Goal: Task Accomplishment & Management: Use online tool/utility

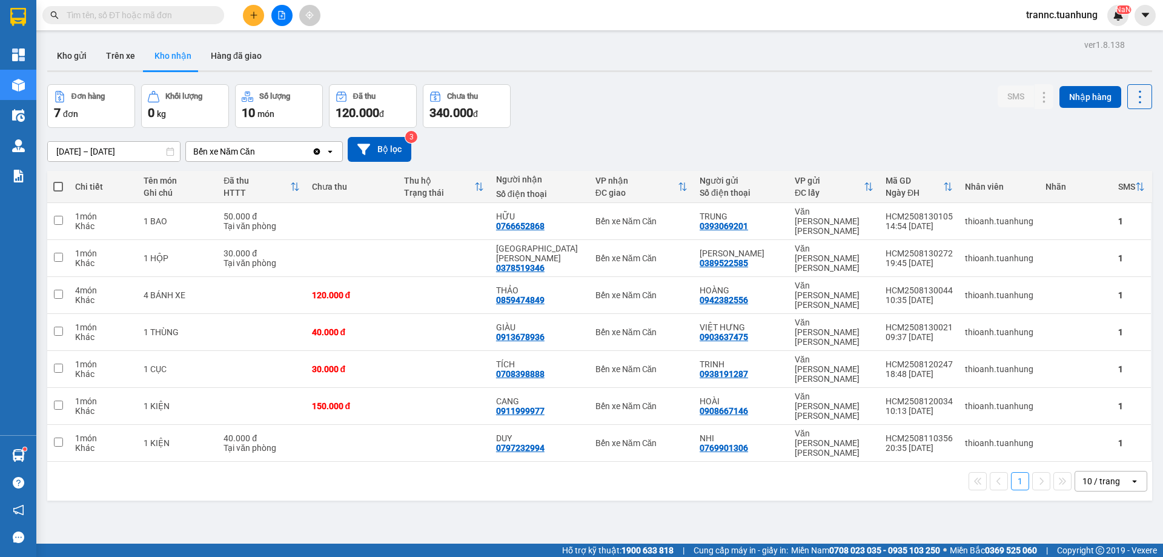
click at [200, 15] on input "text" at bounding box center [138, 14] width 143 height 13
click at [199, 15] on input "text" at bounding box center [138, 14] width 143 height 13
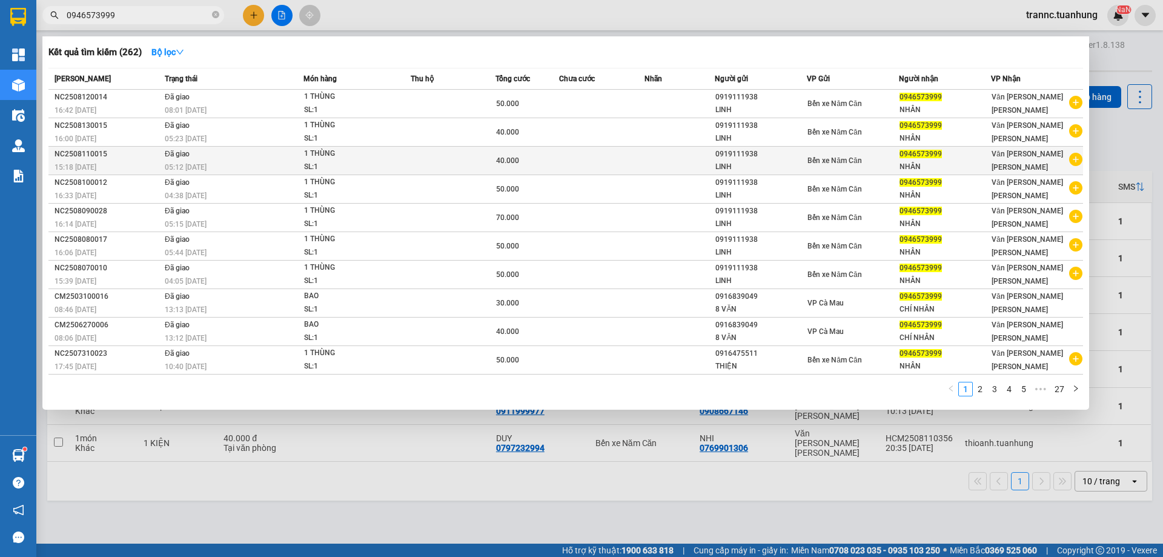
type input "0946573999"
click at [1081, 162] on icon "plus-circle" at bounding box center [1075, 159] width 13 height 13
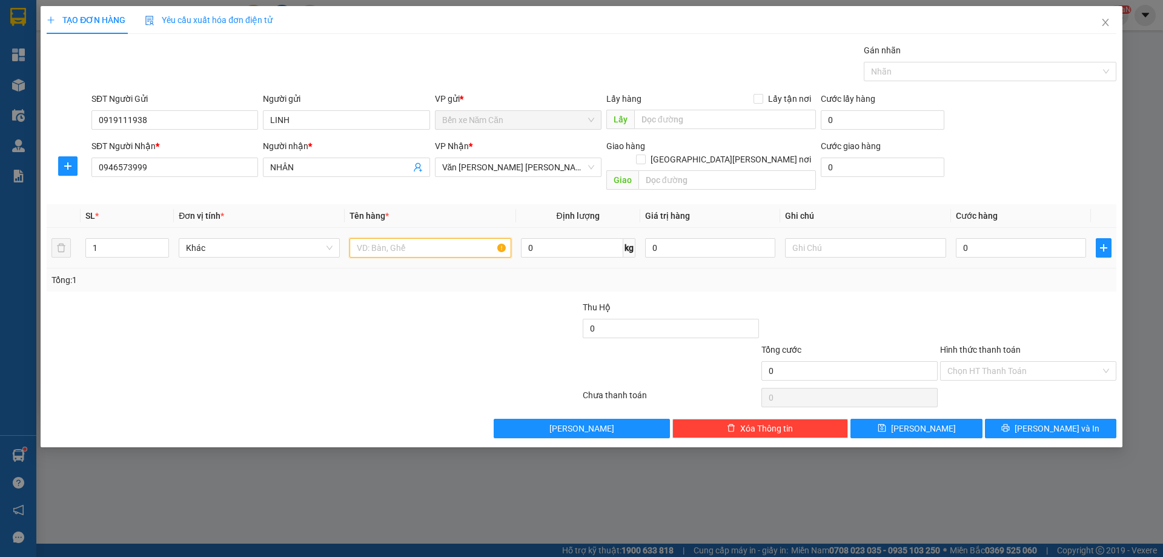
click at [399, 238] on input "text" at bounding box center [430, 247] width 161 height 19
type input "1 THÙNG"
click at [983, 238] on input "0" at bounding box center [1021, 247] width 130 height 19
type input "4"
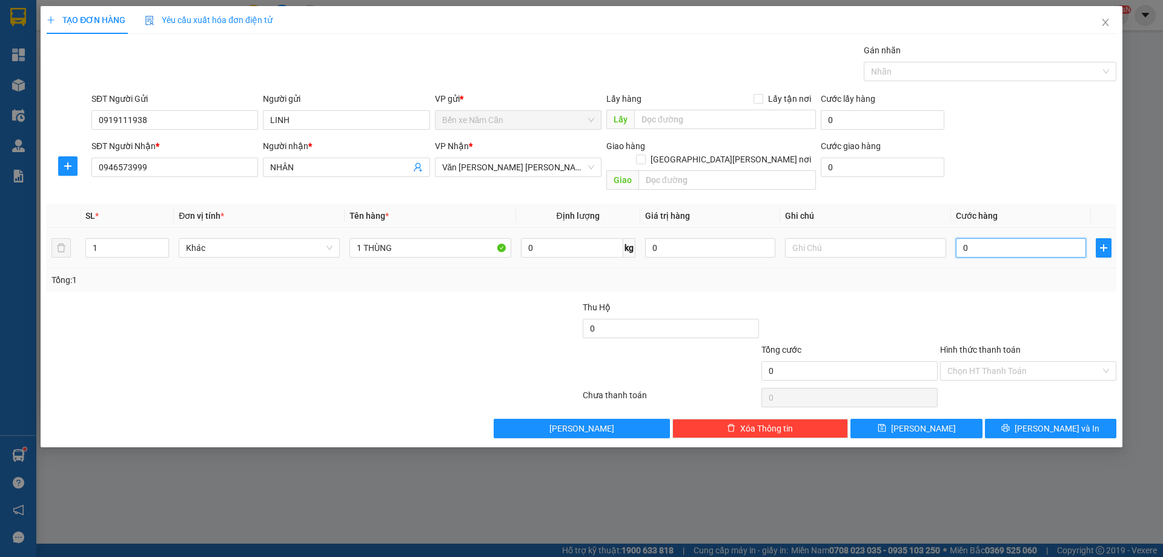
type input "4"
type input "40"
type input "40.000"
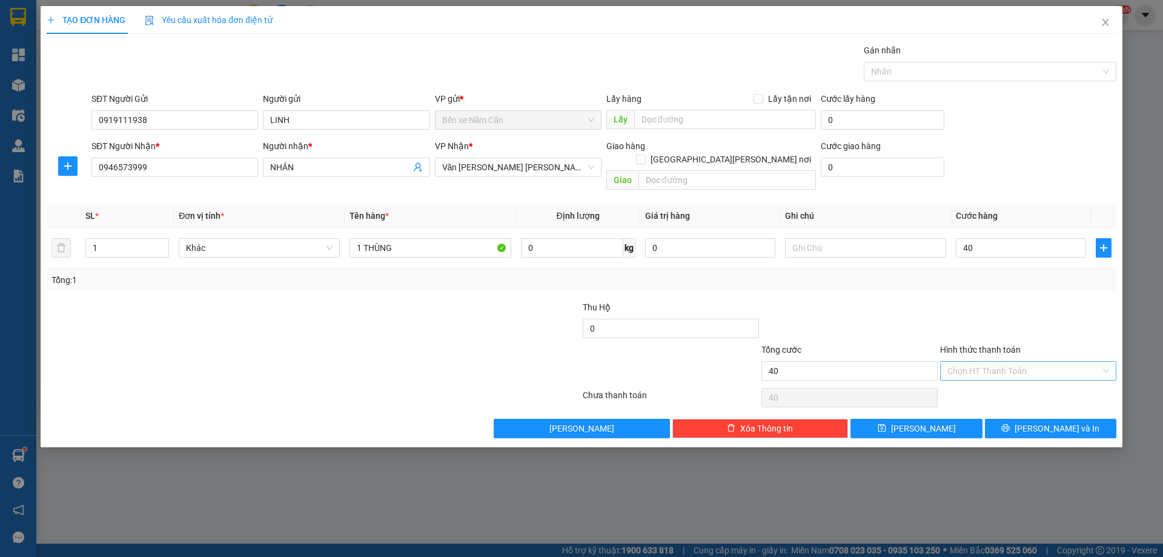
type input "40.000"
click at [977, 362] on input "Hình thức thanh toán" at bounding box center [1024, 371] width 153 height 18
click at [973, 383] on div "Tại văn phòng" at bounding box center [1029, 381] width 162 height 13
type input "0"
click at [1001, 419] on button "Lưu và In" at bounding box center [1050, 428] width 131 height 19
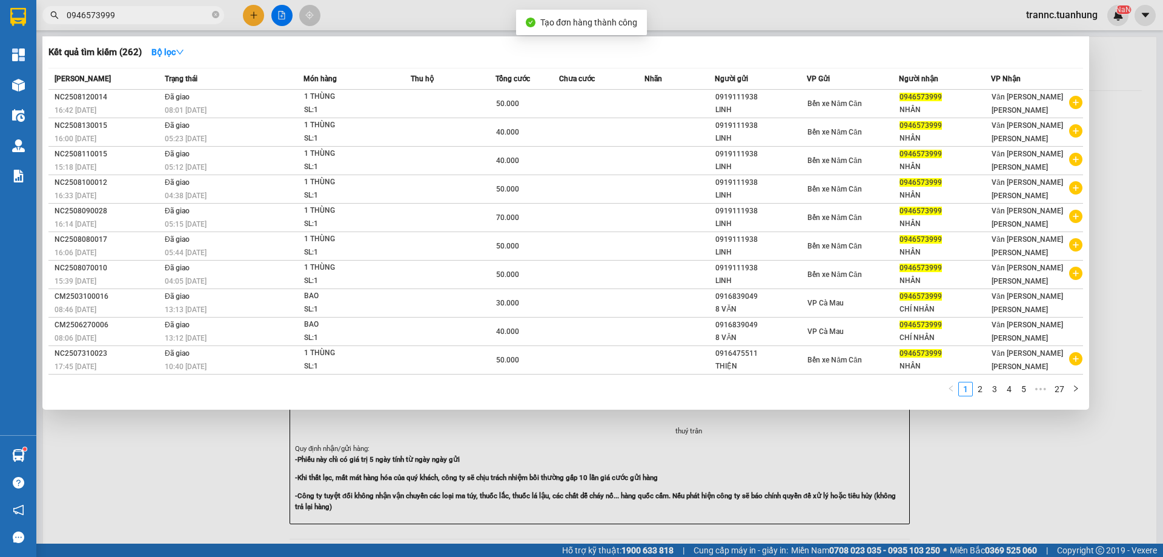
drag, startPoint x: 1012, startPoint y: 463, endPoint x: 688, endPoint y: 254, distance: 385.2
click at [1009, 457] on div at bounding box center [581, 278] width 1163 height 557
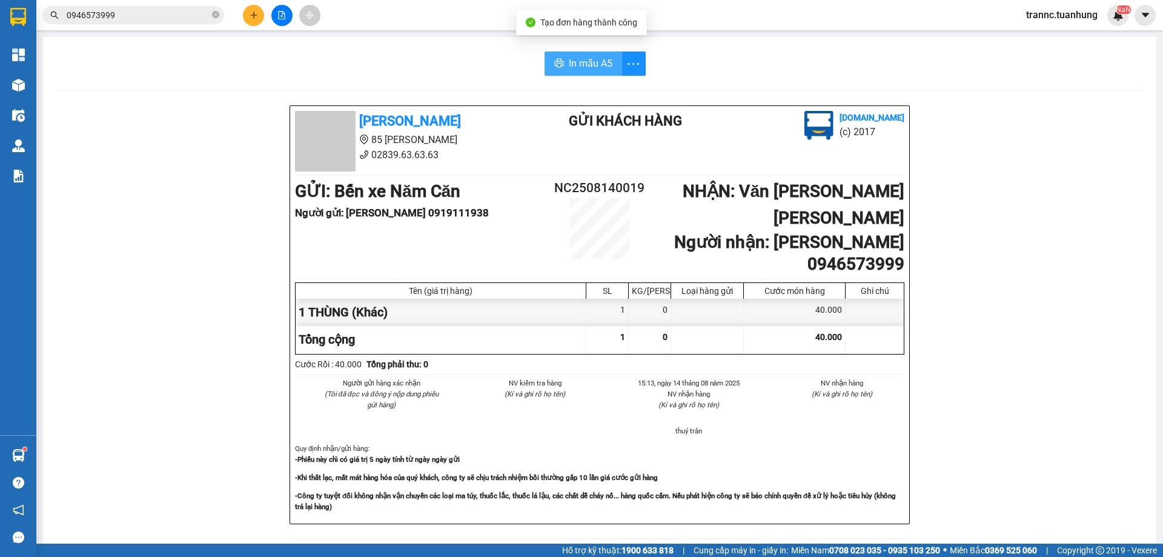
click at [563, 68] on button "In mẫu A5" at bounding box center [584, 63] width 78 height 24
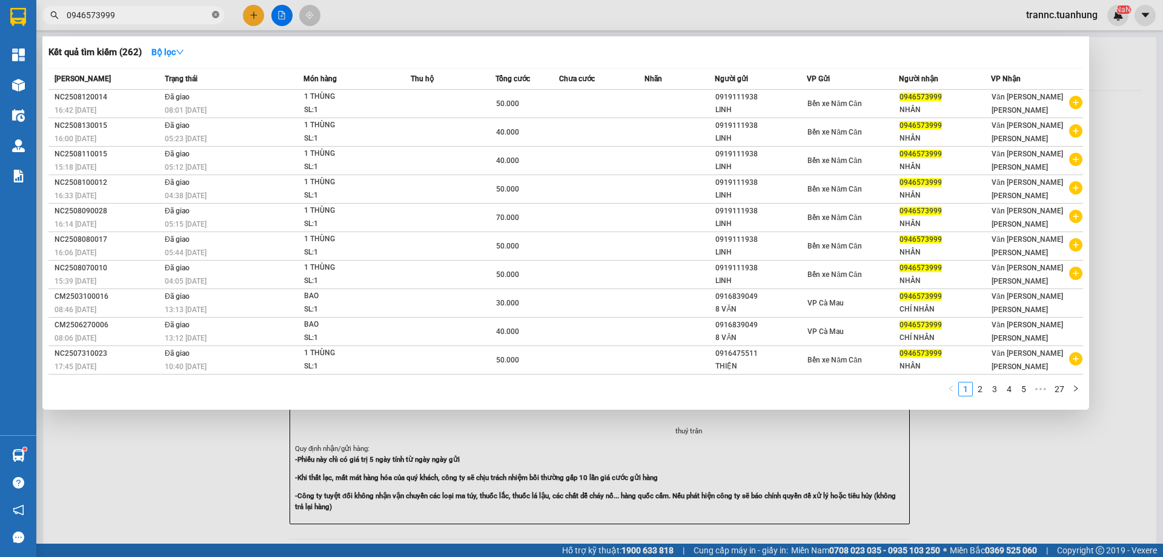
click at [217, 15] on icon "close-circle" at bounding box center [215, 14] width 7 height 7
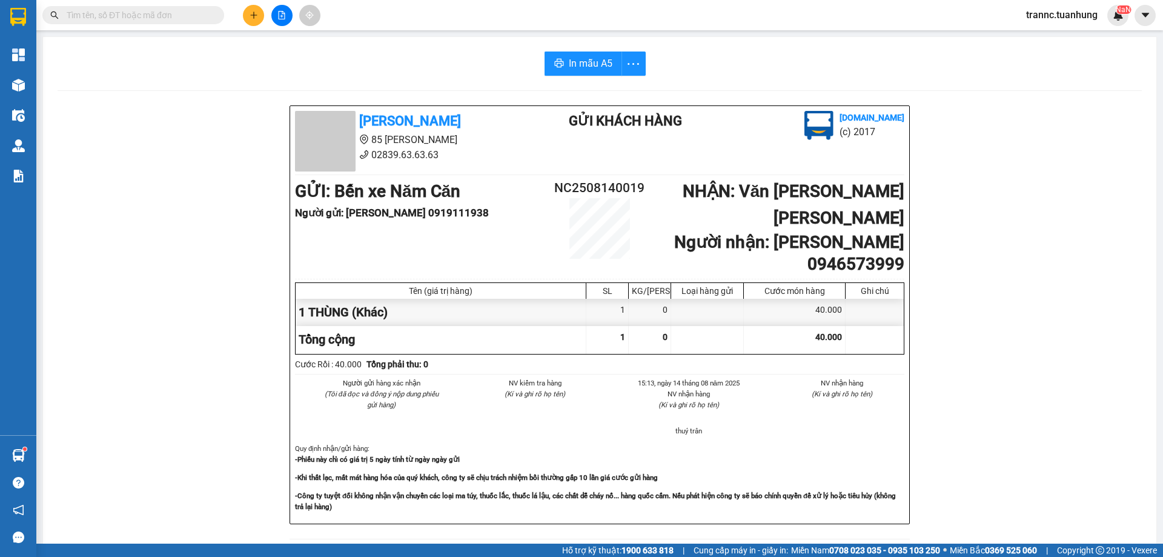
click at [209, 14] on input "text" at bounding box center [138, 14] width 143 height 13
click at [202, 13] on input "text" at bounding box center [138, 14] width 143 height 13
click at [201, 13] on input "text" at bounding box center [138, 14] width 143 height 13
click at [149, 18] on input "text" at bounding box center [138, 14] width 143 height 13
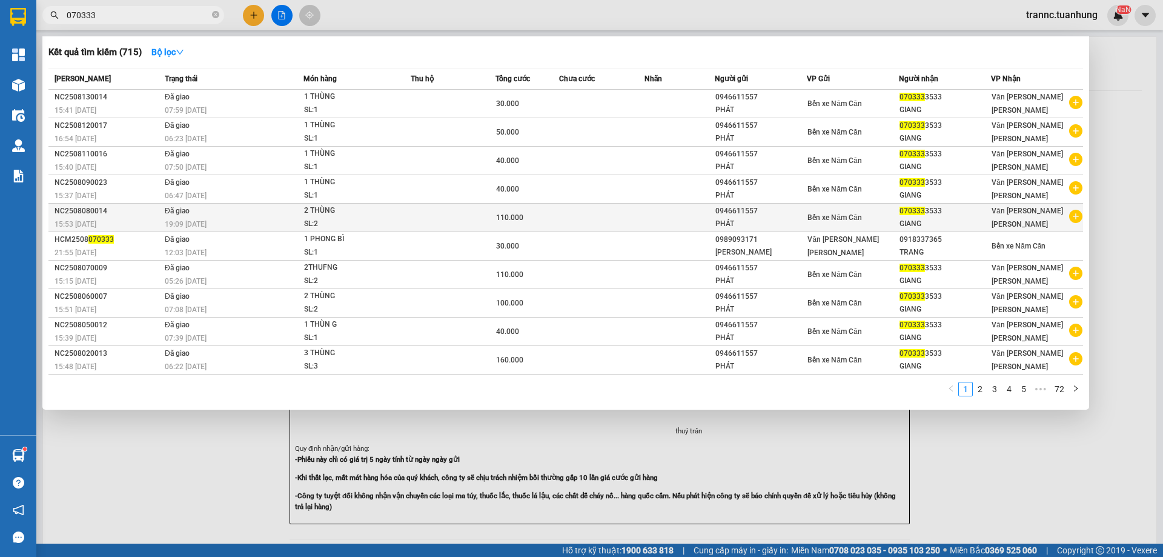
type input "070333"
click at [1079, 215] on icon "plus-circle" at bounding box center [1075, 216] width 13 height 13
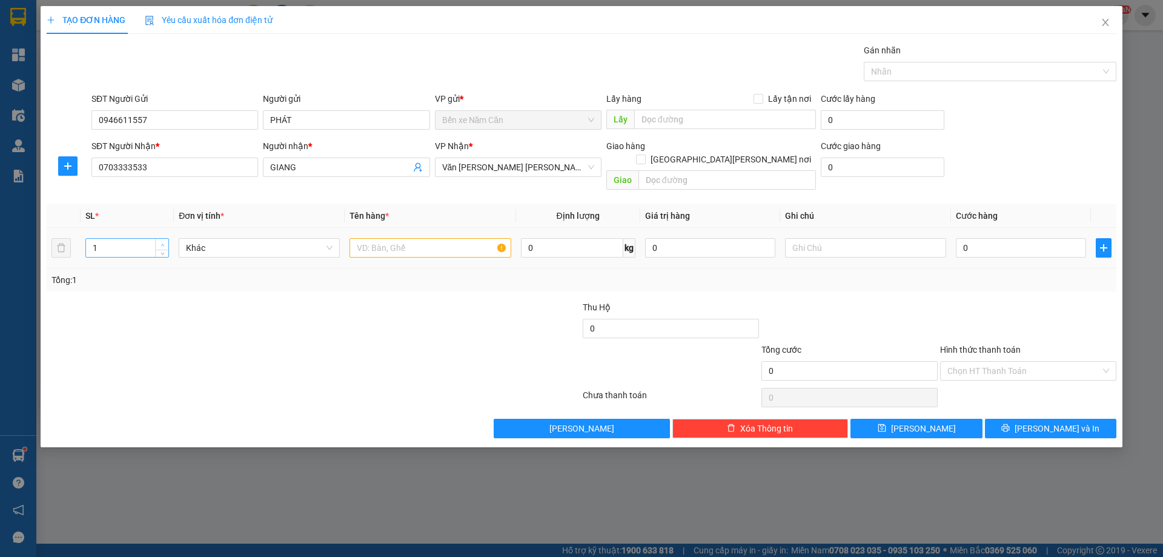
type input "2"
click at [164, 243] on icon "up" at bounding box center [163, 245] width 4 height 4
click at [394, 238] on input "text" at bounding box center [430, 247] width 161 height 19
type input "2 THÙNG"
click at [1042, 238] on input "0" at bounding box center [1021, 247] width 130 height 19
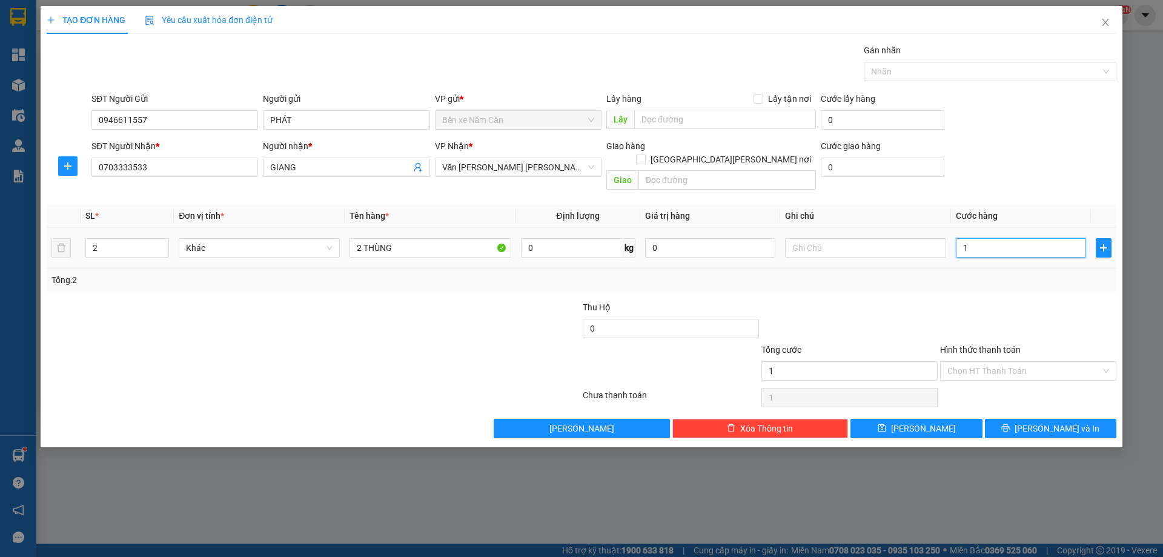
type input "1"
type input "11"
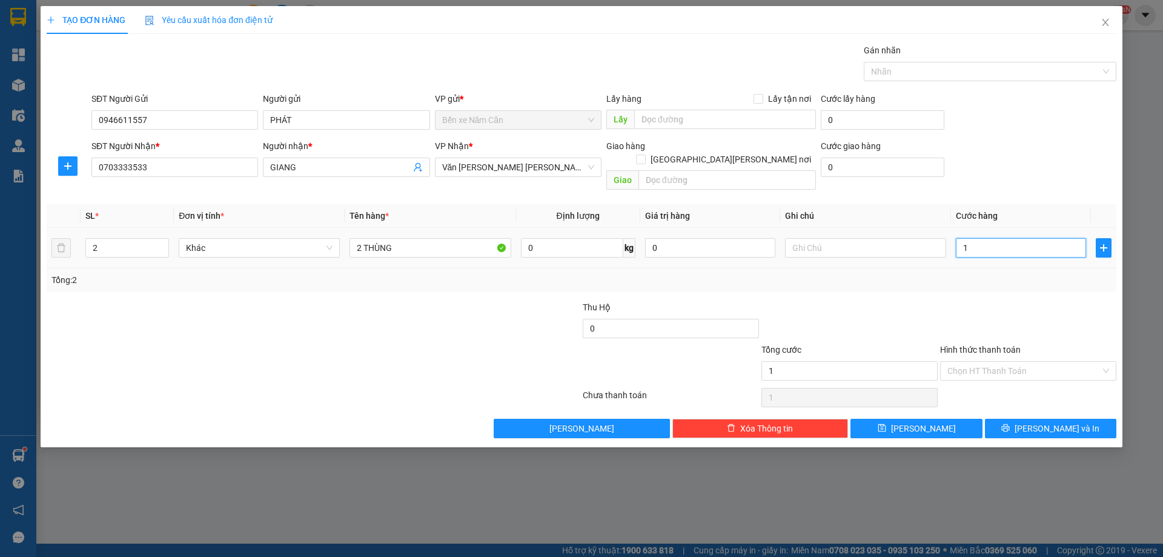
type input "11"
type input "110"
type input "110.000"
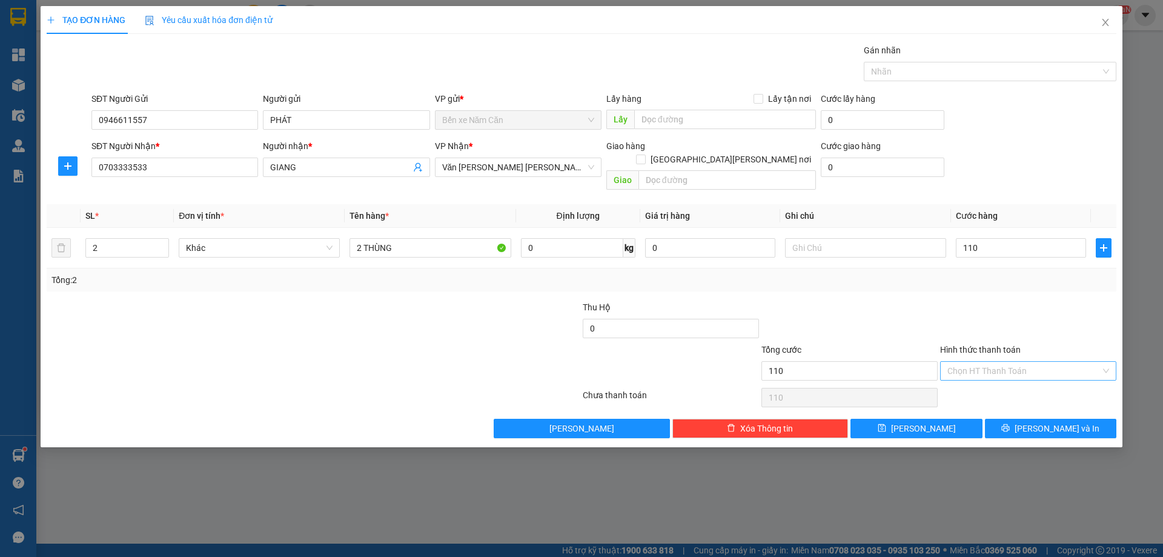
type input "110.000"
click at [978, 362] on input "Hình thức thanh toán" at bounding box center [1024, 371] width 153 height 18
click at [980, 383] on div "Tại văn phòng" at bounding box center [1029, 381] width 162 height 13
type input "0"
click at [1007, 419] on button "Lưu và In" at bounding box center [1050, 428] width 131 height 19
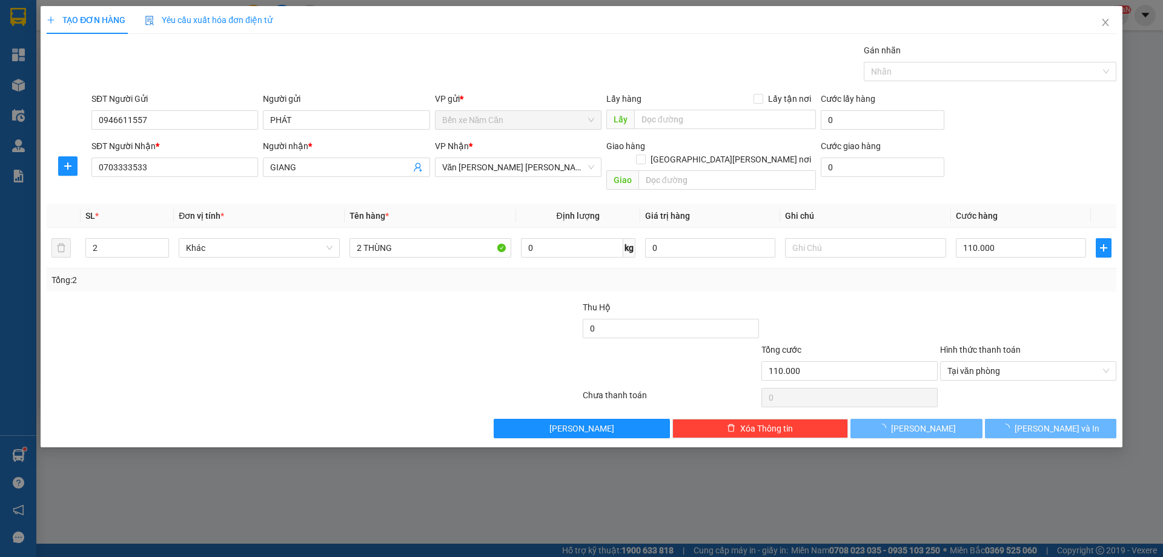
drag, startPoint x: 1015, startPoint y: 475, endPoint x: 732, endPoint y: 150, distance: 430.8
click at [989, 430] on div "TẠO ĐƠN HÀNG Yêu cầu xuất hóa đơn điện tử Transit Pickup Surcharge Ids Transit …" at bounding box center [581, 278] width 1163 height 557
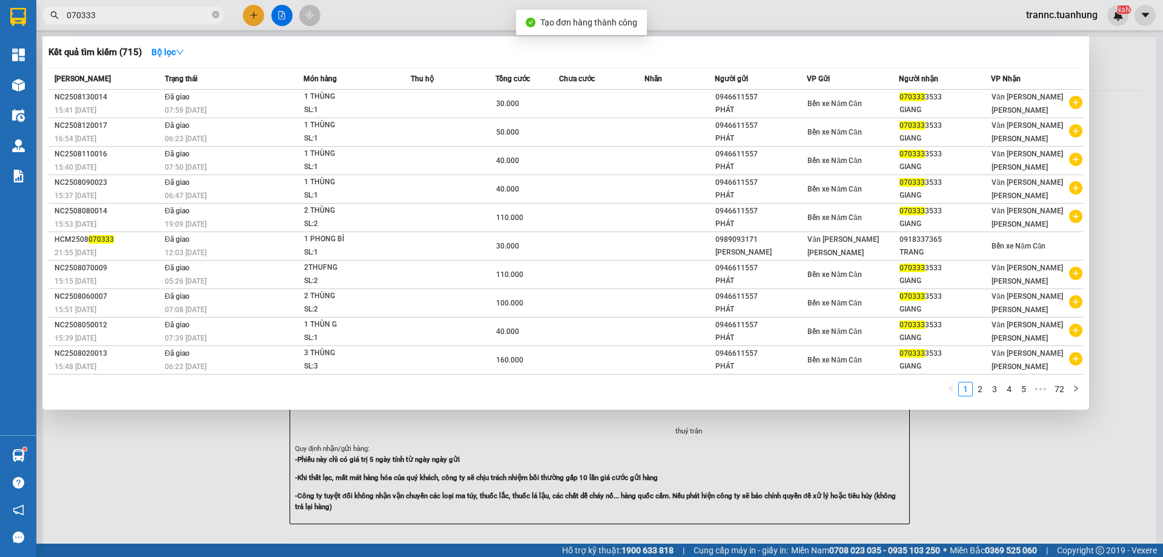
drag, startPoint x: 951, startPoint y: 493, endPoint x: 632, endPoint y: 107, distance: 500.1
click at [945, 478] on div at bounding box center [581, 278] width 1163 height 557
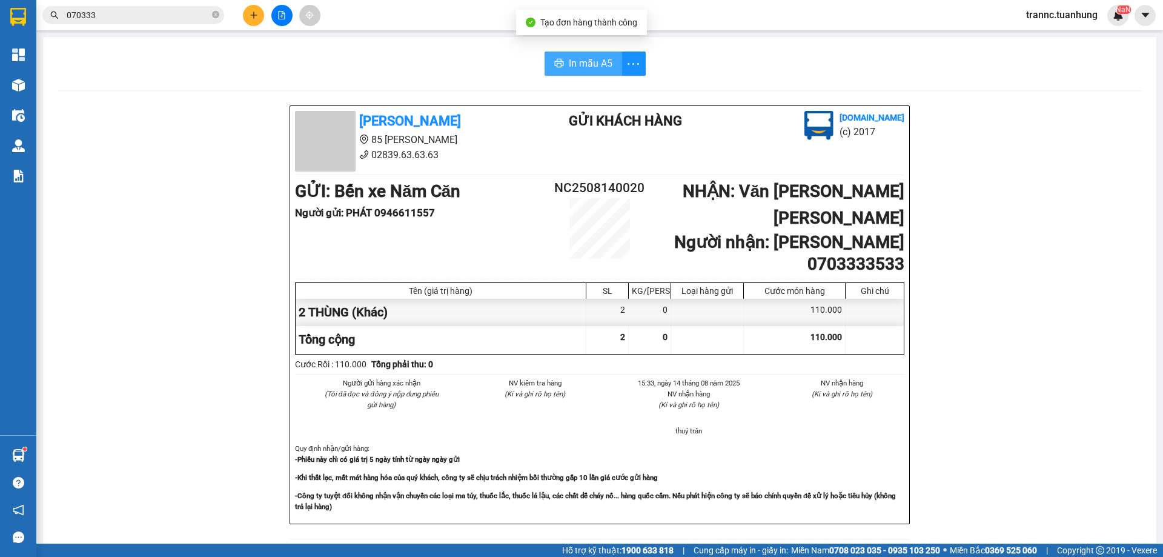
click at [590, 68] on span "In mẫu A5" at bounding box center [591, 63] width 44 height 15
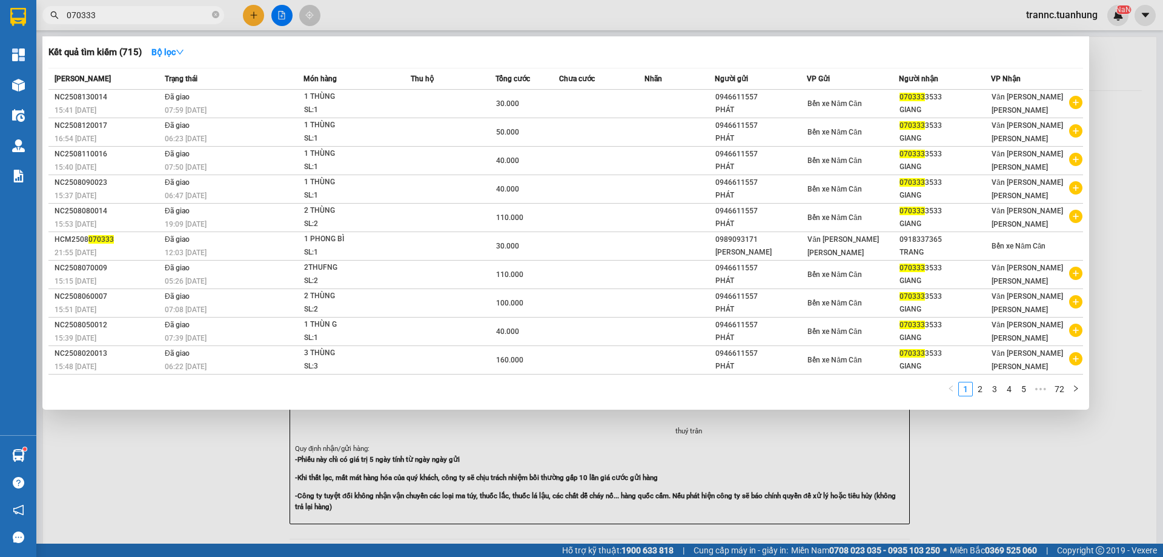
drag, startPoint x: 217, startPoint y: 15, endPoint x: 202, endPoint y: 18, distance: 15.0
click at [216, 15] on icon "close-circle" at bounding box center [215, 14] width 7 height 7
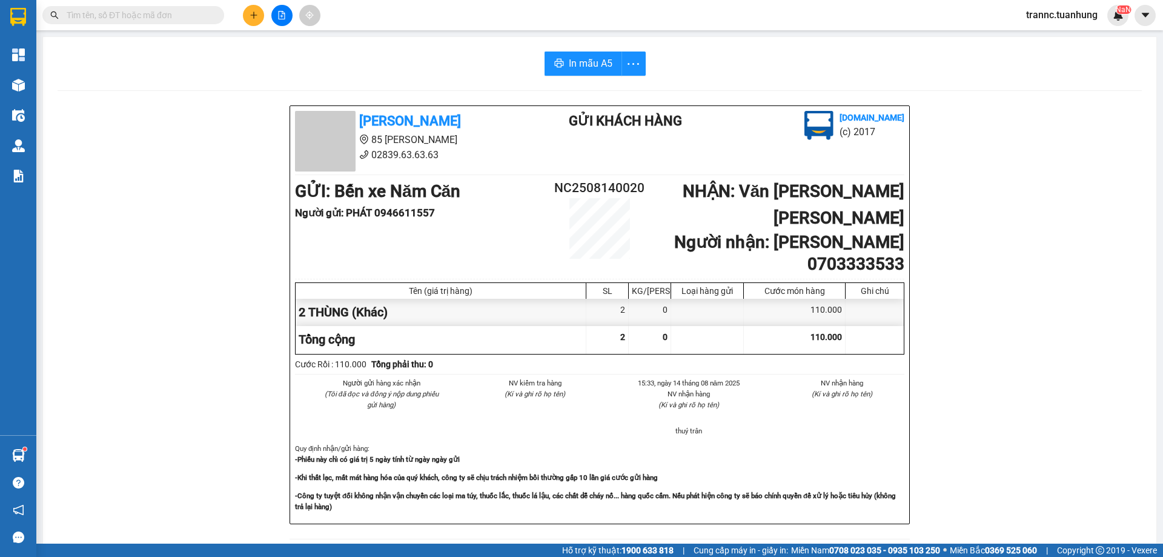
click at [201, 18] on input "text" at bounding box center [138, 14] width 143 height 13
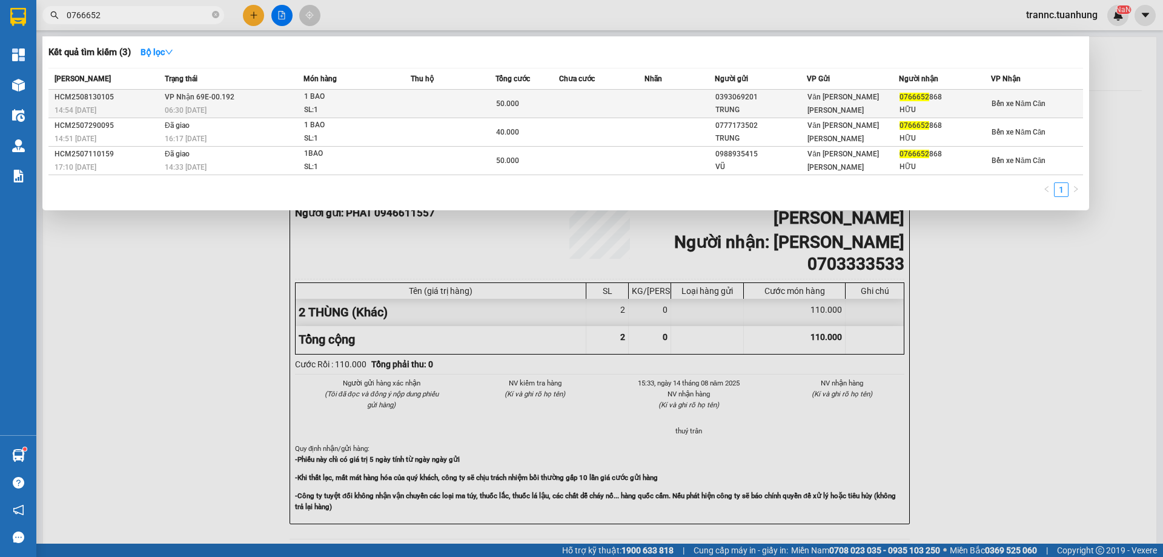
type input "0766652"
click at [780, 103] on div "0393069201" at bounding box center [760, 97] width 91 height 13
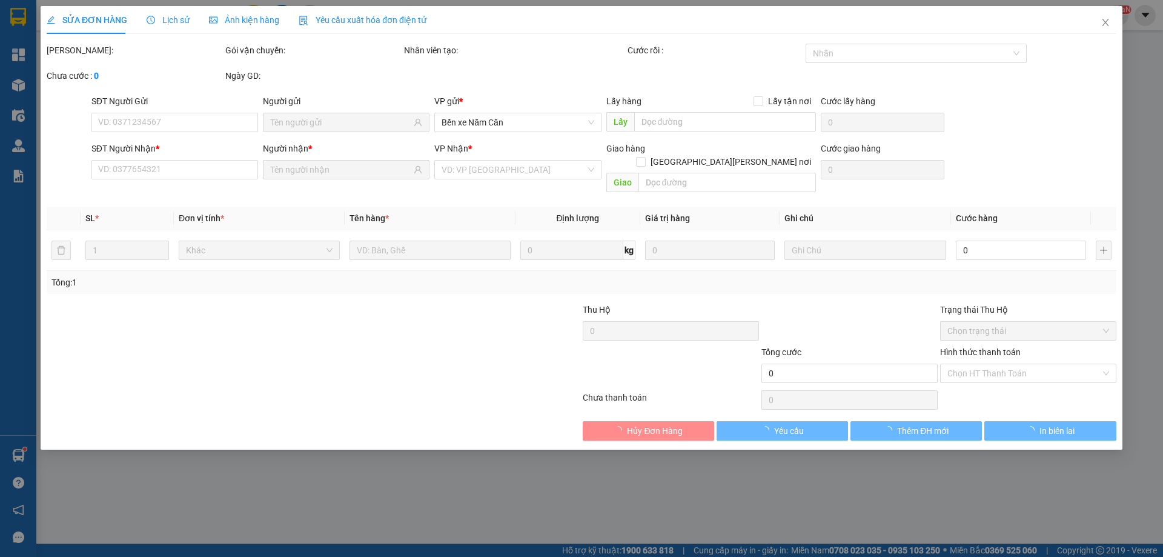
type input "0393069201"
type input "TRUNG"
type input "0766652868"
type input "HỮU"
type input "50.000"
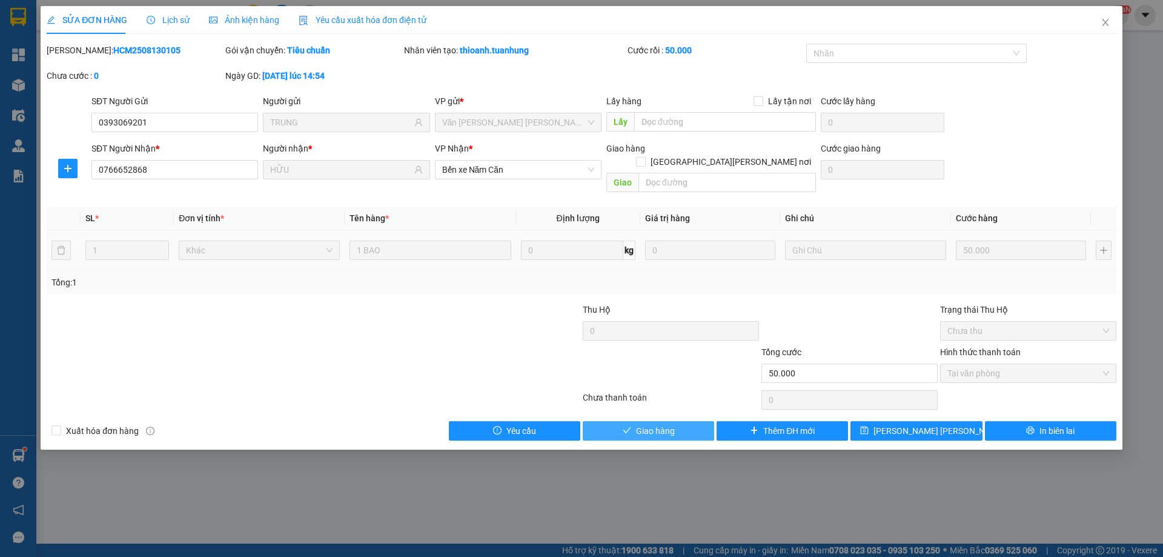
click at [628, 421] on button "Giao hàng" at bounding box center [648, 430] width 131 height 19
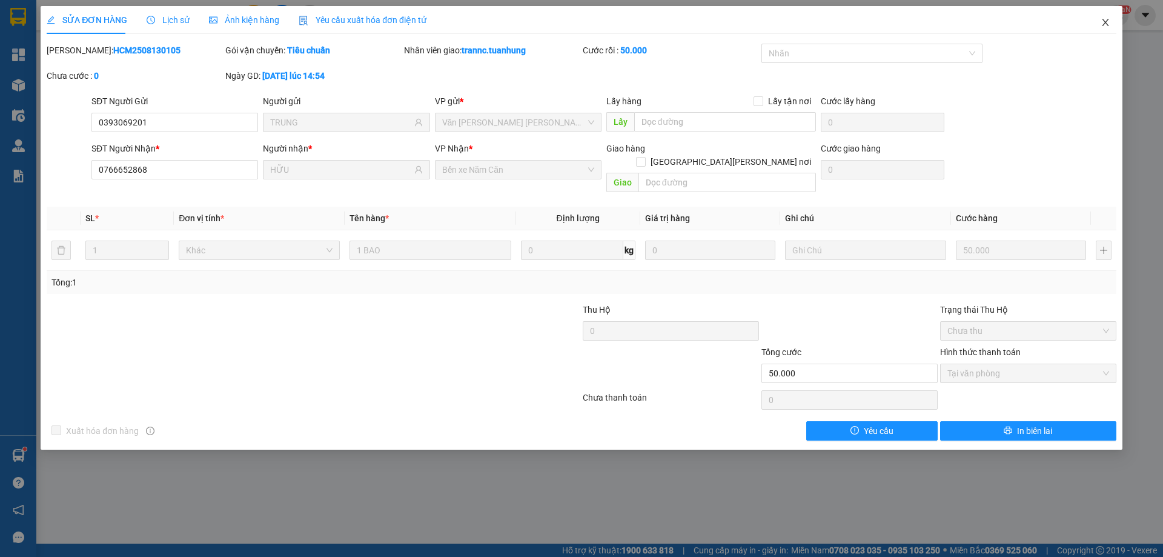
click at [1109, 19] on icon "close" at bounding box center [1106, 23] width 10 height 10
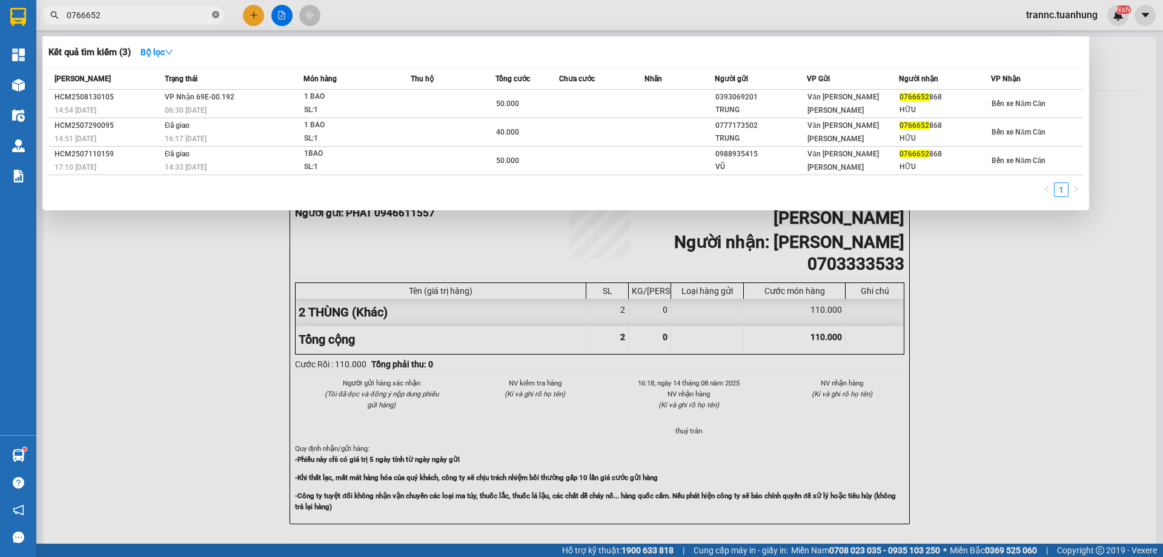
click at [213, 16] on icon "close-circle" at bounding box center [215, 14] width 7 height 7
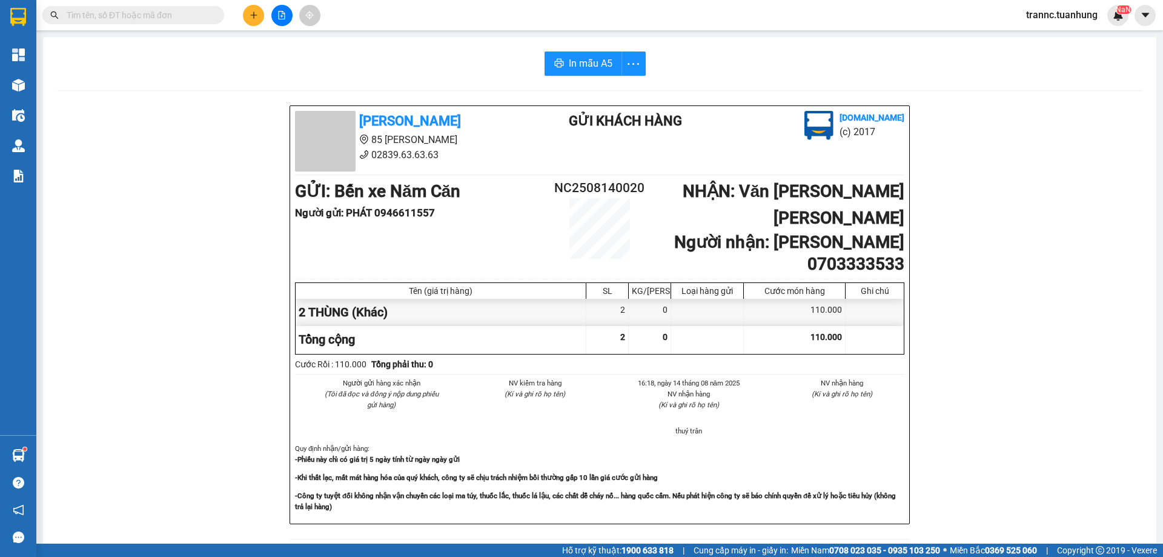
click at [202, 16] on input "text" at bounding box center [138, 14] width 143 height 13
click at [201, 16] on input "text" at bounding box center [138, 14] width 143 height 13
click at [193, 15] on input "text" at bounding box center [138, 14] width 143 height 13
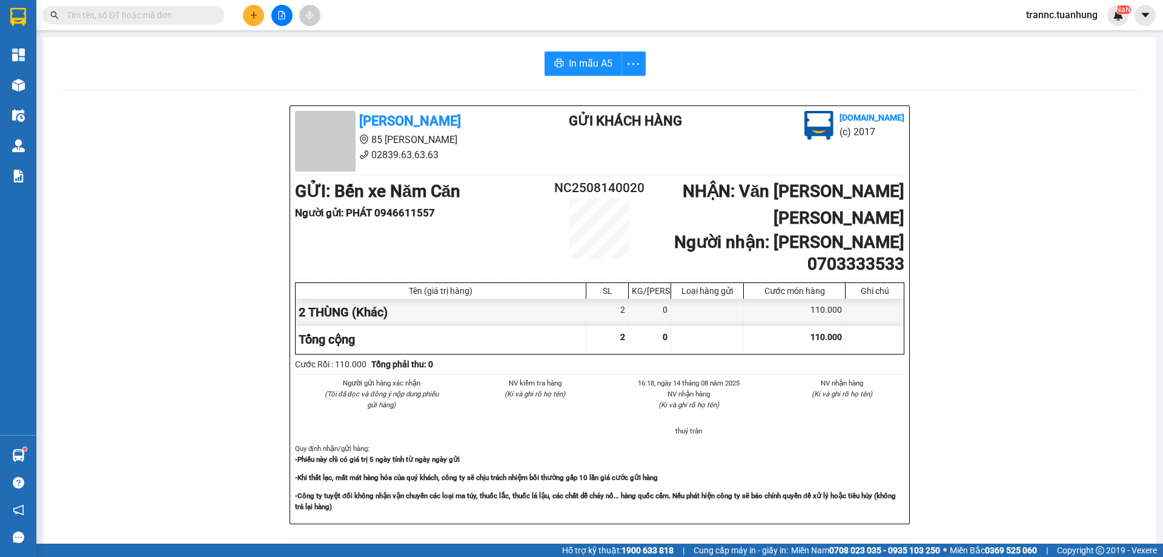
click at [193, 15] on input "text" at bounding box center [138, 14] width 143 height 13
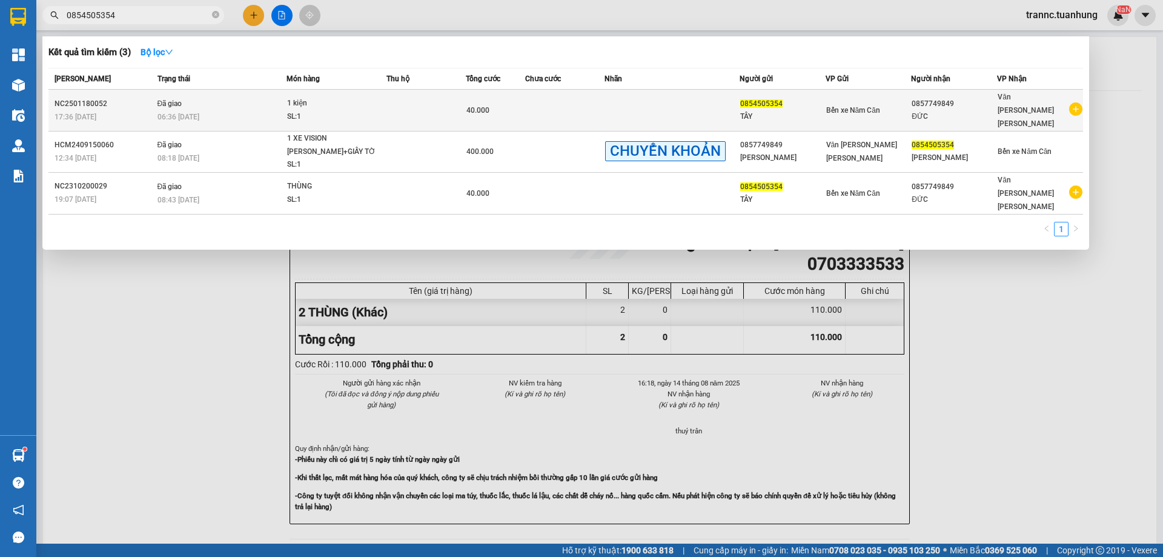
type input "0854505354"
click at [1075, 102] on icon "plus-circle" at bounding box center [1075, 108] width 13 height 13
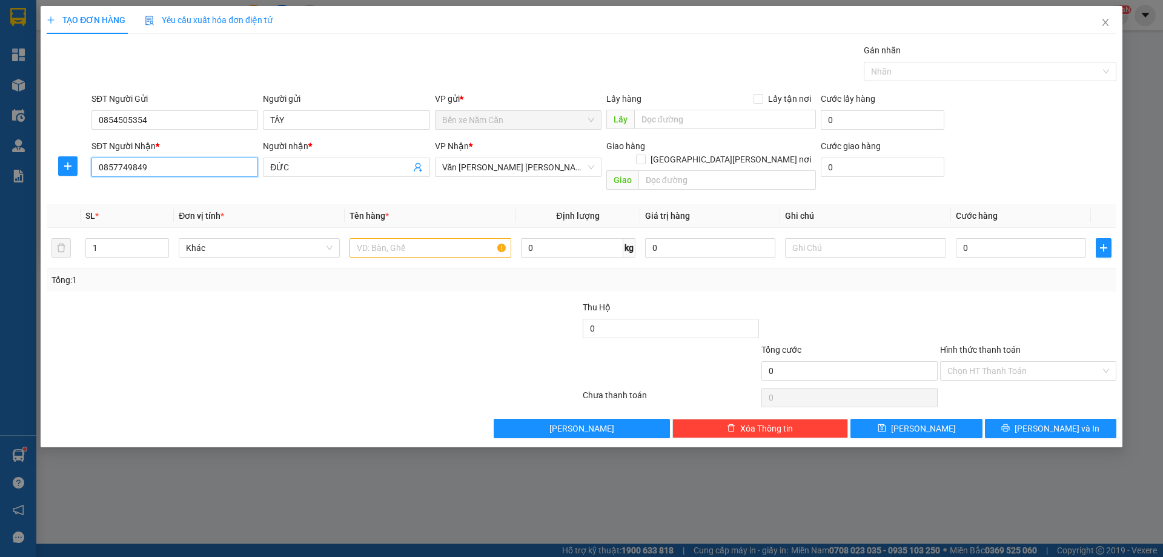
click at [171, 173] on input "0857749849" at bounding box center [174, 167] width 167 height 19
type input "0"
type input "0934124679"
click at [181, 191] on div "0934124679 - HƯỜNG" at bounding box center [175, 191] width 152 height 13
type input "HƯỜNG"
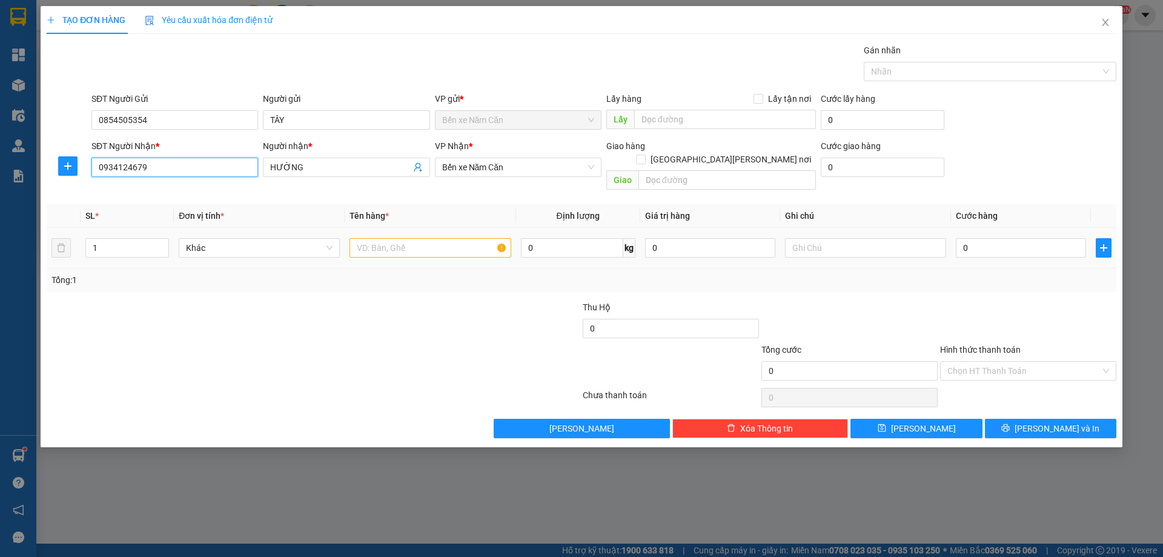
type input "0934124679"
click at [393, 238] on input "text" at bounding box center [430, 247] width 161 height 19
type input "1"
type input "2 THÙNG"
type input "2"
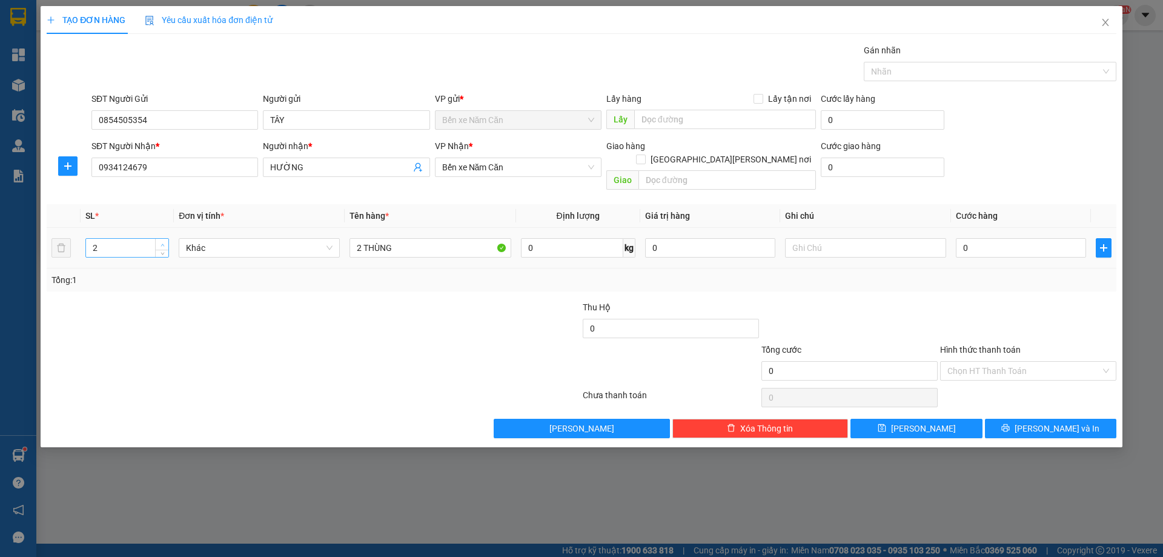
click at [161, 243] on icon "up" at bounding box center [163, 245] width 4 height 4
click at [1003, 238] on input "0" at bounding box center [1021, 247] width 130 height 19
type input "1"
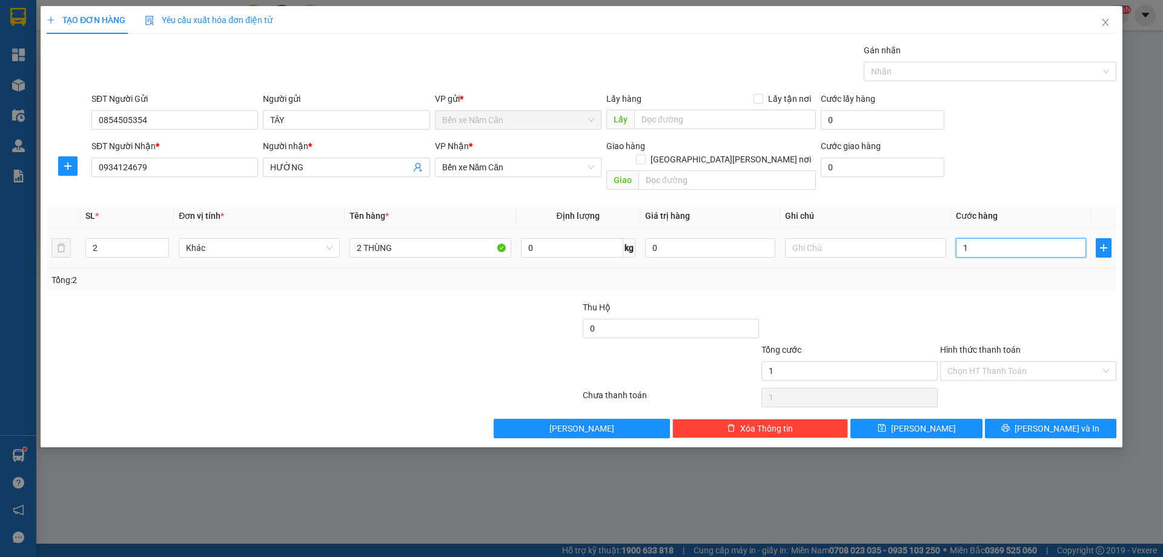
type input "10"
type input "100"
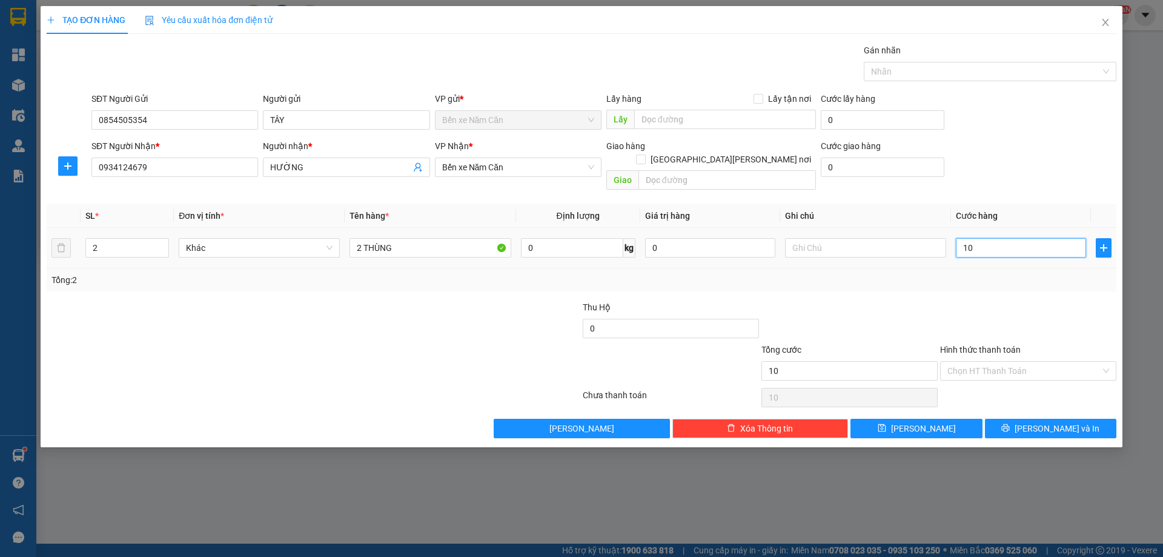
type input "100"
type input "1.000"
type input "10.000"
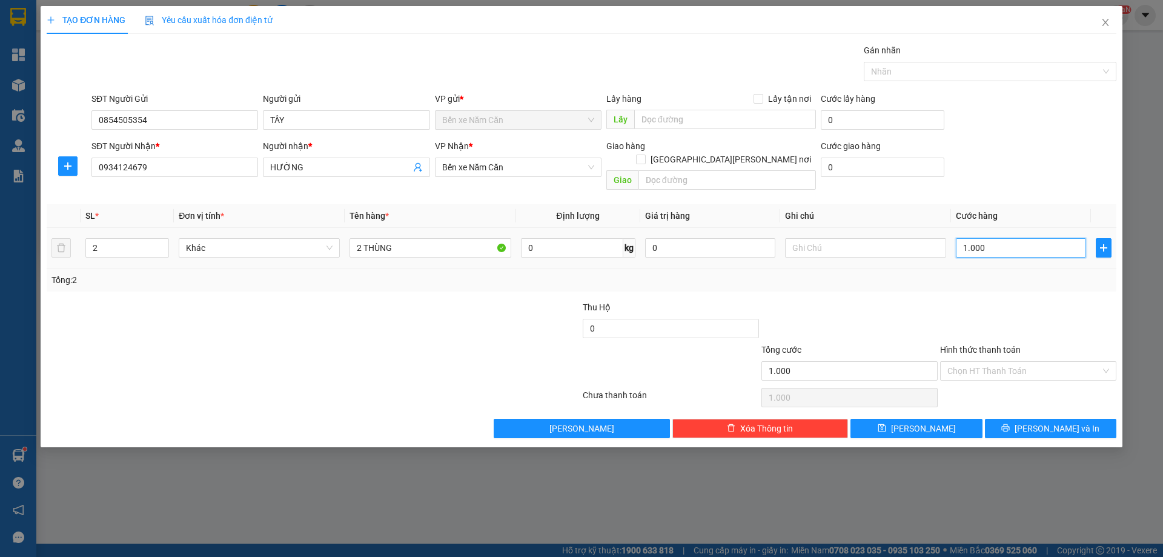
type input "10.000"
type input "100.000"
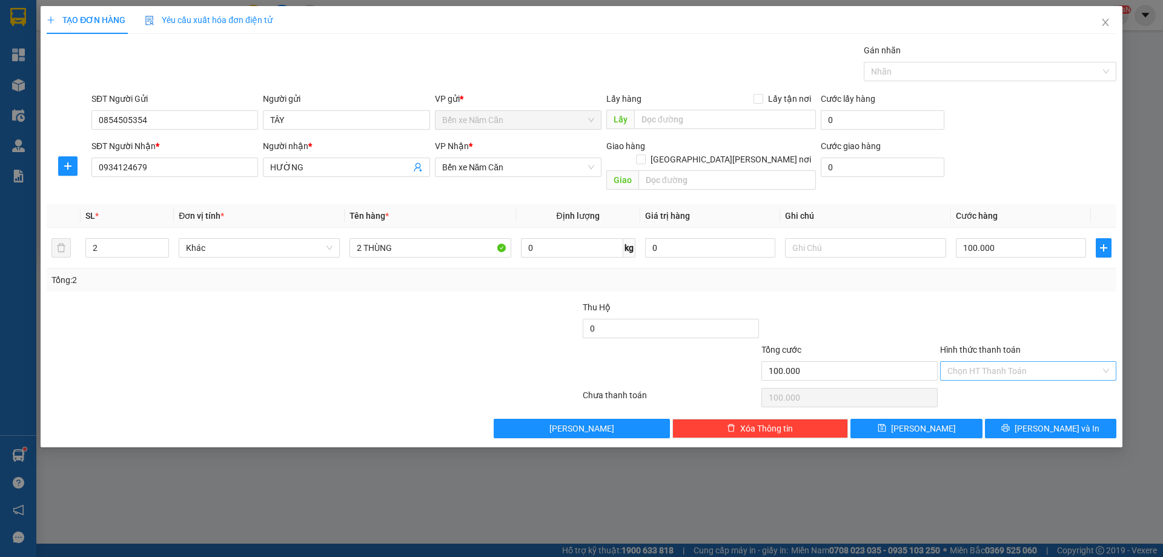
click at [984, 362] on input "Hình thức thanh toán" at bounding box center [1024, 371] width 153 height 18
click at [980, 380] on div "Tại văn phòng" at bounding box center [1029, 381] width 162 height 13
click at [1000, 419] on button "Lưu và In" at bounding box center [1050, 428] width 131 height 19
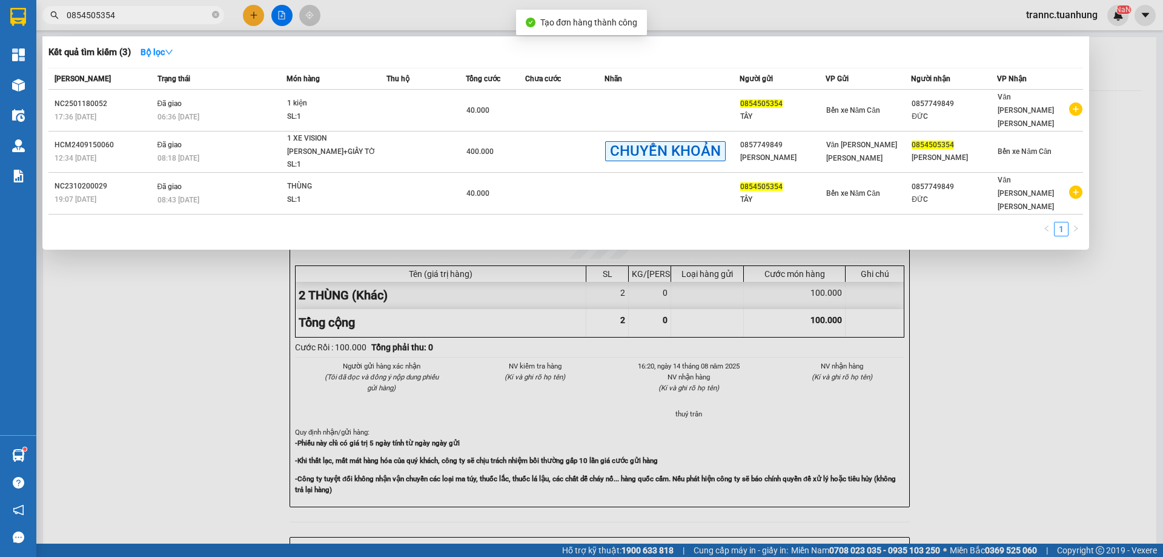
click at [1059, 511] on div at bounding box center [581, 278] width 1163 height 557
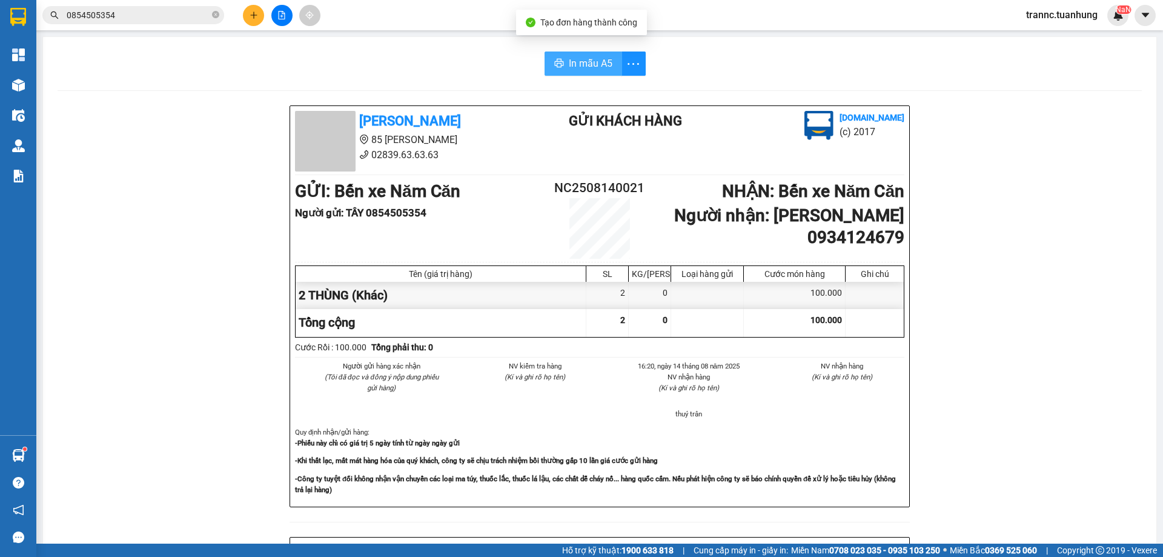
click at [591, 67] on span "In mẫu A5" at bounding box center [591, 63] width 44 height 15
click at [580, 57] on span "In mẫu A5" at bounding box center [591, 63] width 44 height 15
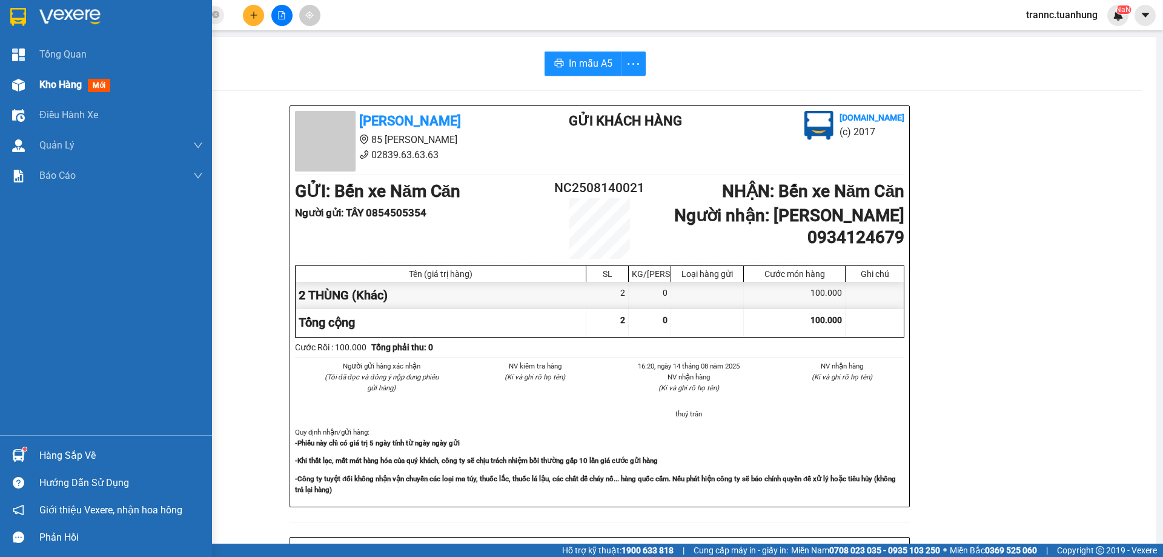
click at [41, 77] on div "Kho hàng mới" at bounding box center [77, 84] width 76 height 15
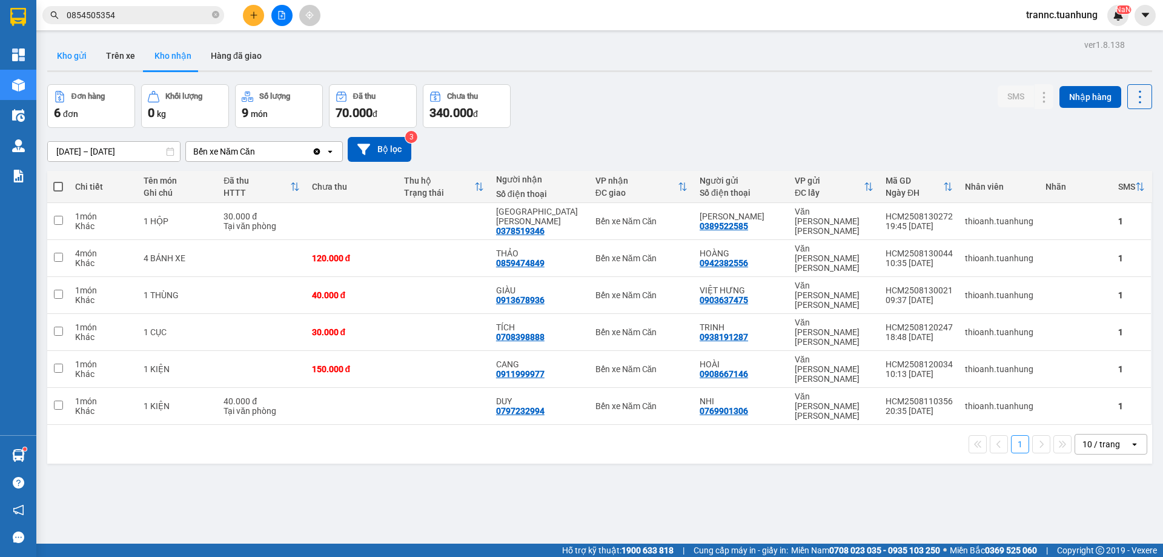
click at [64, 62] on button "Kho gửi" at bounding box center [71, 55] width 49 height 29
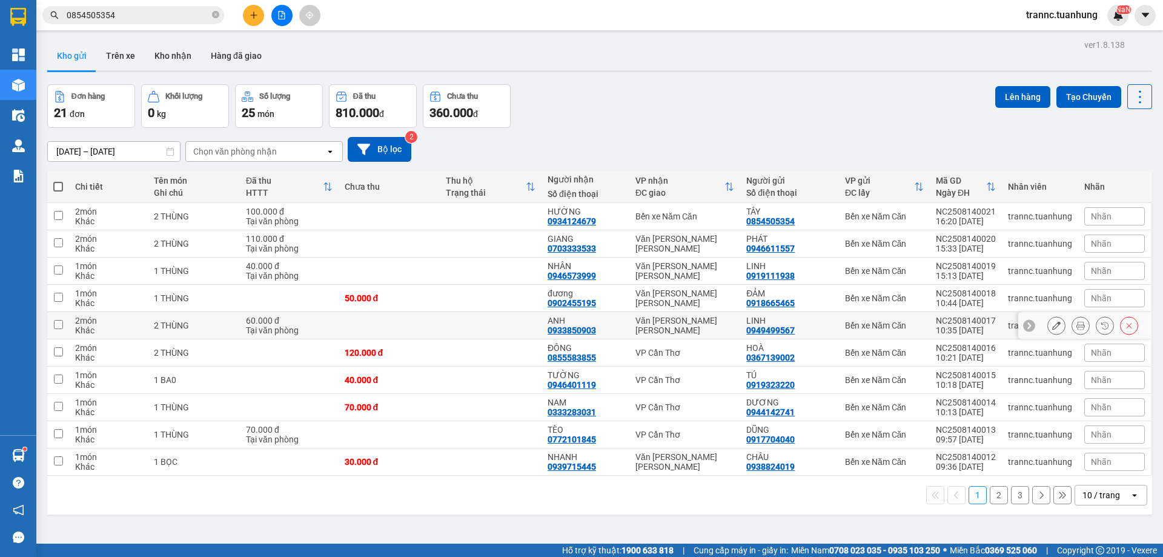
click at [58, 327] on input "checkbox" at bounding box center [58, 324] width 9 height 9
checkbox input "true"
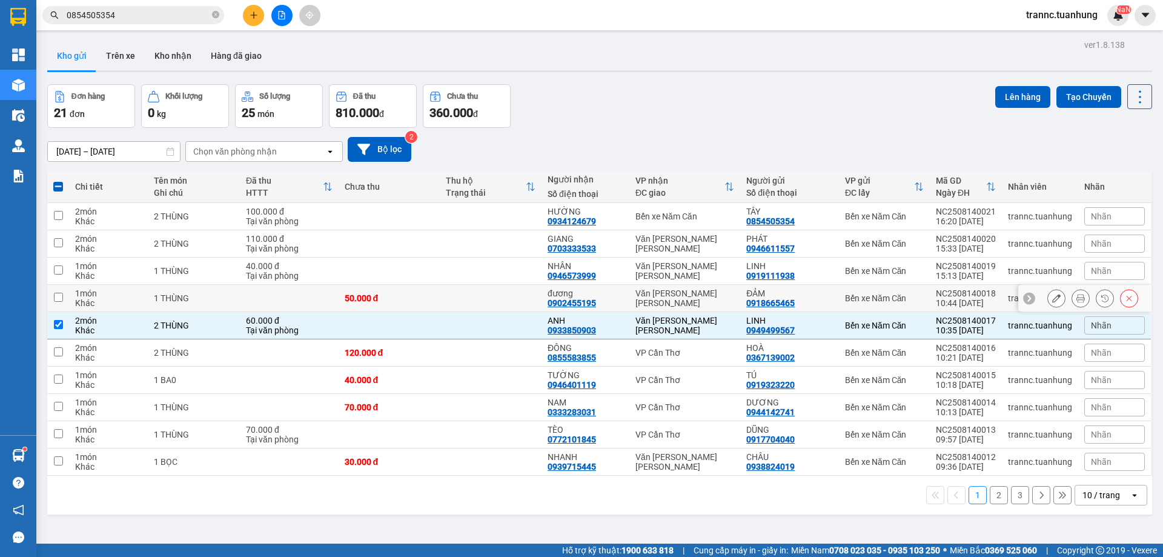
click at [56, 299] on input "checkbox" at bounding box center [58, 297] width 9 height 9
checkbox input "true"
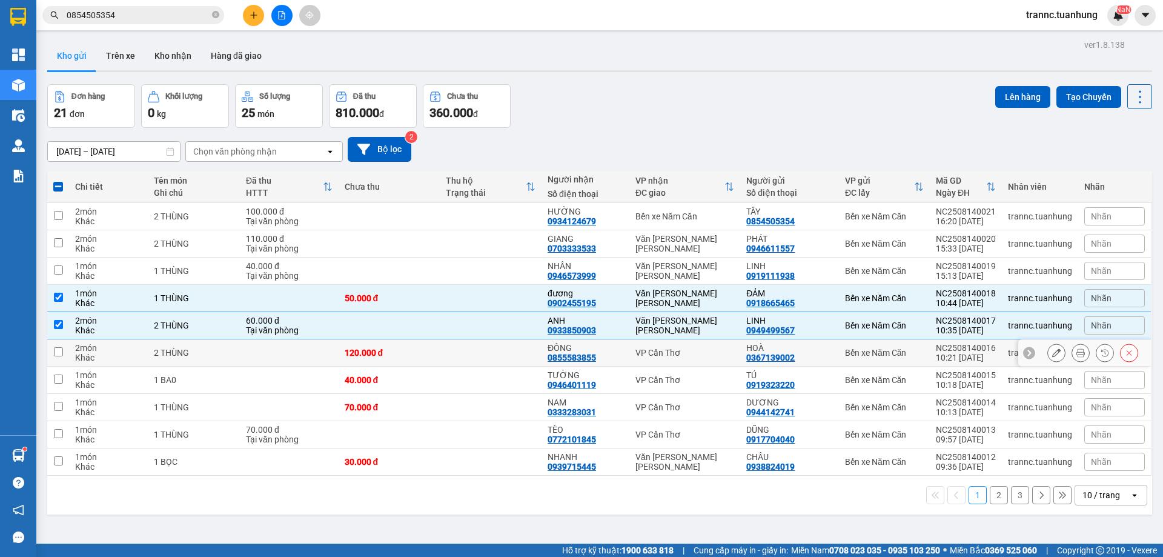
click at [58, 350] on input "checkbox" at bounding box center [58, 351] width 9 height 9
checkbox input "true"
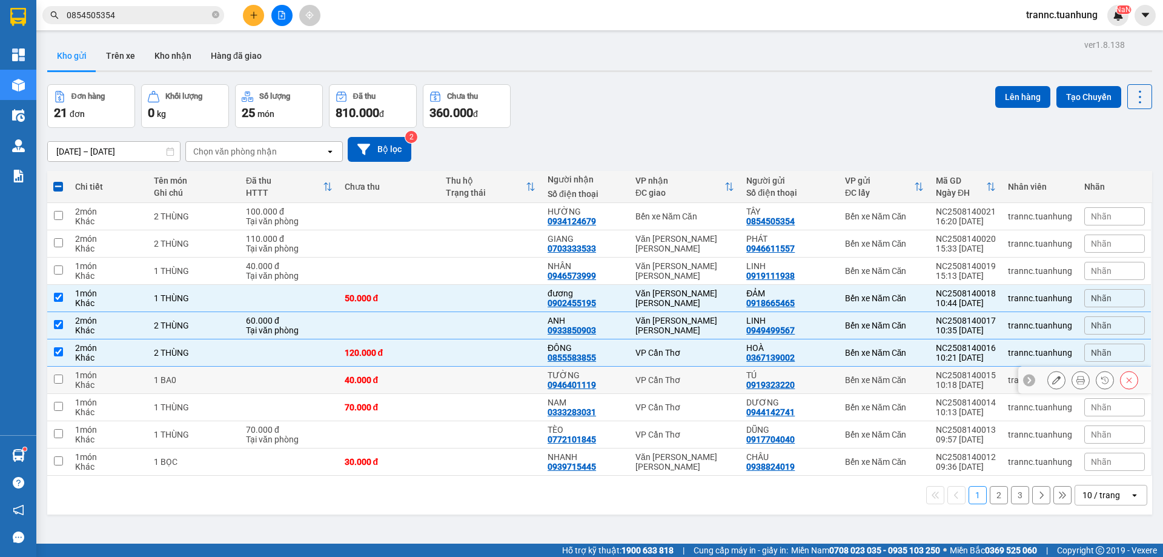
click at [58, 379] on input "checkbox" at bounding box center [58, 378] width 9 height 9
checkbox input "true"
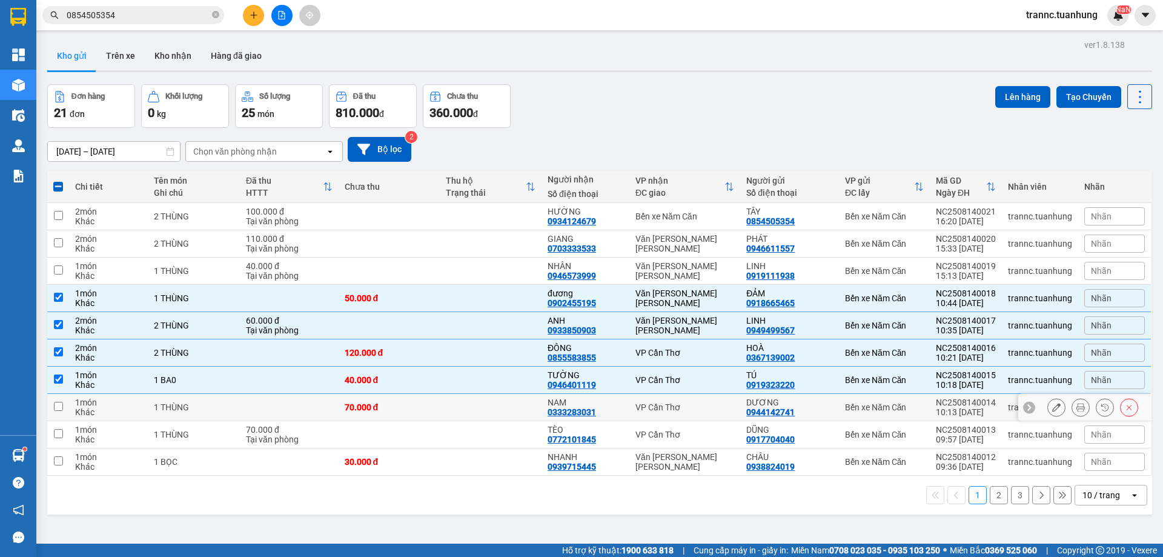
click at [60, 408] on input "checkbox" at bounding box center [58, 406] width 9 height 9
checkbox input "true"
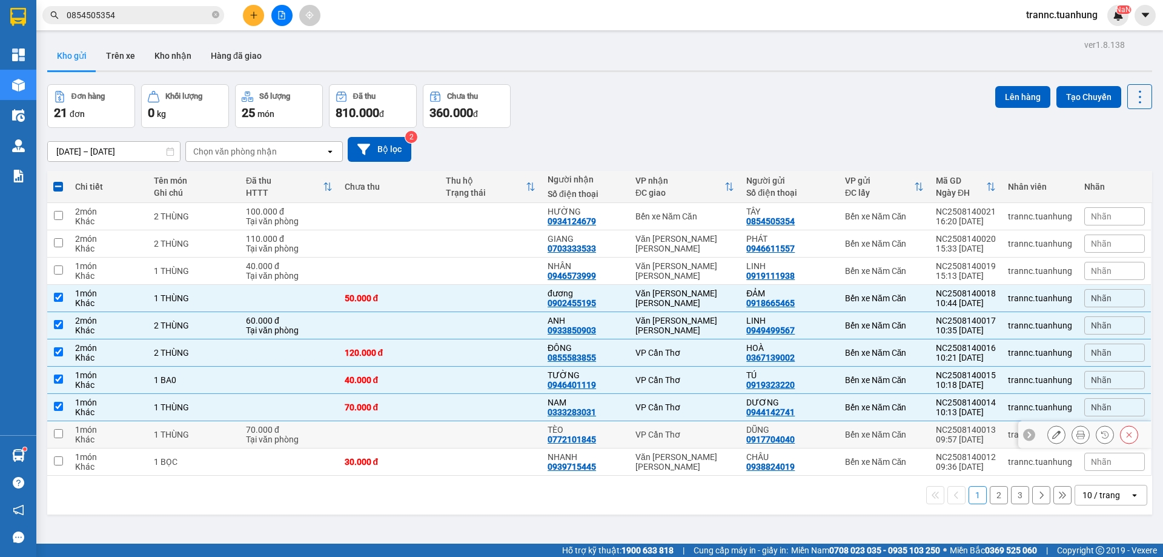
click at [60, 434] on input "checkbox" at bounding box center [58, 433] width 9 height 9
checkbox input "true"
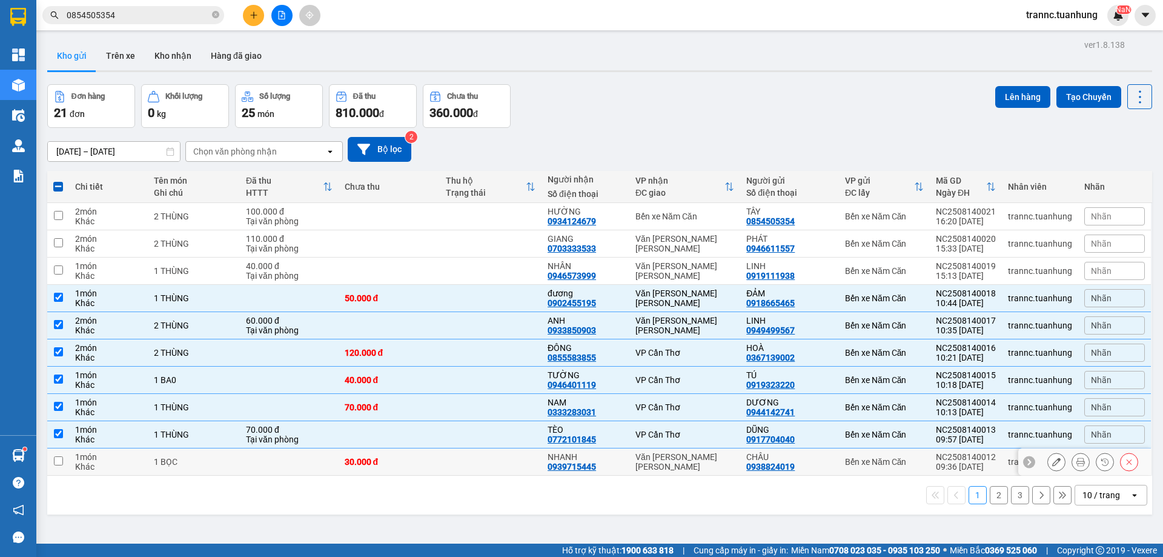
click at [56, 462] on input "checkbox" at bounding box center [58, 460] width 9 height 9
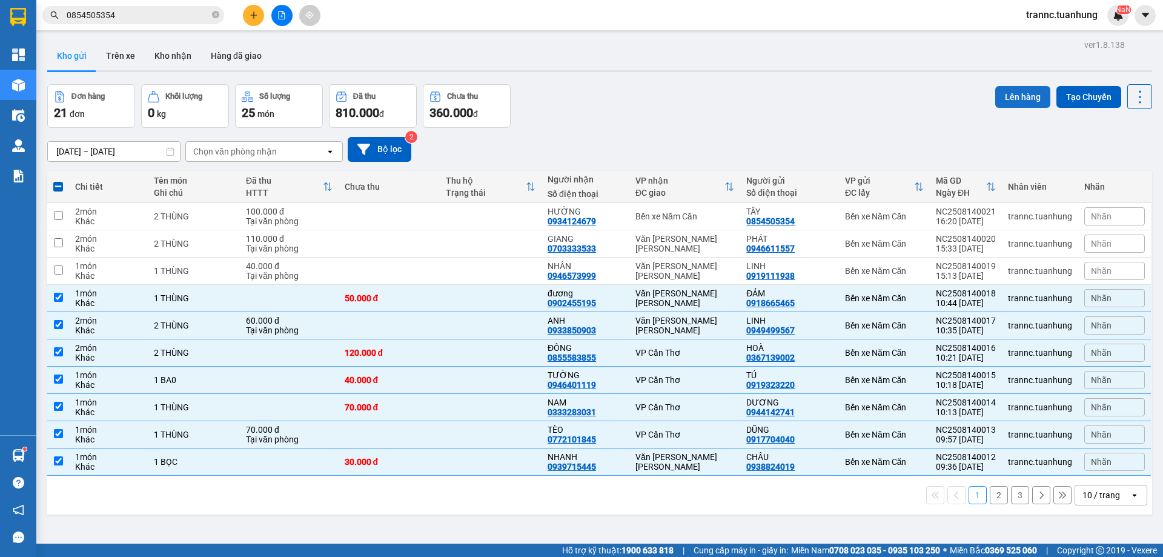
click at [1014, 101] on button "Lên hàng" at bounding box center [1022, 97] width 55 height 22
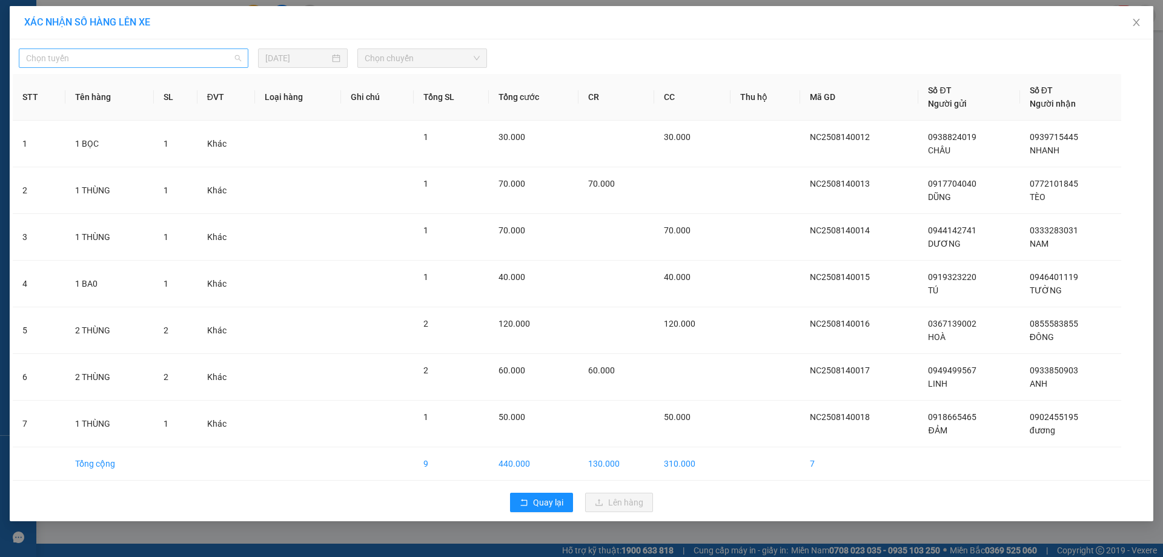
click at [144, 61] on span "Chọn tuyến" at bounding box center [133, 58] width 215 height 18
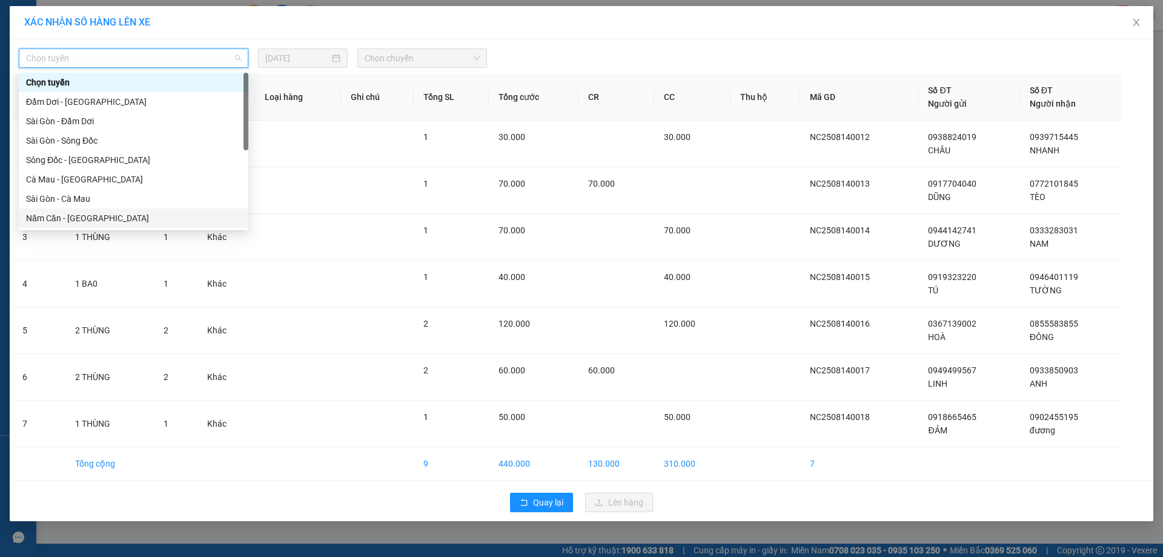
click at [70, 213] on div "Năm Căn - Sài Gòn" at bounding box center [133, 217] width 215 height 13
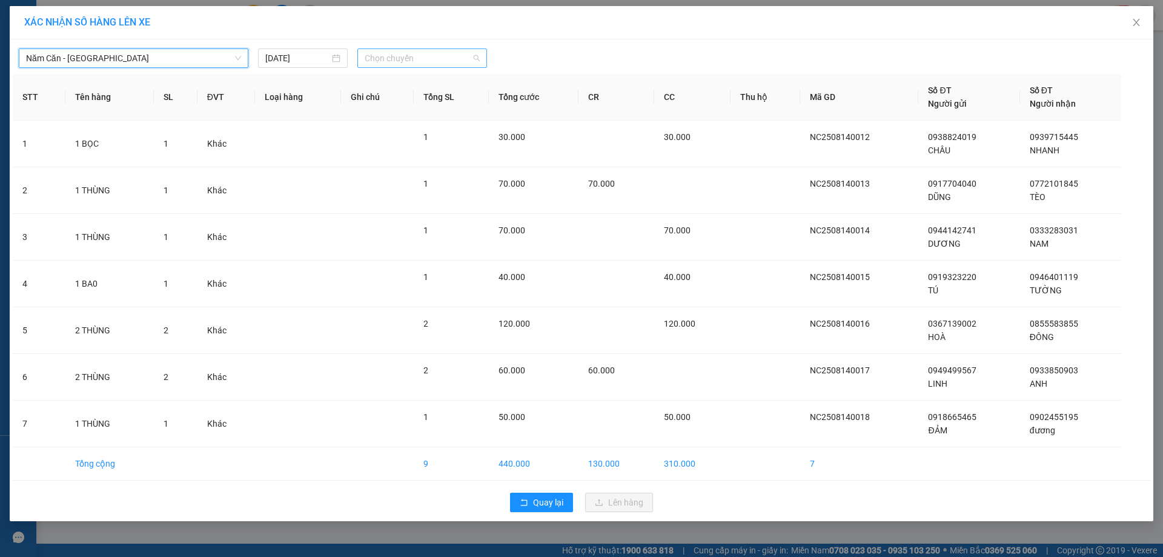
click at [407, 61] on span "Chọn chuyến" at bounding box center [422, 58] width 115 height 18
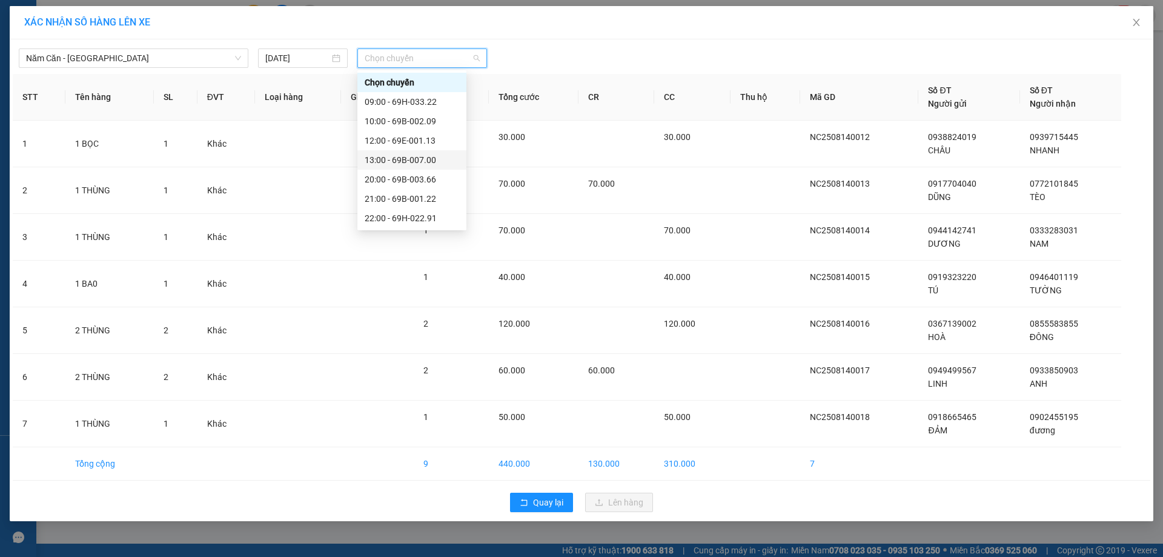
click at [430, 157] on div "13:00 - 69B-007.00" at bounding box center [412, 159] width 95 height 13
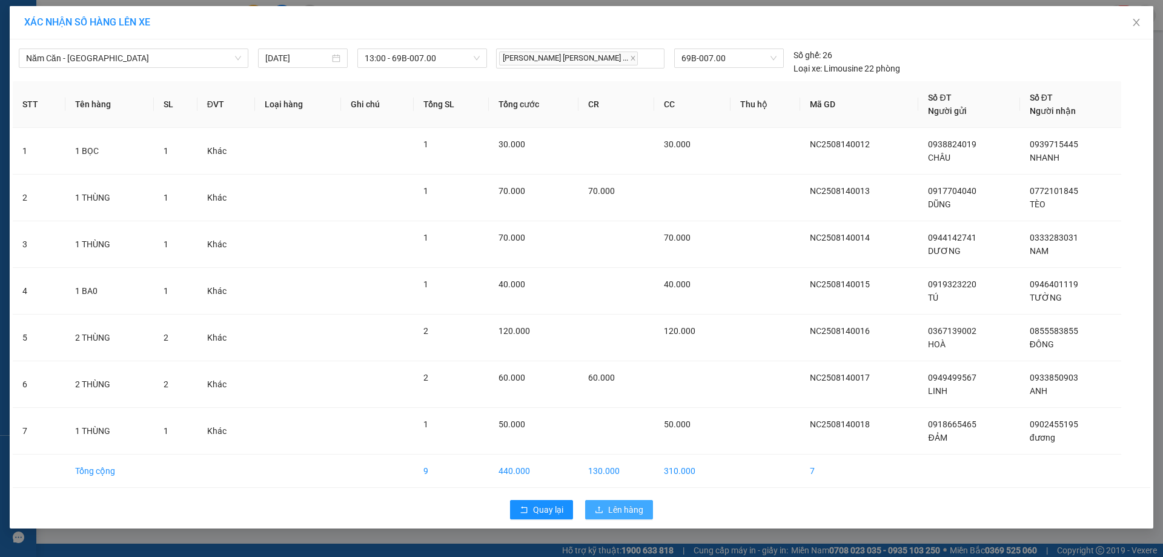
click at [622, 514] on span "Lên hàng" at bounding box center [625, 509] width 35 height 13
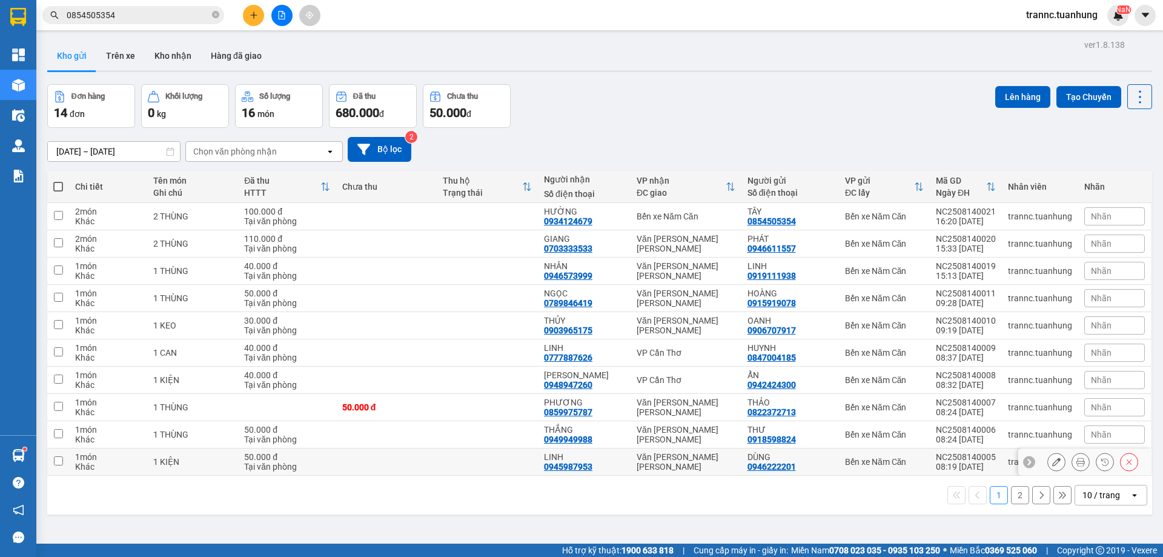
click at [61, 461] on input "checkbox" at bounding box center [58, 460] width 9 height 9
checkbox input "true"
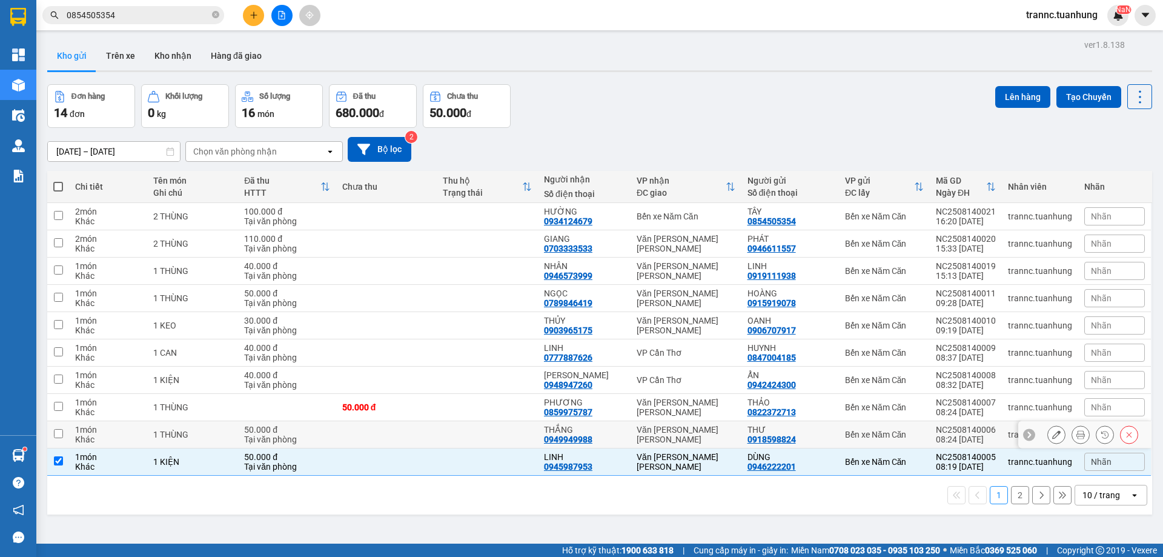
click at [55, 433] on input "checkbox" at bounding box center [58, 433] width 9 height 9
checkbox input "true"
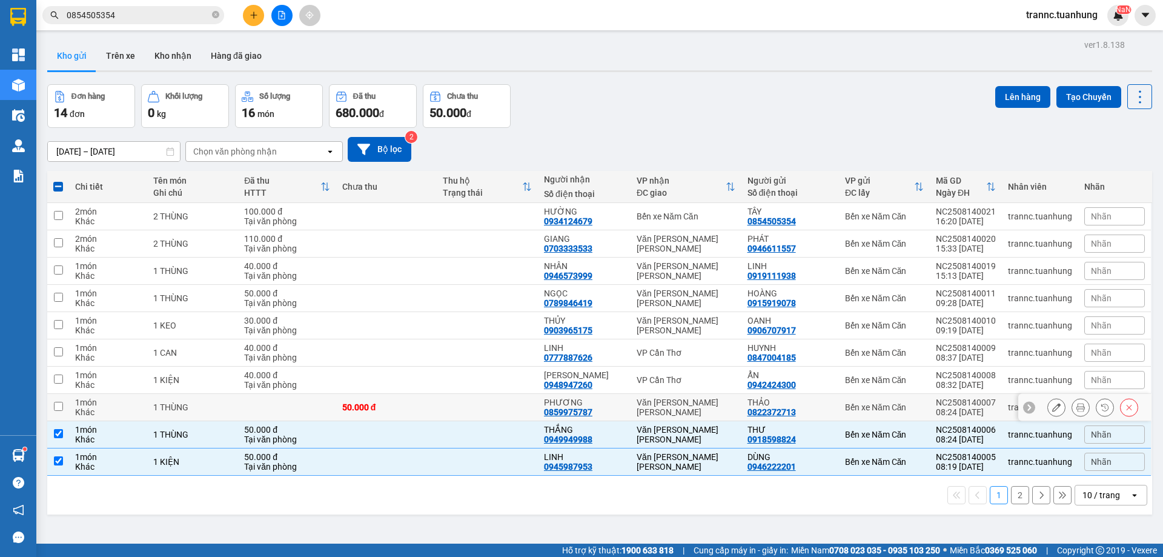
click at [61, 402] on input "checkbox" at bounding box center [58, 406] width 9 height 9
checkbox input "true"
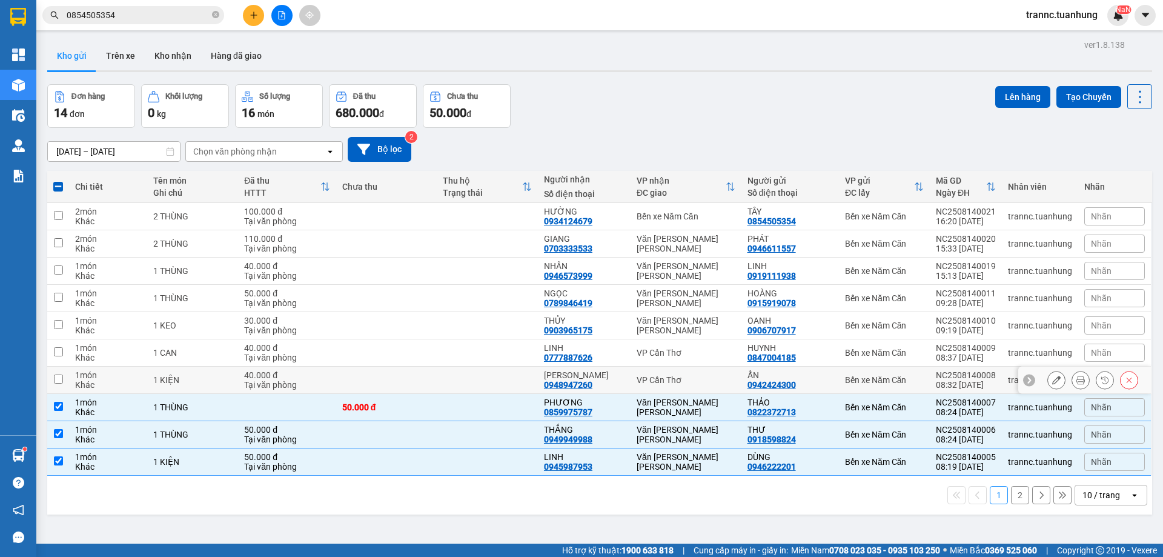
click at [58, 376] on input "checkbox" at bounding box center [58, 378] width 9 height 9
checkbox input "true"
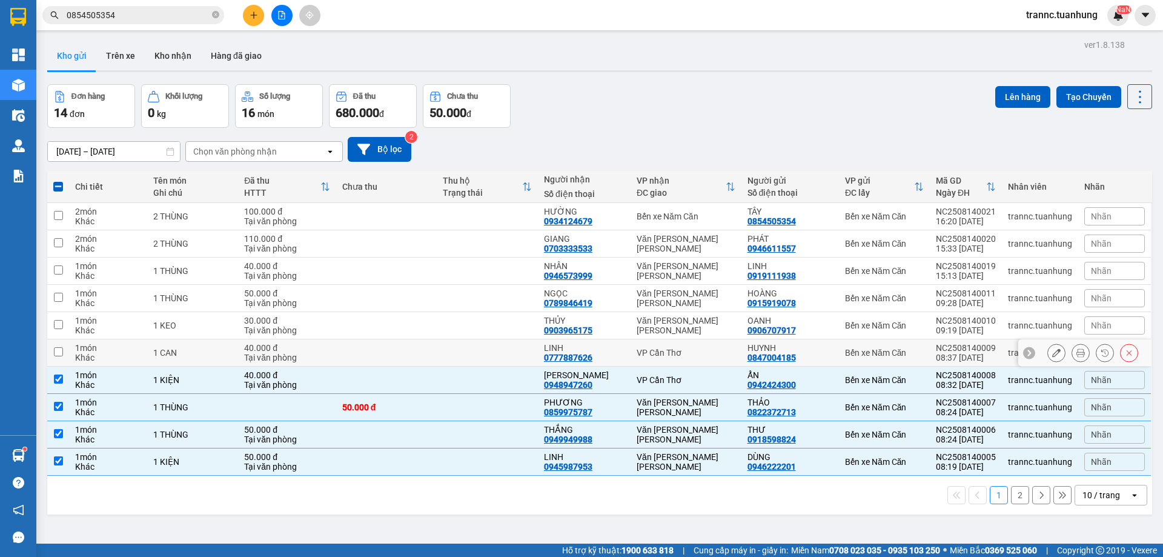
click at [58, 353] on input "checkbox" at bounding box center [58, 351] width 9 height 9
checkbox input "true"
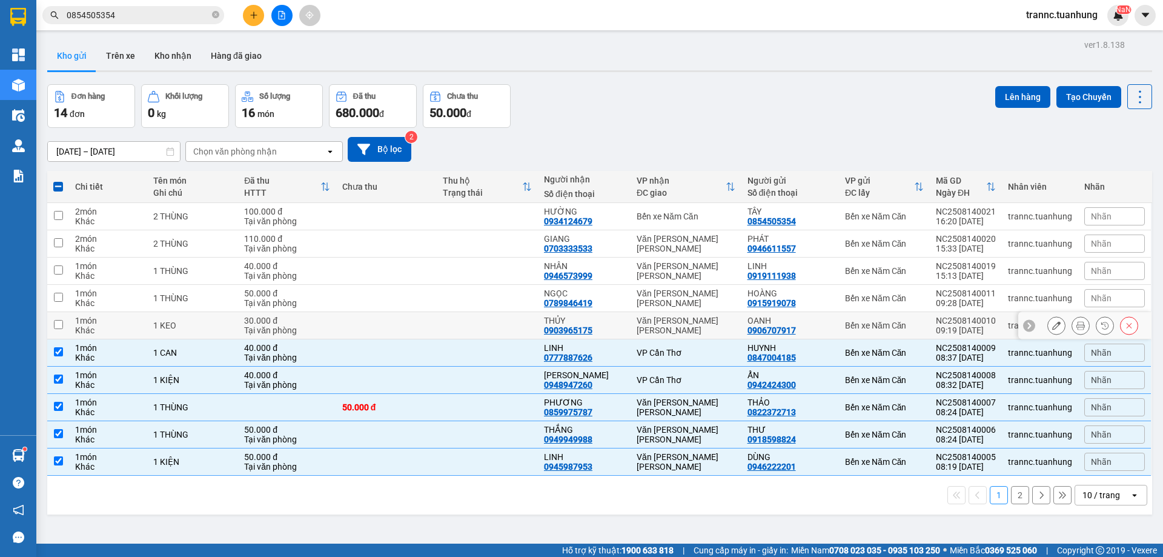
click at [58, 326] on input "checkbox" at bounding box center [58, 324] width 9 height 9
checkbox input "true"
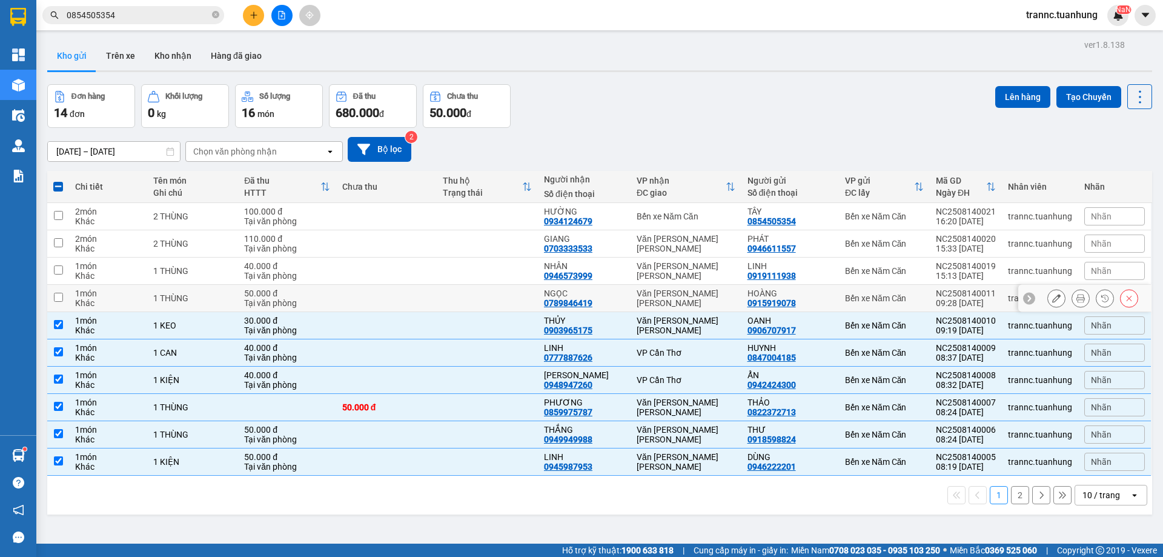
click at [59, 299] on input "checkbox" at bounding box center [58, 297] width 9 height 9
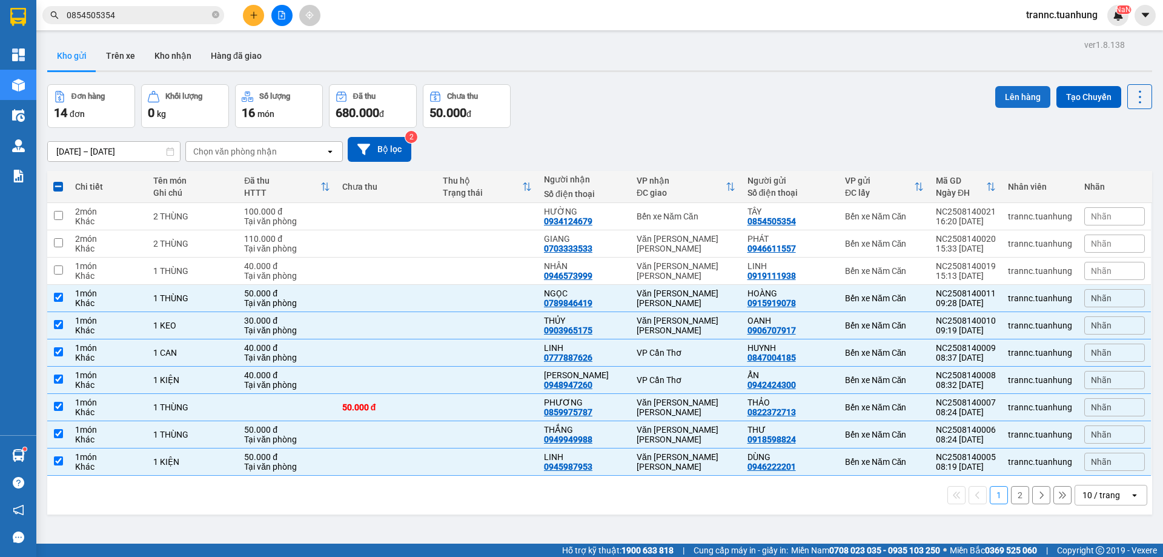
click at [1016, 95] on button "Lên hàng" at bounding box center [1022, 97] width 55 height 22
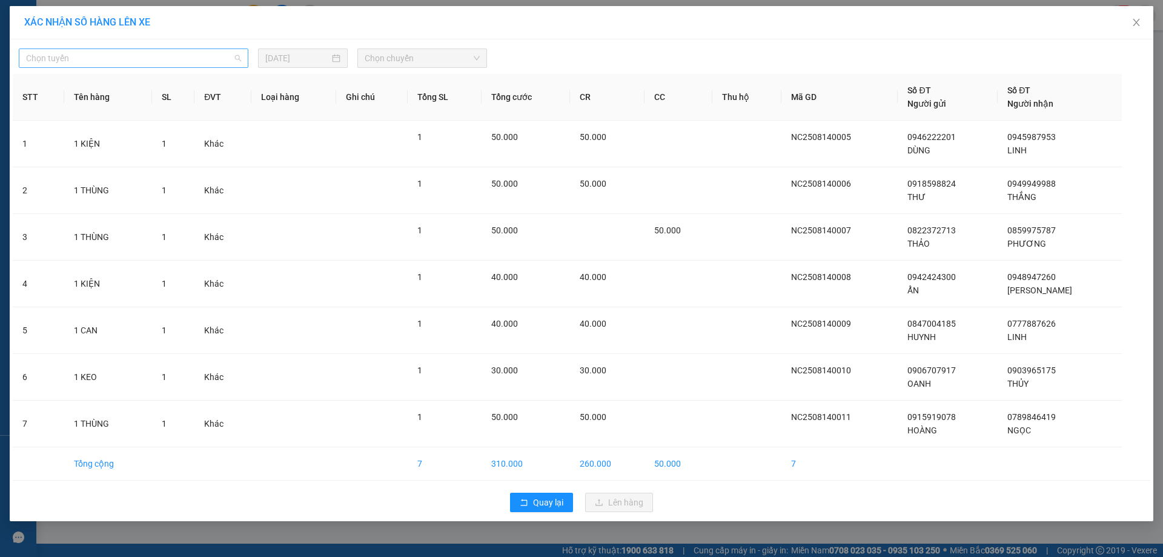
click at [115, 55] on span "Chọn tuyến" at bounding box center [133, 58] width 215 height 18
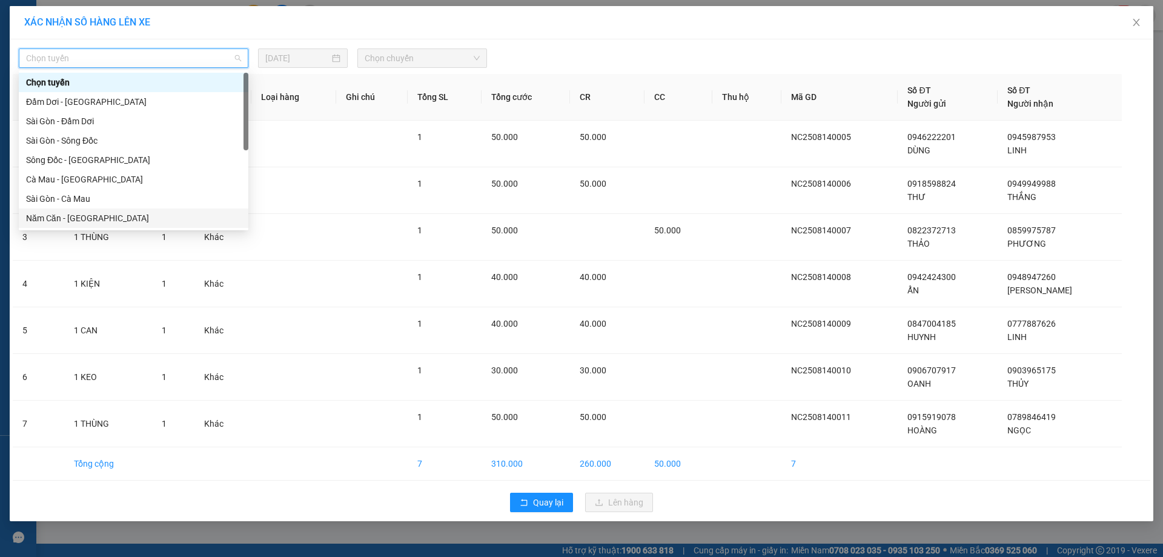
click at [56, 216] on div "Năm Căn - Sài Gòn" at bounding box center [133, 217] width 215 height 13
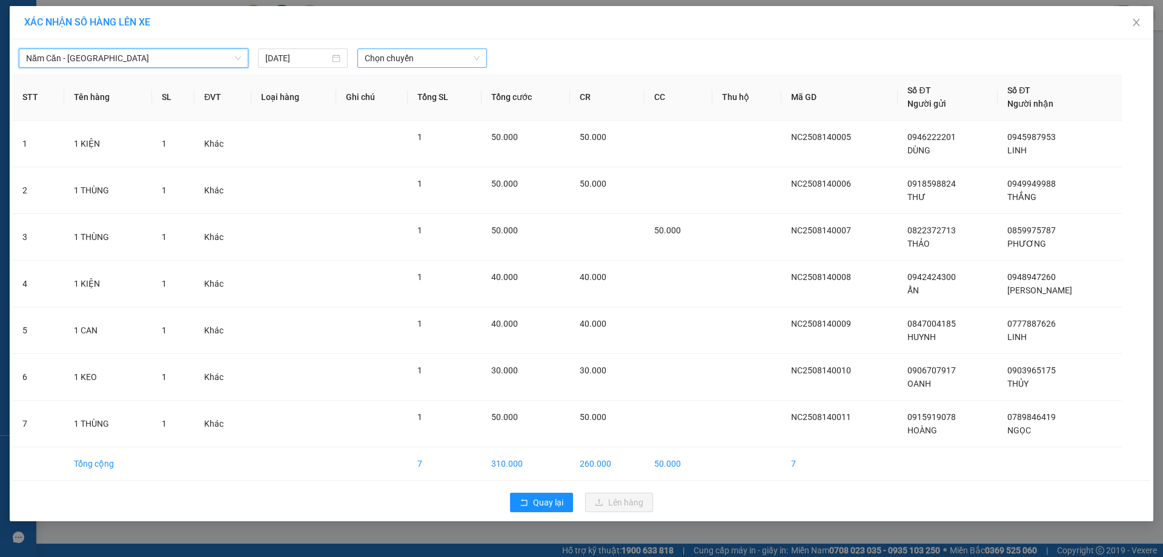
click at [395, 59] on span "Chọn chuyến" at bounding box center [422, 58] width 115 height 18
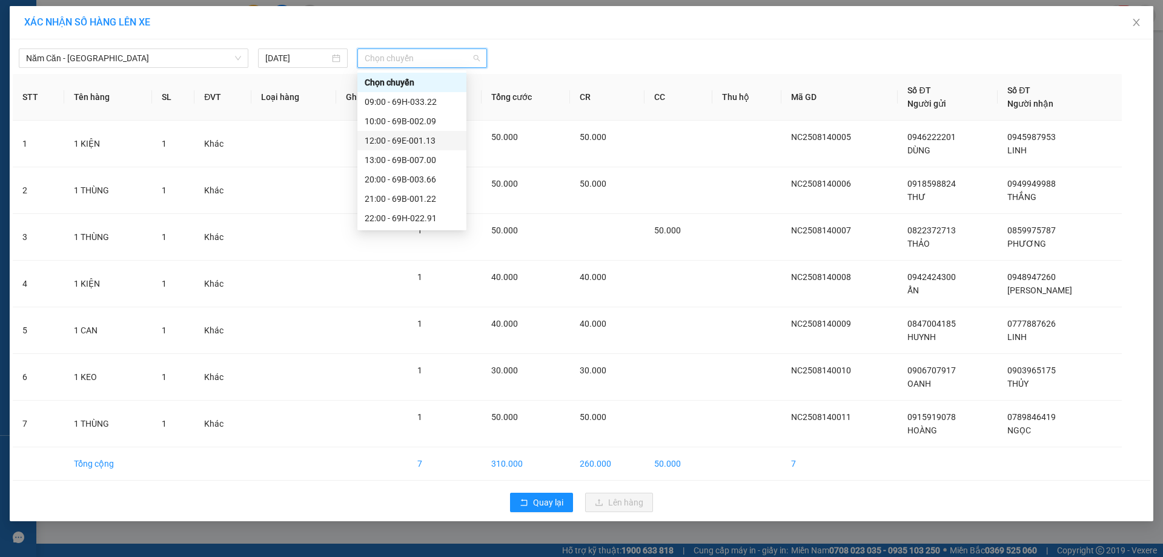
click at [424, 141] on div "12:00 - 69E-001.13" at bounding box center [412, 140] width 95 height 13
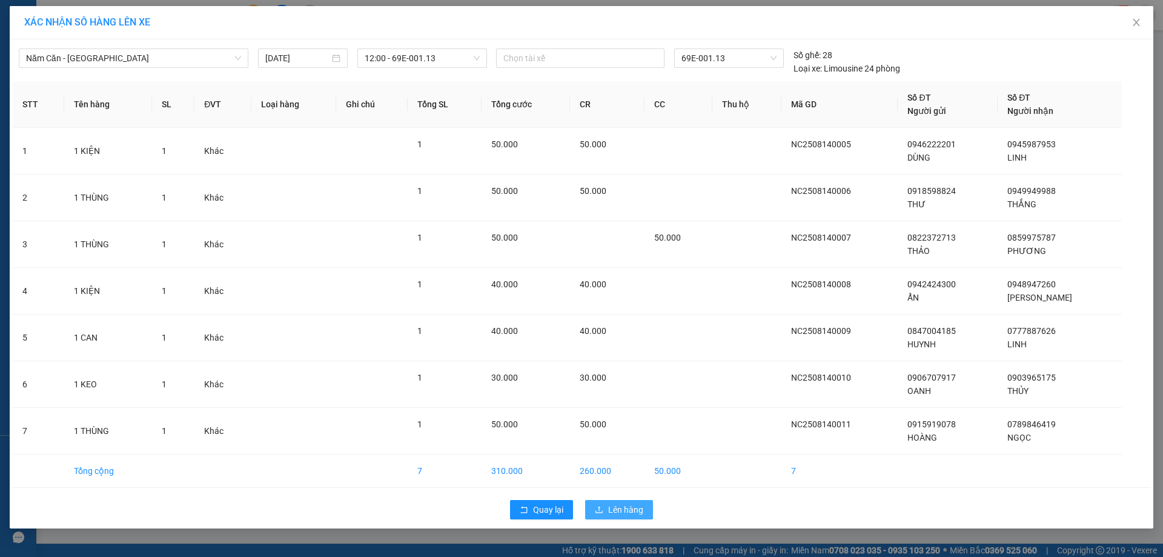
click at [637, 510] on span "Lên hàng" at bounding box center [625, 509] width 35 height 13
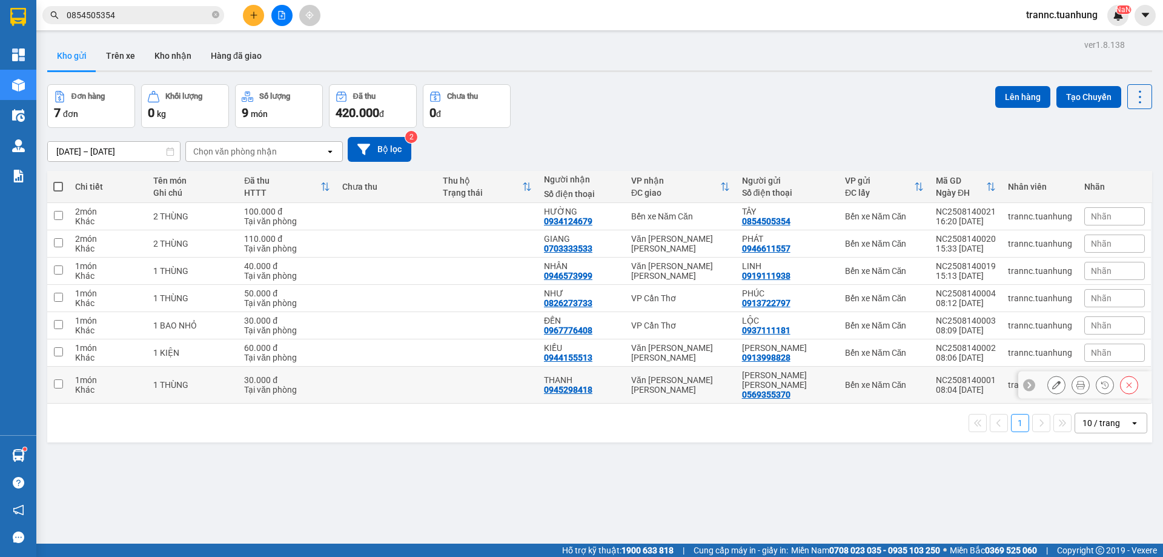
click at [62, 385] on input "checkbox" at bounding box center [58, 383] width 9 height 9
checkbox input "true"
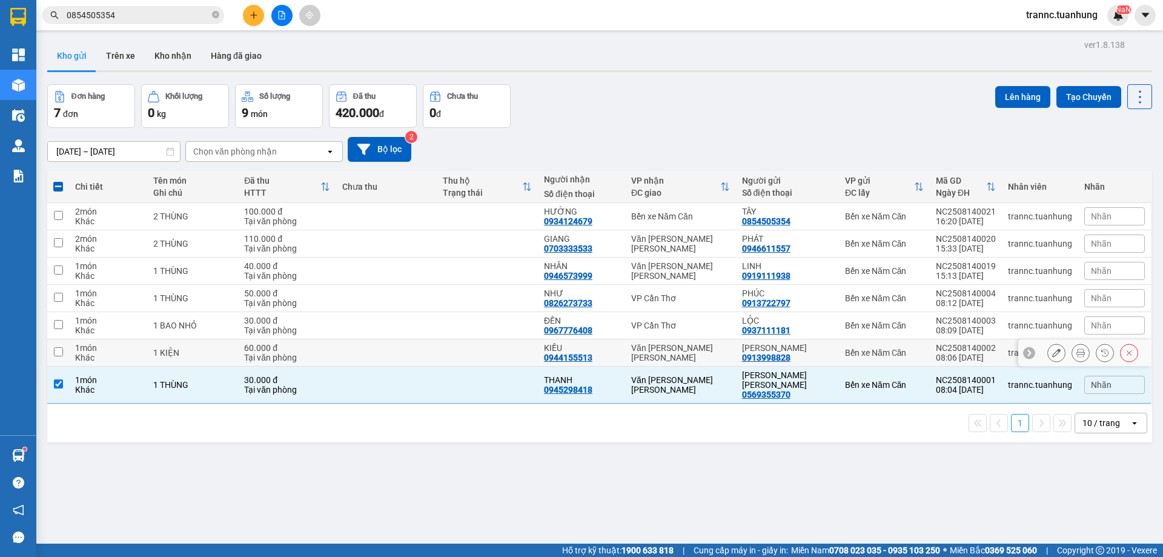
click at [63, 351] on td at bounding box center [58, 352] width 22 height 27
checkbox input "true"
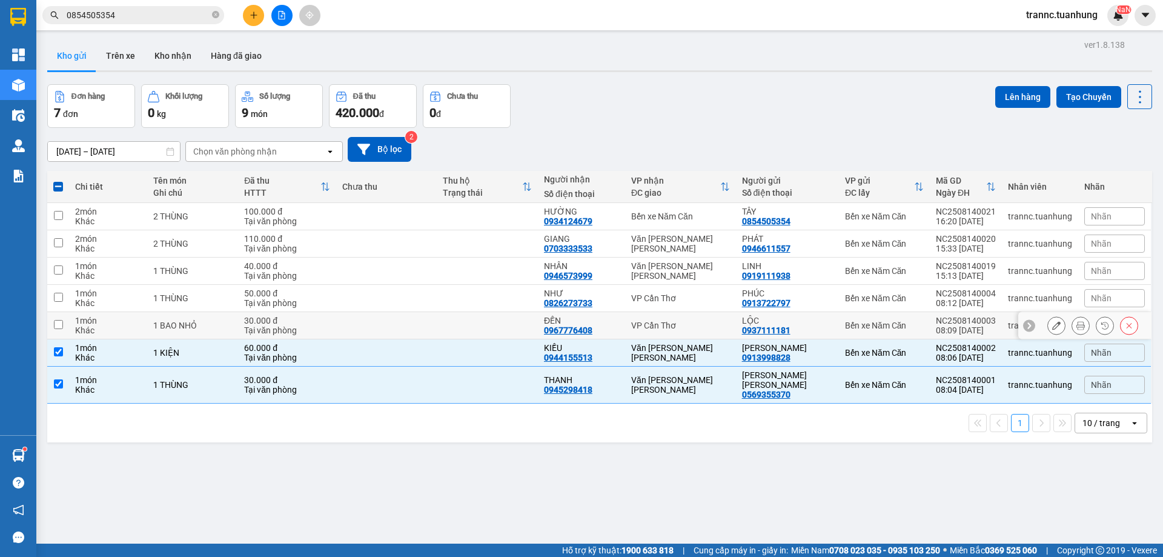
click at [56, 328] on input "checkbox" at bounding box center [58, 324] width 9 height 9
checkbox input "true"
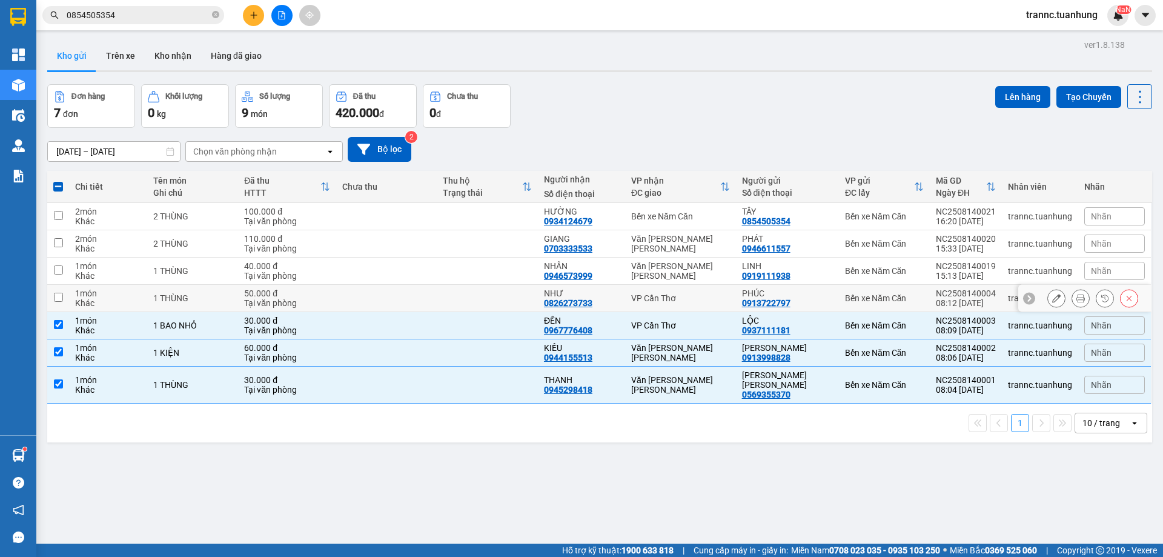
click at [61, 293] on input "checkbox" at bounding box center [58, 297] width 9 height 9
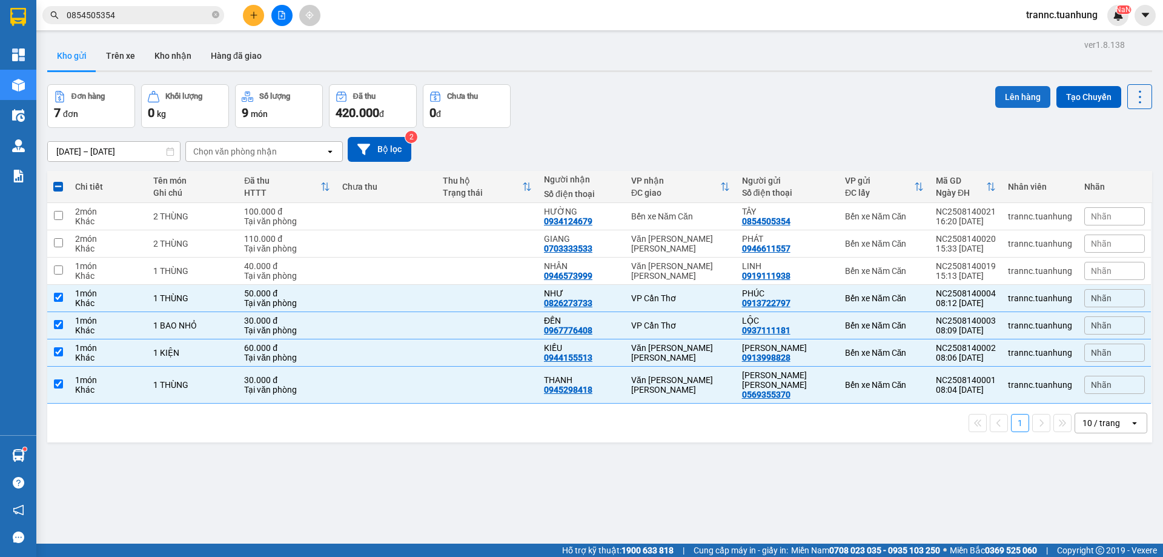
click at [1013, 105] on button "Lên hàng" at bounding box center [1022, 97] width 55 height 22
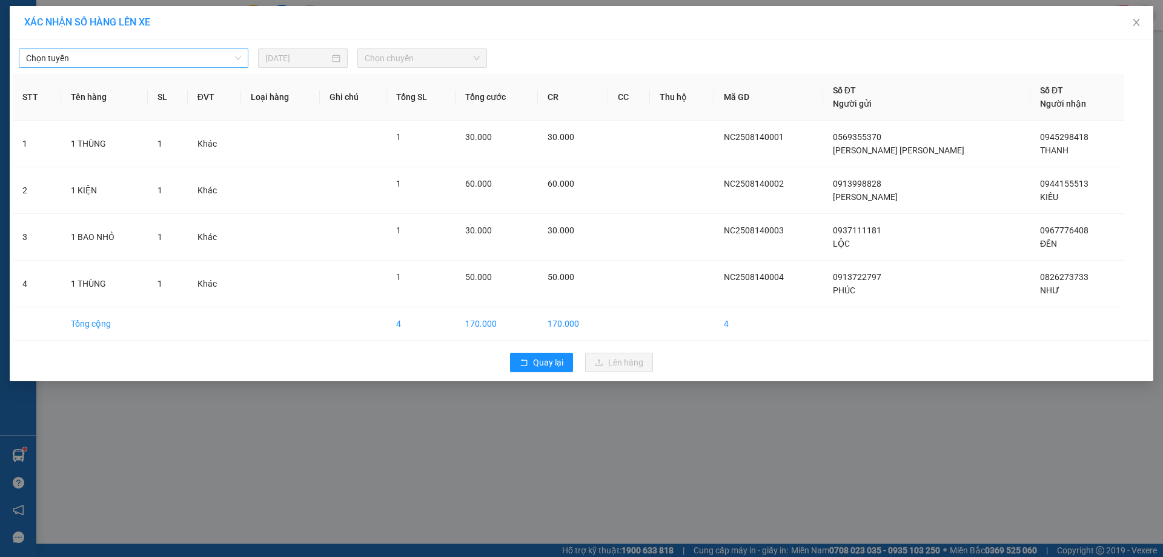
click at [85, 62] on span "Chọn tuyến" at bounding box center [133, 58] width 215 height 18
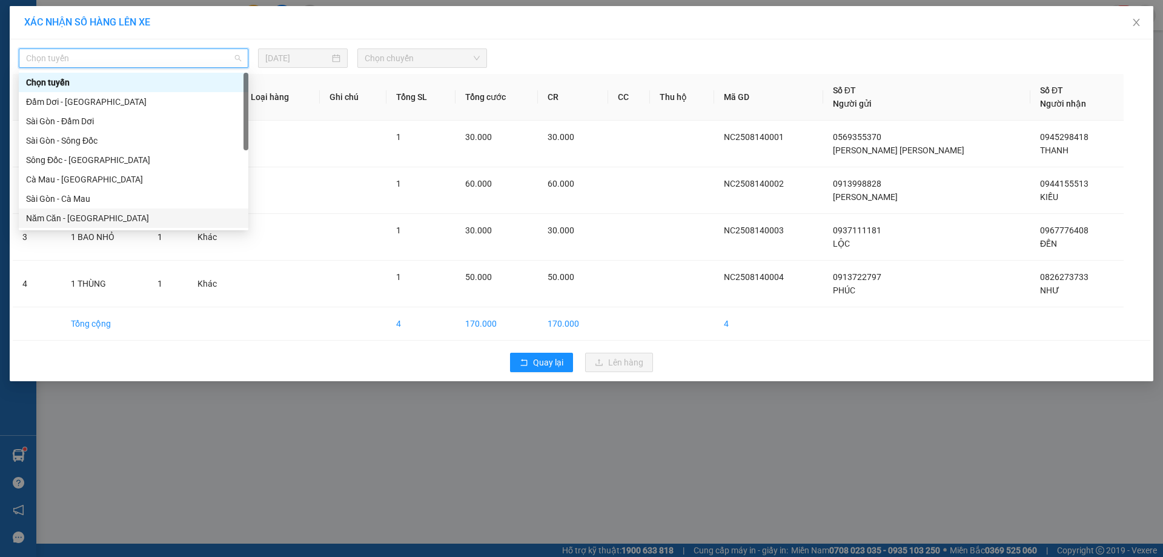
click at [48, 216] on div "Năm Căn - Sài Gòn" at bounding box center [133, 217] width 215 height 13
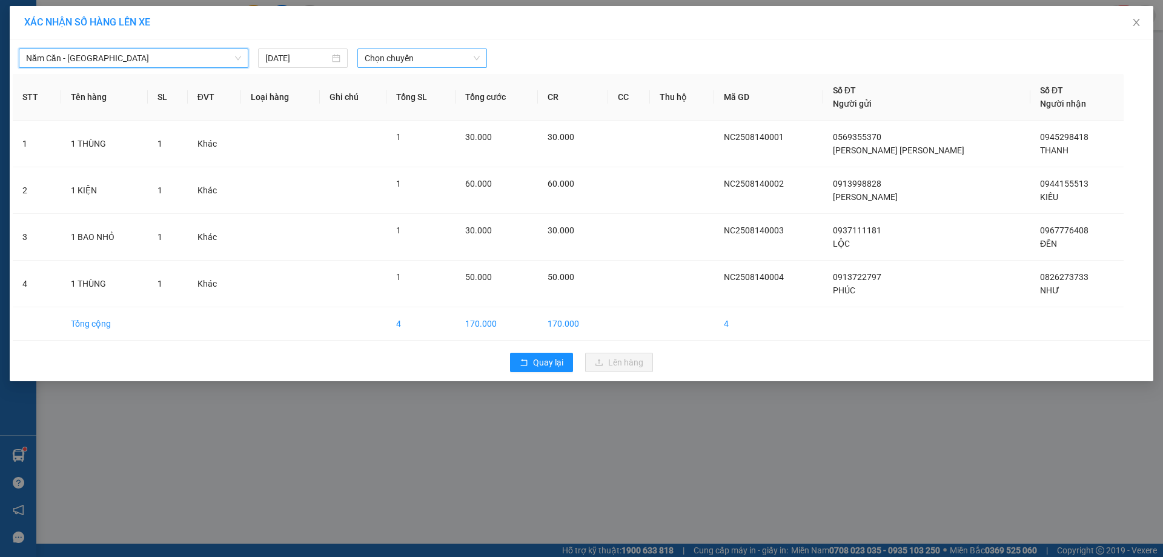
click at [391, 64] on span "Chọn chuyến" at bounding box center [422, 58] width 115 height 18
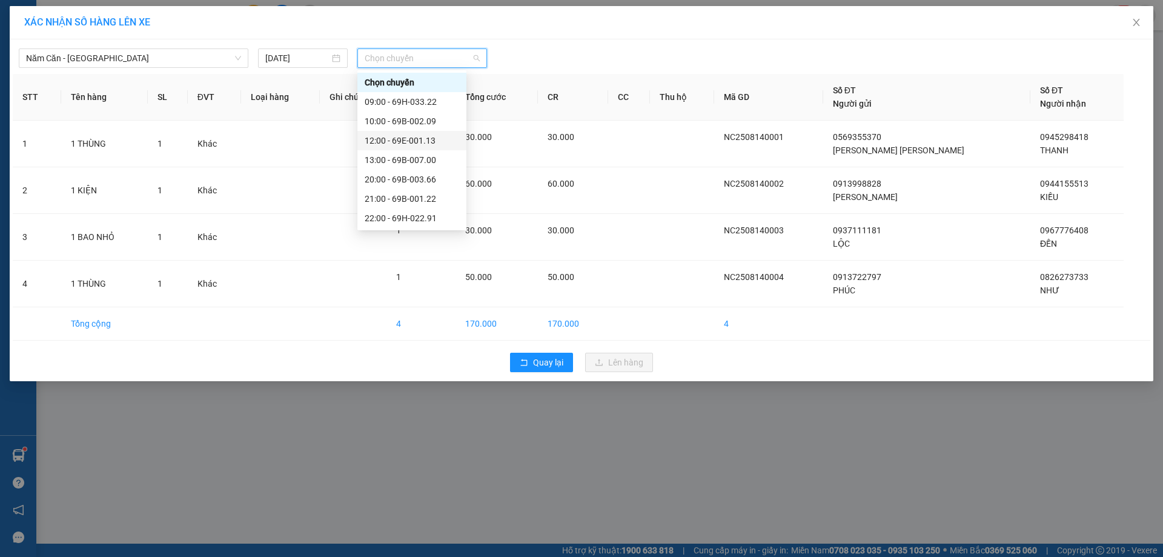
click at [403, 142] on div "12:00 - 69E-001.13" at bounding box center [412, 140] width 95 height 13
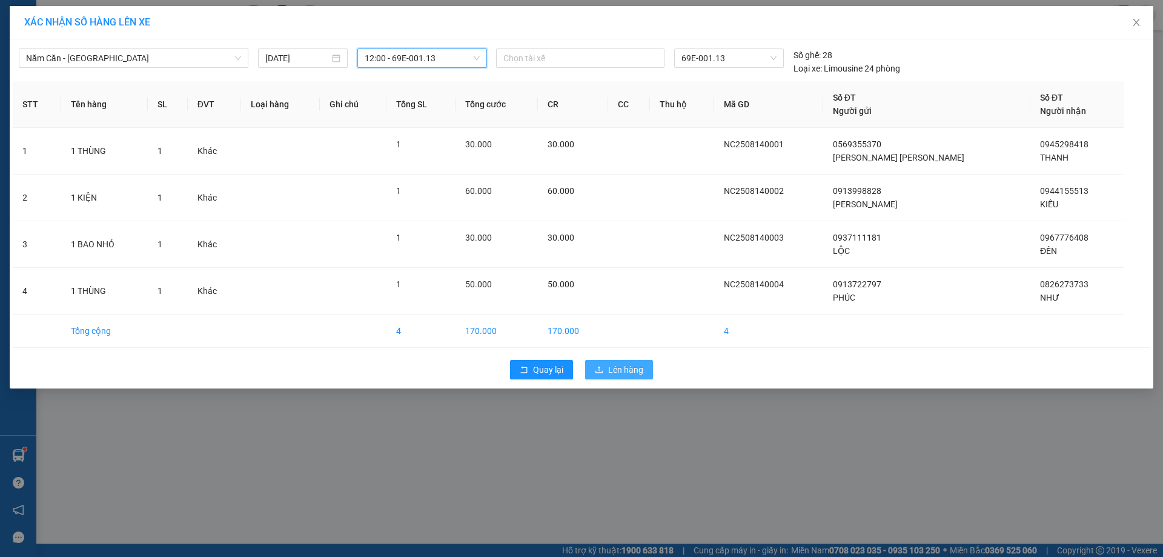
click at [604, 371] on button "Lên hàng" at bounding box center [619, 369] width 68 height 19
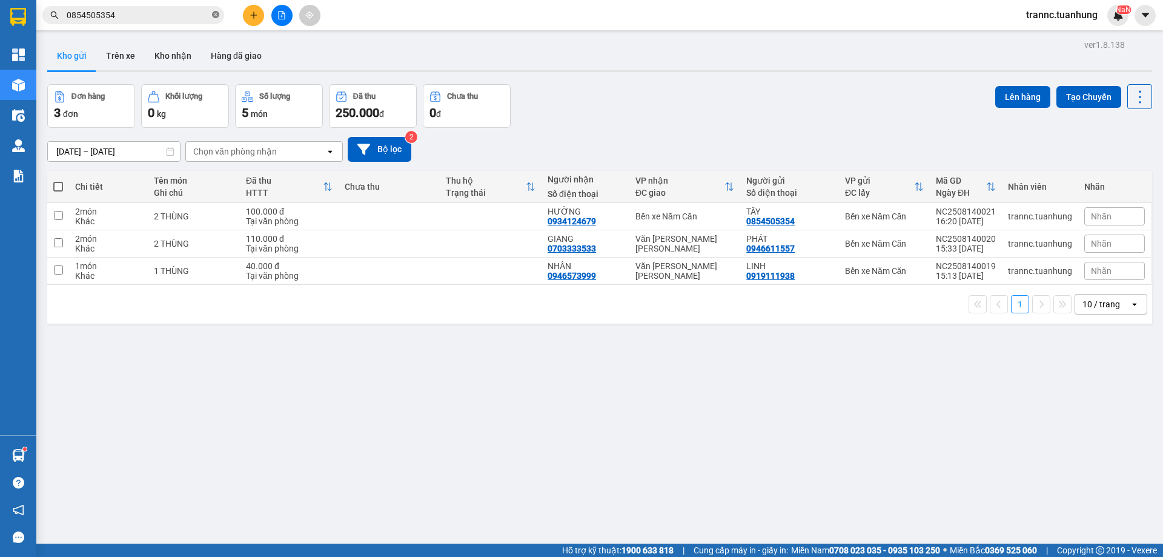
click at [217, 18] on icon "close-circle" at bounding box center [215, 14] width 7 height 7
click at [186, 17] on input "text" at bounding box center [138, 14] width 143 height 13
click at [76, 17] on input "text" at bounding box center [138, 14] width 143 height 13
click at [174, 10] on input "text" at bounding box center [138, 14] width 143 height 13
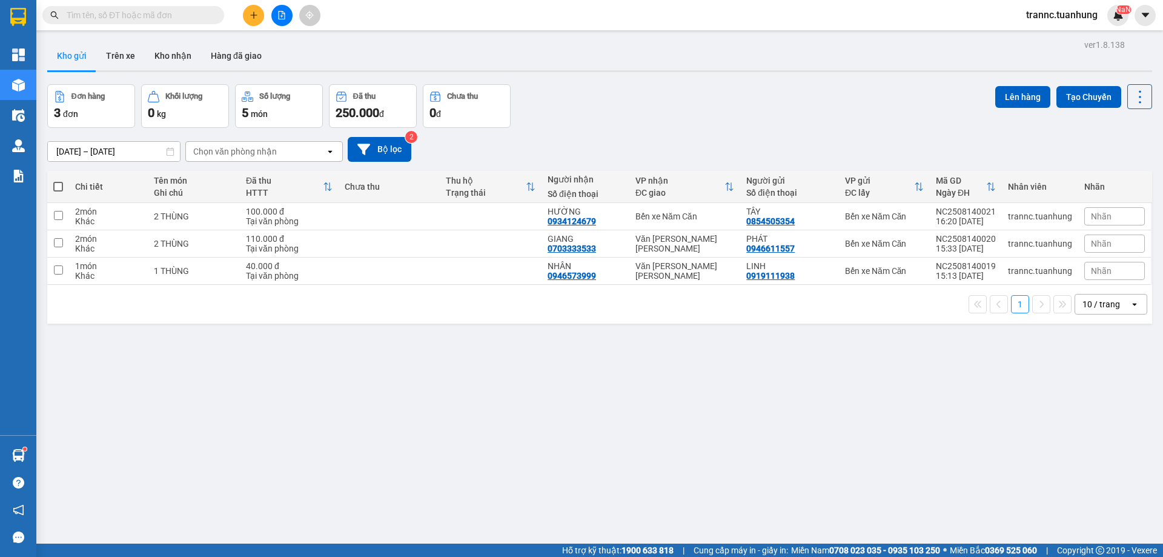
click at [161, 15] on input "text" at bounding box center [138, 14] width 143 height 13
type input "0"
click at [214, 14] on icon "close-circle" at bounding box center [215, 14] width 7 height 7
click at [200, 17] on input "text" at bounding box center [138, 14] width 143 height 13
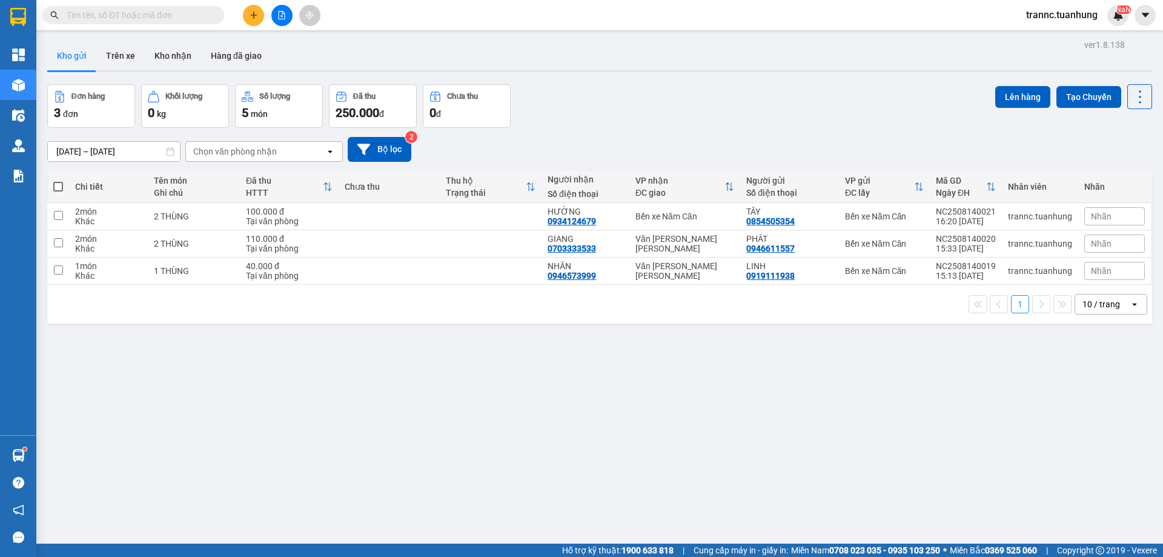
click at [200, 17] on input "text" at bounding box center [138, 14] width 143 height 13
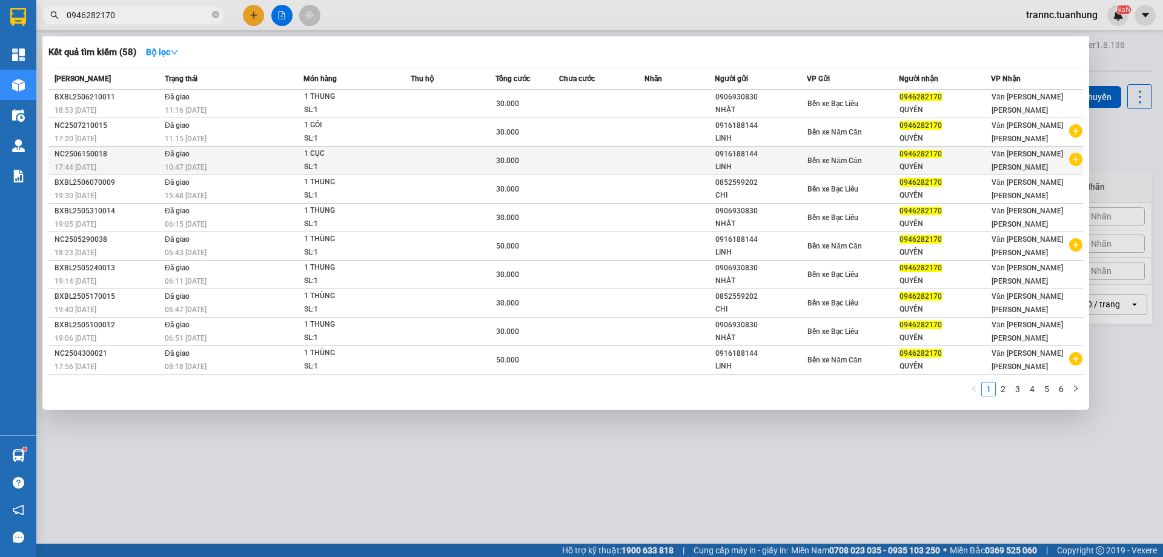
type input "0946282170"
click at [1076, 161] on icon "plus-circle" at bounding box center [1075, 159] width 13 height 13
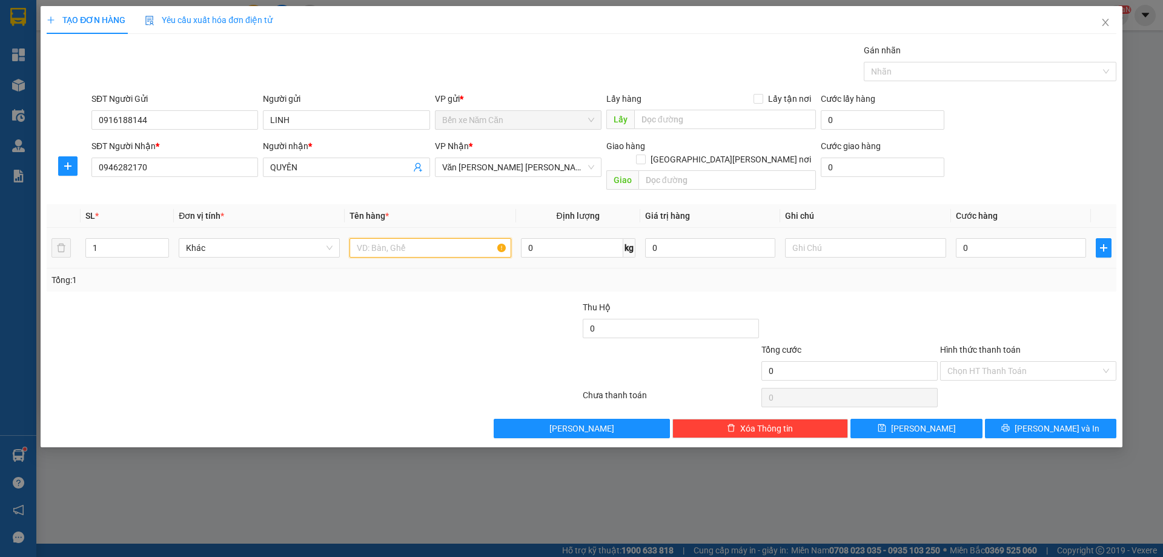
click at [432, 238] on input "text" at bounding box center [430, 247] width 161 height 19
type input "1 THÙNG"
click at [1001, 240] on input "0" at bounding box center [1021, 247] width 130 height 19
type input "6"
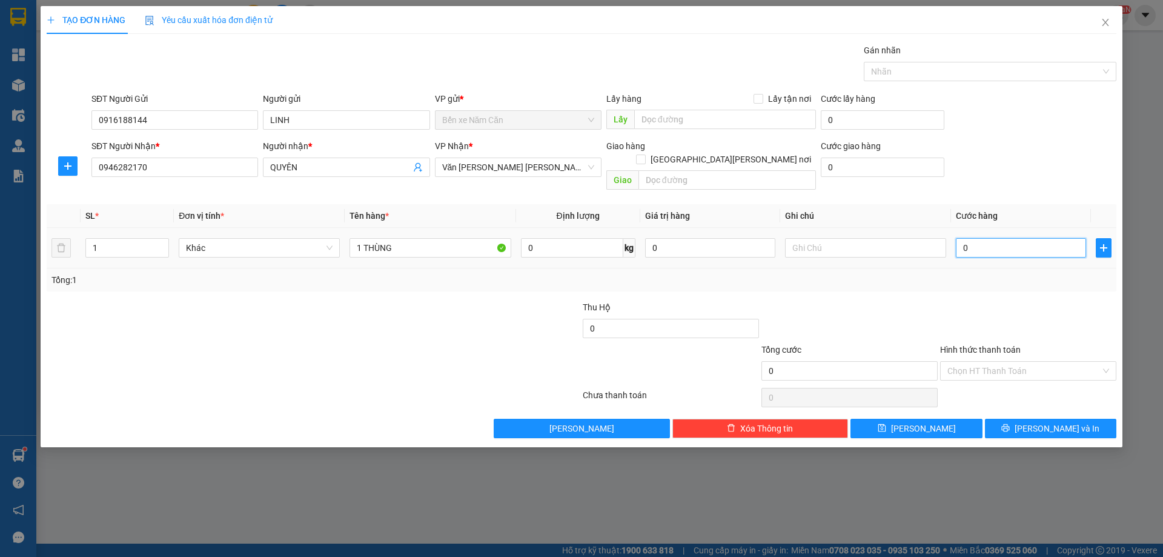
type input "6"
click at [998, 419] on button "Lưu và In" at bounding box center [1050, 428] width 131 height 19
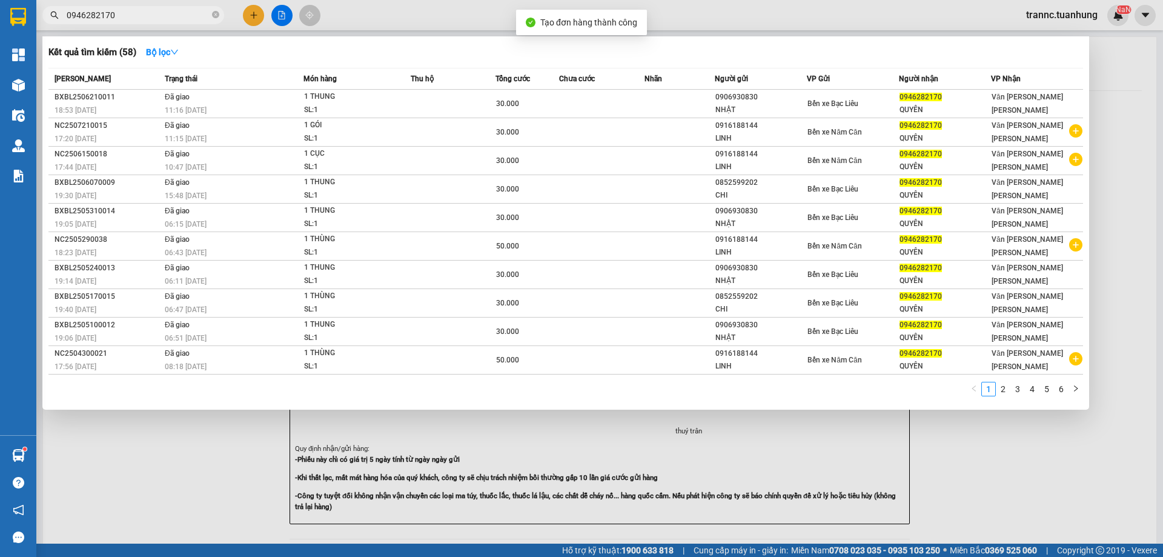
click at [1056, 513] on div at bounding box center [581, 278] width 1163 height 557
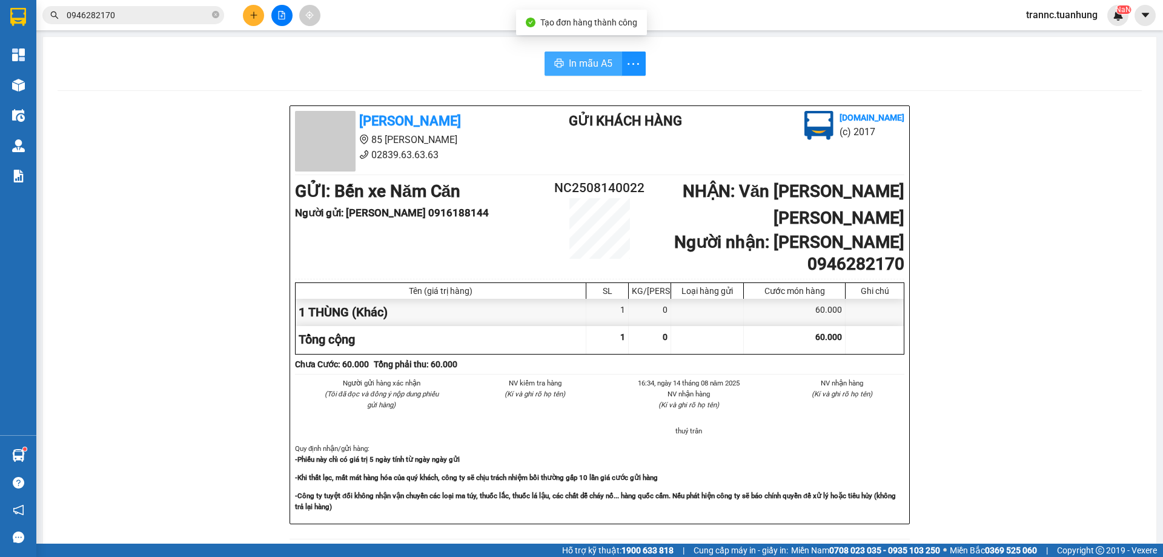
click at [577, 65] on span "In mẫu A5" at bounding box center [591, 63] width 44 height 15
drag, startPoint x: 463, startPoint y: 44, endPoint x: 305, endPoint y: 30, distance: 158.7
click at [463, 44] on div "In mẫu A5 Tuấn Hưng 85 Lý Chiêu Hoàng 02839.63.63.63 Gửi khách hàng Vexere.com …" at bounding box center [600, 517] width 1114 height 960
click at [213, 14] on icon "close-circle" at bounding box center [215, 14] width 7 height 7
click at [196, 16] on input "text" at bounding box center [138, 14] width 143 height 13
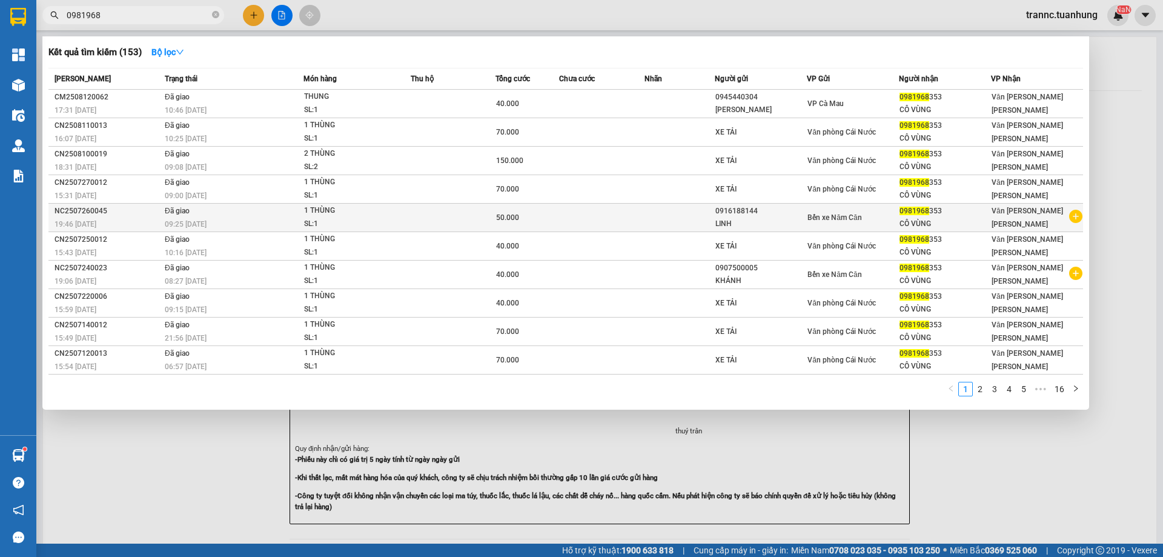
type input "0981968"
click at [1074, 216] on icon "plus-circle" at bounding box center [1075, 216] width 13 height 13
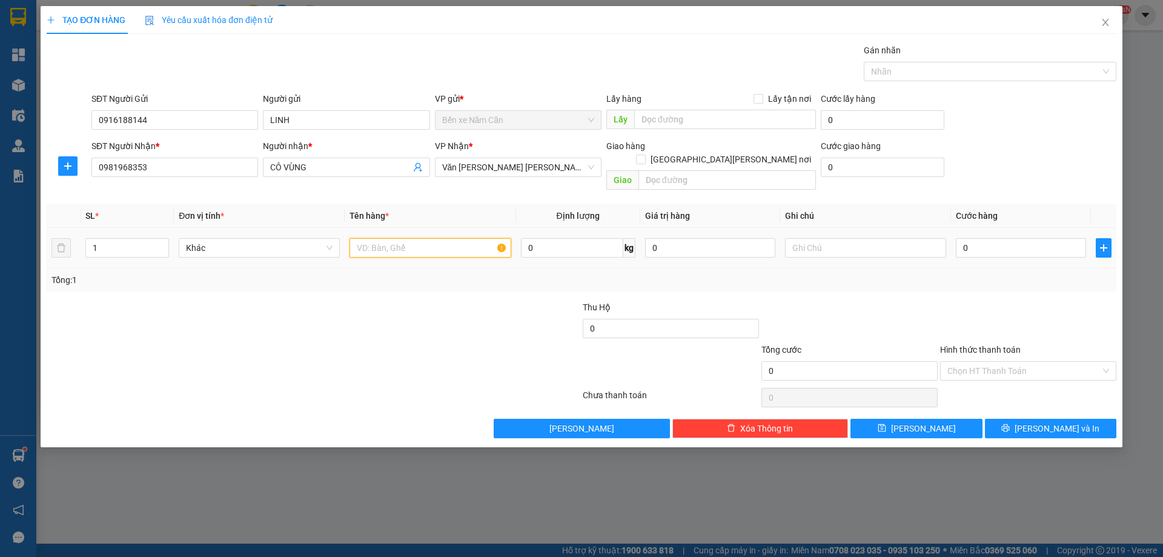
click at [461, 240] on input "text" at bounding box center [430, 247] width 161 height 19
type input "1 THÙNG"
click at [997, 242] on input "0" at bounding box center [1021, 247] width 130 height 19
type input "6"
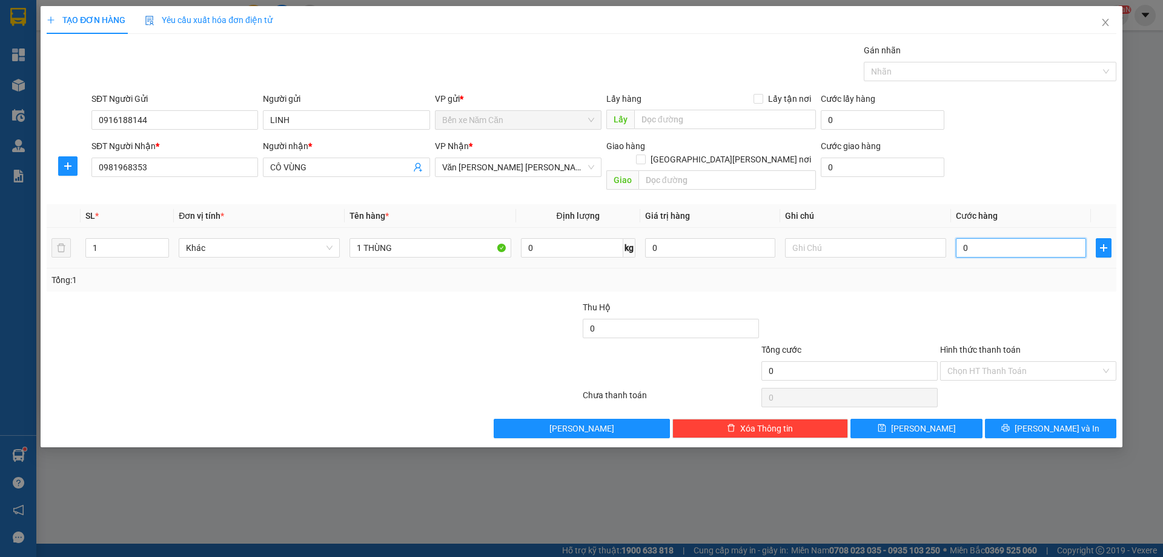
type input "6"
type input "60"
click at [1003, 419] on button "Lưu và In" at bounding box center [1050, 428] width 131 height 19
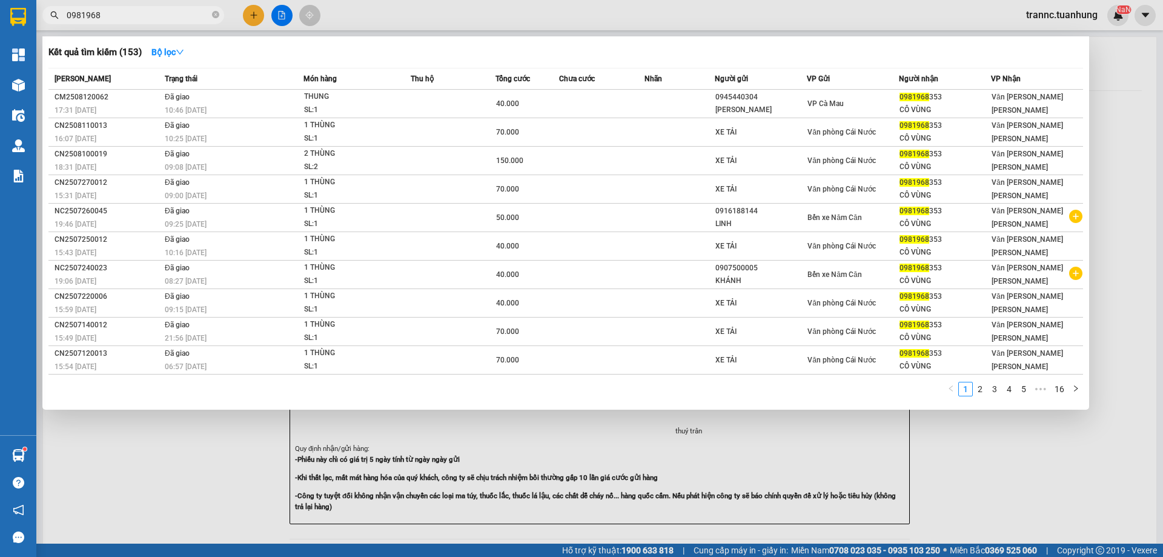
click at [1006, 508] on div at bounding box center [581, 278] width 1163 height 557
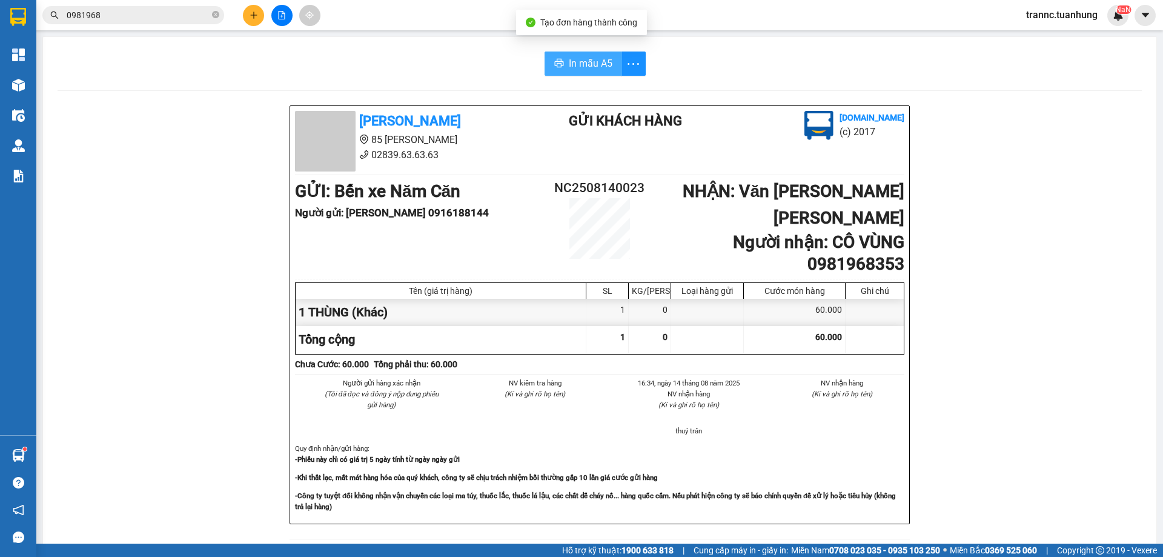
click at [602, 67] on span "In mẫu A5" at bounding box center [591, 63] width 44 height 15
drag, startPoint x: 1060, startPoint y: 231, endPoint x: 946, endPoint y: 213, distance: 115.8
click at [1055, 230] on div "Tuấn Hưng 85 Lý Chiêu Hoàng 02839.63.63.63 Gửi khách hàng Vexere.com (c) 2017 G…" at bounding box center [600, 543] width 1084 height 877
click at [419, 19] on div "Kết quả tìm kiếm ( 153 ) Bộ lọc Mã ĐH Trạng thái Món hàng Thu hộ Tổng cước Chưa…" at bounding box center [581, 15] width 1163 height 30
click at [217, 16] on icon "close-circle" at bounding box center [215, 14] width 7 height 7
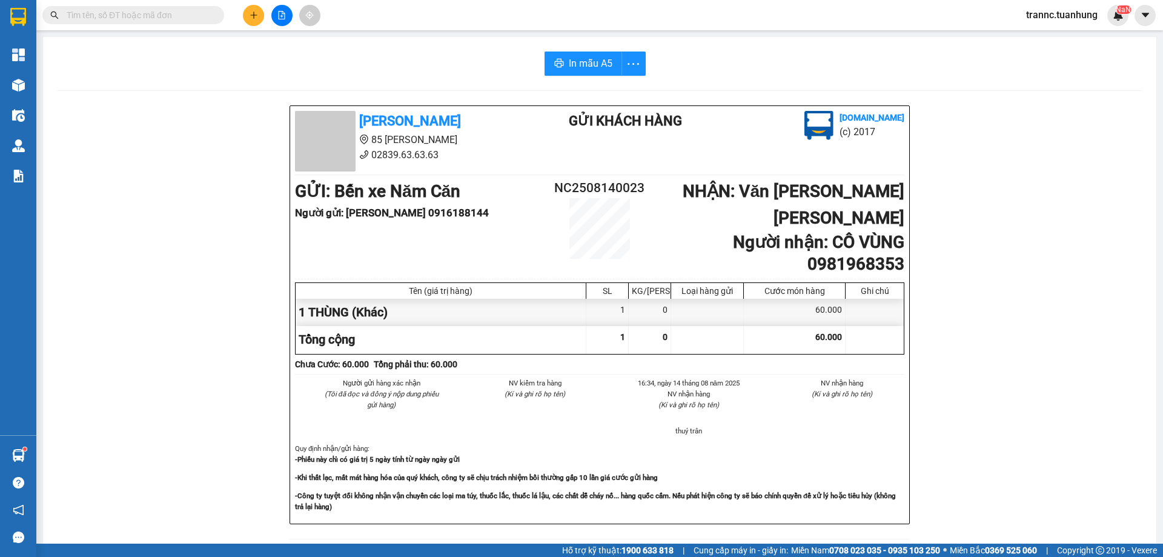
click at [203, 14] on input "text" at bounding box center [138, 14] width 143 height 13
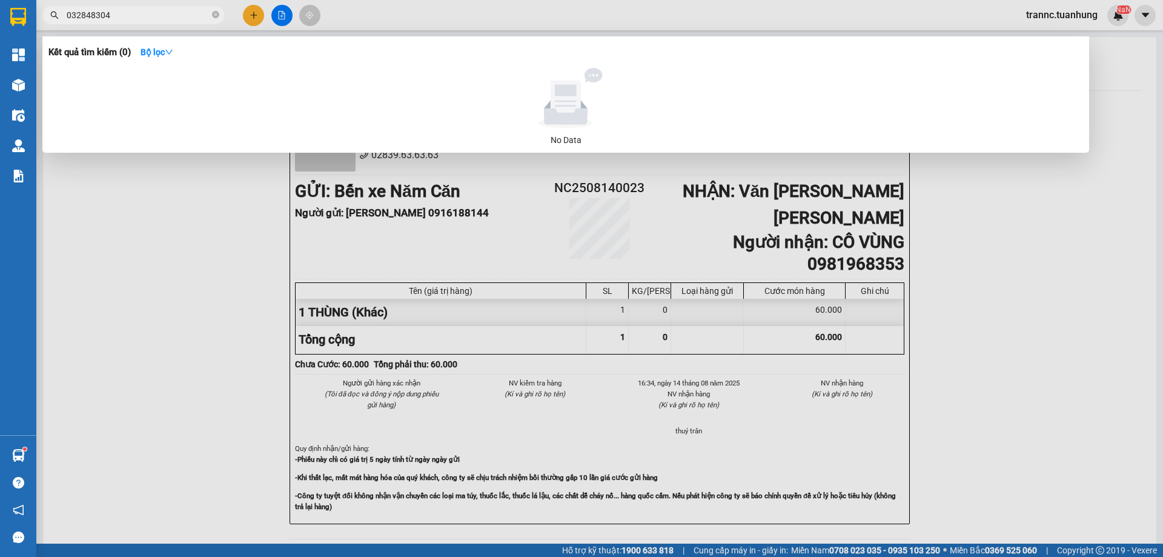
type input "032848304"
click at [250, 17] on div at bounding box center [581, 278] width 1163 height 557
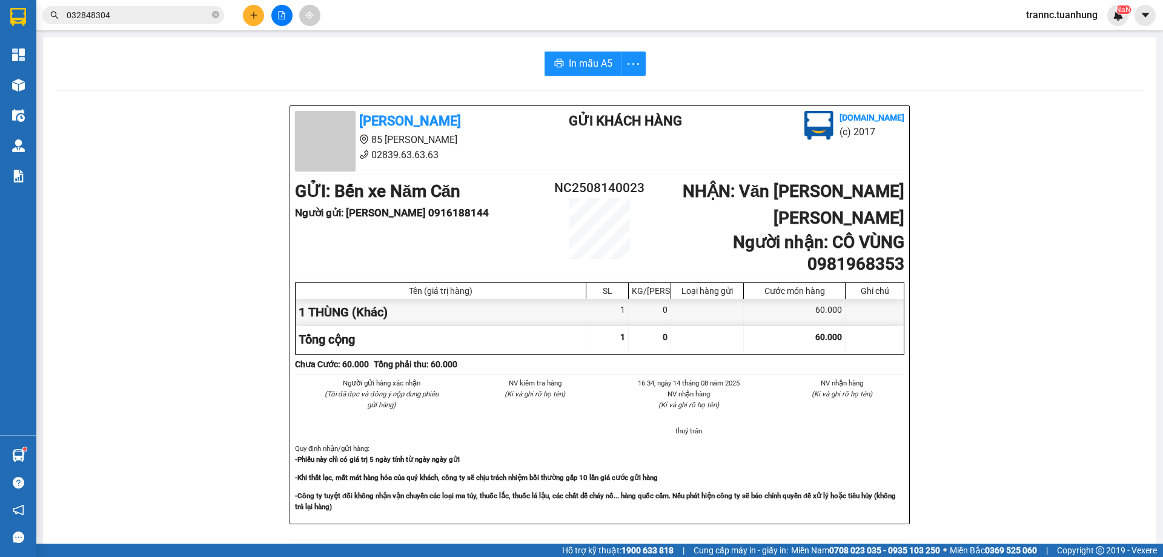
click at [250, 17] on icon "plus" at bounding box center [254, 15] width 8 height 8
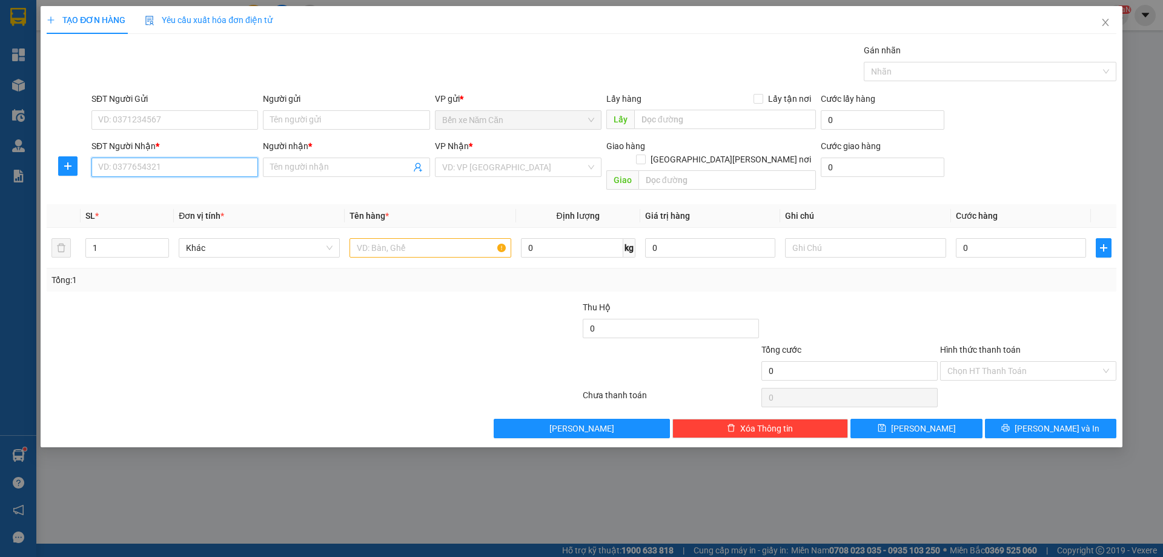
click at [170, 163] on input "SĐT Người Nhận *" at bounding box center [174, 167] width 167 height 19
type input "0328483080"
click at [281, 170] on input "Người nhận *" at bounding box center [340, 167] width 140 height 13
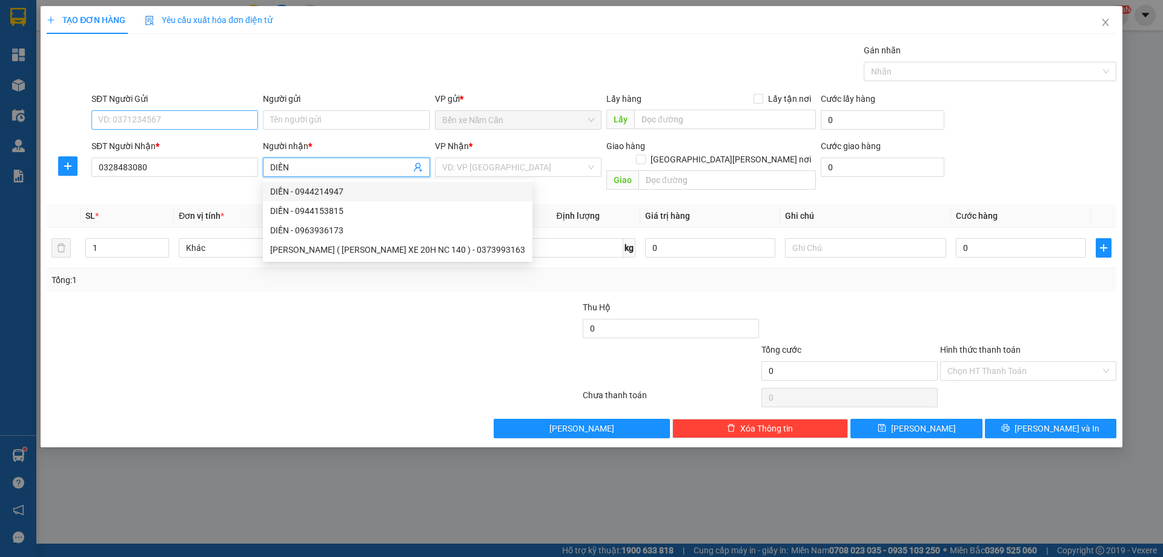
type input "DIỀN"
click at [214, 114] on input "SĐT Người Gửi" at bounding box center [174, 119] width 167 height 19
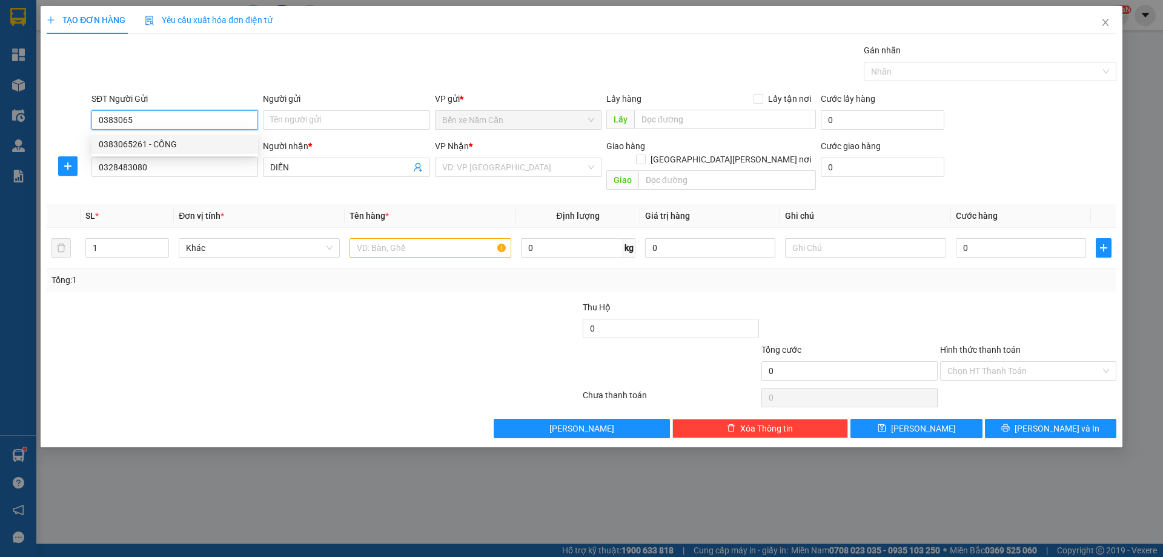
click at [184, 143] on div "0383065261 - CÔNG" at bounding box center [175, 144] width 152 height 13
type input "0383065261"
type input "CÔNG"
type input "0383065261"
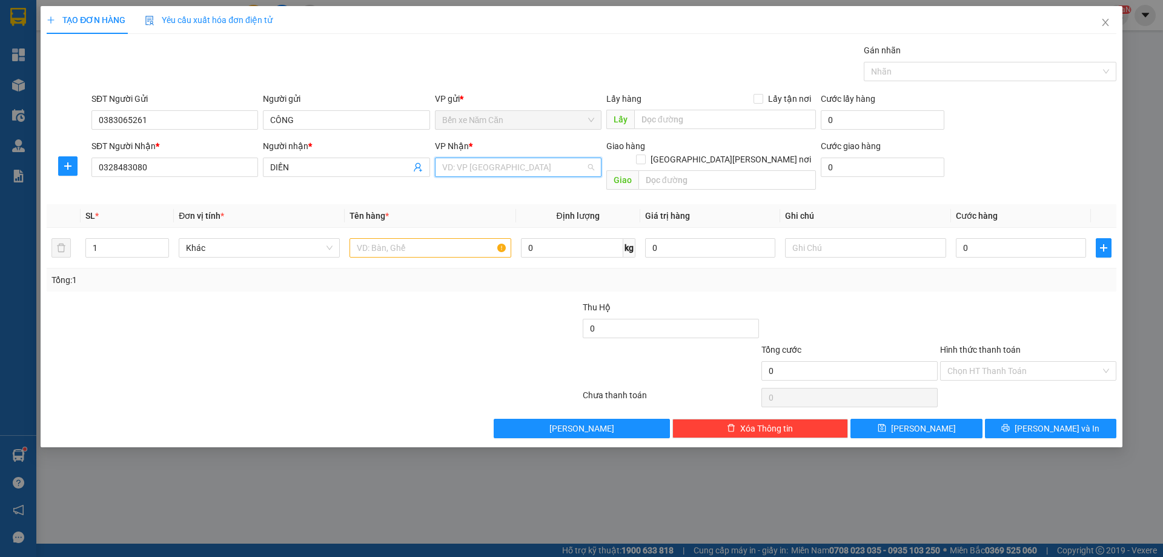
click at [471, 168] on input "search" at bounding box center [514, 167] width 144 height 18
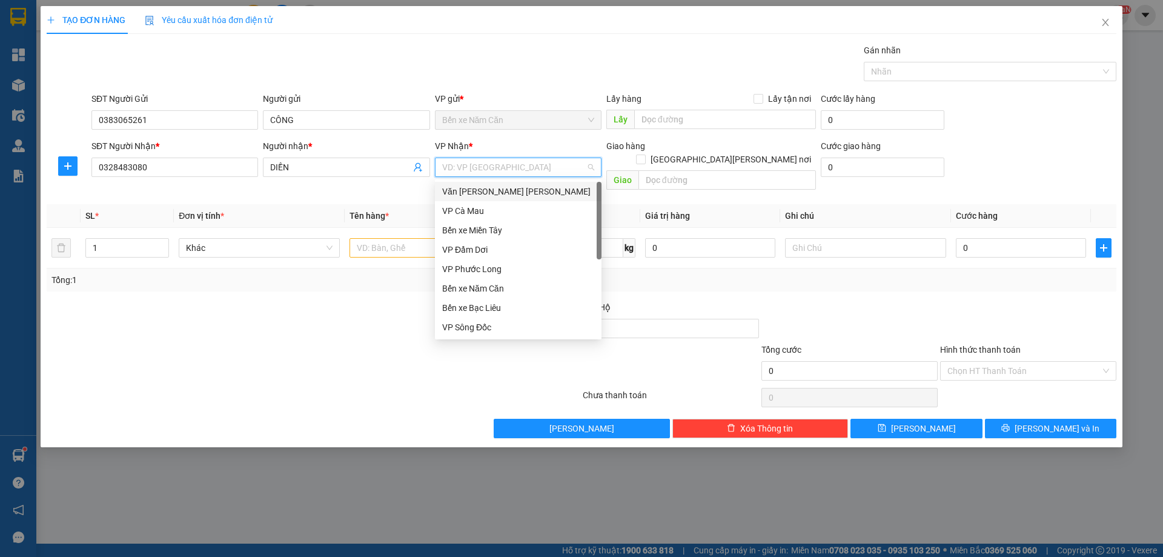
drag, startPoint x: 482, startPoint y: 193, endPoint x: 449, endPoint y: 202, distance: 34.5
click at [483, 193] on div "Văn phòng [PERSON_NAME]" at bounding box center [518, 191] width 152 height 13
click at [375, 238] on input "text" at bounding box center [430, 247] width 161 height 19
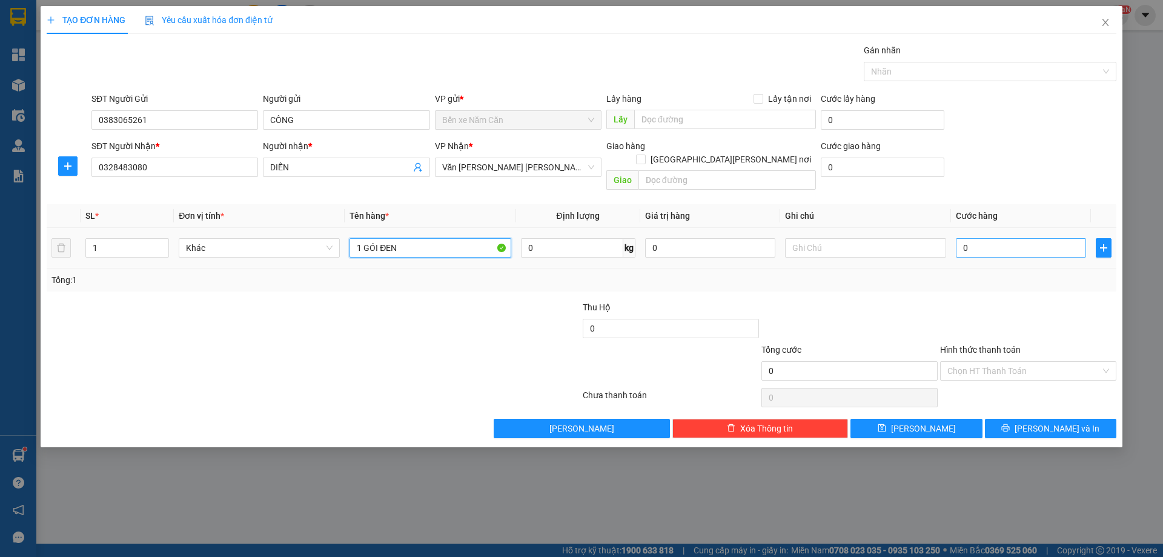
type input "1 GÓI ĐEN"
click at [972, 238] on input "0" at bounding box center [1021, 247] width 130 height 19
type input "3"
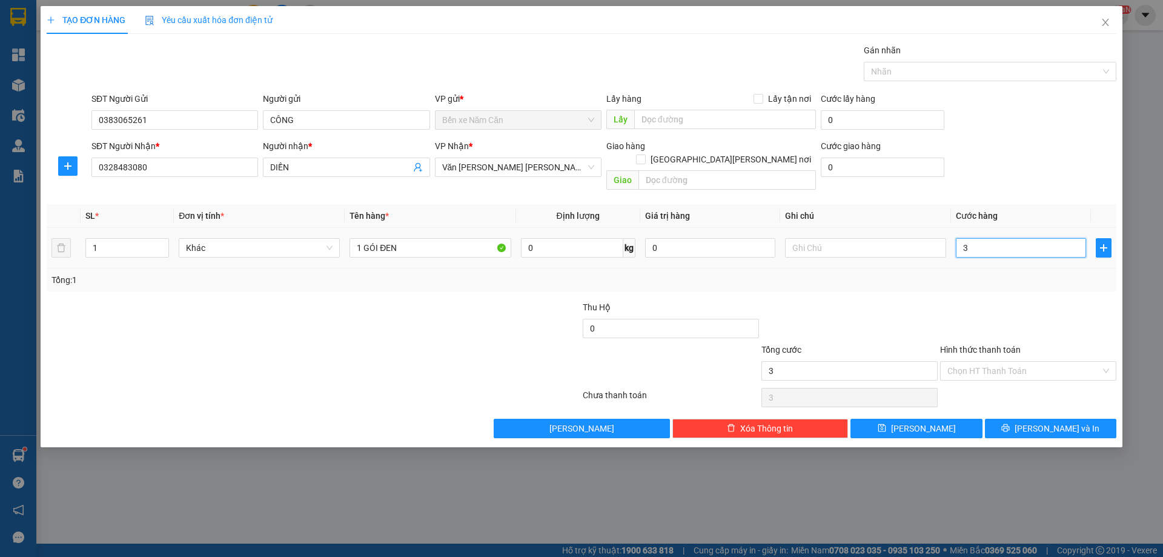
type input "30"
type input "30.000"
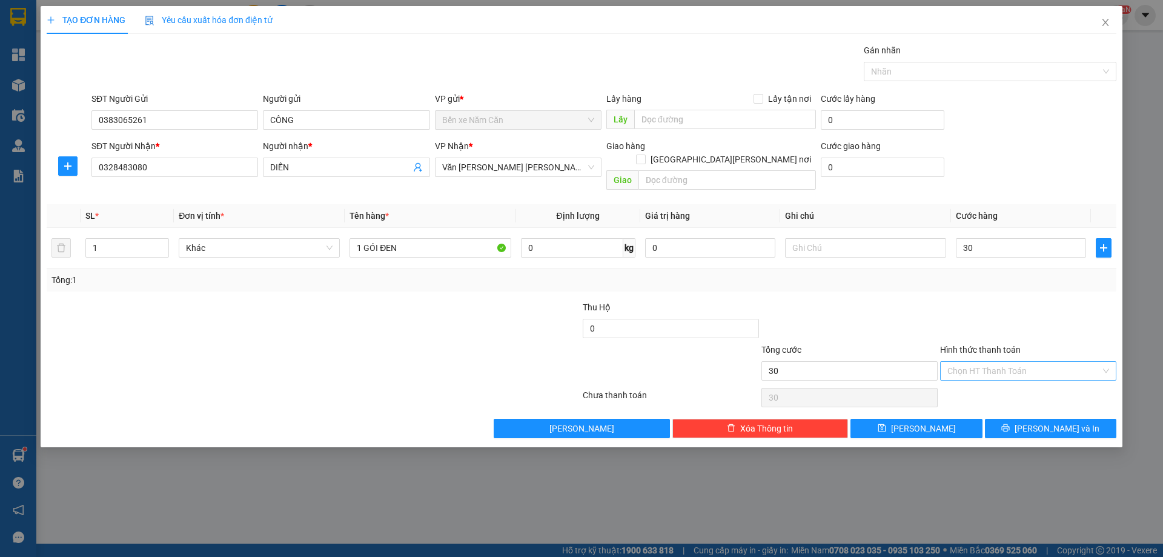
type input "30.000"
drag, startPoint x: 990, startPoint y: 360, endPoint x: 986, endPoint y: 380, distance: 20.9
click at [988, 371] on div "Transit Pickup Surcharge Ids Transit Deliver Surcharge Ids Transit Deliver Surc…" at bounding box center [582, 241] width 1070 height 394
click at [983, 387] on div "Tại văn phòng" at bounding box center [1029, 381] width 162 height 13
click at [1015, 419] on button "Lưu và In" at bounding box center [1050, 428] width 131 height 19
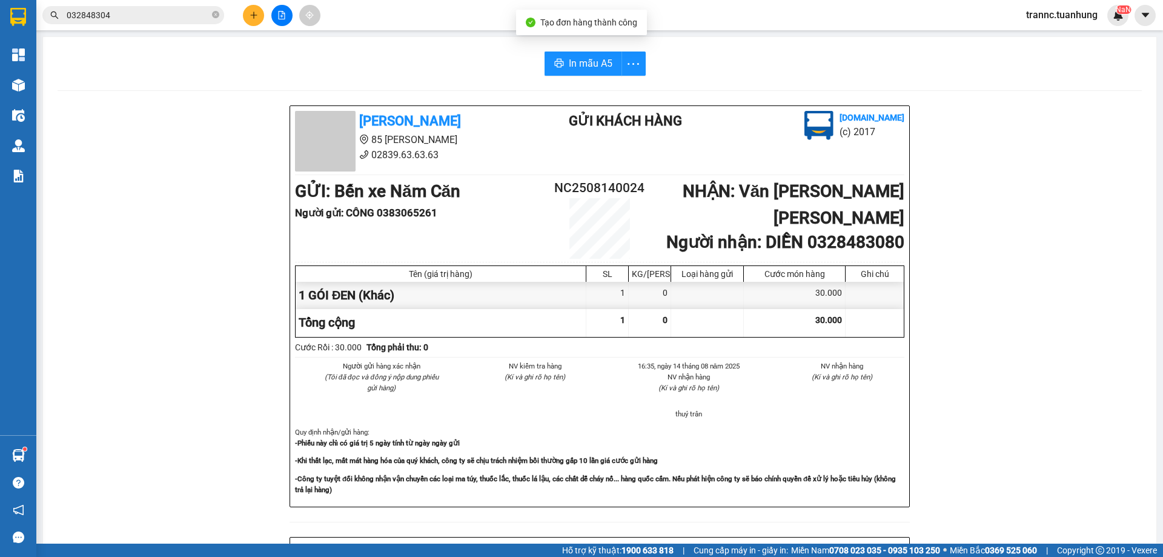
click at [1009, 481] on div "Tuấn Hưng 85 Lý Chiêu Hoàng 02839.63.63.63 Gửi khách hàng Vexere.com (c) 2017 G…" at bounding box center [600, 535] width 1084 height 860
click at [589, 61] on span "In mẫu A5" at bounding box center [591, 63] width 44 height 15
click at [216, 12] on icon "close-circle" at bounding box center [215, 14] width 7 height 7
click at [159, 12] on input "text" at bounding box center [138, 14] width 143 height 13
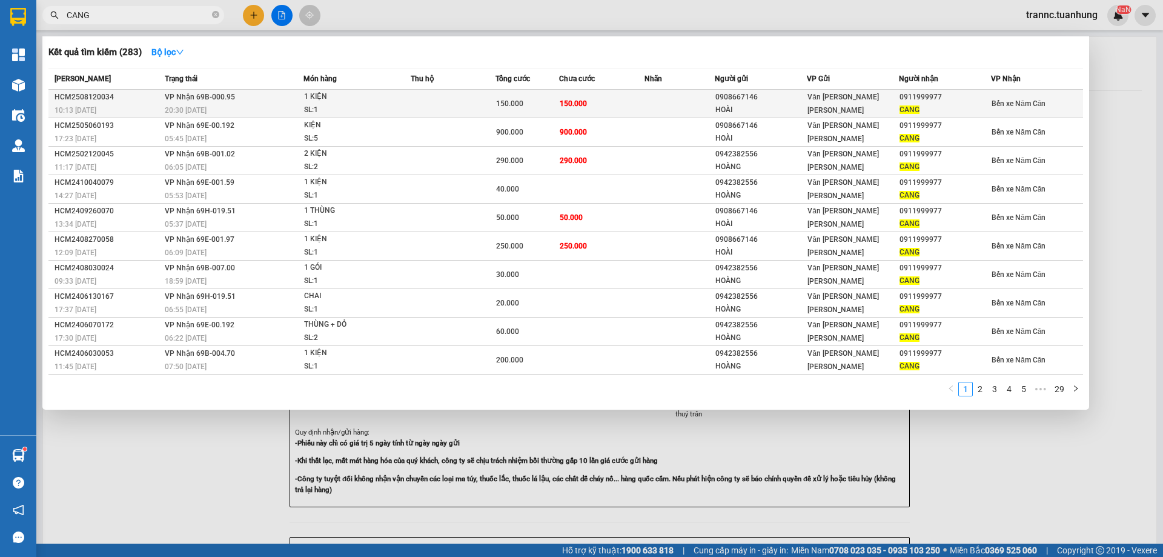
type input "CANG"
click at [585, 102] on span "150.000" at bounding box center [573, 103] width 27 height 8
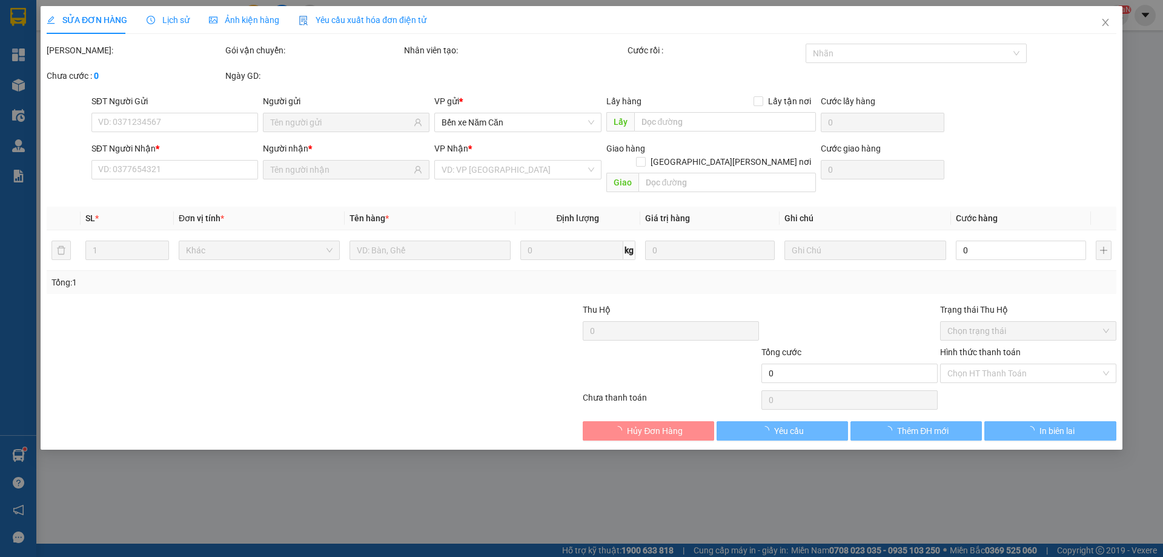
type input "0908667146"
type input "HOÀI"
type input "0911999977"
type input "CANG"
type input "150.000"
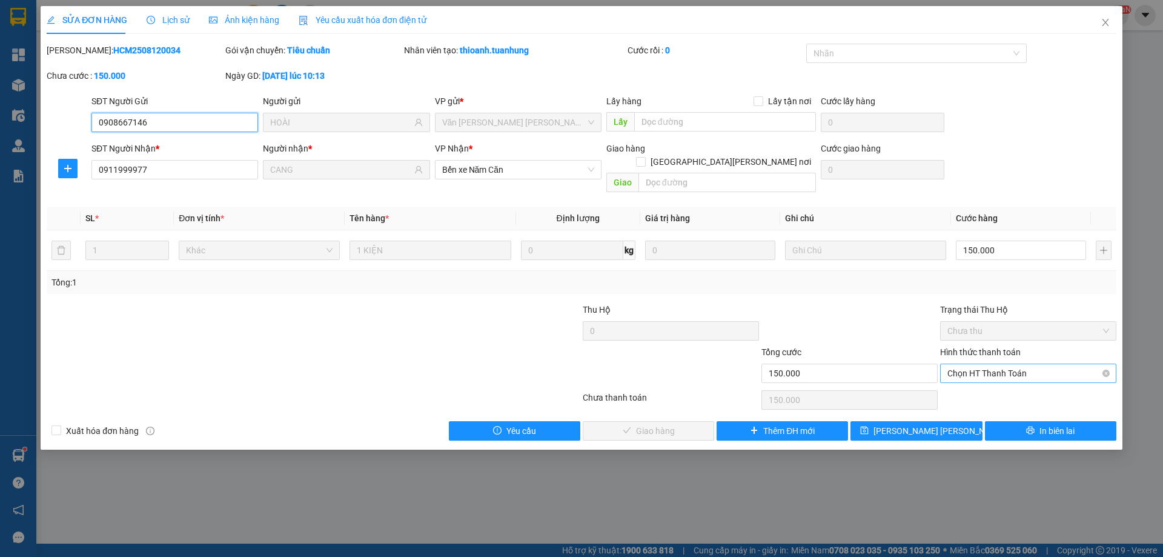
click at [966, 364] on span "Chọn HT Thanh Toán" at bounding box center [1029, 373] width 162 height 18
drag, startPoint x: 967, startPoint y: 384, endPoint x: 820, endPoint y: 382, distance: 147.2
click at [966, 383] on div "Tại văn phòng" at bounding box center [1029, 383] width 162 height 13
type input "0"
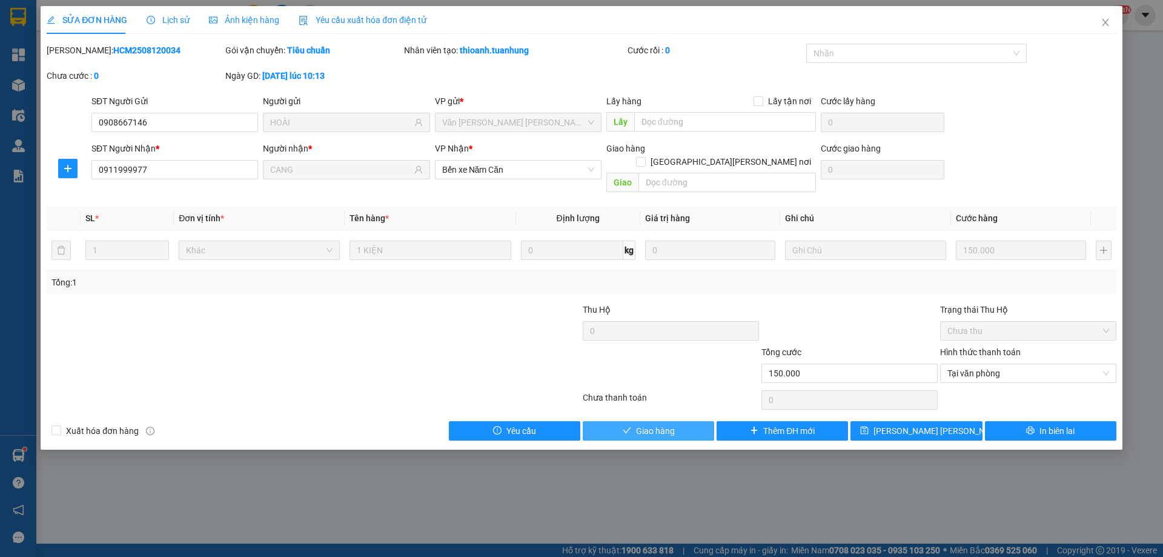
click at [686, 423] on button "Giao hàng" at bounding box center [648, 430] width 131 height 19
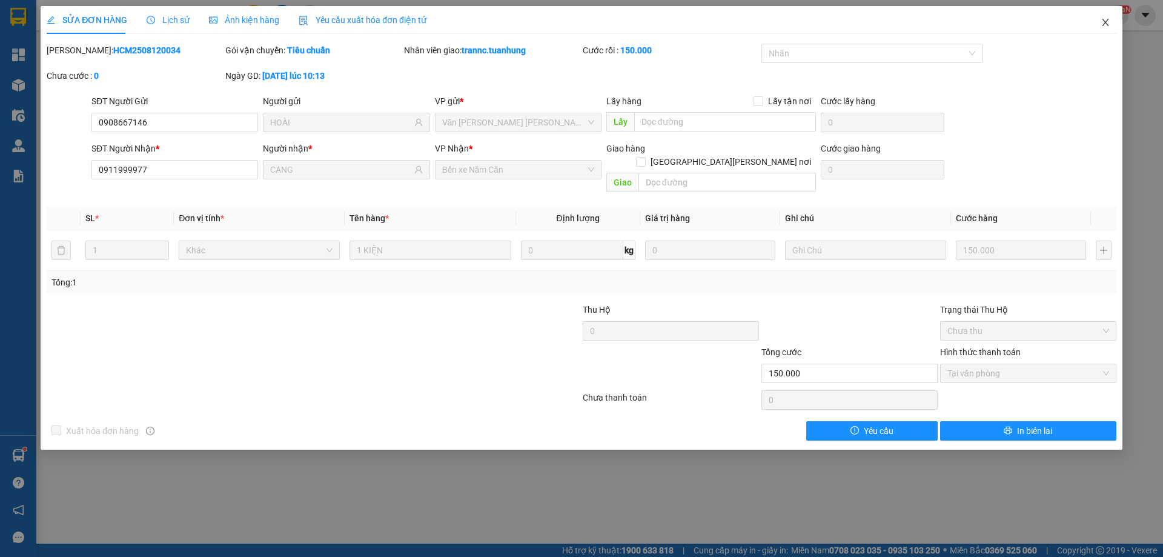
click at [1111, 27] on span "Close" at bounding box center [1106, 23] width 34 height 34
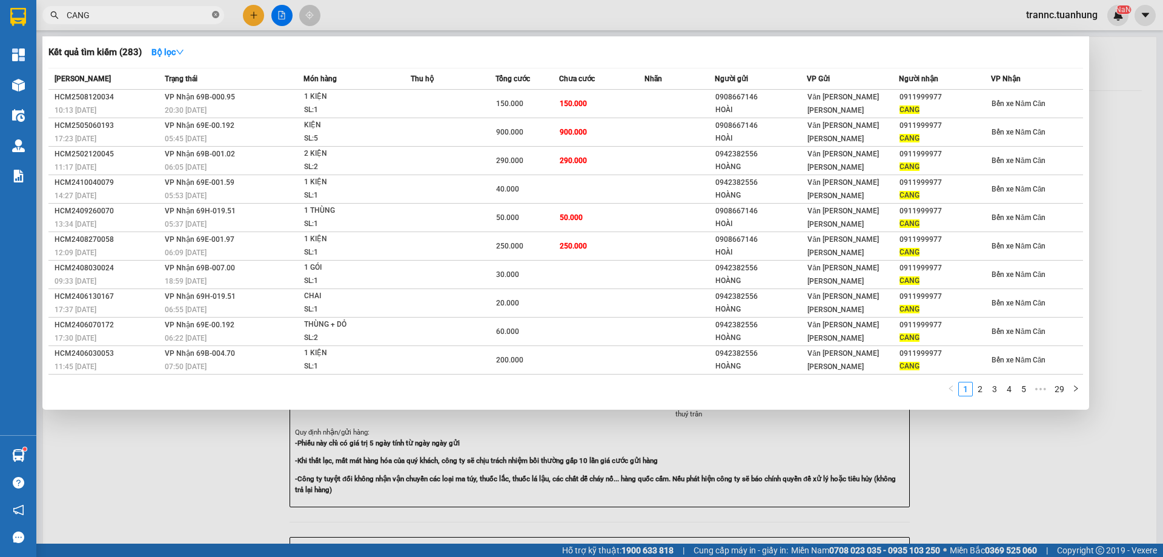
click at [215, 15] on icon "close-circle" at bounding box center [215, 14] width 7 height 7
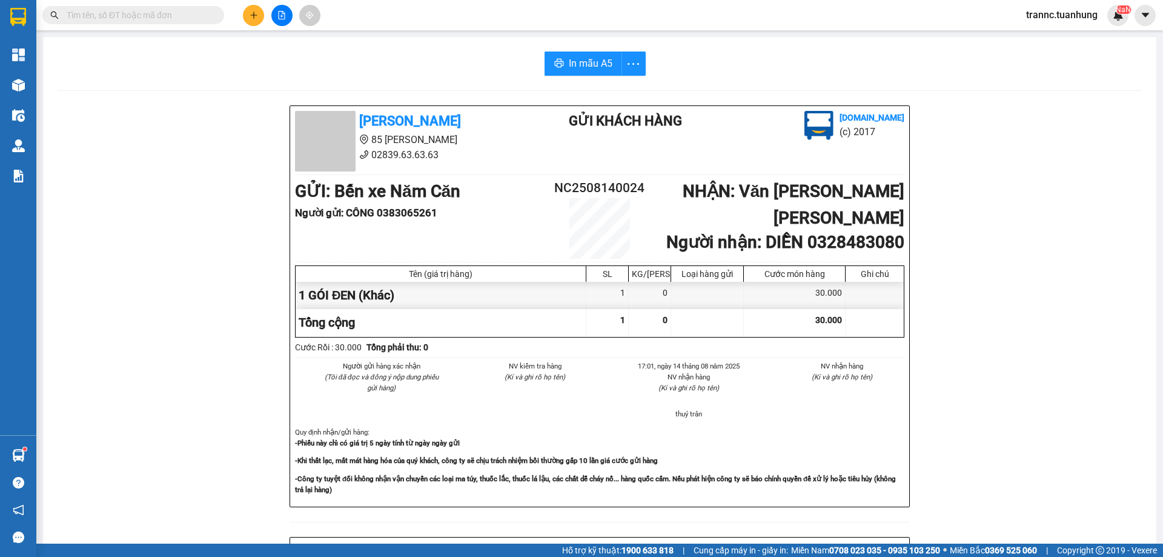
click at [181, 15] on input "text" at bounding box center [138, 14] width 143 height 13
click at [181, 19] on input "text" at bounding box center [138, 14] width 143 height 13
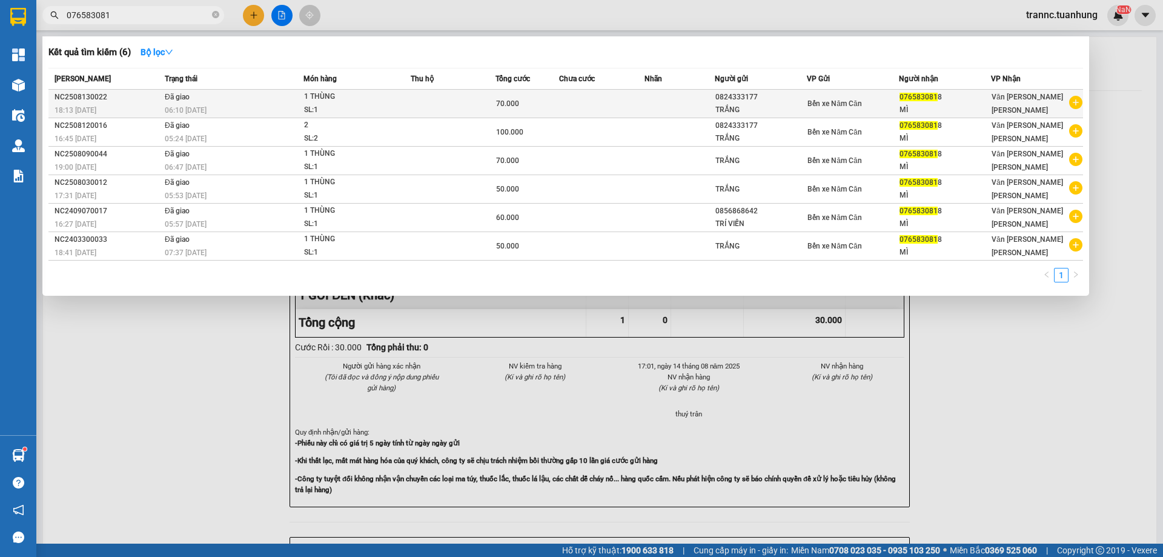
type input "076583081"
click at [1074, 102] on icon "plus-circle" at bounding box center [1075, 102] width 13 height 13
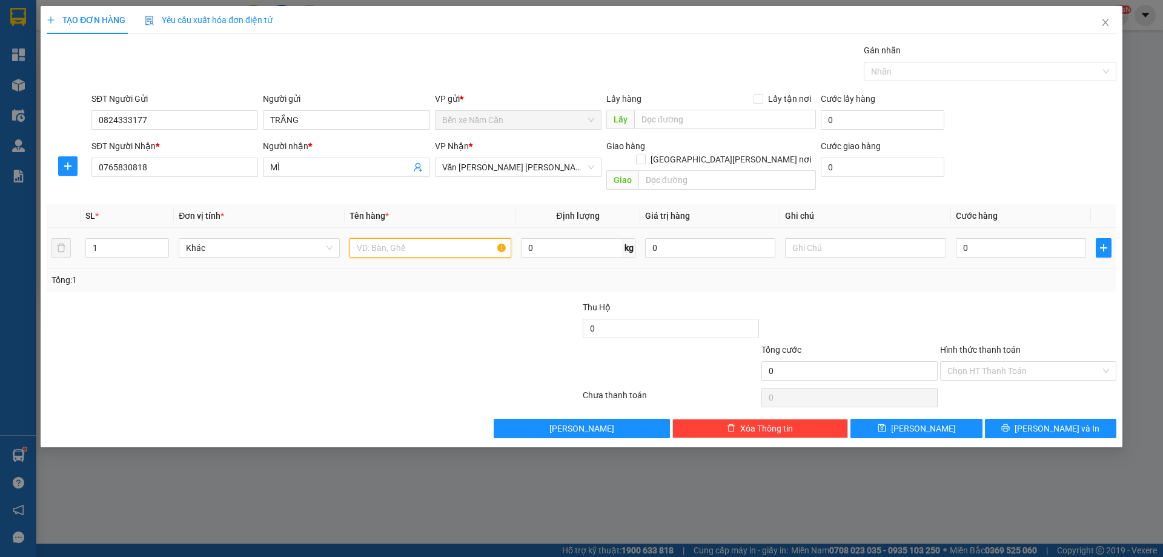
click at [448, 238] on input "text" at bounding box center [430, 247] width 161 height 19
type input "1 THÙNG"
click at [1010, 238] on input "0" at bounding box center [1021, 247] width 130 height 19
type input "6"
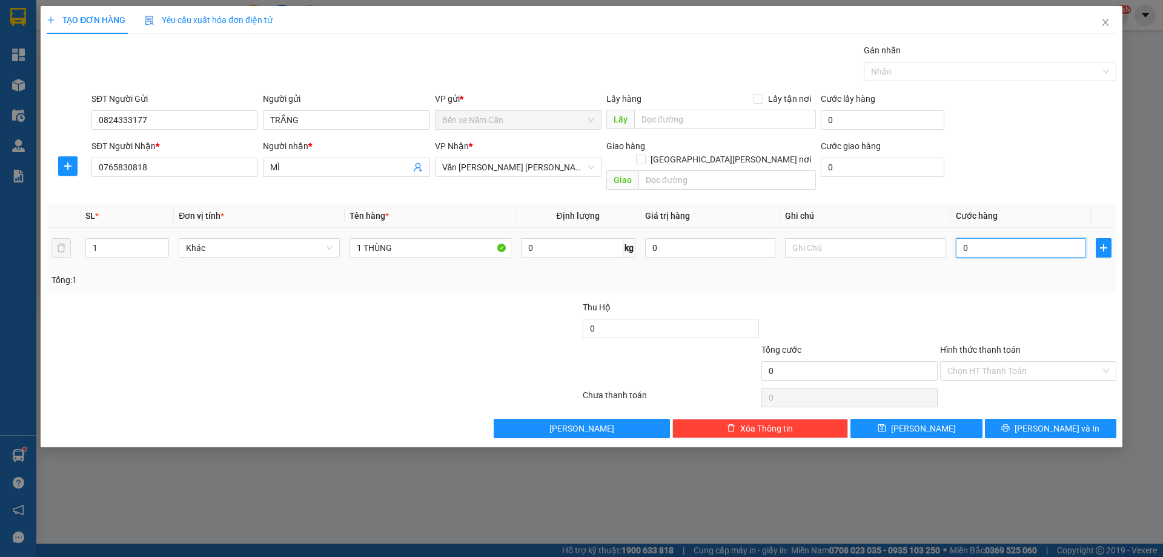
type input "6"
click at [974, 363] on input "Hình thức thanh toán" at bounding box center [1024, 371] width 153 height 18
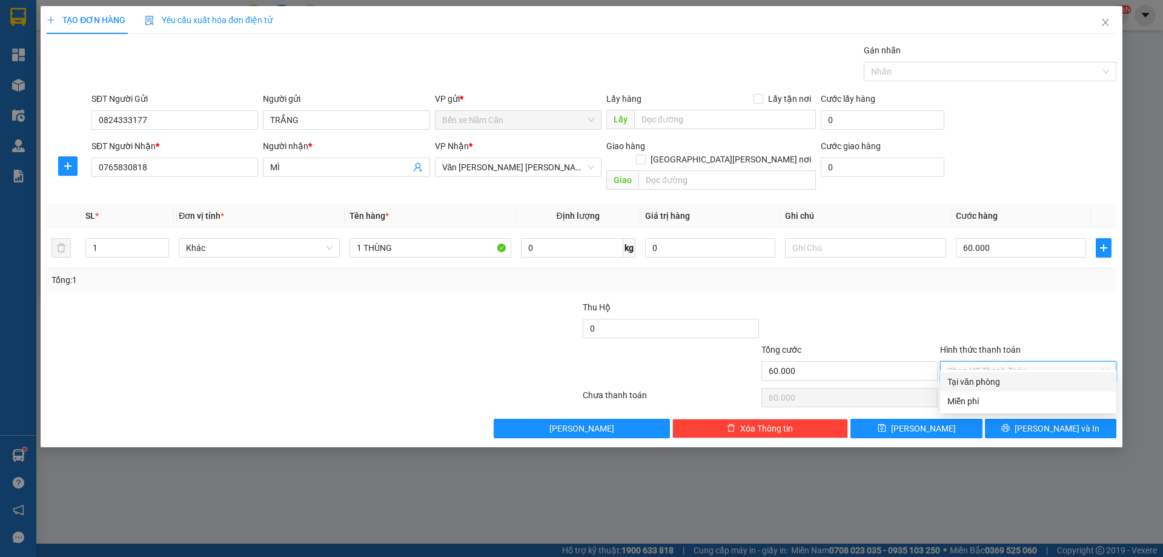
drag, startPoint x: 974, startPoint y: 382, endPoint x: 1006, endPoint y: 408, distance: 41.0
click at [974, 383] on div "Tại văn phòng" at bounding box center [1029, 381] width 162 height 13
click at [1012, 419] on button "Lưu và In" at bounding box center [1050, 428] width 131 height 19
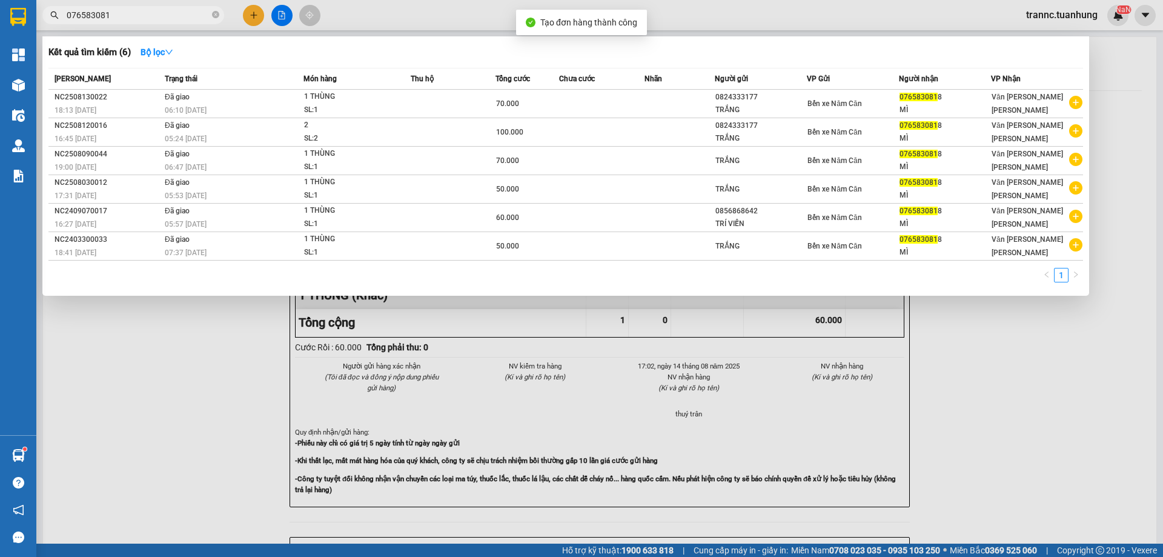
click at [1008, 351] on div at bounding box center [581, 278] width 1163 height 557
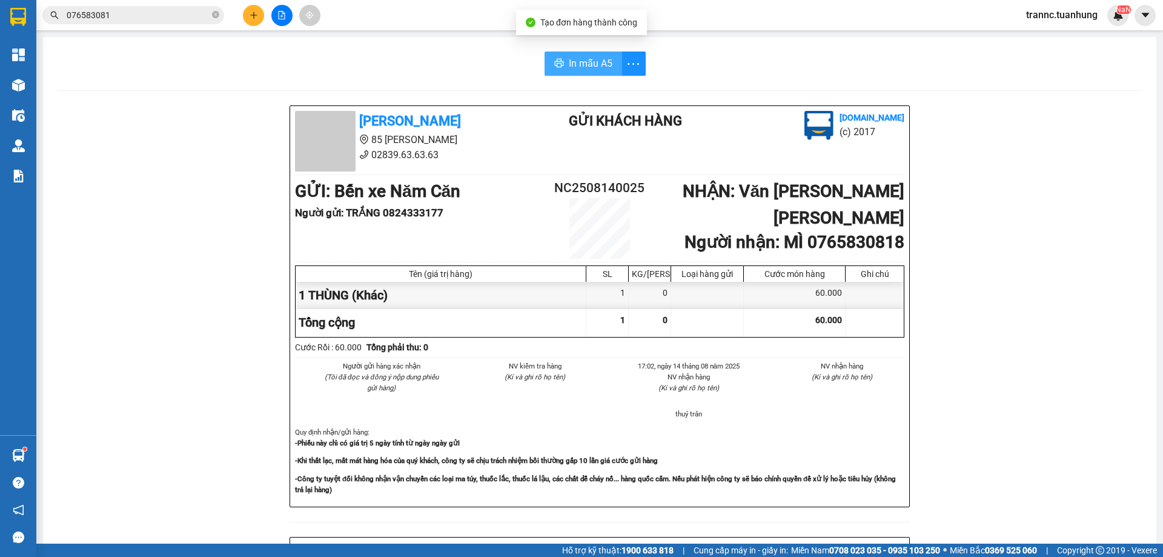
click at [565, 73] on button "In mẫu A5" at bounding box center [584, 63] width 78 height 24
click at [214, 18] on icon "close-circle" at bounding box center [215, 14] width 7 height 7
click at [255, 10] on button at bounding box center [253, 15] width 21 height 21
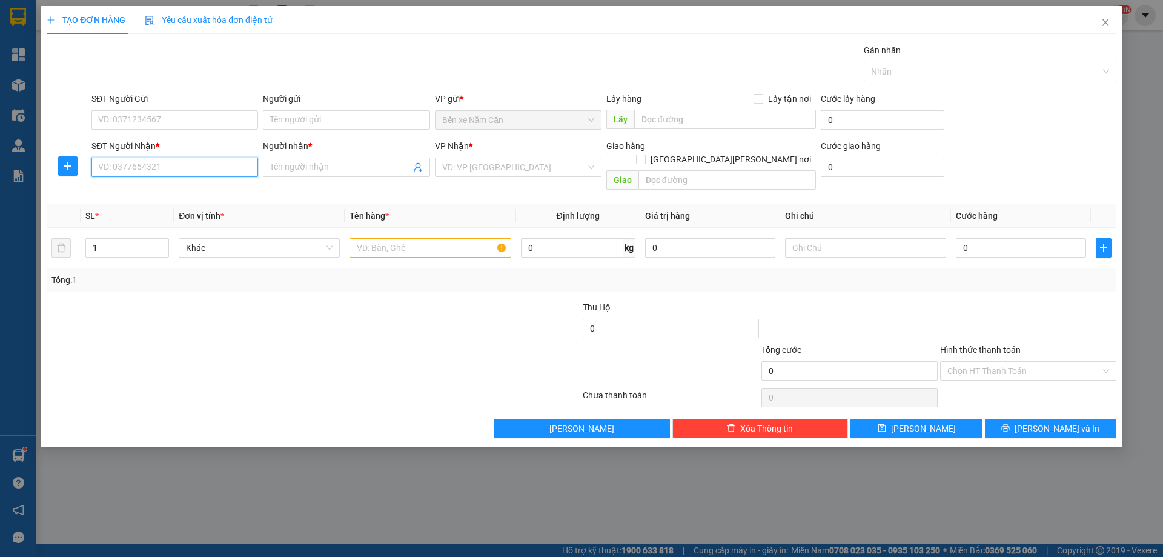
click at [135, 169] on input "SĐT Người Nhận *" at bounding box center [174, 167] width 167 height 19
click at [177, 184] on div "Transit Pickup Surcharge Ids Transit Deliver Surcharge Ids Transit Deliver Surc…" at bounding box center [582, 241] width 1070 height 394
click at [173, 170] on input "0919598" at bounding box center [174, 167] width 167 height 19
click at [142, 174] on input "0919598" at bounding box center [174, 167] width 167 height 19
click at [167, 171] on input "0919598" at bounding box center [174, 167] width 167 height 19
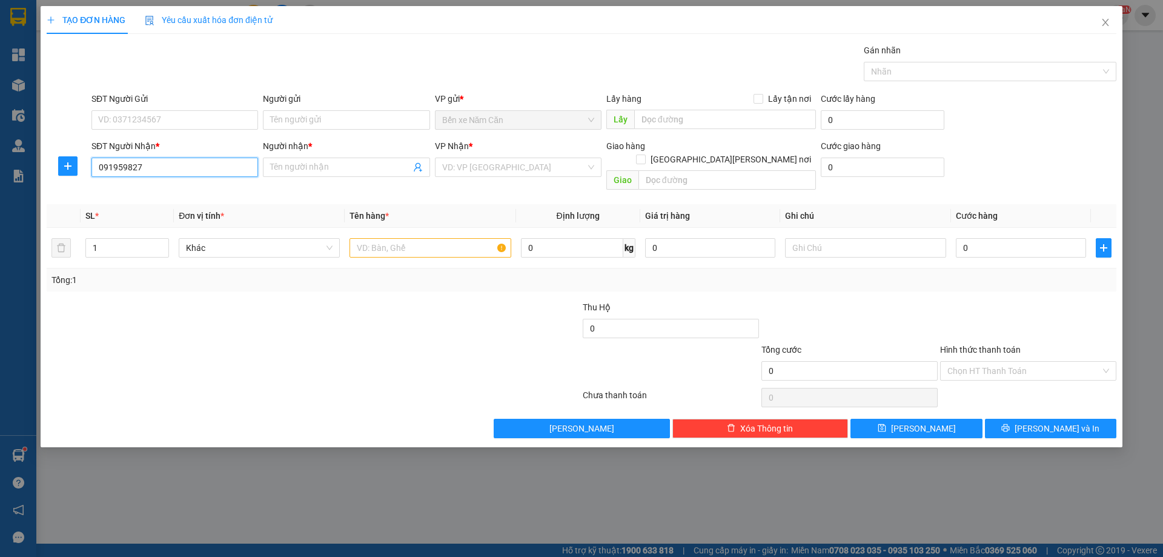
type input "0919598277"
click at [189, 189] on div "0919598277 - LABO CÁT TƯỜNG" at bounding box center [175, 191] width 152 height 13
type input "LABO CÁT TƯỜNG"
type input "0919598277"
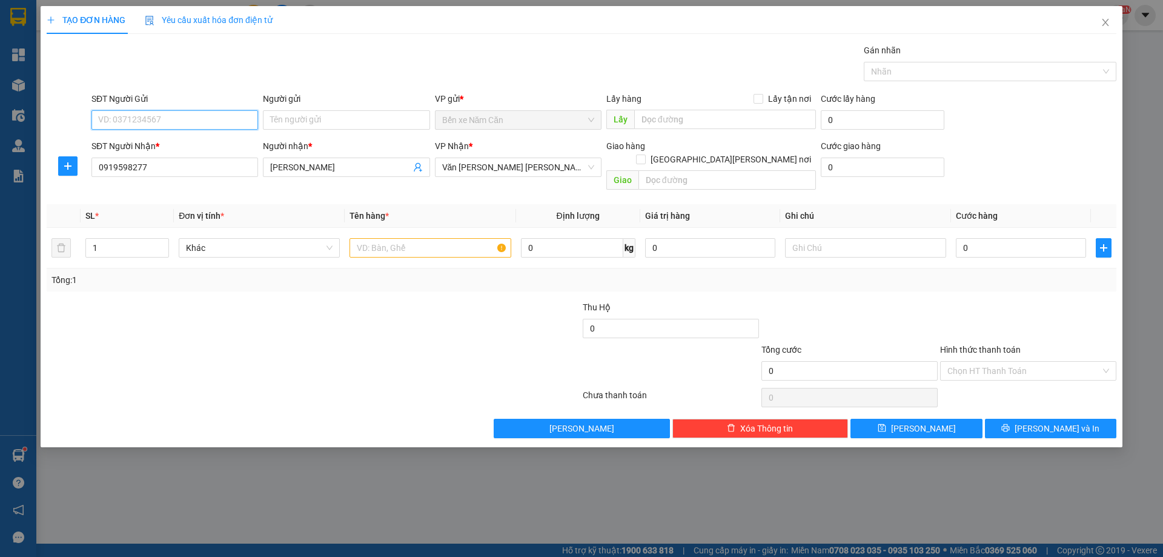
click at [198, 127] on input "SĐT Người Gửi" at bounding box center [174, 119] width 167 height 19
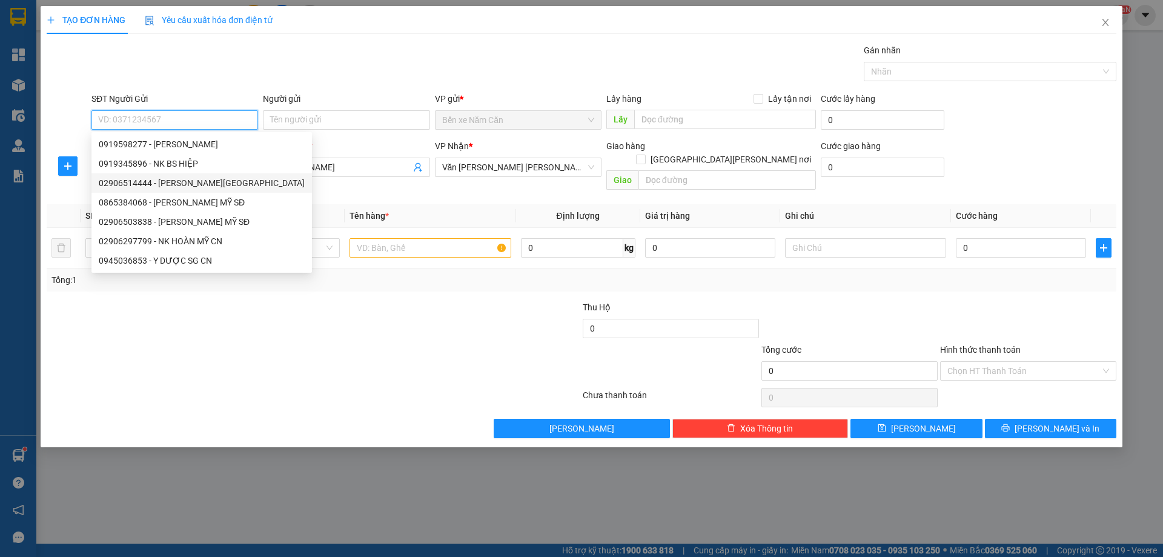
click at [207, 181] on div "02906514444 - NK HOÀN MỸ NC" at bounding box center [202, 182] width 206 height 13
type input "02906514444"
type input "NK HOÀN MỸ NC"
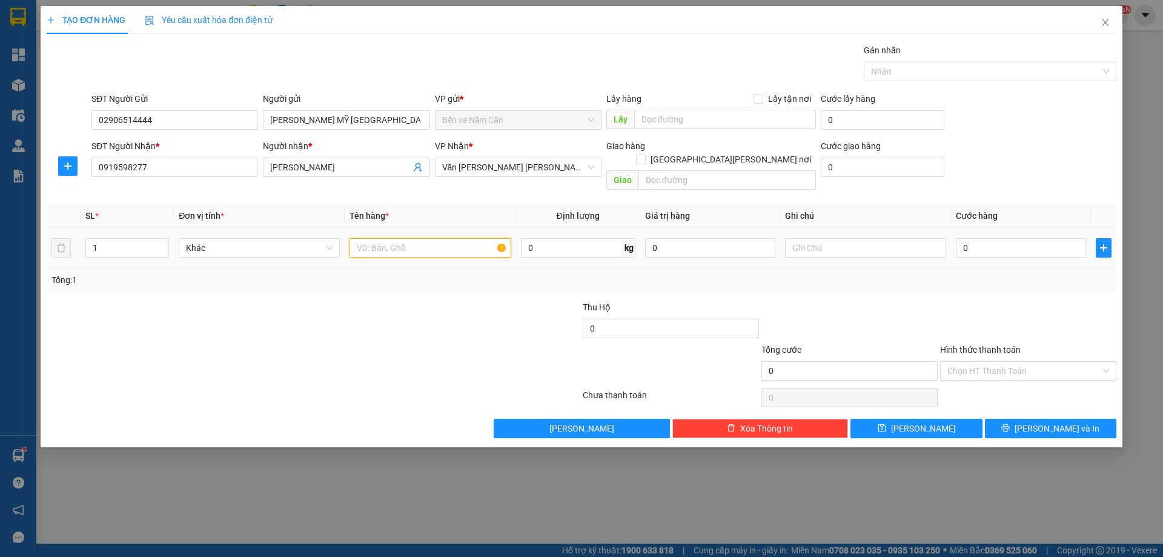
click at [404, 238] on input "text" at bounding box center [430, 247] width 161 height 19
type input "1 HỘP"
click at [1029, 238] on input "0" at bounding box center [1021, 247] width 130 height 19
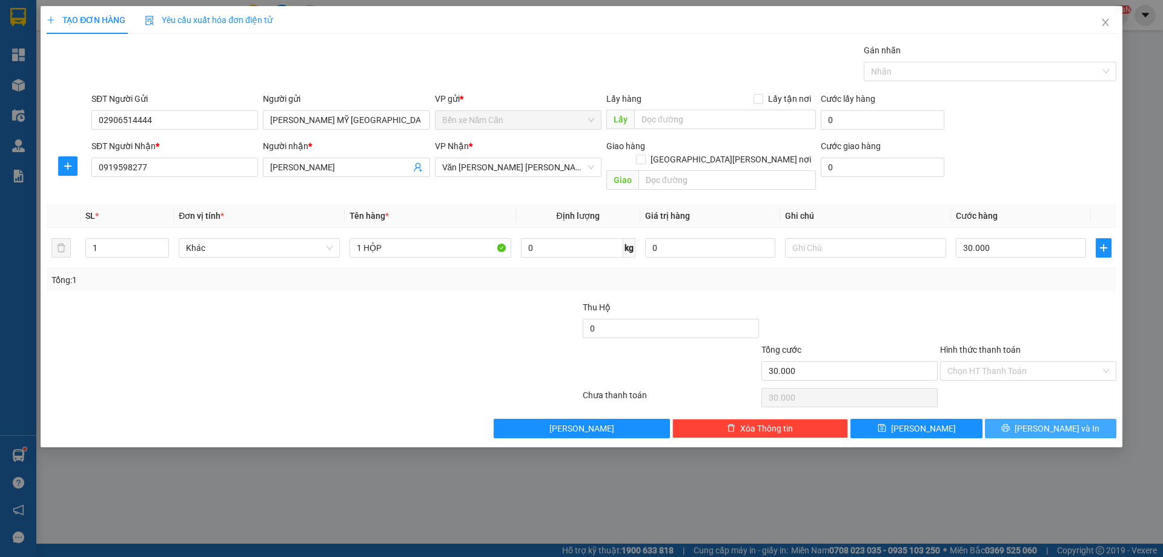
click at [1010, 423] on icon "printer" at bounding box center [1005, 427] width 8 height 8
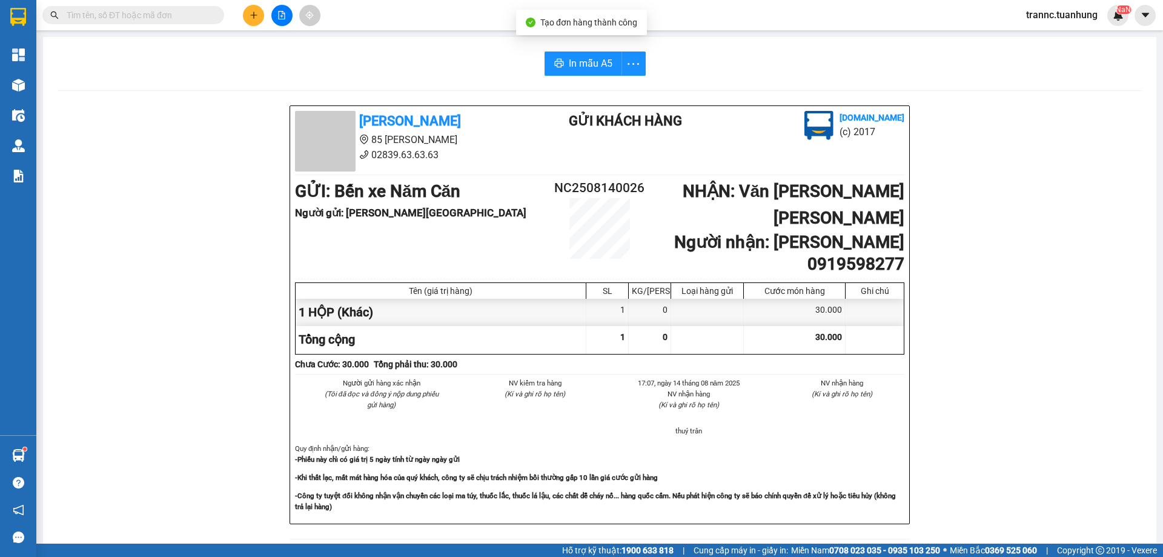
drag, startPoint x: 1019, startPoint y: 474, endPoint x: 816, endPoint y: 174, distance: 362.1
click at [1018, 475] on div "Tuấn Hưng 85 Lý Chiêu Hoàng 02839.63.63.63 Gửi khách hàng Vexere.com (c) 2017 G…" at bounding box center [600, 543] width 1084 height 877
click at [584, 59] on span "In mẫu A5" at bounding box center [591, 63] width 44 height 15
click at [417, 84] on div "In mẫu A5 Tuấn Hưng 85 Lý Chiêu Hoàng 02839.63.63.63 Gửi khách hàng Vexere.com …" at bounding box center [600, 517] width 1114 height 960
click at [199, 16] on input "text" at bounding box center [138, 14] width 143 height 13
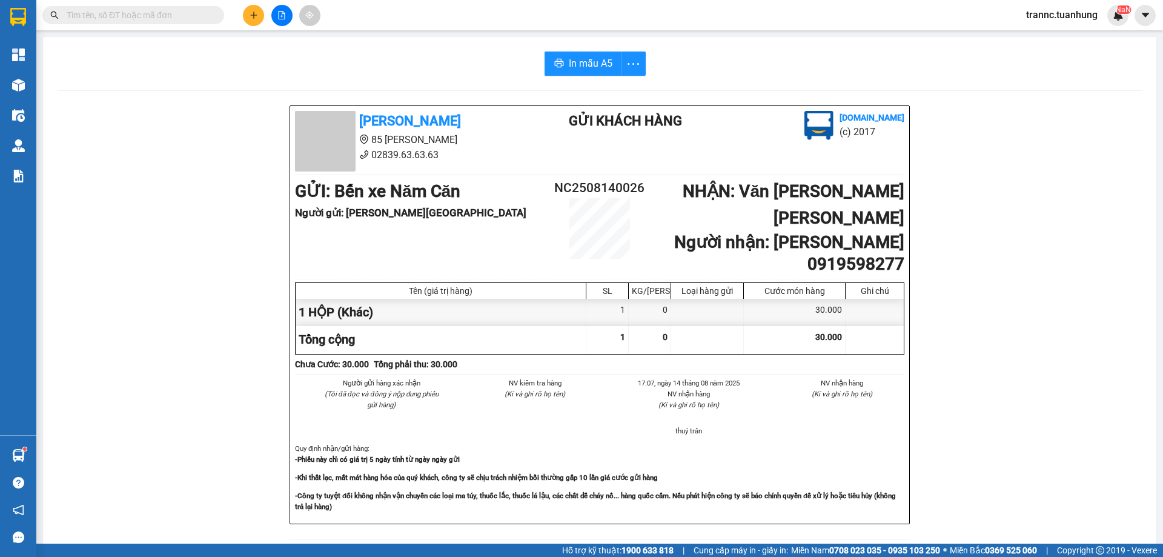
click at [199, 16] on input "text" at bounding box center [138, 14] width 143 height 13
click at [121, 20] on input "text" at bounding box center [138, 14] width 143 height 13
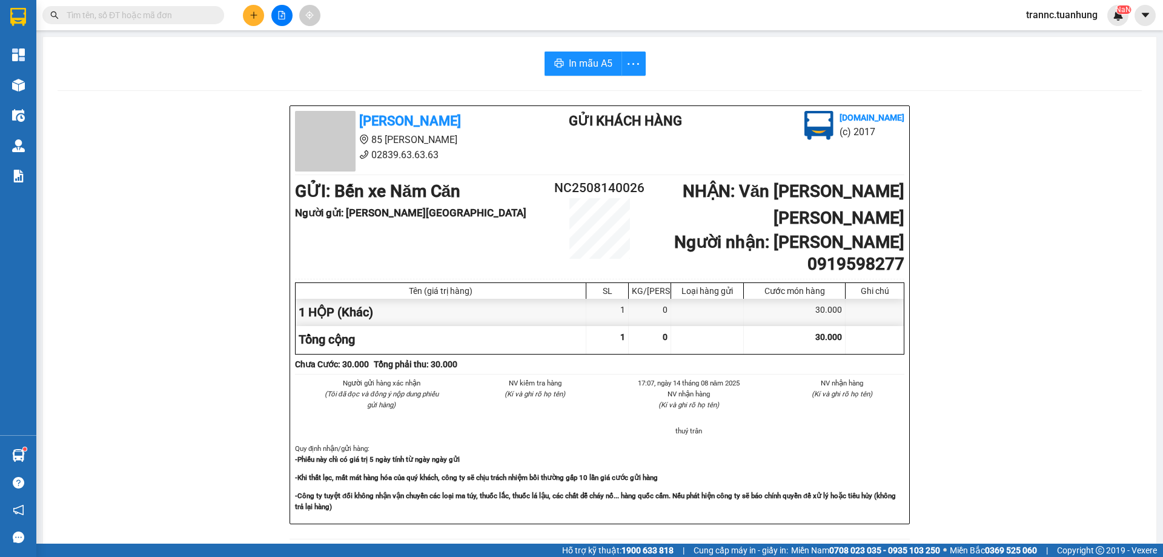
click at [121, 20] on input "text" at bounding box center [138, 14] width 143 height 13
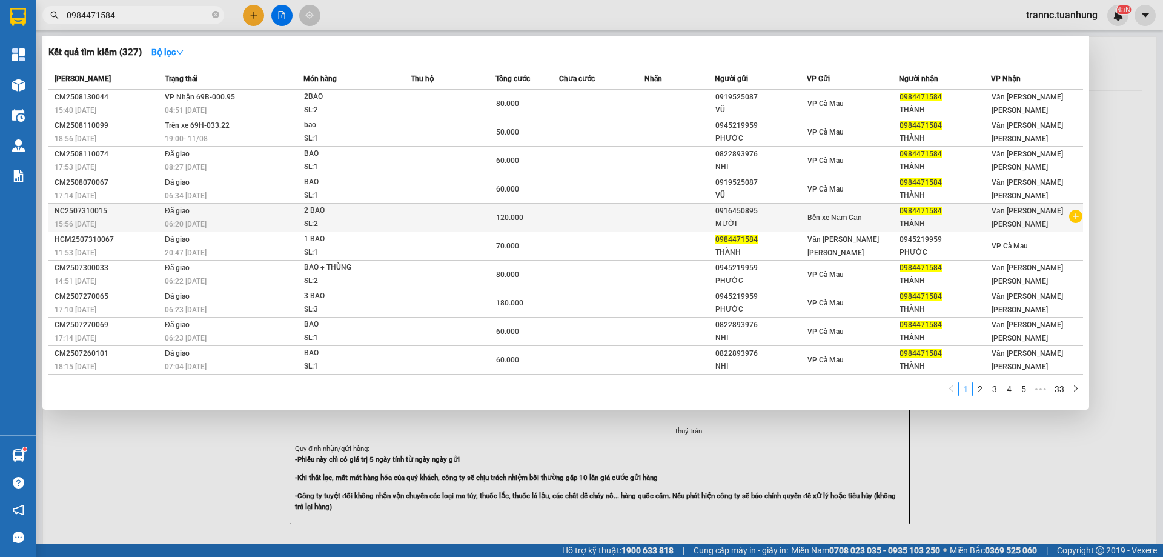
type input "0984471584"
click at [1080, 211] on icon "plus-circle" at bounding box center [1075, 216] width 13 height 13
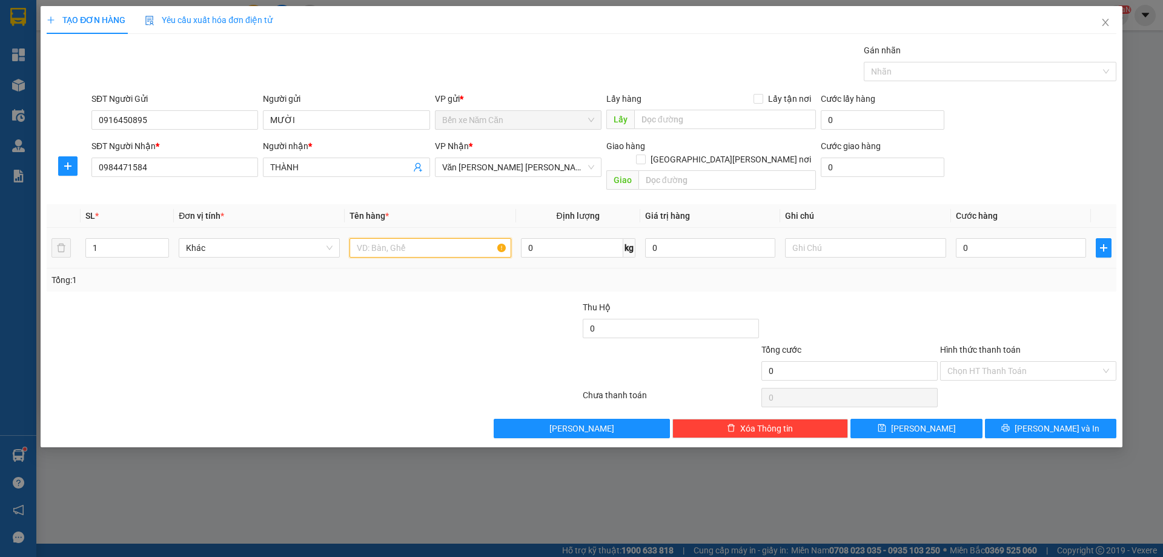
click at [429, 238] on input "text" at bounding box center [430, 247] width 161 height 19
type input "1 BAO"
click at [1024, 238] on input "0" at bounding box center [1021, 247] width 130 height 19
type input "5"
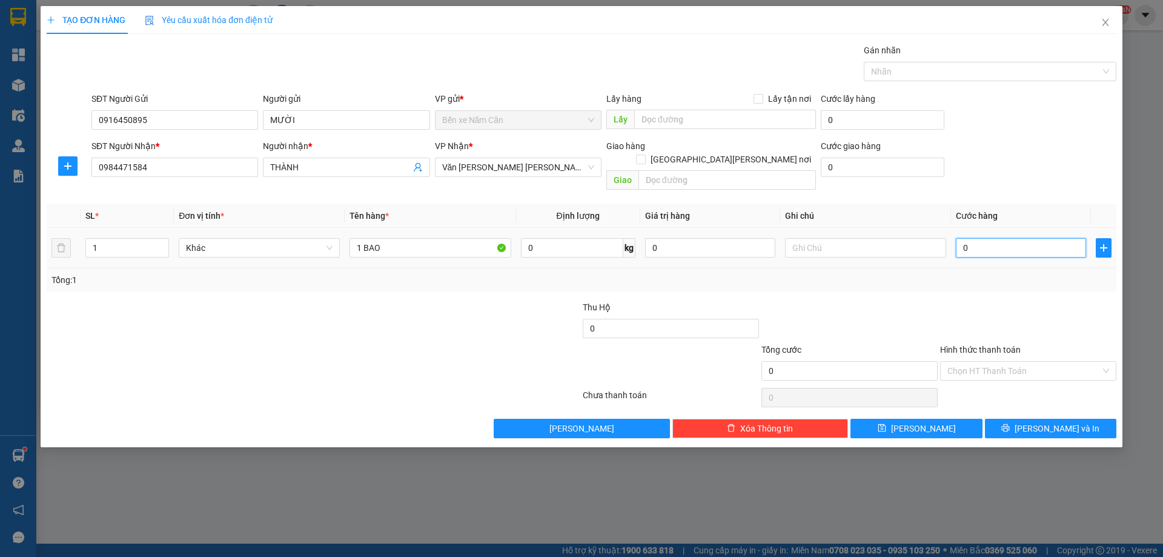
type input "5"
type input "50"
click at [984, 362] on input "Hình thức thanh toán" at bounding box center [1024, 371] width 153 height 18
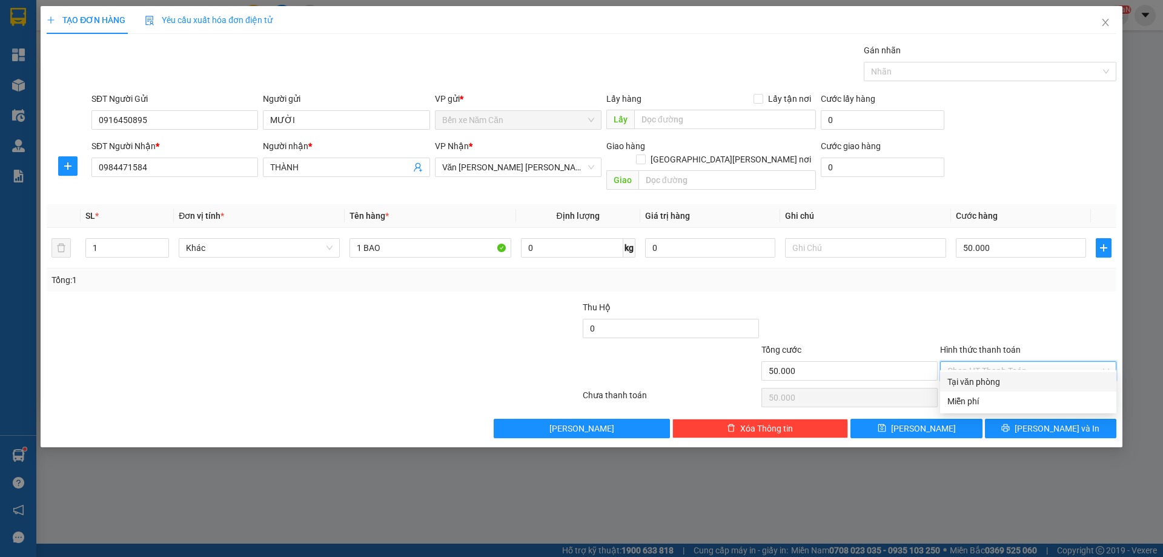
click at [980, 383] on div "Tại văn phòng" at bounding box center [1029, 381] width 162 height 13
click at [1018, 419] on button "Lưu và In" at bounding box center [1050, 428] width 131 height 19
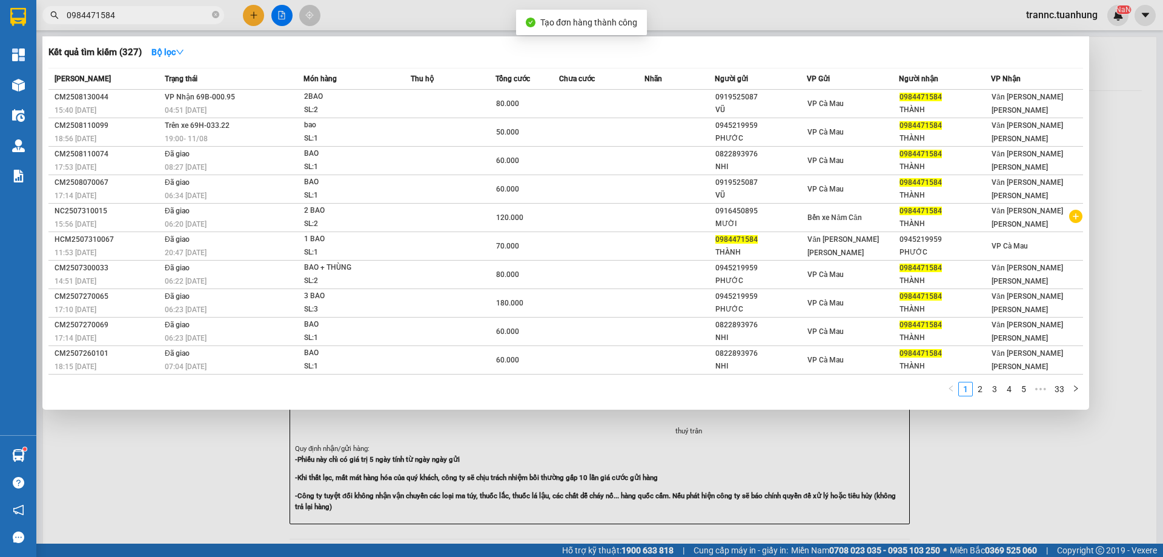
click at [1053, 510] on div at bounding box center [581, 278] width 1163 height 557
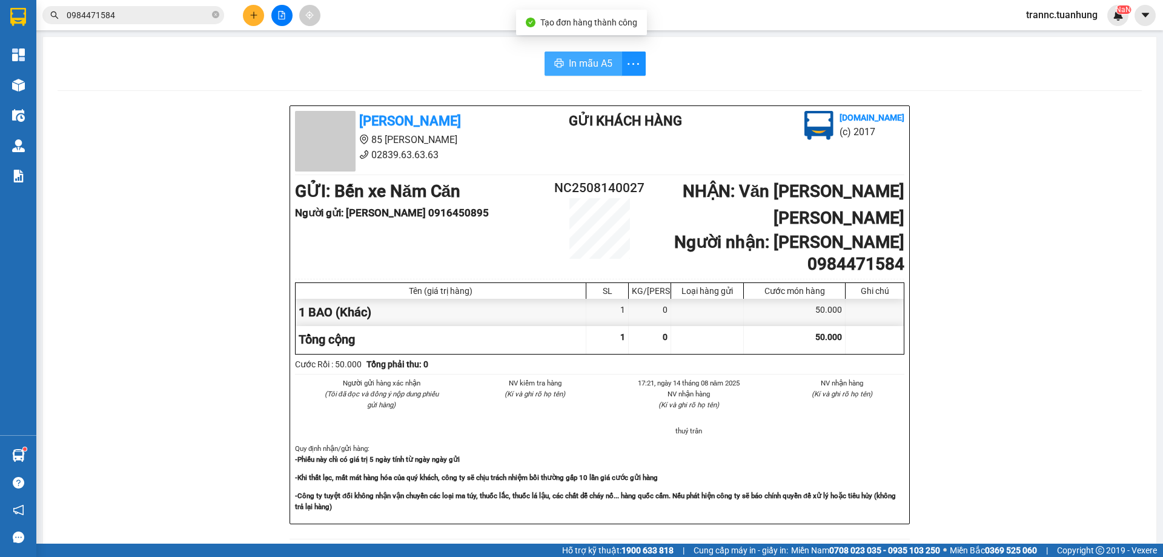
click at [578, 68] on span "In mẫu A5" at bounding box center [591, 63] width 44 height 15
click at [427, 90] on div "In mẫu A5 Tuấn Hưng 85 Lý Chiêu Hoàng 02839.63.63.63 Gửi khách hàng Vexere.com …" at bounding box center [600, 517] width 1114 height 960
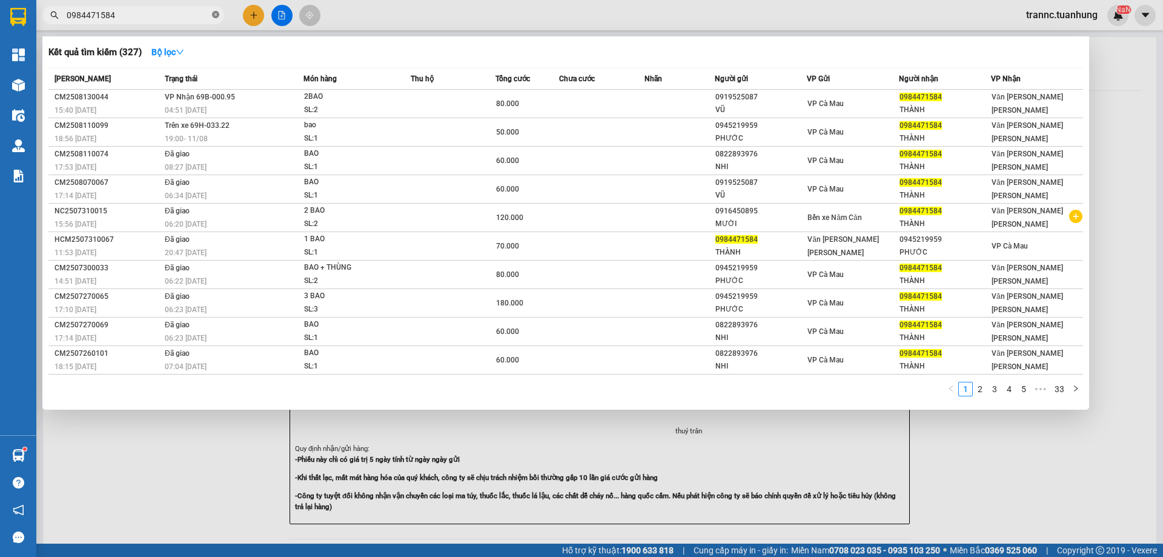
click at [217, 13] on icon "close-circle" at bounding box center [215, 14] width 7 height 7
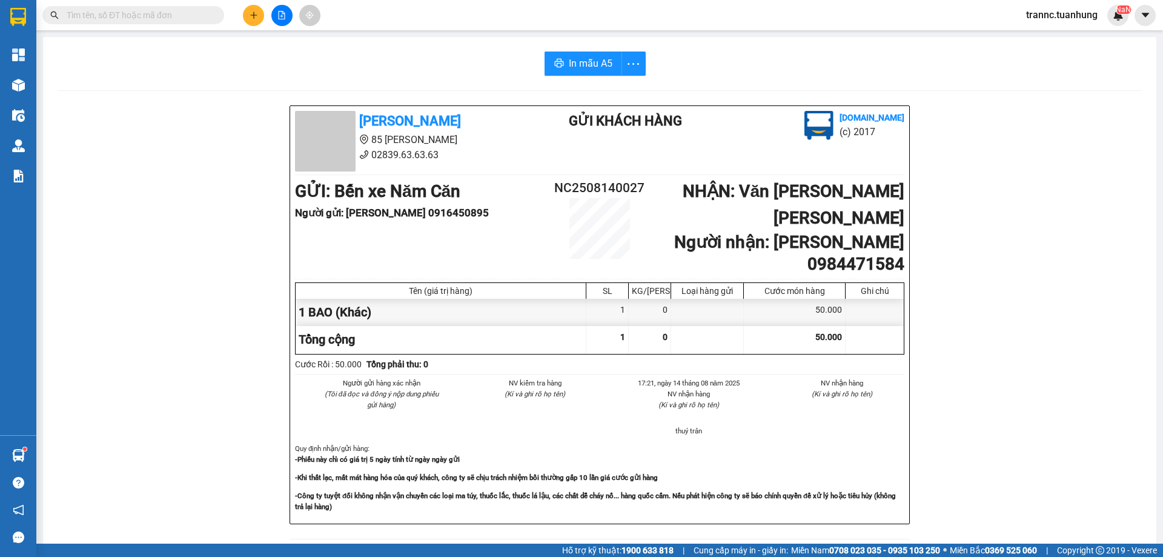
click at [183, 15] on input "text" at bounding box center [138, 14] width 143 height 13
click at [142, 11] on input "text" at bounding box center [138, 14] width 143 height 13
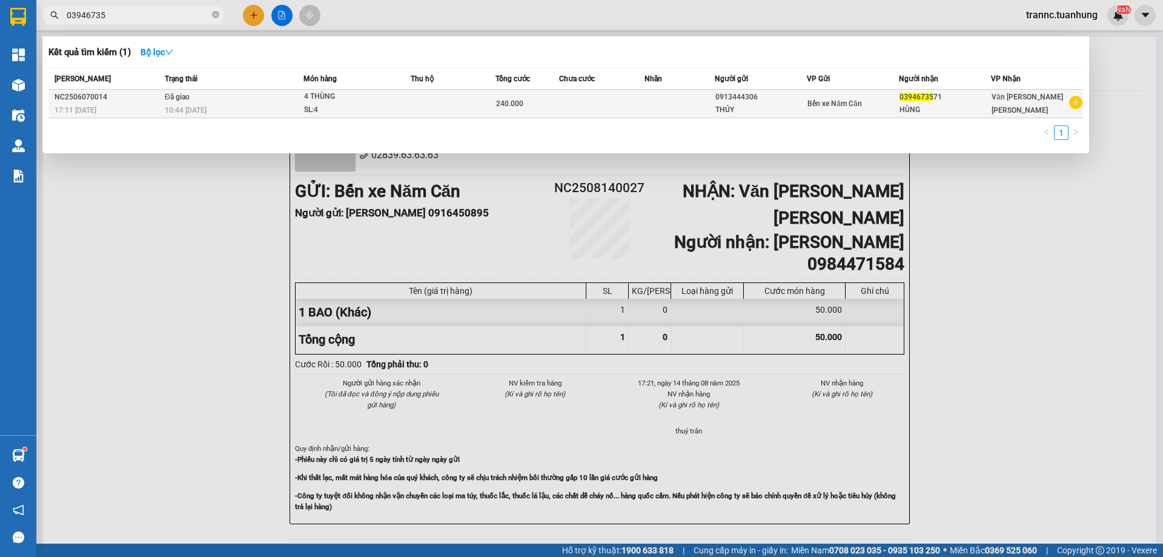
type input "03946735"
click at [1074, 102] on icon "plus-circle" at bounding box center [1075, 102] width 13 height 13
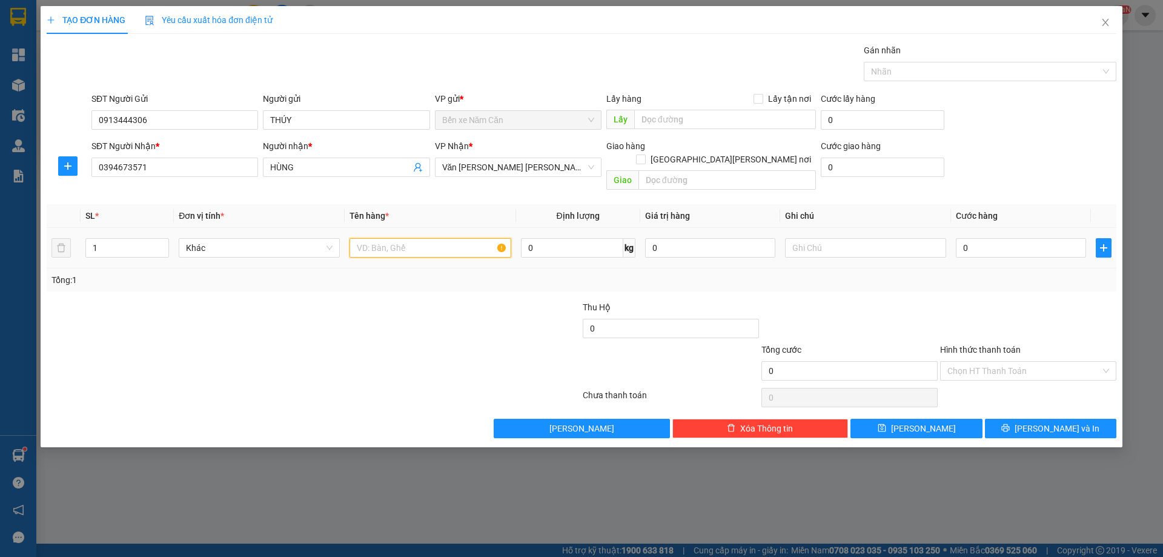
click at [391, 238] on input "text" at bounding box center [430, 247] width 161 height 19
type input "1 THÙNG"
click at [989, 238] on input "0" at bounding box center [1021, 247] width 130 height 19
click at [191, 118] on input "0913444306" at bounding box center [174, 119] width 167 height 19
type input "0"
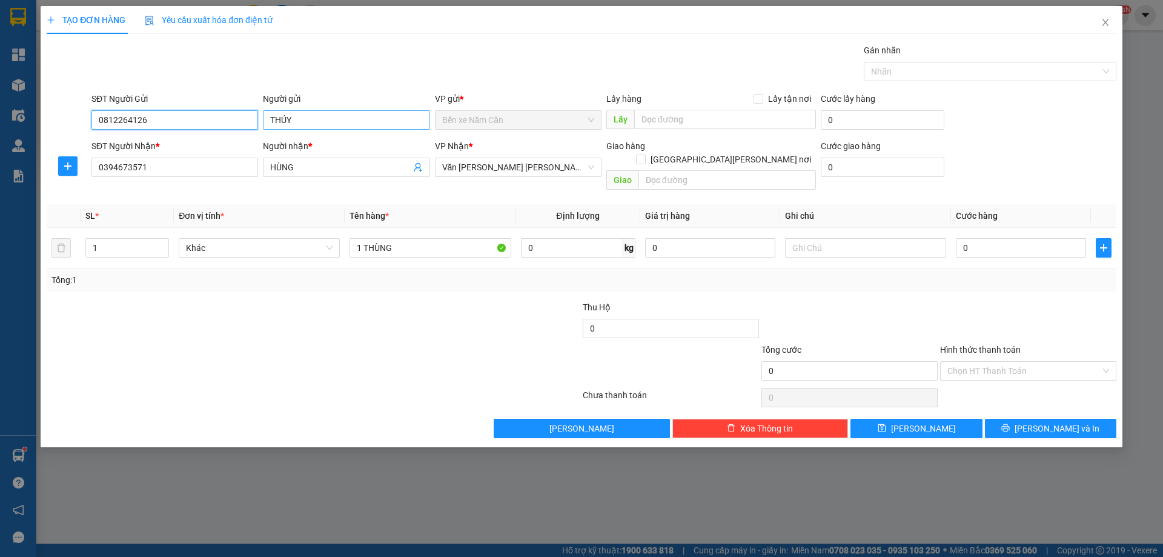
type input "0812264126"
click at [339, 116] on input "THÚY" at bounding box center [346, 119] width 167 height 19
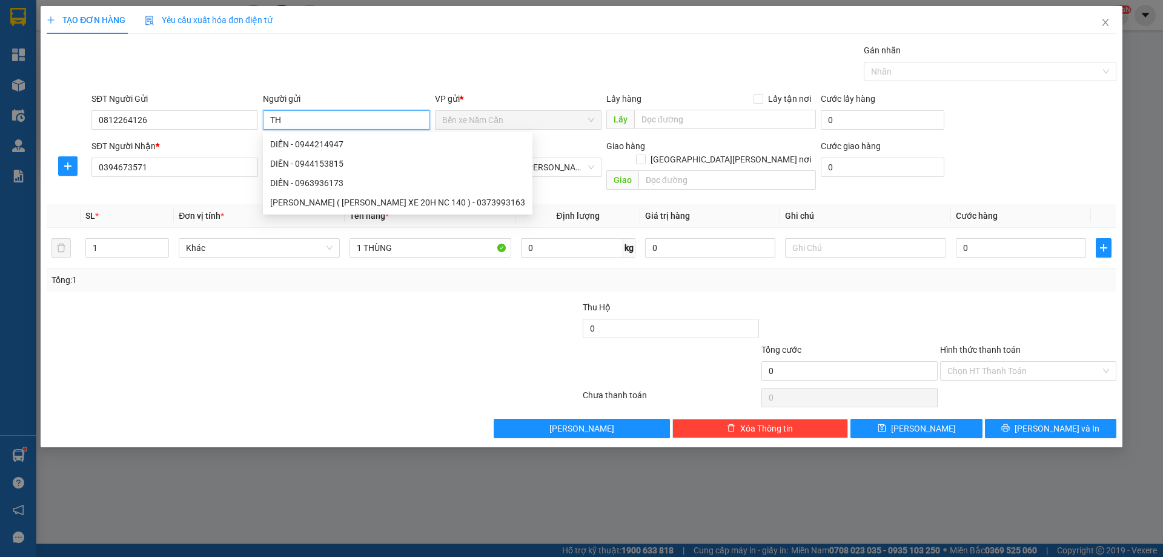
type input "T"
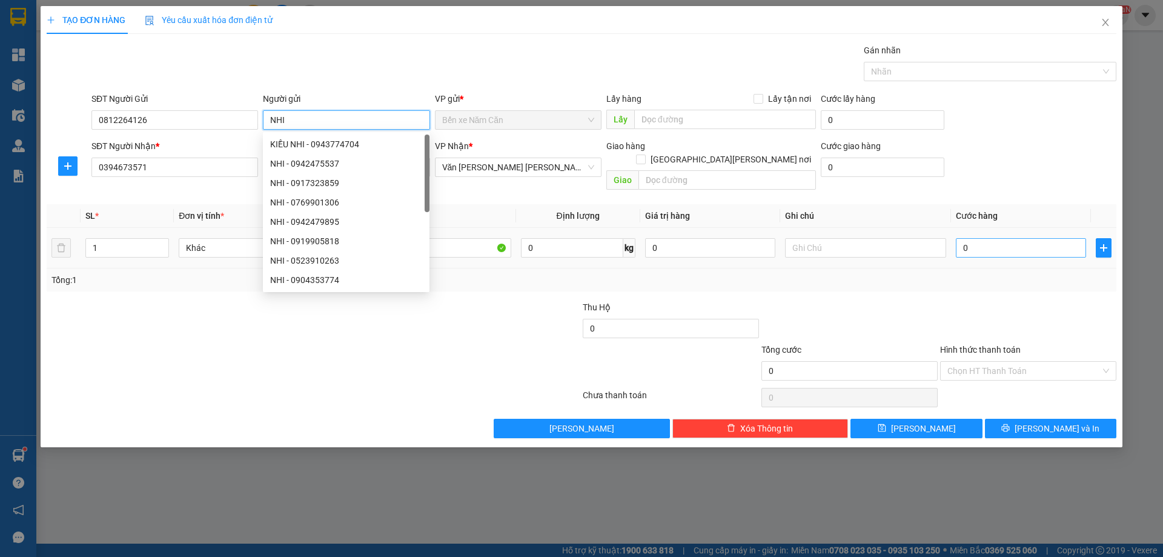
type input "NHI"
click at [1020, 238] on input "0" at bounding box center [1021, 247] width 130 height 19
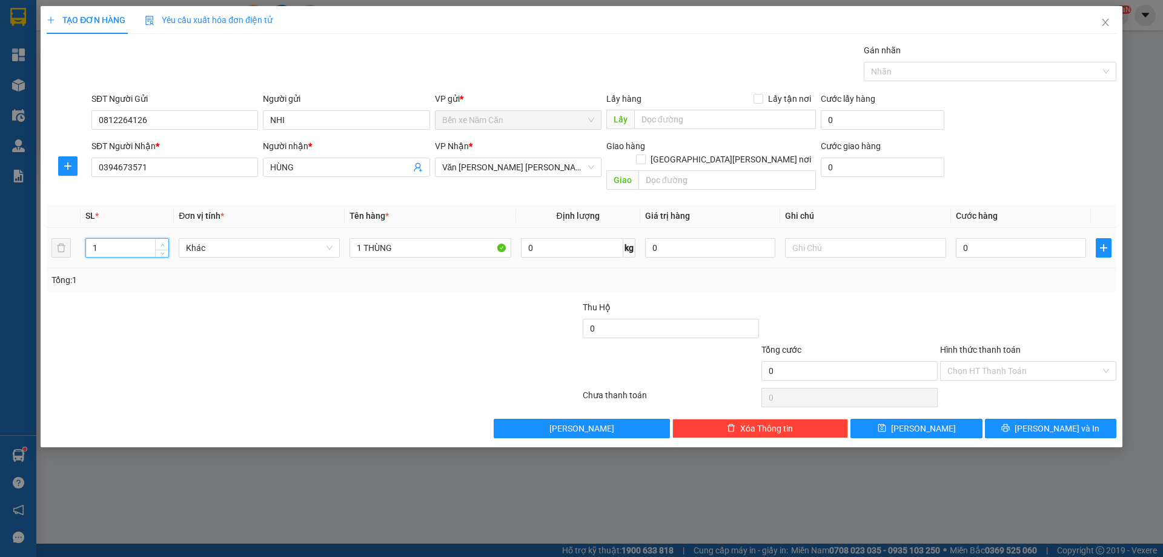
click at [164, 243] on icon "up" at bounding box center [163, 245] width 4 height 4
type input "2"
click at [162, 241] on span "up" at bounding box center [162, 244] width 7 height 7
click at [361, 238] on input "1 THÙNG" at bounding box center [430, 247] width 161 height 19
type input "2 THÙNG"
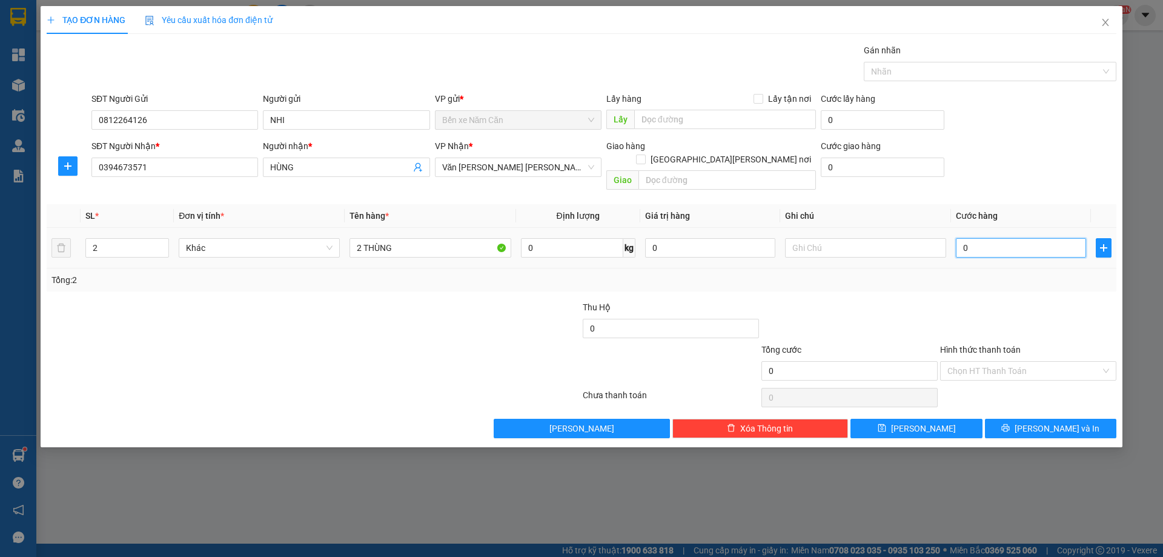
click at [1008, 241] on input "0" at bounding box center [1021, 247] width 130 height 19
type input "7"
click at [969, 362] on input "Hình thức thanh toán" at bounding box center [1024, 371] width 153 height 18
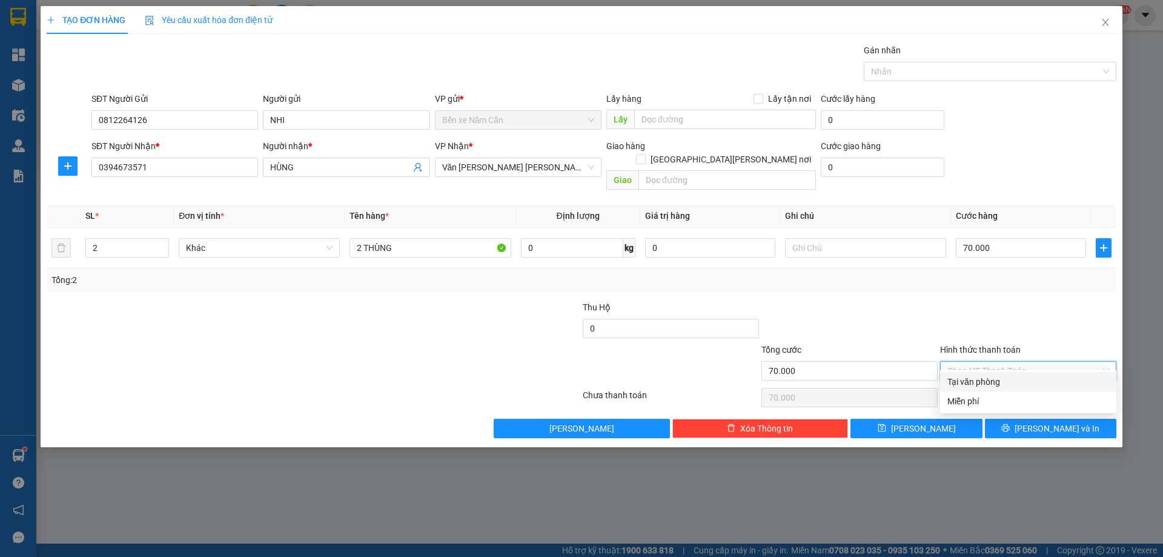
click at [969, 380] on div "Tại văn phòng" at bounding box center [1029, 381] width 162 height 13
click at [1049, 422] on span "Lưu và In" at bounding box center [1057, 428] width 85 height 13
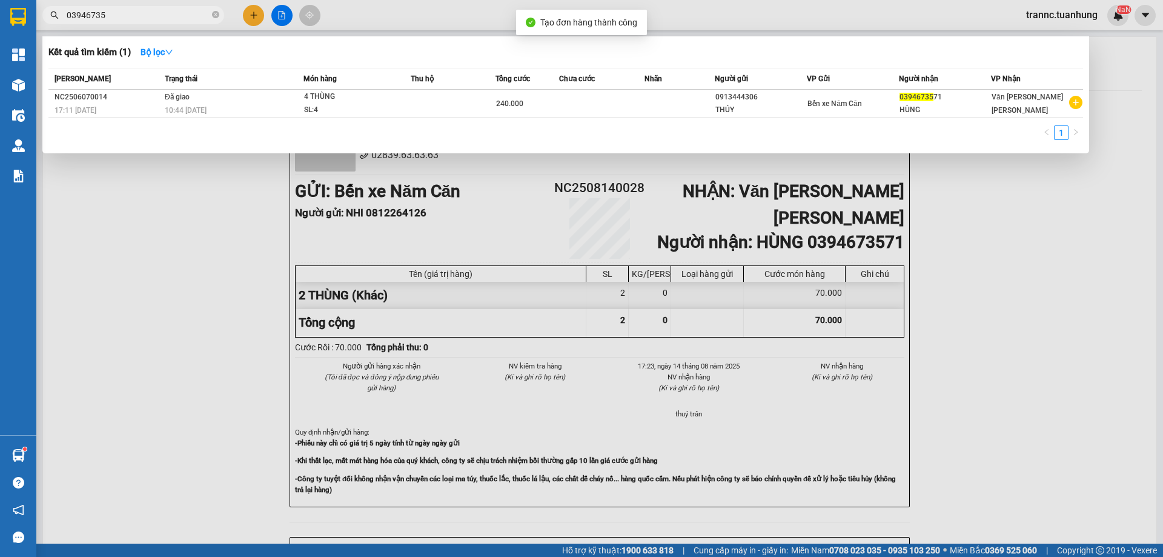
drag, startPoint x: 1029, startPoint y: 498, endPoint x: 948, endPoint y: 370, distance: 151.4
click at [1026, 495] on div at bounding box center [581, 278] width 1163 height 557
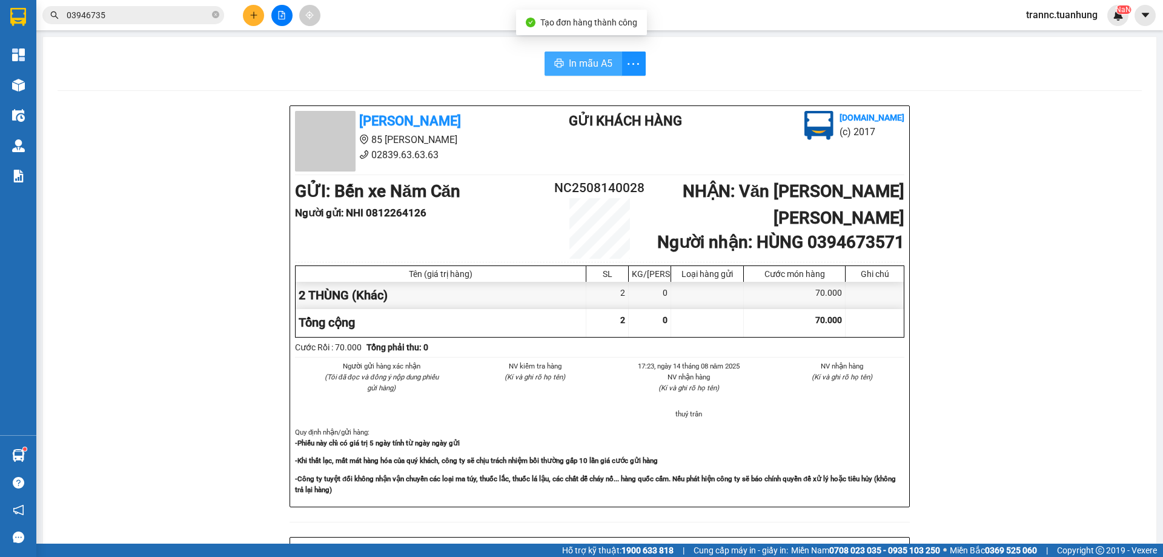
click at [580, 51] on button "In mẫu A5" at bounding box center [584, 63] width 78 height 24
click at [569, 65] on span "In mẫu A5" at bounding box center [591, 63] width 44 height 15
click at [215, 10] on span at bounding box center [215, 16] width 7 height 12
click at [196, 11] on input "text" at bounding box center [138, 14] width 143 height 13
click at [195, 11] on input "text" at bounding box center [138, 14] width 143 height 13
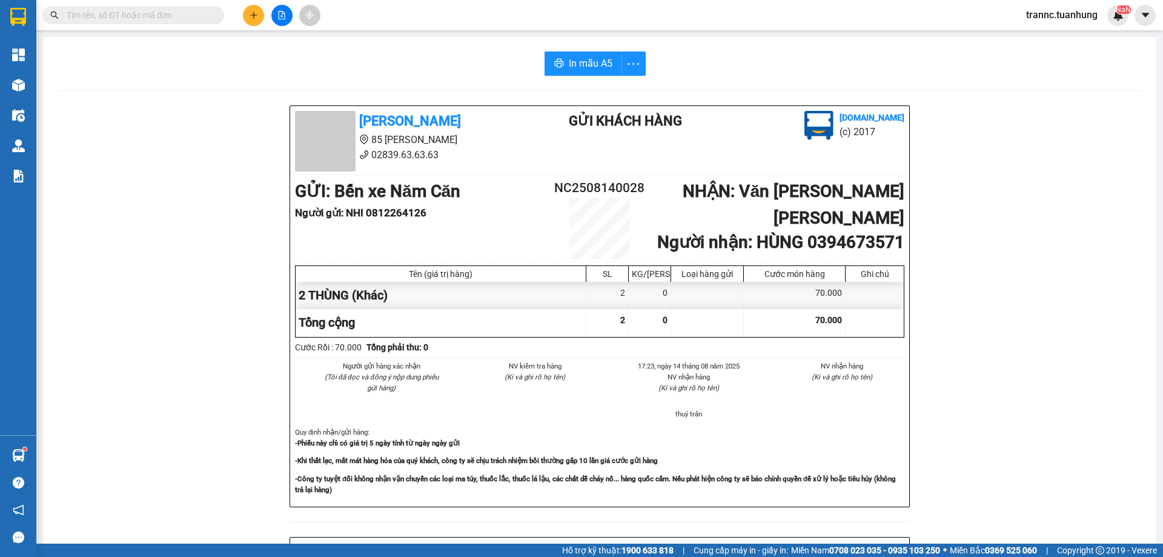
click at [195, 11] on input "text" at bounding box center [138, 14] width 143 height 13
click at [180, 15] on input "text" at bounding box center [138, 14] width 143 height 13
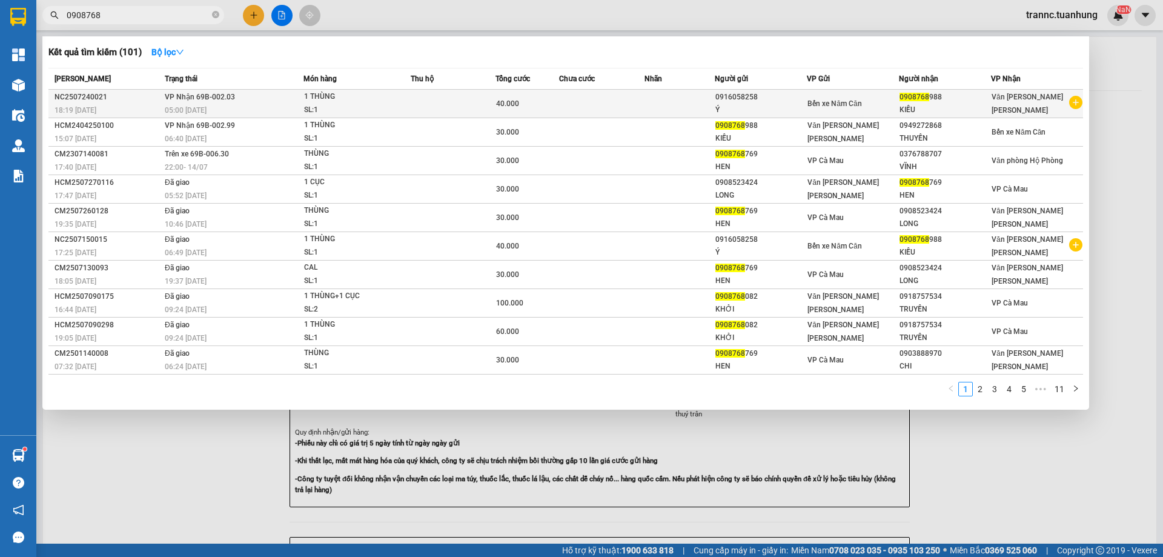
type input "0908768"
click at [1076, 103] on icon "plus-circle" at bounding box center [1075, 102] width 13 height 13
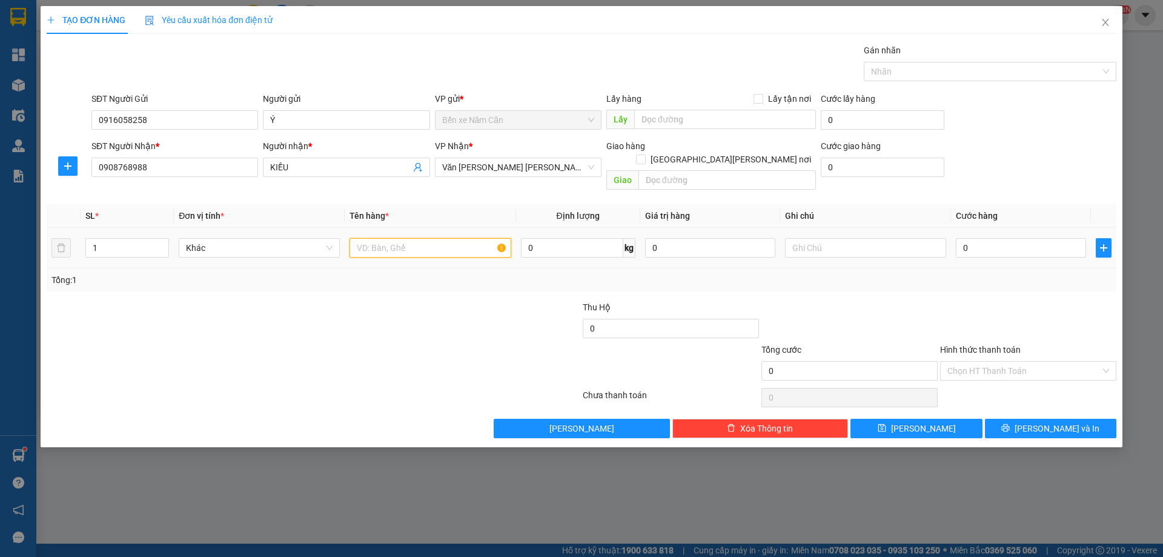
click at [418, 238] on input "text" at bounding box center [430, 247] width 161 height 19
type input "1 KIỆN"
click at [980, 238] on input "0" at bounding box center [1021, 247] width 130 height 19
type input "4"
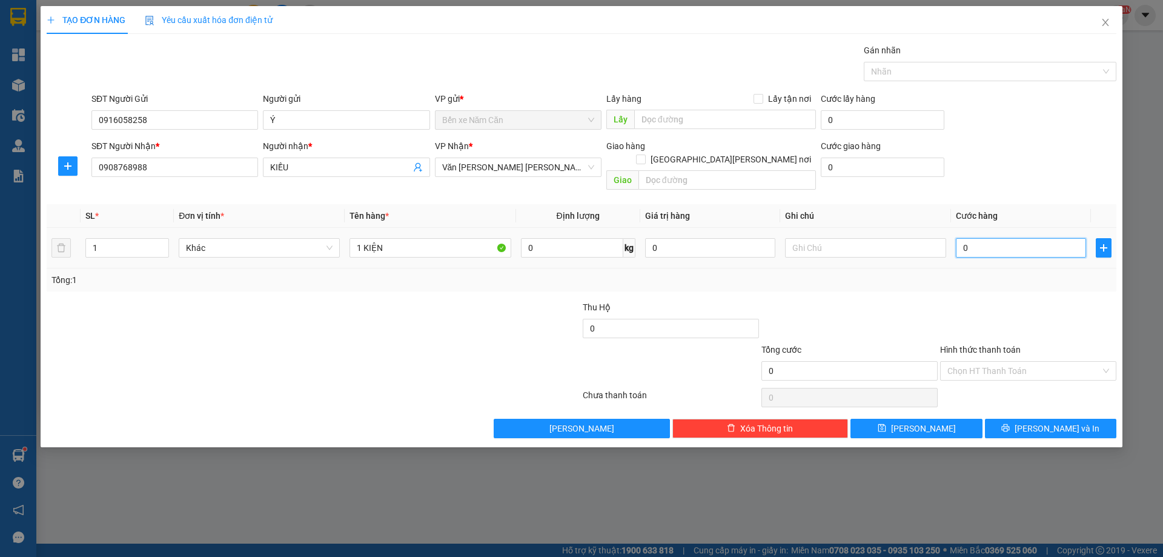
type input "4"
type input "40"
type input "40.000"
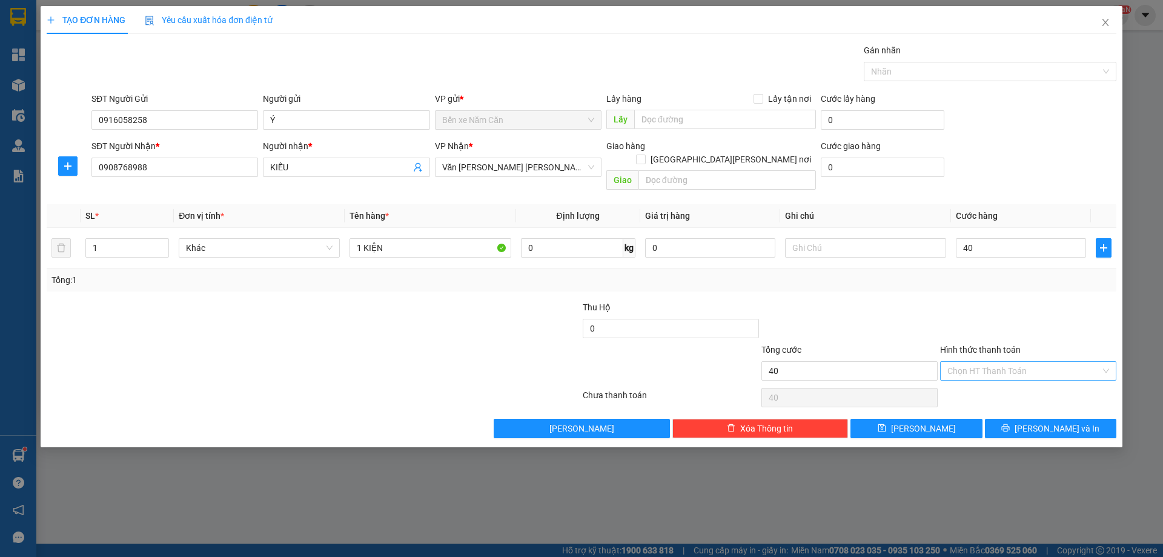
type input "40.000"
click at [975, 362] on input "Hình thức thanh toán" at bounding box center [1024, 371] width 153 height 18
click at [978, 380] on div "Tại văn phòng" at bounding box center [1029, 381] width 162 height 13
type input "0"
click at [1009, 426] on div "TẠO ĐƠN HÀNG Yêu cầu xuất hóa đơn điện tử Transit Pickup Surcharge Ids Transit …" at bounding box center [582, 226] width 1082 height 441
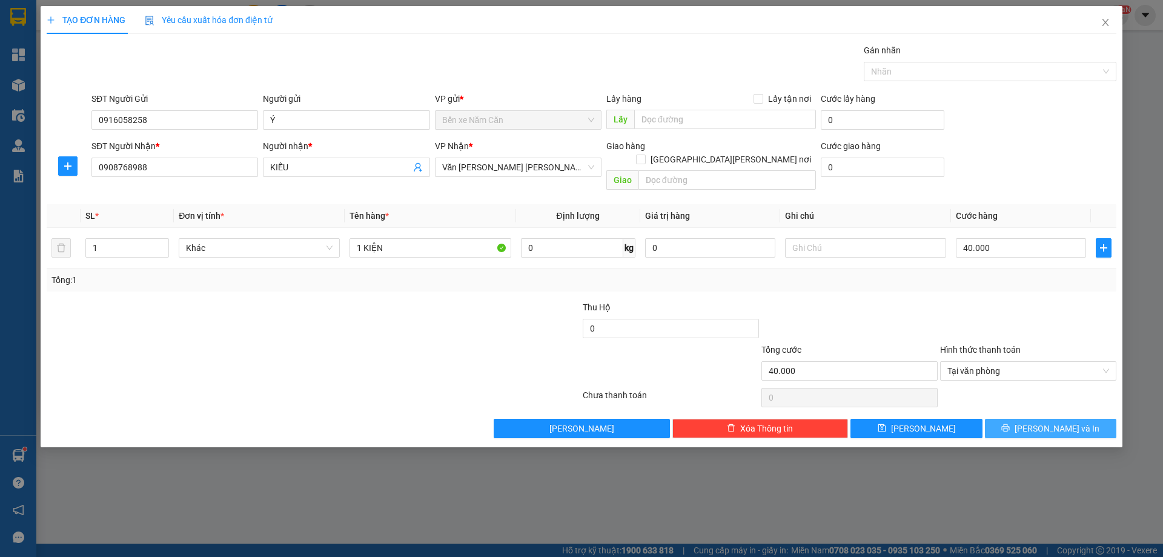
click at [1012, 419] on button "Lưu và In" at bounding box center [1050, 428] width 131 height 19
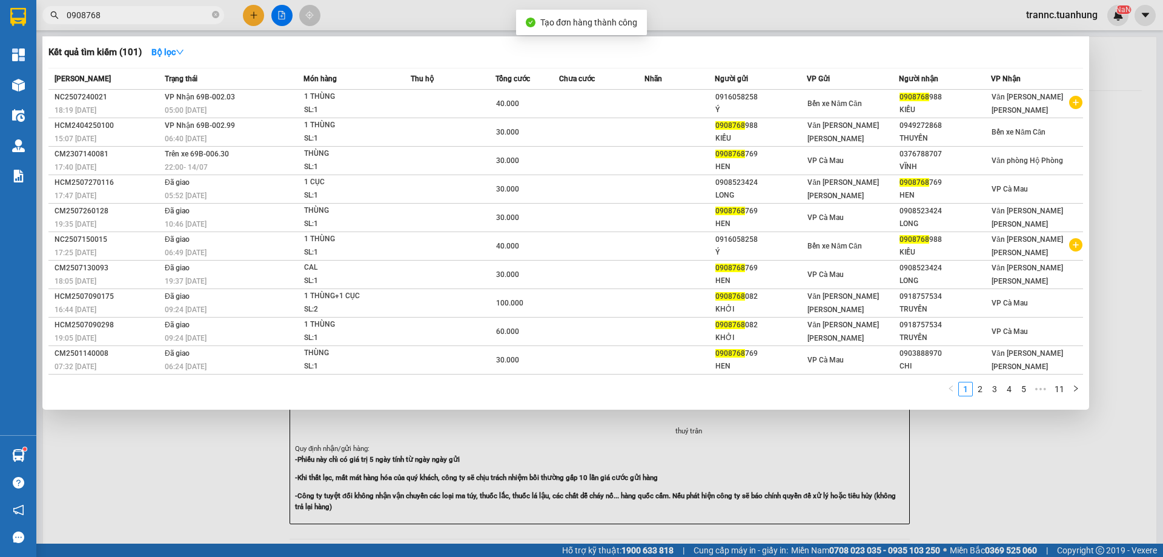
drag, startPoint x: 1037, startPoint y: 477, endPoint x: 609, endPoint y: 150, distance: 538.5
click at [1015, 453] on div at bounding box center [581, 278] width 1163 height 557
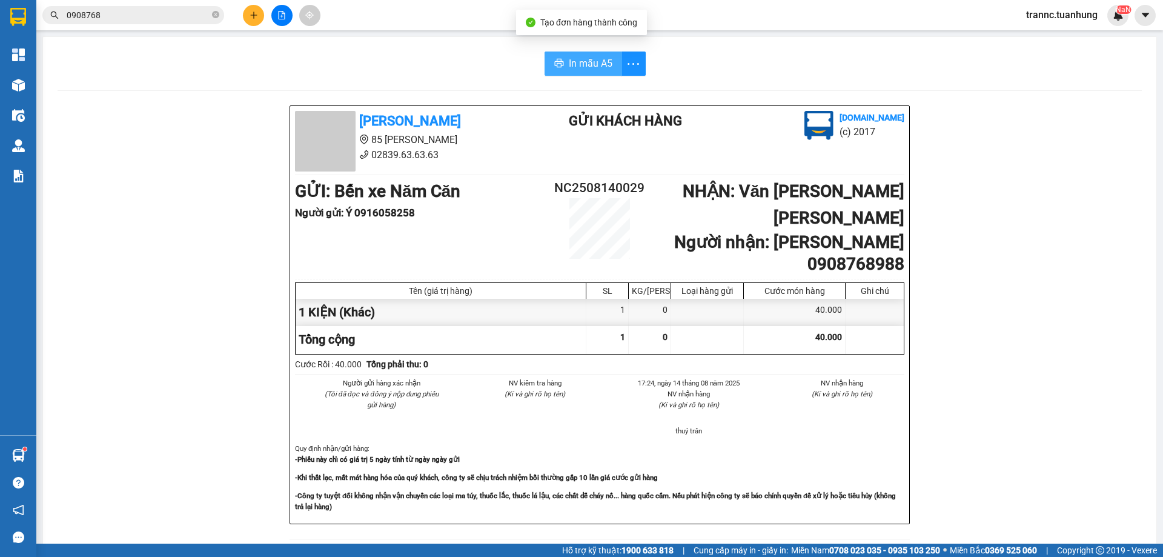
click at [576, 72] on button "In mẫu A5" at bounding box center [584, 63] width 78 height 24
click at [214, 13] on icon "close-circle" at bounding box center [215, 14] width 7 height 7
click at [182, 13] on input "text" at bounding box center [138, 14] width 143 height 13
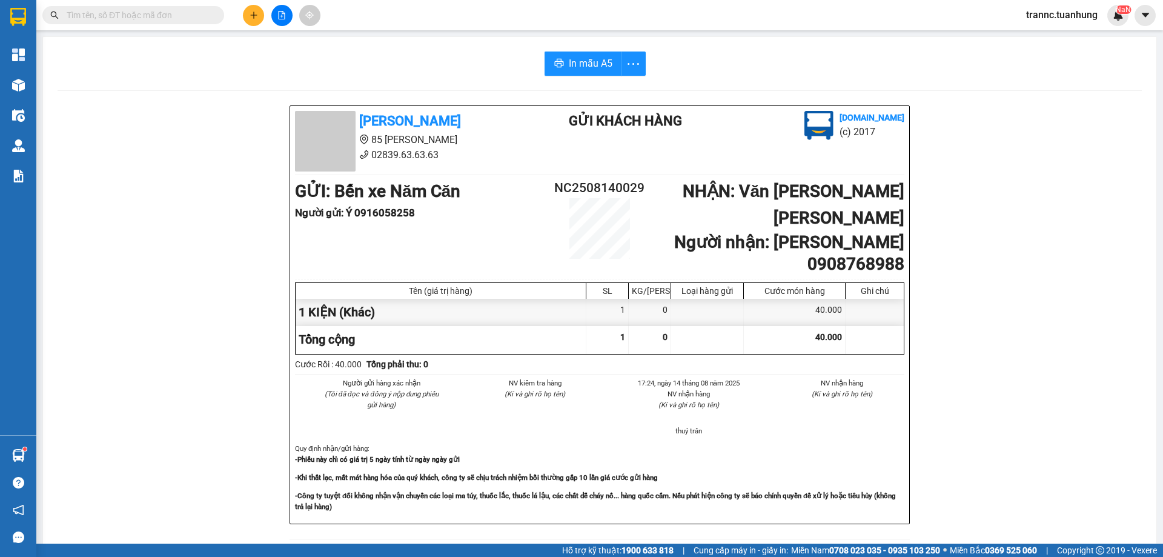
click at [182, 13] on input "text" at bounding box center [138, 14] width 143 height 13
click at [178, 19] on input "text" at bounding box center [138, 14] width 143 height 13
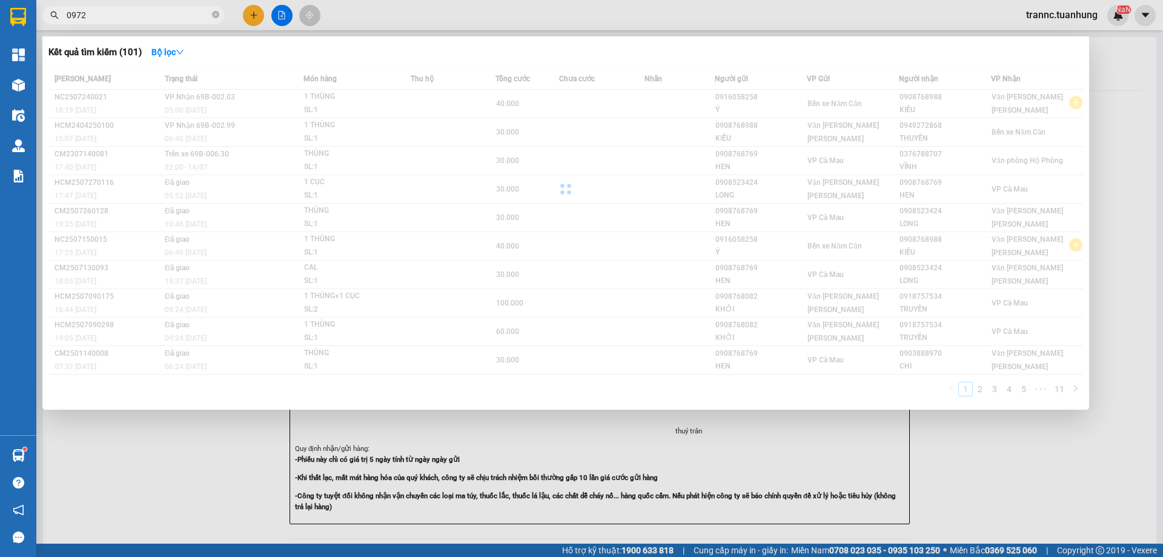
type input "0972"
click at [252, 10] on div at bounding box center [581, 278] width 1163 height 557
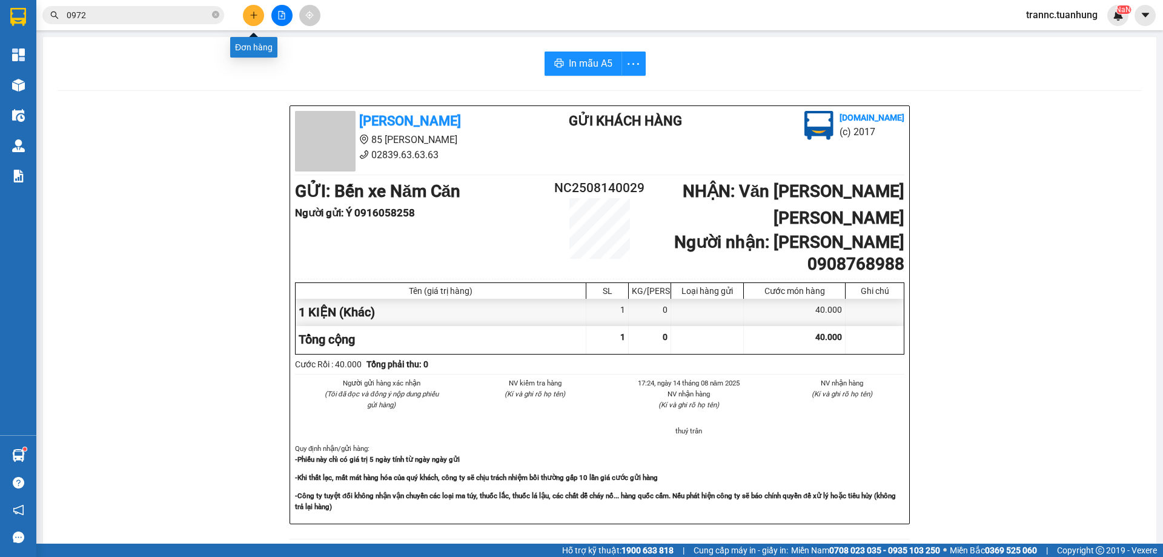
click at [253, 13] on icon "plus" at bounding box center [254, 15] width 8 height 8
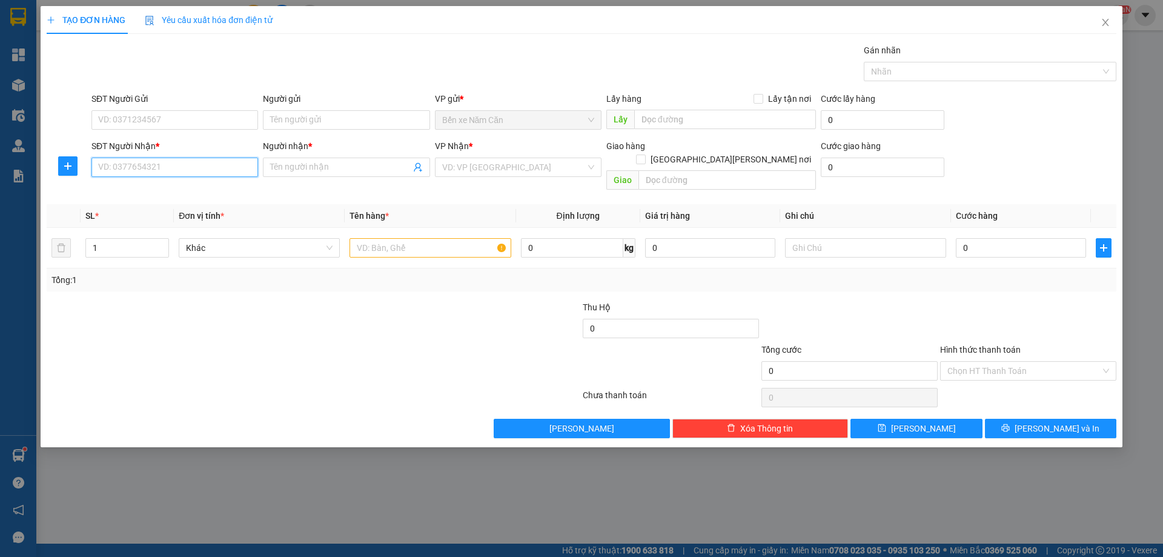
click at [156, 167] on input "SĐT Người Nhận *" at bounding box center [174, 167] width 167 height 19
type input "0972412462"
drag, startPoint x: 173, startPoint y: 193, endPoint x: 196, endPoint y: 156, distance: 43.0
click at [173, 193] on div "0972412462 - ÚT" at bounding box center [175, 191] width 152 height 13
type input "ÚT"
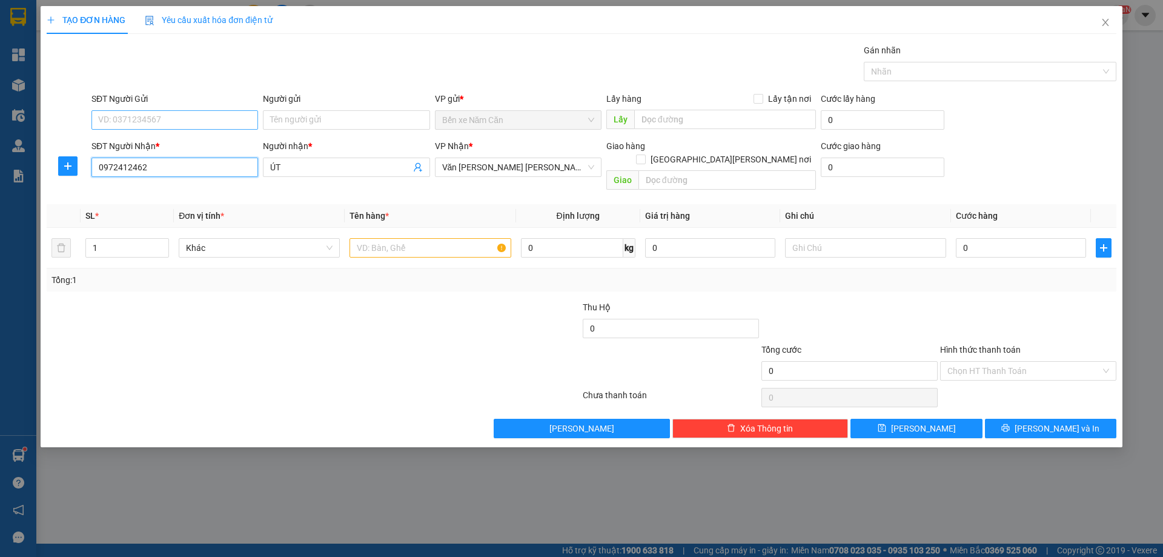
type input "0972412462"
click at [204, 112] on input "SĐT Người Gửi" at bounding box center [174, 119] width 167 height 19
type input "0942004775"
click at [320, 125] on input "Người gửi" at bounding box center [346, 119] width 167 height 19
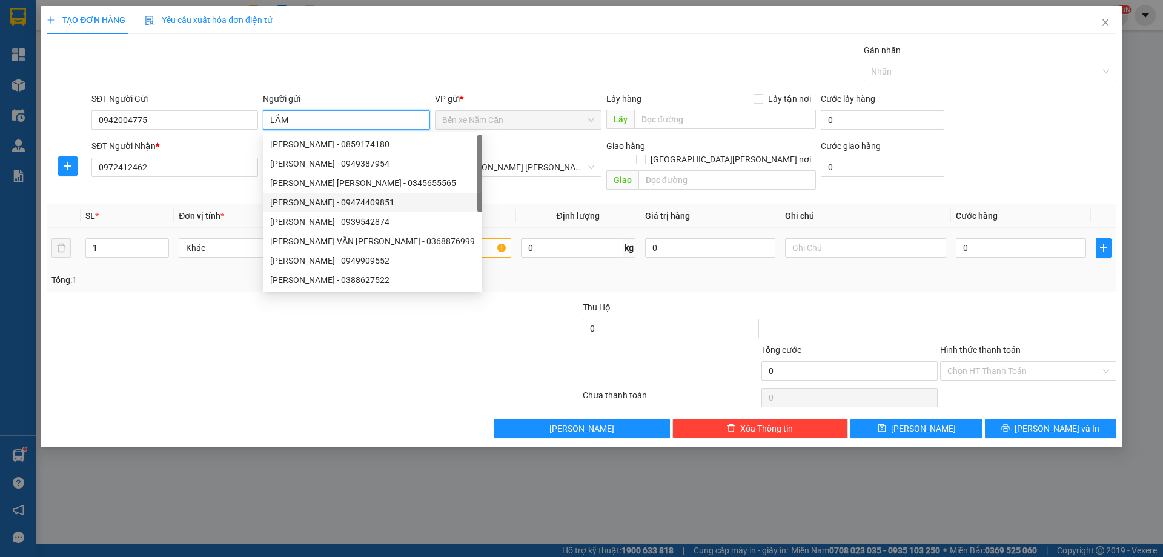
type input "LẮM"
click at [454, 239] on input "text" at bounding box center [430, 247] width 161 height 19
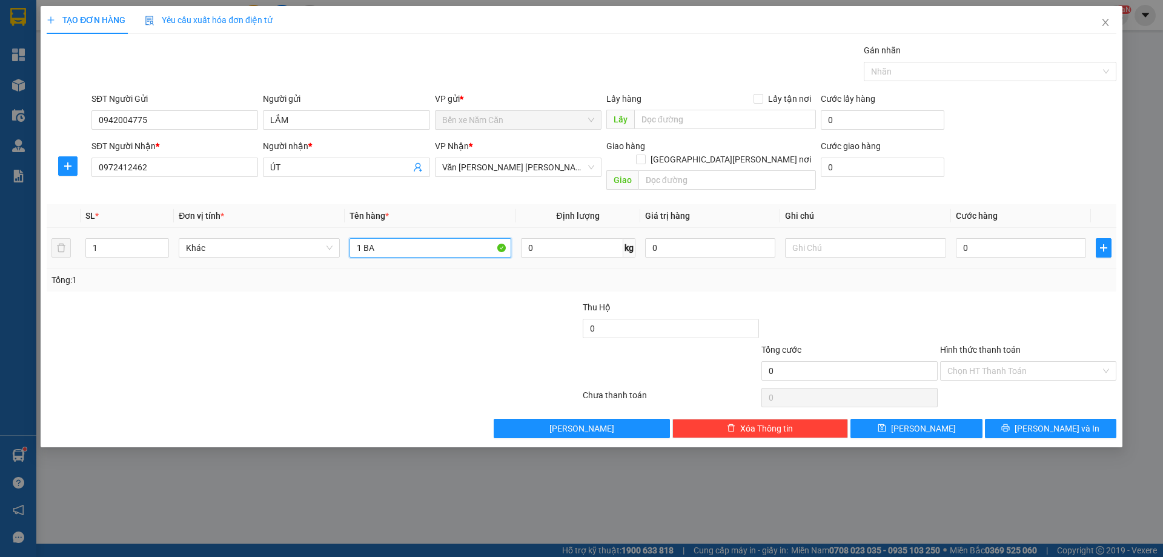
type input "1 BAO"
click at [1005, 238] on input "0" at bounding box center [1021, 247] width 130 height 19
click at [1004, 345] on div "Hình thức thanh toán" at bounding box center [1028, 352] width 176 height 18
click at [998, 362] on input "Hình thức thanh toán" at bounding box center [1024, 371] width 153 height 18
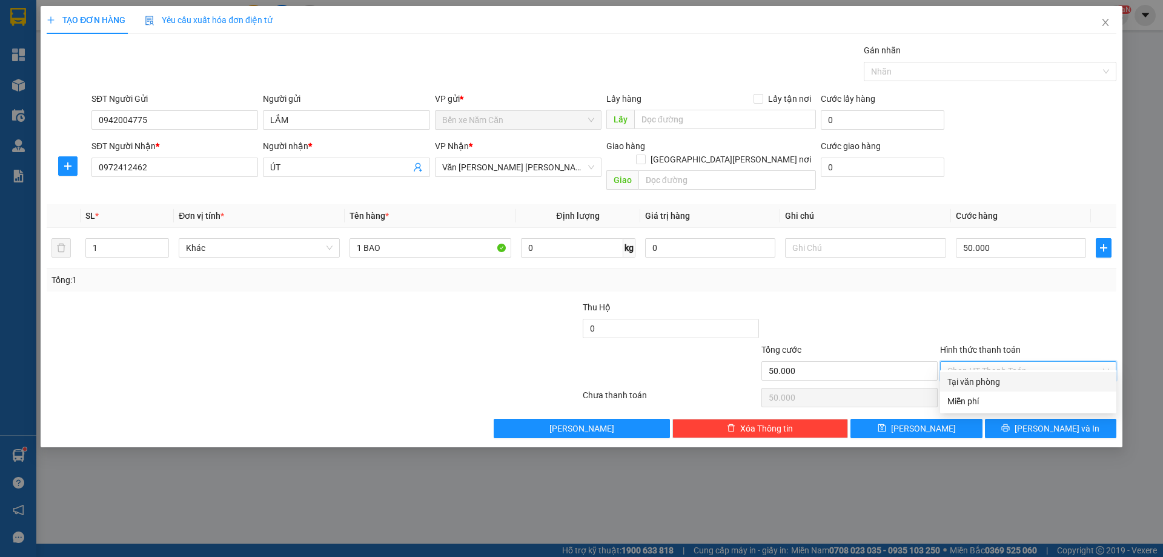
drag, startPoint x: 991, startPoint y: 380, endPoint x: 995, endPoint y: 385, distance: 6.4
click at [991, 380] on div "Tại văn phòng" at bounding box center [1029, 381] width 162 height 13
click at [1004, 419] on button "Lưu và In" at bounding box center [1050, 428] width 131 height 19
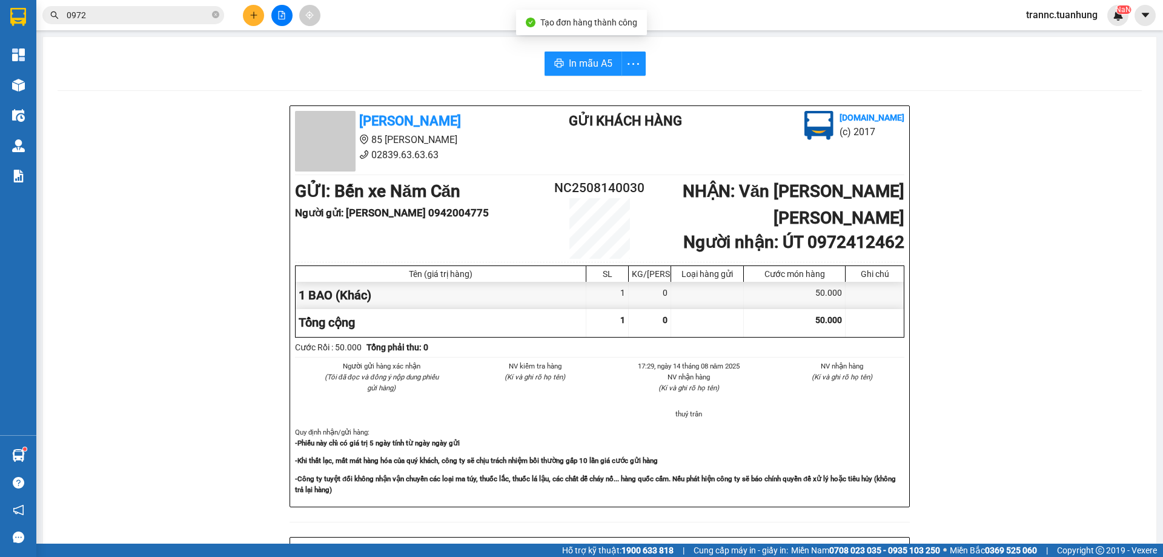
click at [1007, 450] on div "Tuấn Hưng 85 Lý Chiêu Hoàng 02839.63.63.63 Gửi khách hàng Vexere.com (c) 2017 G…" at bounding box center [600, 535] width 1084 height 860
click at [574, 62] on span "In mẫu A5" at bounding box center [591, 63] width 44 height 15
click at [206, 24] on div "Kết quả tìm kiếm ( 1622 ) Bộ lọc Mã ĐH Trạng thái Món hàng Thu hộ Tổng cước Chư…" at bounding box center [118, 15] width 236 height 21
click at [188, 14] on input "0972" at bounding box center [138, 14] width 143 height 13
type input "0"
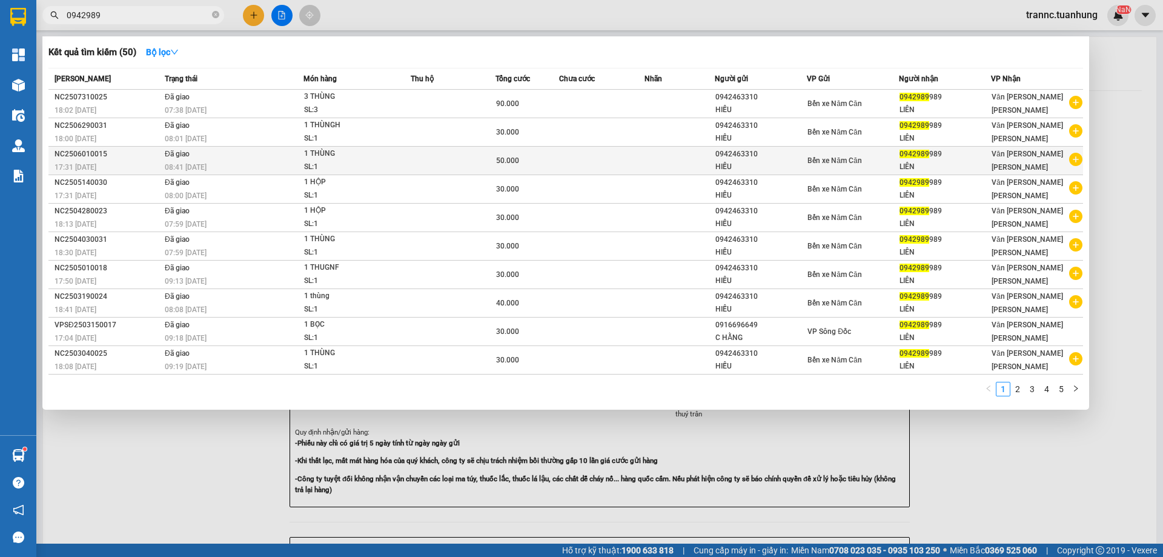
type input "0942989"
click at [1074, 161] on icon "plus-circle" at bounding box center [1075, 159] width 13 height 13
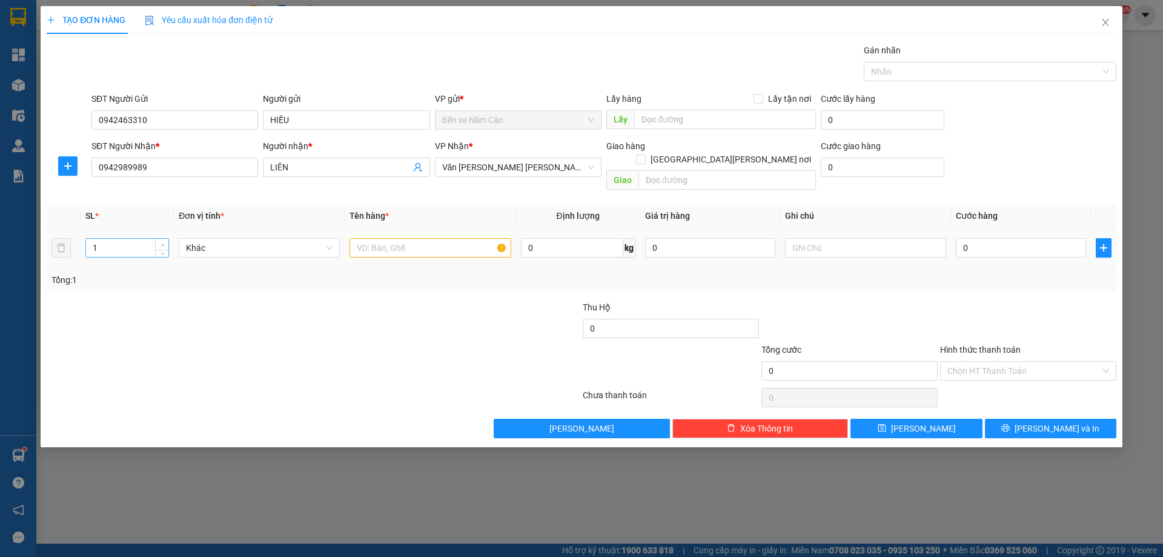
type input "2"
click at [165, 241] on span "up" at bounding box center [162, 244] width 7 height 7
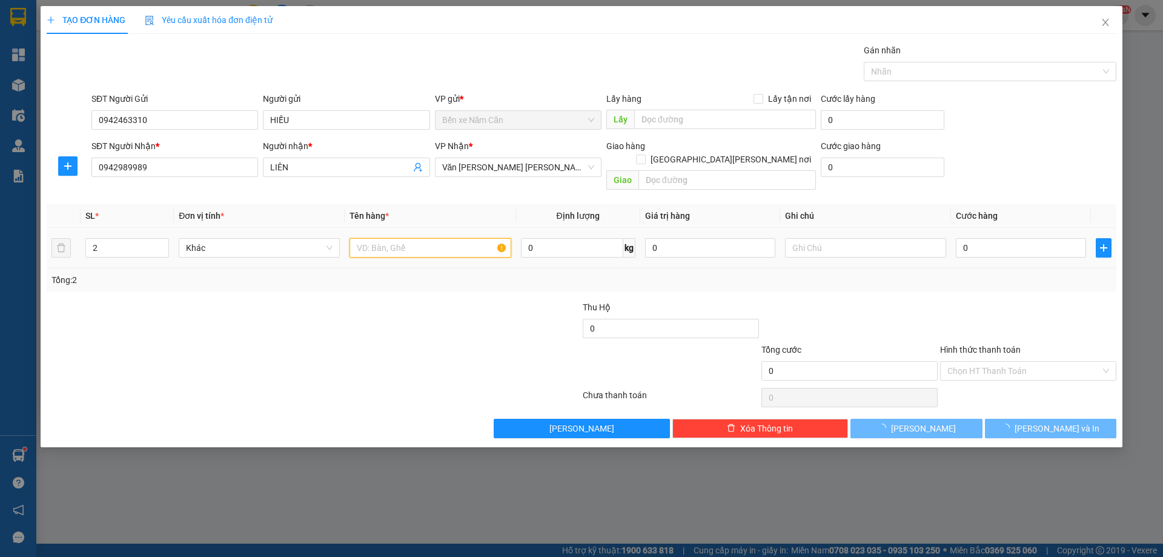
click at [375, 238] on input "text" at bounding box center [430, 247] width 161 height 19
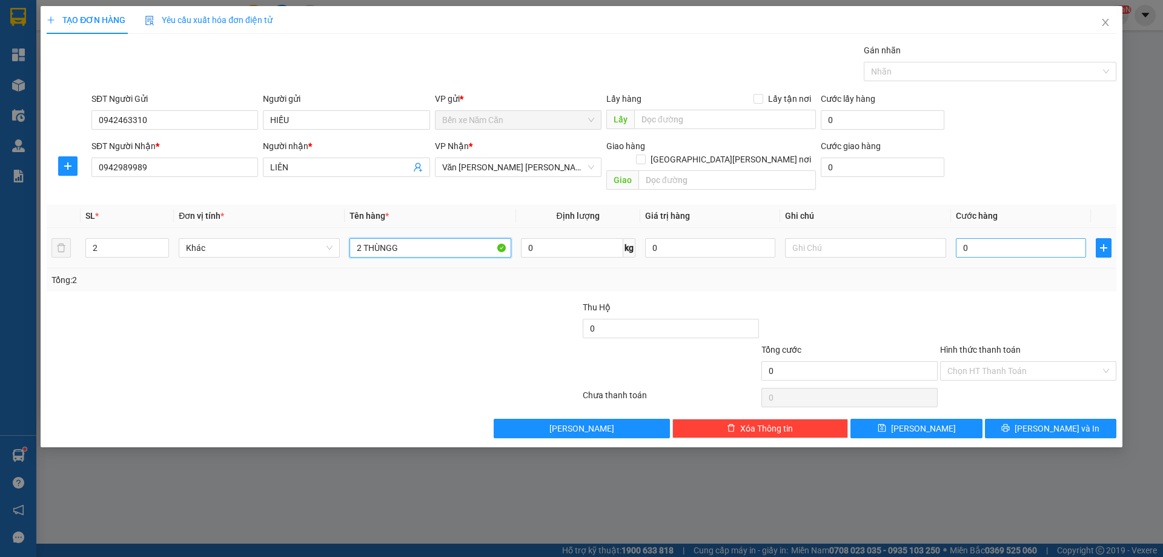
type input "2 THÙNGG"
click at [995, 238] on input "0" at bounding box center [1021, 247] width 130 height 19
type input "7"
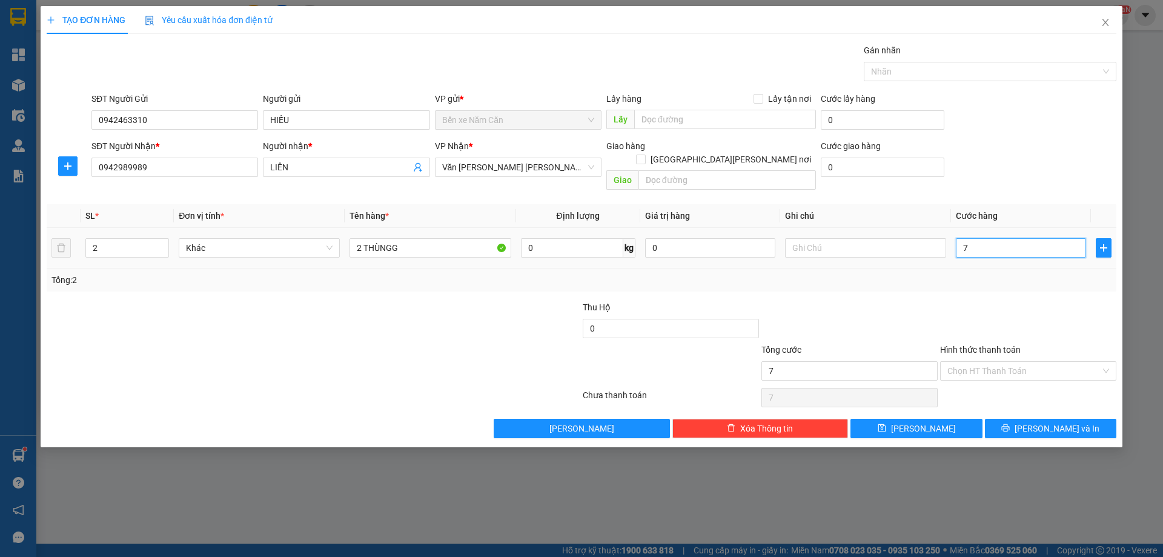
type input "70"
type input "70.000"
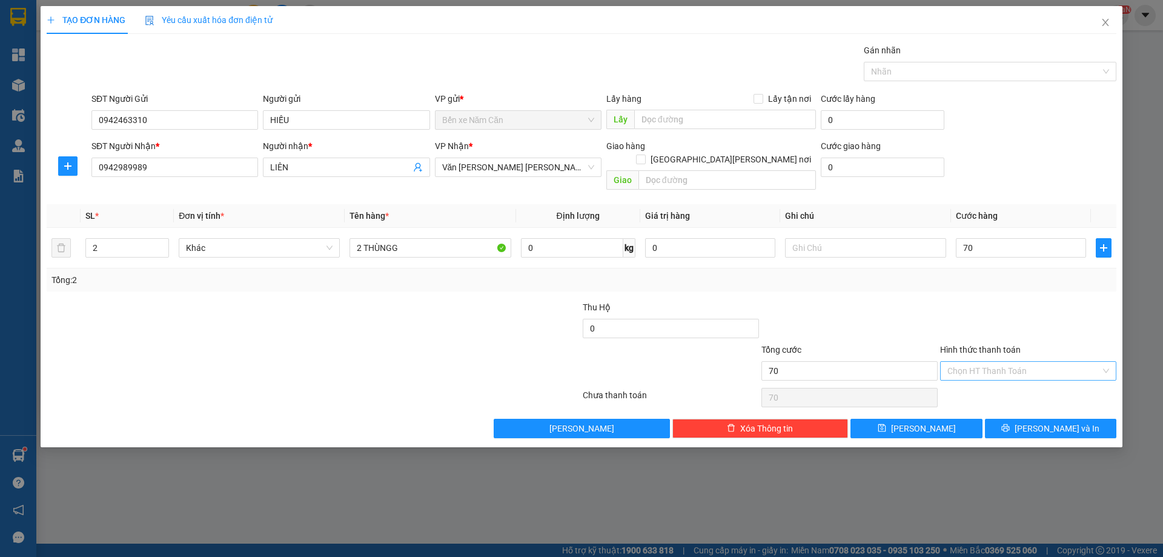
type input "70.000"
click at [1001, 362] on input "Hình thức thanh toán" at bounding box center [1024, 371] width 153 height 18
drag, startPoint x: 990, startPoint y: 379, endPoint x: 994, endPoint y: 385, distance: 6.6
click at [990, 380] on div "Tại văn phòng" at bounding box center [1029, 381] width 162 height 13
click at [1014, 419] on button "Lưu và In" at bounding box center [1050, 428] width 131 height 19
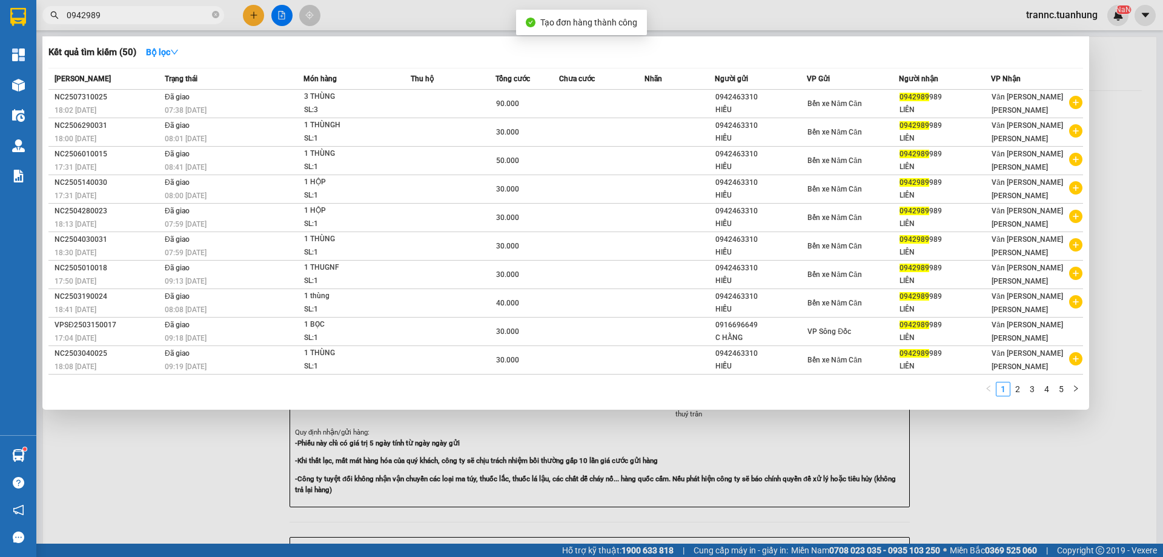
click at [1045, 472] on div at bounding box center [581, 278] width 1163 height 557
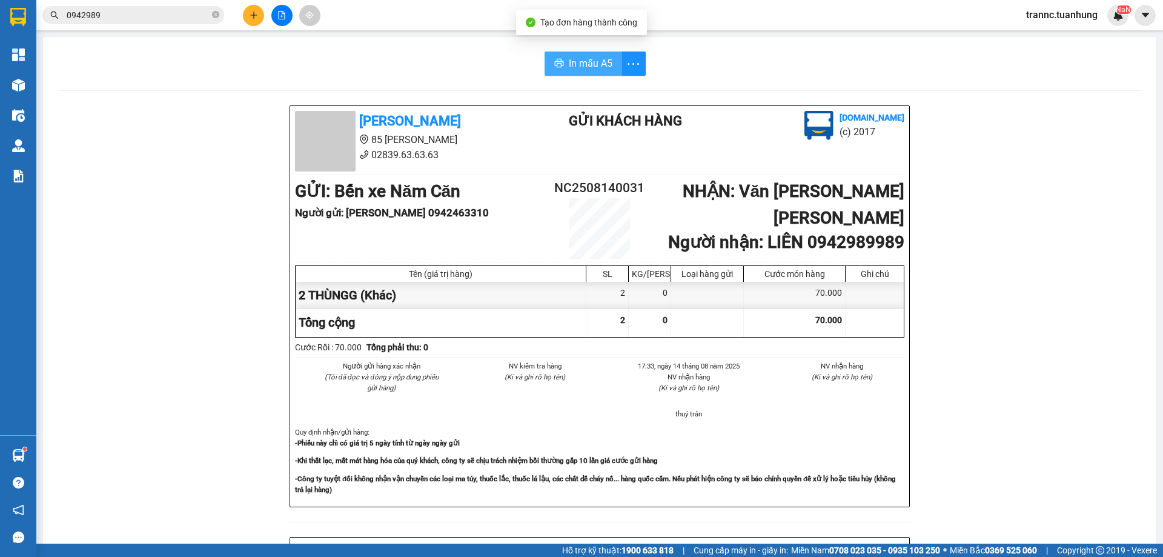
click at [589, 57] on span "In mẫu A5" at bounding box center [591, 63] width 44 height 15
click at [213, 15] on icon "close-circle" at bounding box center [215, 14] width 7 height 7
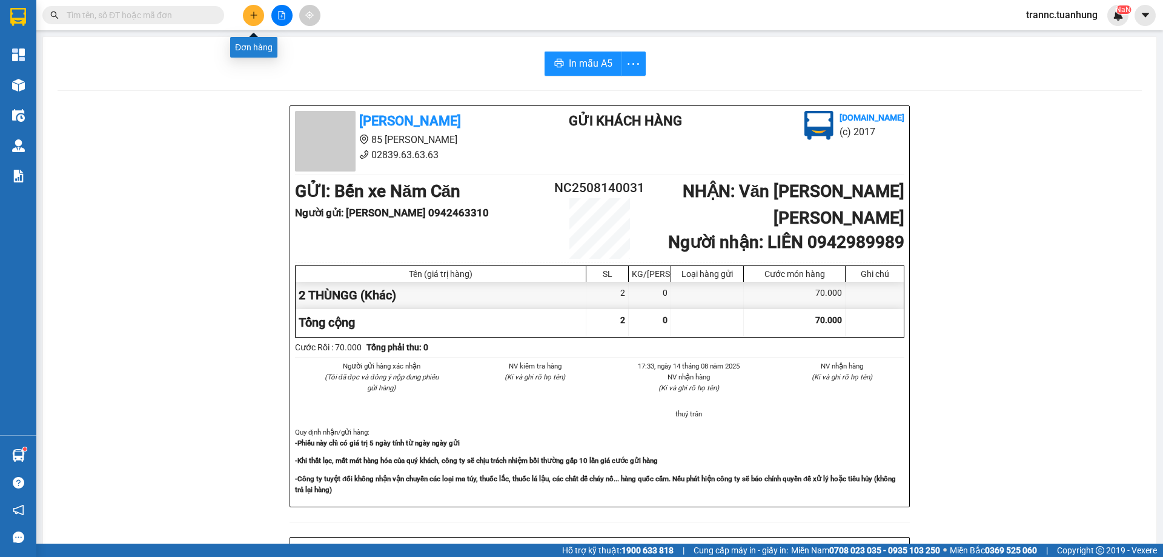
click at [251, 18] on icon "plus" at bounding box center [254, 15] width 8 height 8
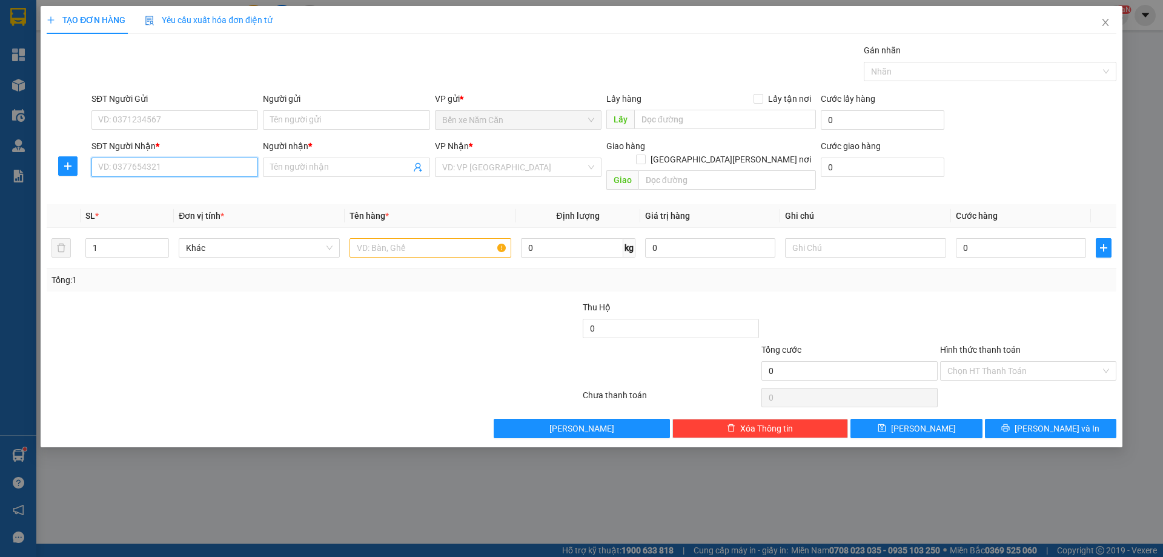
click at [185, 165] on input "SĐT Người Nhận *" at bounding box center [174, 167] width 167 height 19
click at [356, 240] on input "text" at bounding box center [430, 247] width 161 height 19
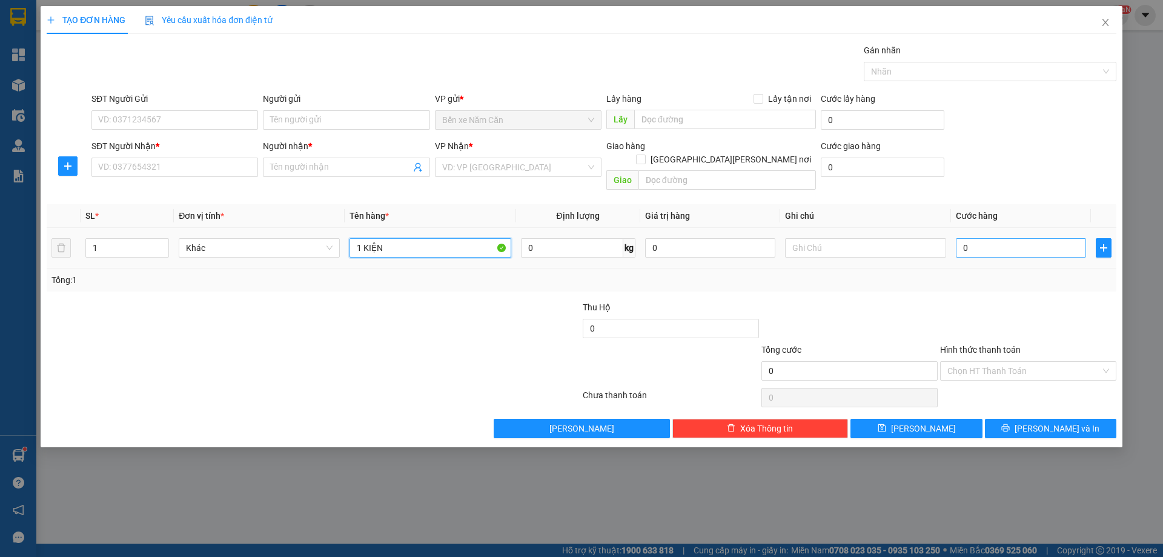
type input "1 KIỆN"
click at [969, 240] on input "0" at bounding box center [1021, 247] width 130 height 19
type input "6"
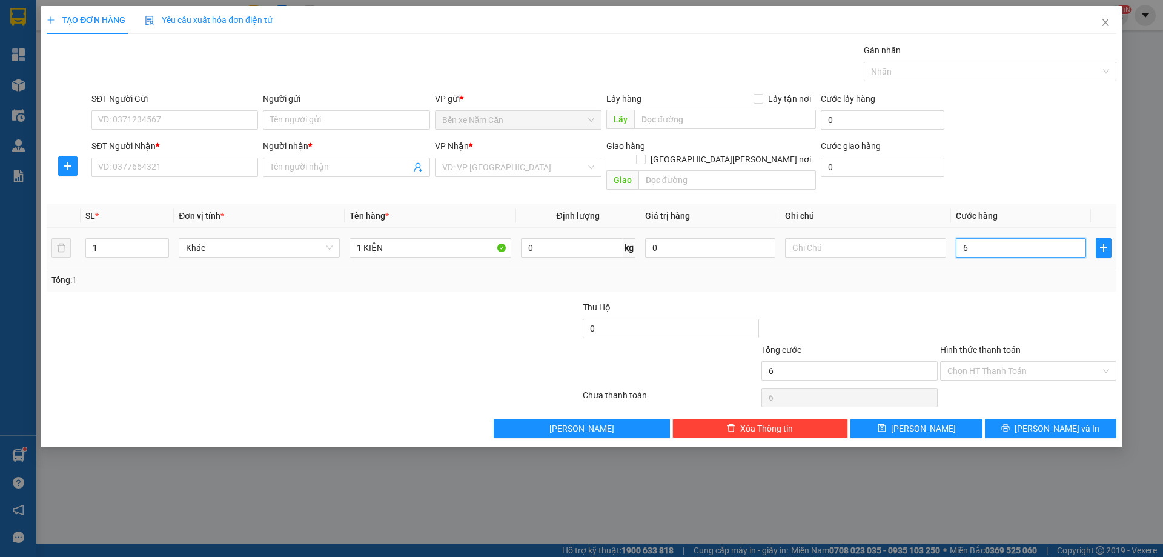
type input "60"
type input "60.000"
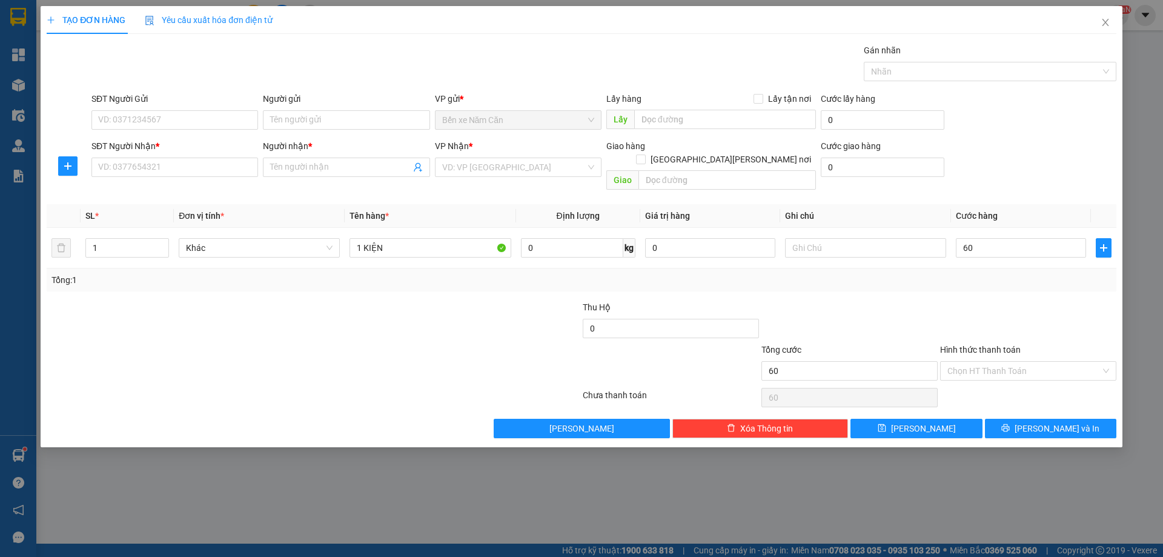
type input "60.000"
click at [972, 273] on div "Tổng: 1" at bounding box center [581, 279] width 1060 height 13
click at [166, 166] on input "SĐT Người Nhận *" at bounding box center [174, 167] width 167 height 19
click at [157, 160] on input "SĐT Người Nhận *" at bounding box center [174, 167] width 167 height 19
type input "0383327082"
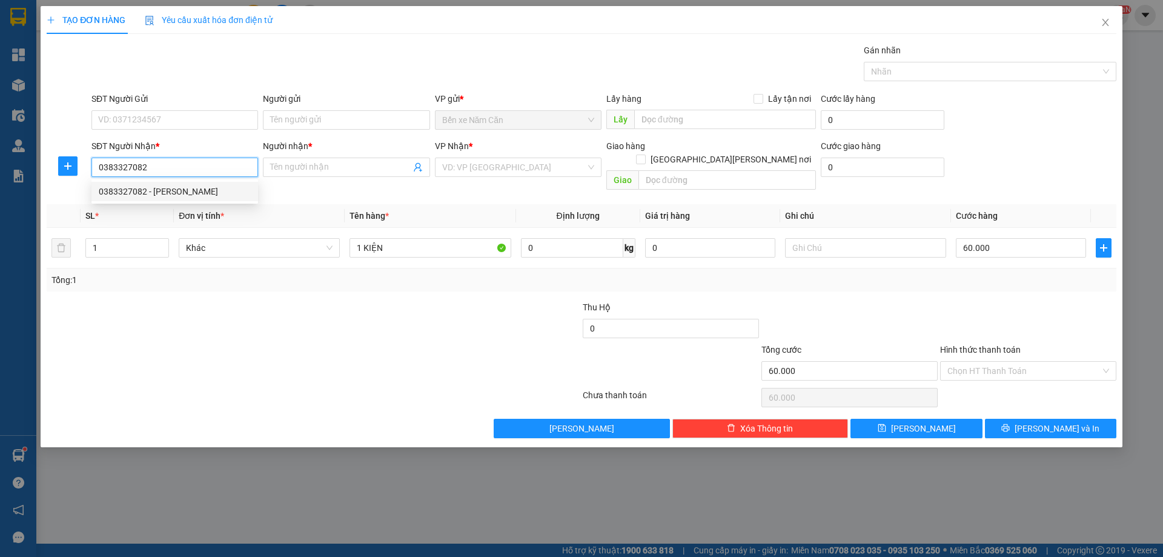
click at [179, 198] on div "0383327082 - TRỊNH QUANG THÁI" at bounding box center [175, 191] width 152 height 13
type input "TRỊNH QUANG THÁI"
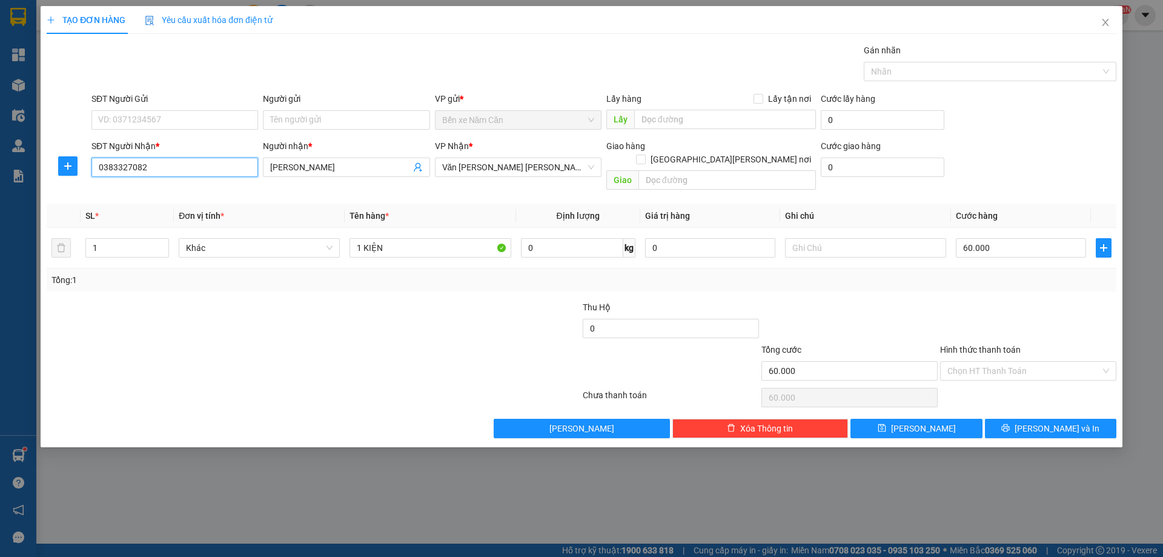
type input "0383327082"
click at [192, 105] on div "SĐT Người Gửi" at bounding box center [174, 101] width 167 height 18
click at [180, 113] on input "SĐT Người Gửi" at bounding box center [174, 119] width 167 height 19
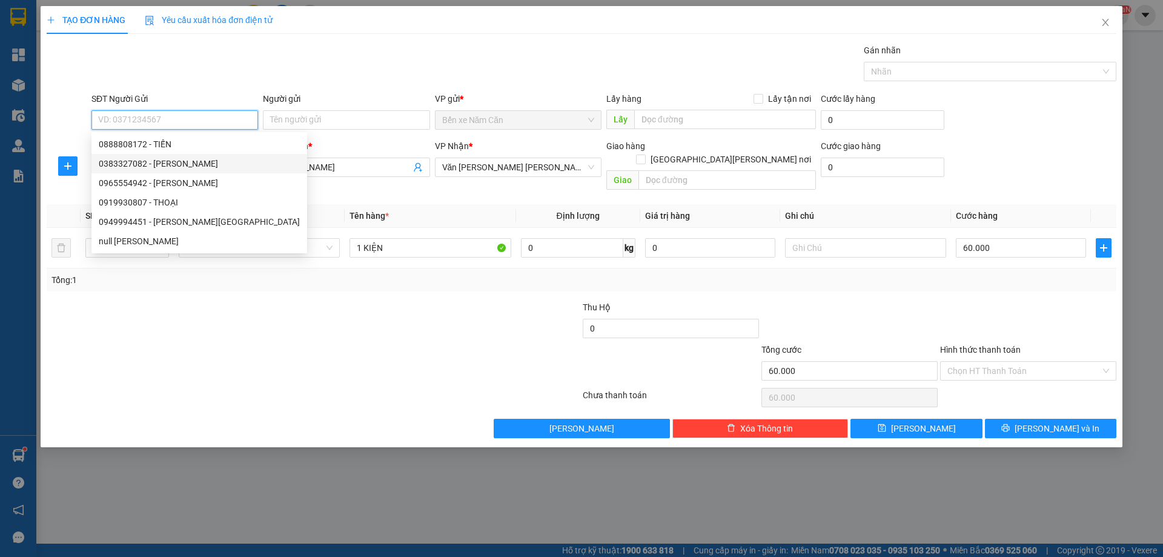
click at [201, 164] on div "0383327082 - TRỊNH QUANG THÁI" at bounding box center [199, 163] width 201 height 13
type input "0383327082"
type input "TRỊNH QUANG THÁI"
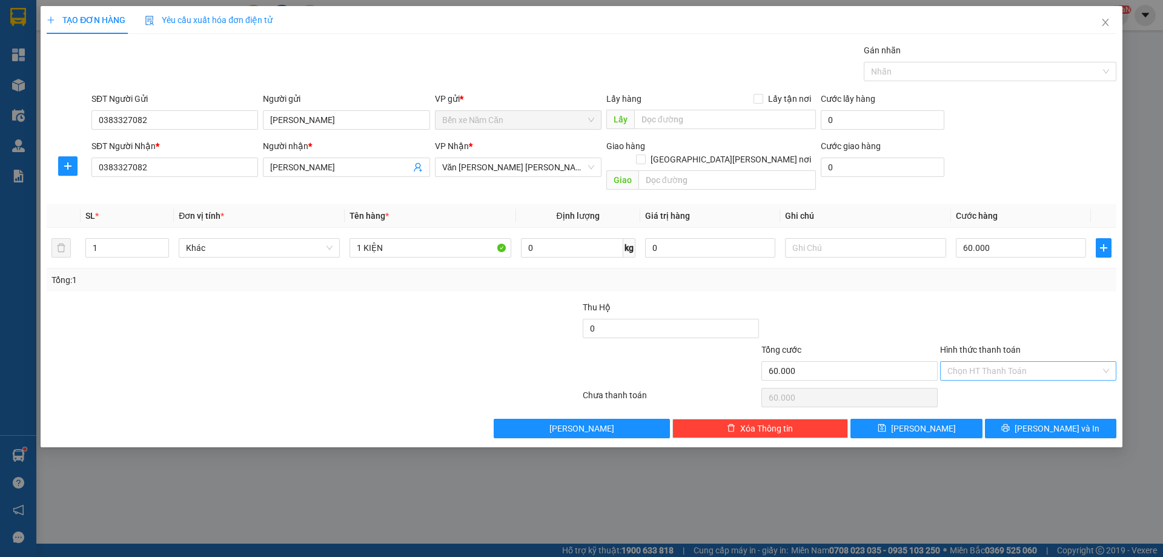
click at [1018, 362] on input "Hình thức thanh toán" at bounding box center [1024, 371] width 153 height 18
click at [977, 383] on div "Tại văn phòng" at bounding box center [1029, 381] width 162 height 13
click at [1010, 423] on icon "printer" at bounding box center [1005, 427] width 8 height 8
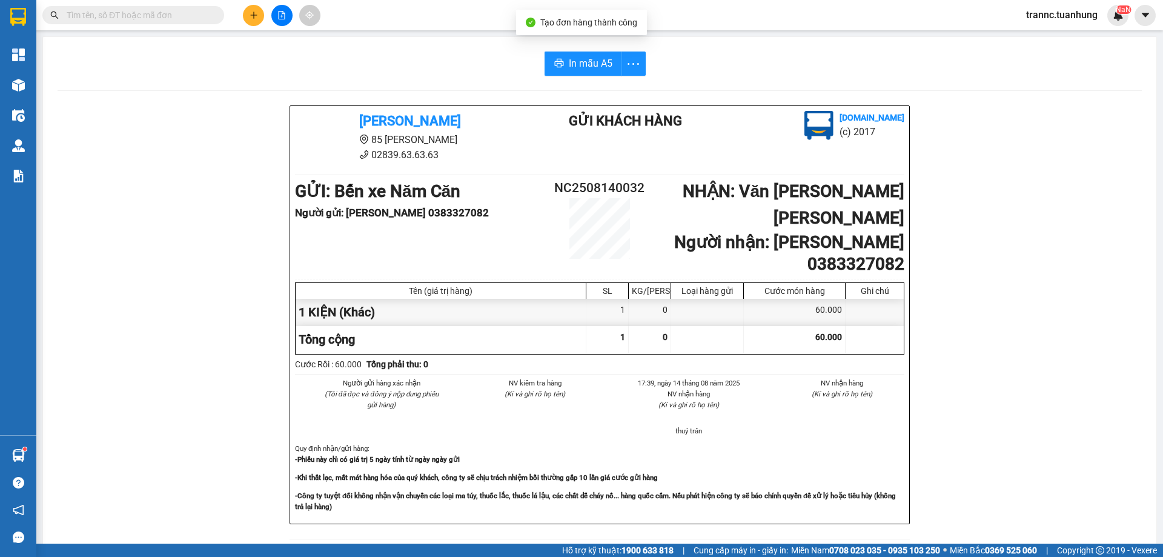
drag, startPoint x: 1057, startPoint y: 518, endPoint x: 814, endPoint y: 193, distance: 405.7
click at [1054, 500] on div "Tuấn Hưng 85 Lý Chiêu Hoàng 02839.63.63.63 Gửi khách hàng Vexere.com (c) 2017 G…" at bounding box center [600, 543] width 1084 height 877
click at [583, 70] on span "In mẫu A5" at bounding box center [591, 63] width 44 height 15
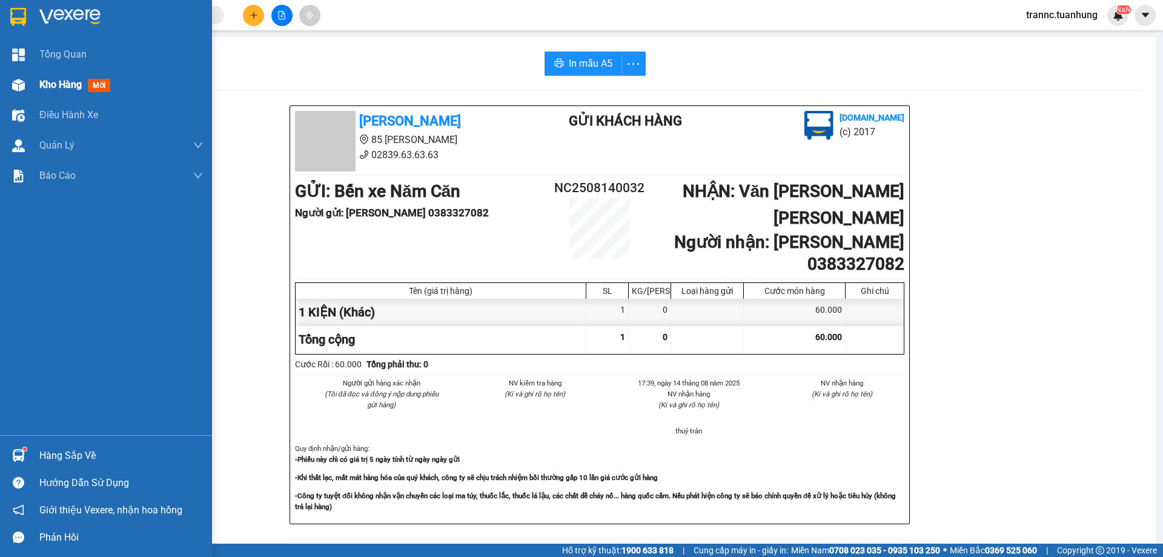
click at [44, 88] on span "Kho hàng" at bounding box center [60, 85] width 42 height 12
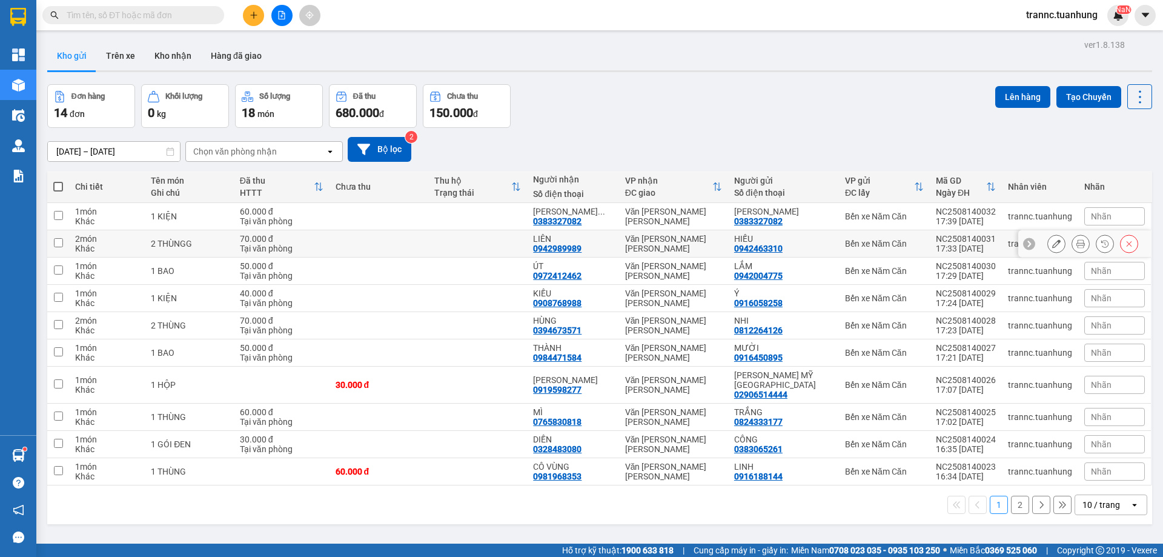
click at [1077, 243] on icon at bounding box center [1081, 243] width 8 height 8
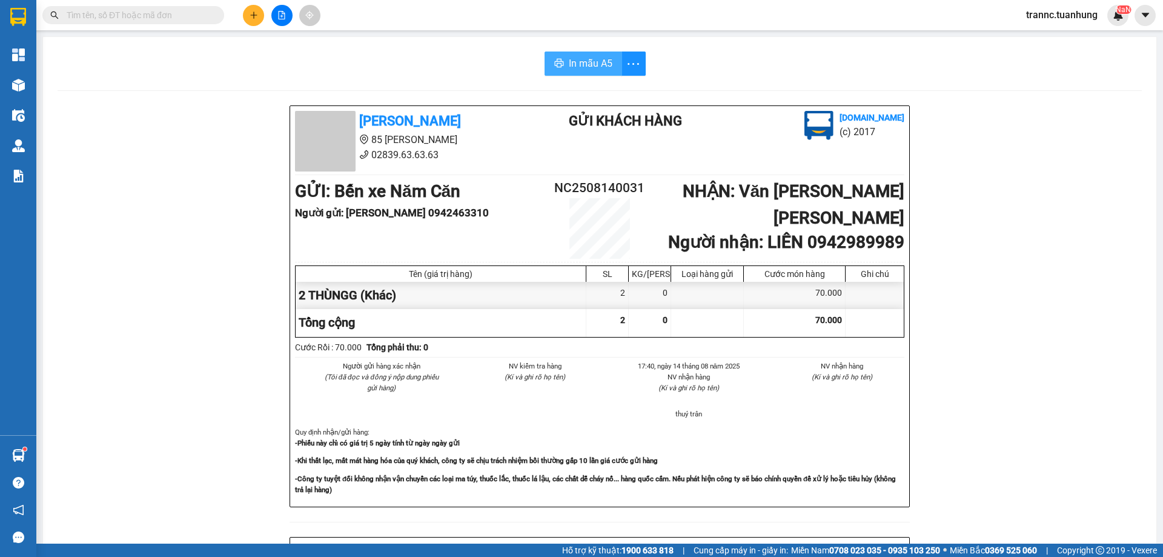
click at [593, 70] on span "In mẫu A5" at bounding box center [591, 63] width 44 height 15
click at [153, 19] on input "text" at bounding box center [138, 14] width 143 height 13
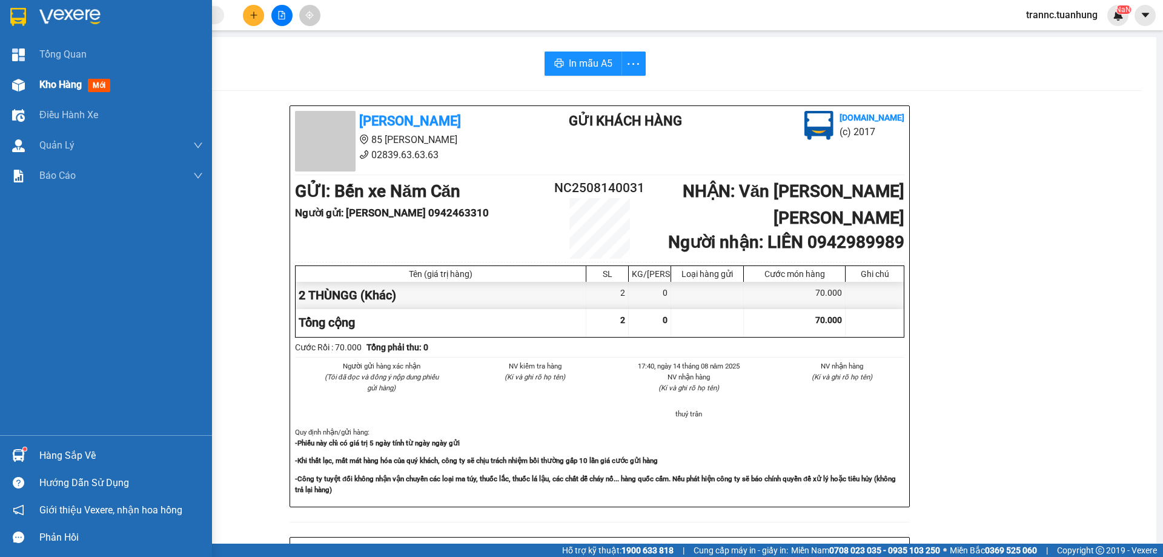
click at [93, 84] on span "mới" at bounding box center [99, 85] width 22 height 13
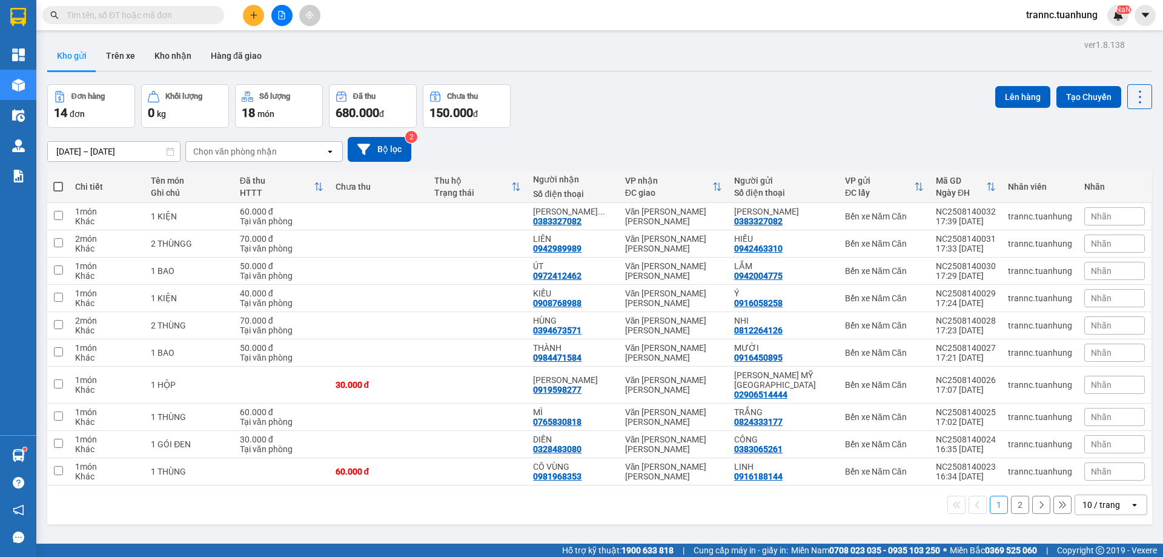
click at [1011, 496] on button "2" at bounding box center [1020, 505] width 18 height 18
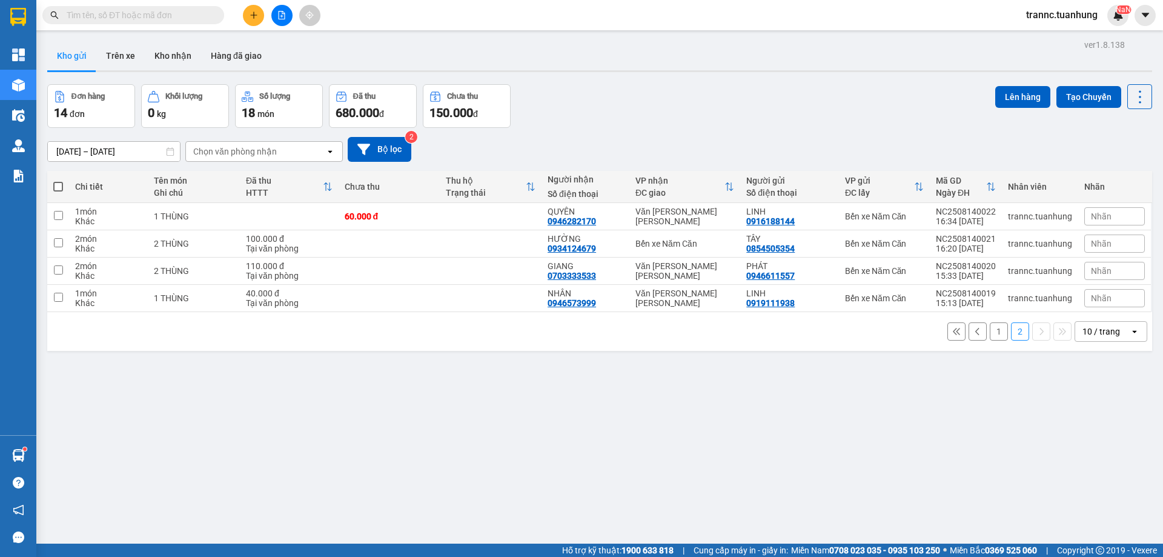
click at [990, 335] on button "1" at bounding box center [999, 331] width 18 height 18
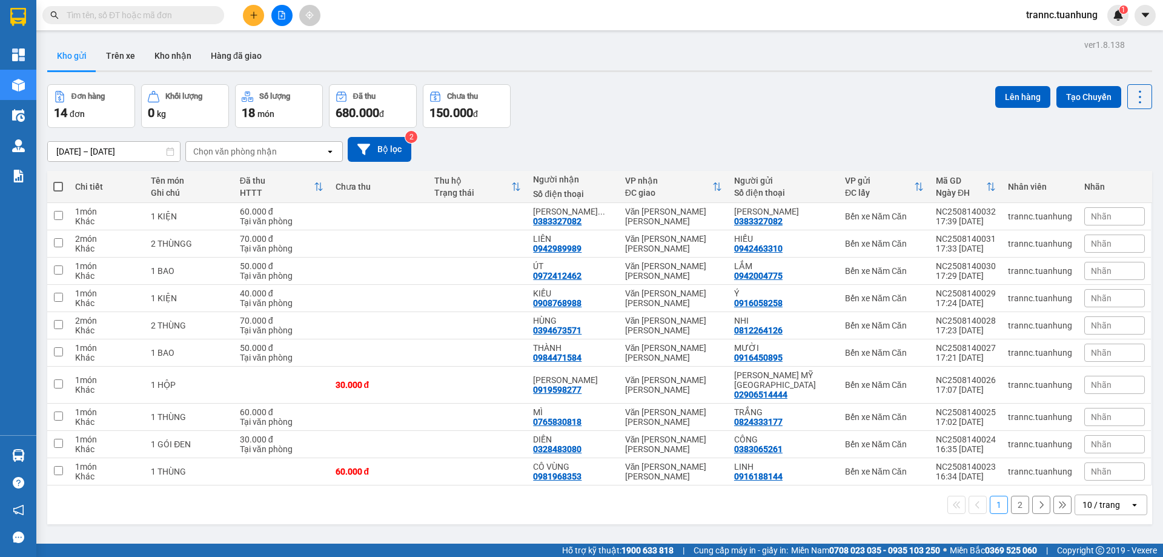
click at [90, 14] on input "text" at bounding box center [138, 14] width 143 height 13
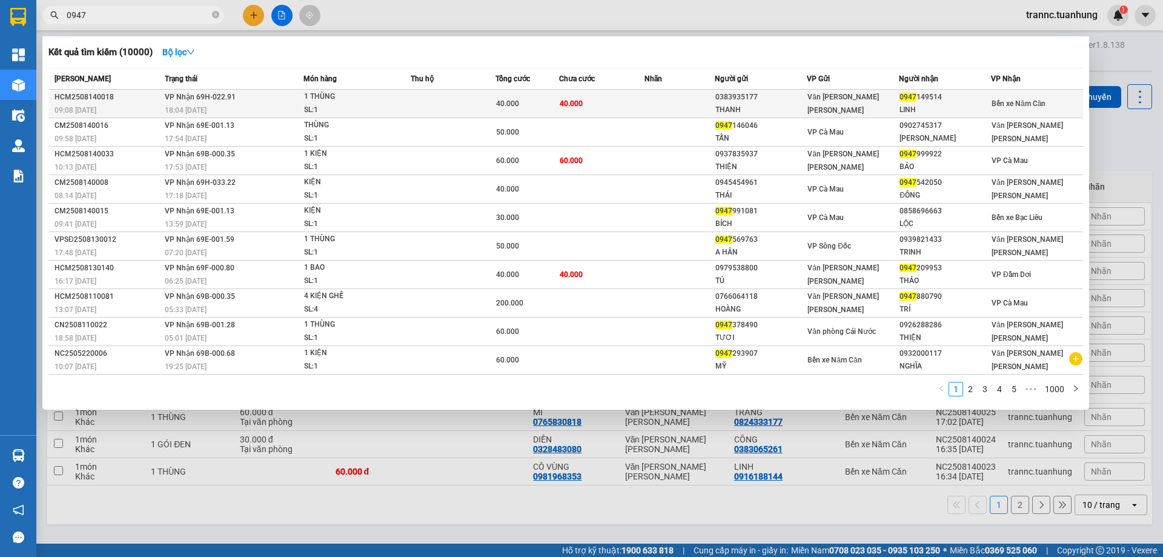
type input "0947"
click at [236, 96] on td "VP Nhận 69H-022.91 18:04 - 14/08" at bounding box center [233, 104] width 142 height 28
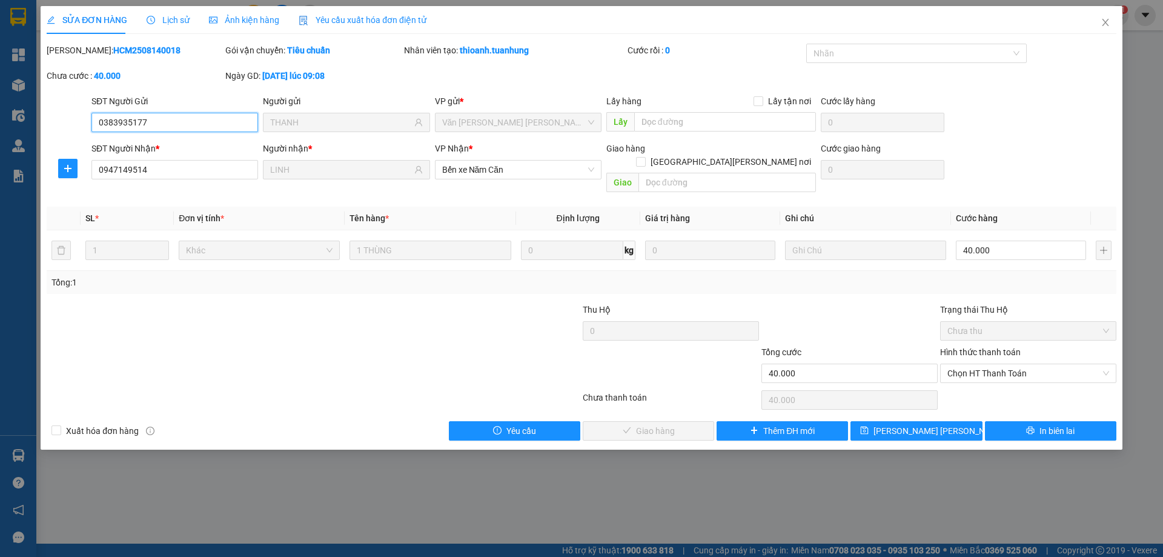
drag, startPoint x: 983, startPoint y: 354, endPoint x: 978, endPoint y: 370, distance: 16.9
click at [983, 364] on span "Chọn HT Thanh Toán" at bounding box center [1029, 373] width 162 height 18
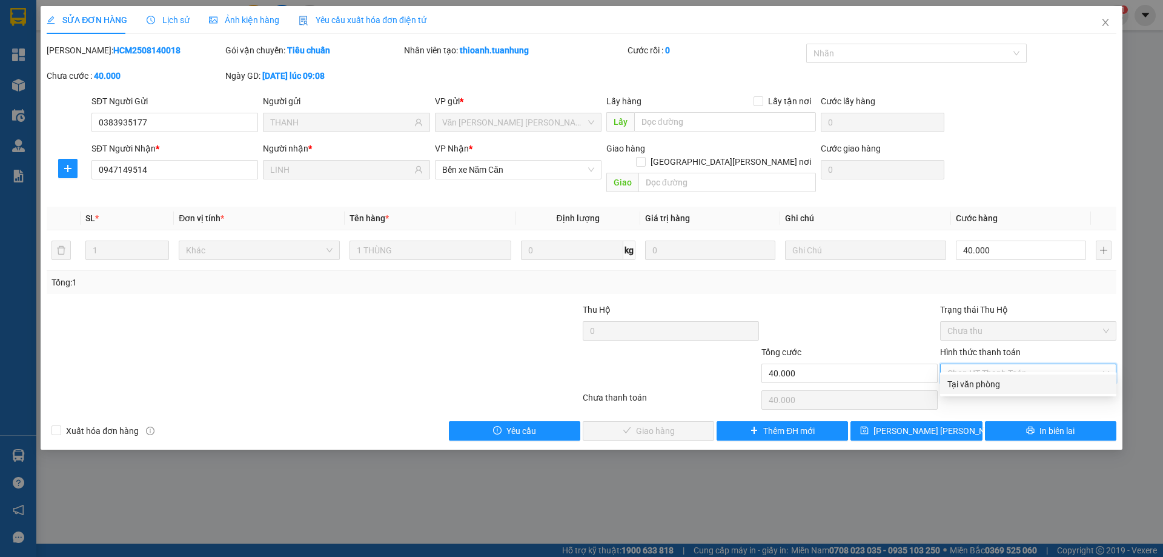
click at [971, 378] on div "Tại văn phòng" at bounding box center [1029, 383] width 162 height 13
type input "0"
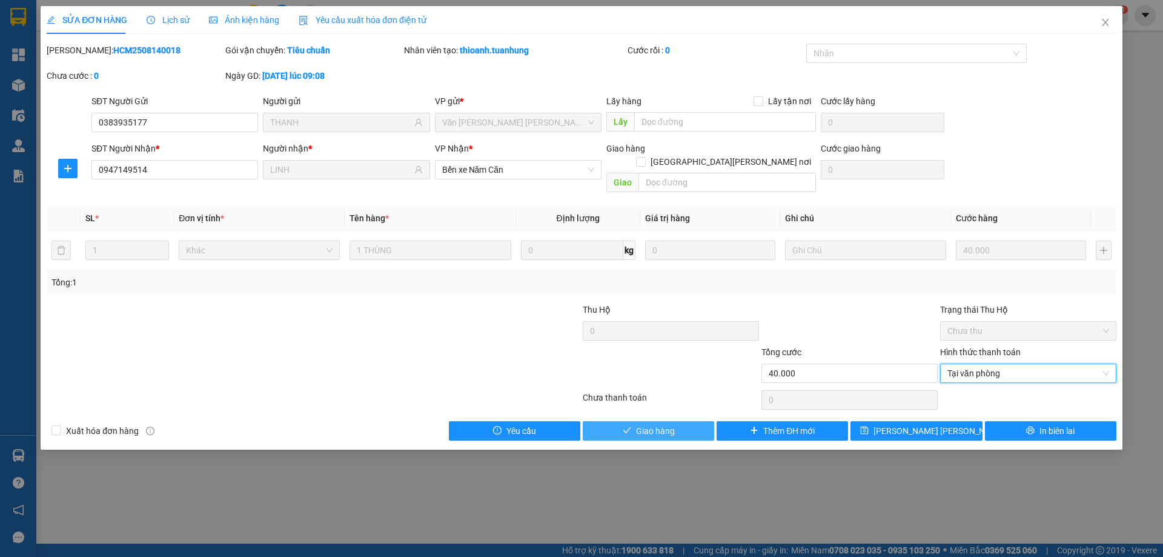
click at [680, 421] on button "Giao hàng" at bounding box center [648, 430] width 131 height 19
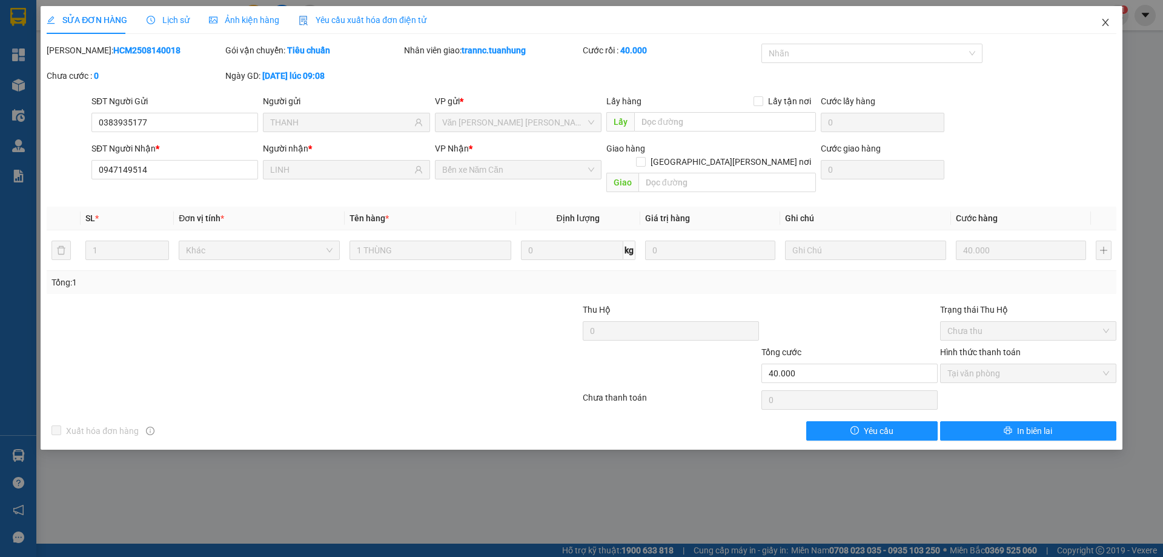
click at [1103, 21] on icon "close" at bounding box center [1106, 23] width 10 height 10
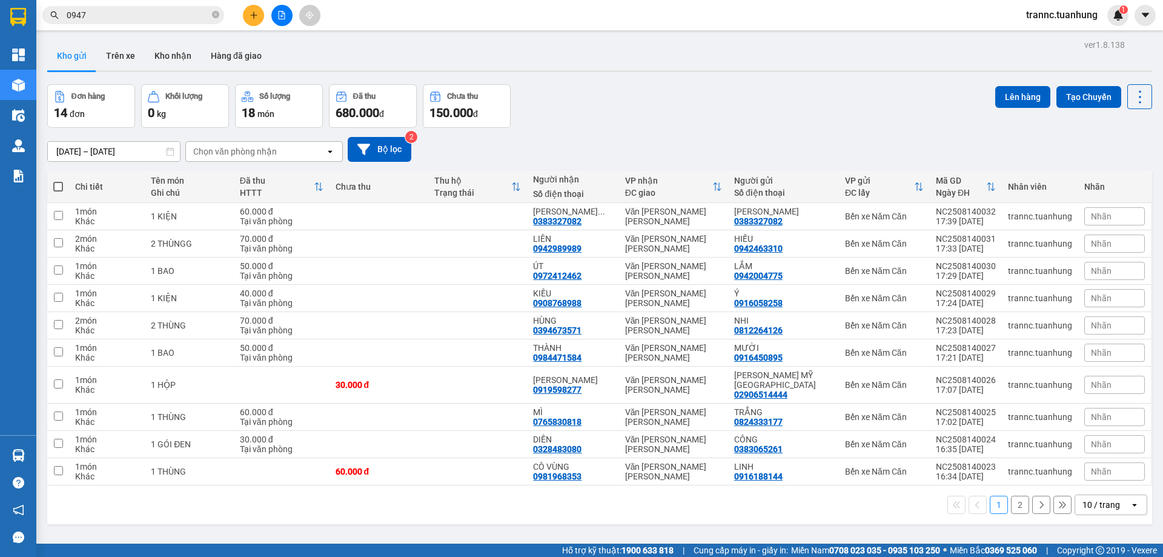
click at [159, 12] on input "0947" at bounding box center [138, 14] width 143 height 13
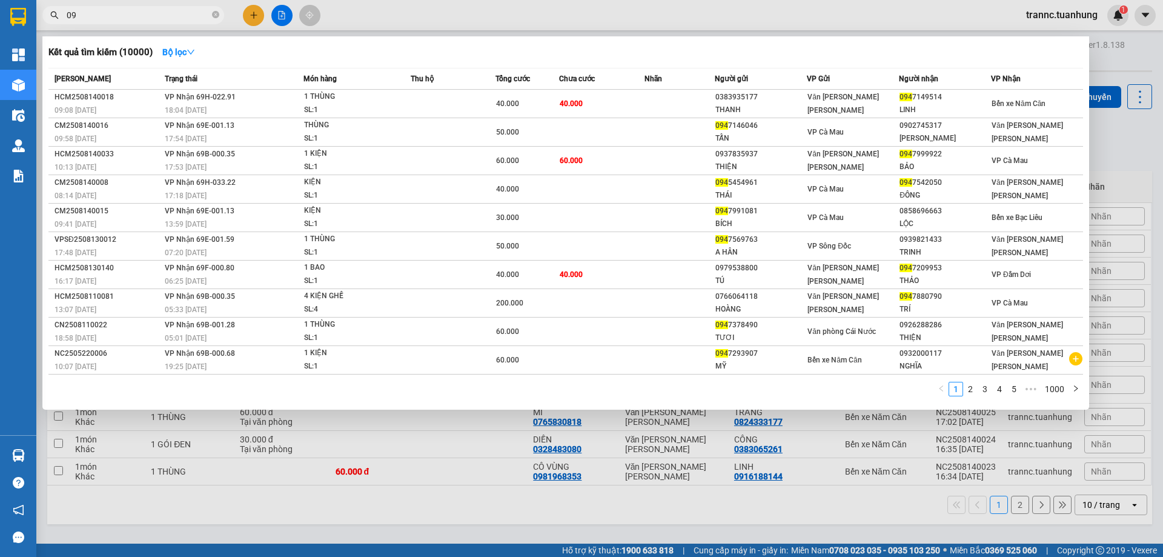
type input "0"
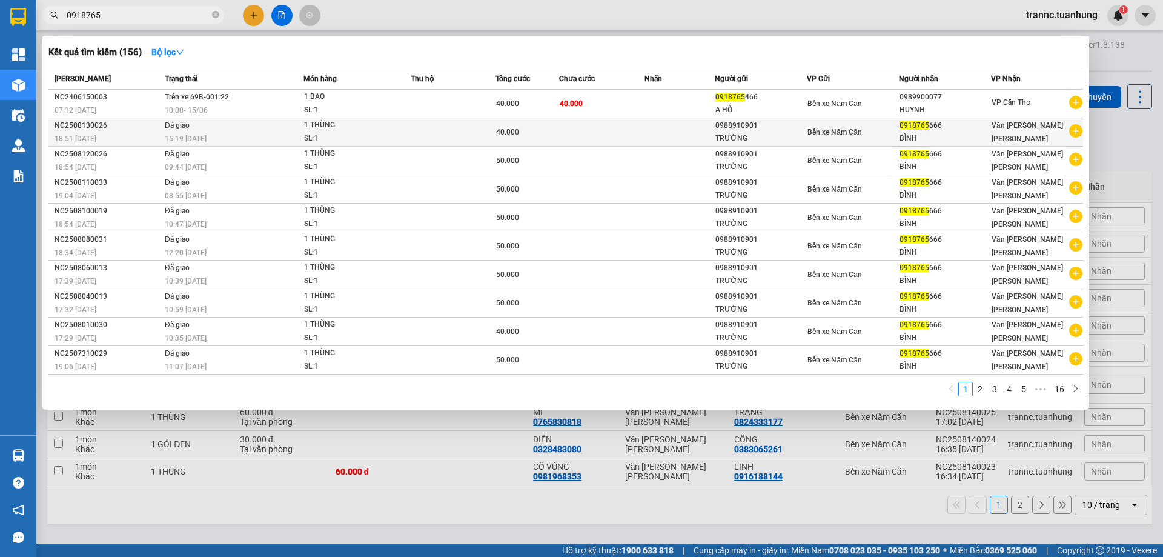
type input "0918765"
click at [1075, 131] on icon "plus-circle" at bounding box center [1075, 130] width 13 height 13
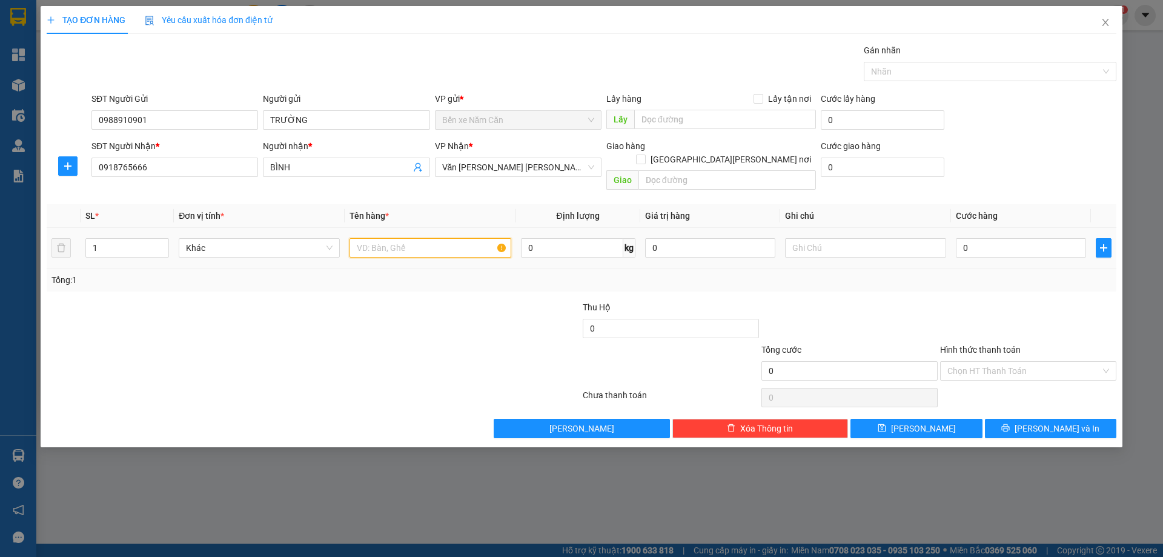
click at [397, 238] on input "text" at bounding box center [430, 247] width 161 height 19
type input "1 THÙNG"
click at [1007, 236] on div "0" at bounding box center [1021, 248] width 130 height 24
click at [1000, 242] on input "0" at bounding box center [1021, 247] width 130 height 19
type input "4"
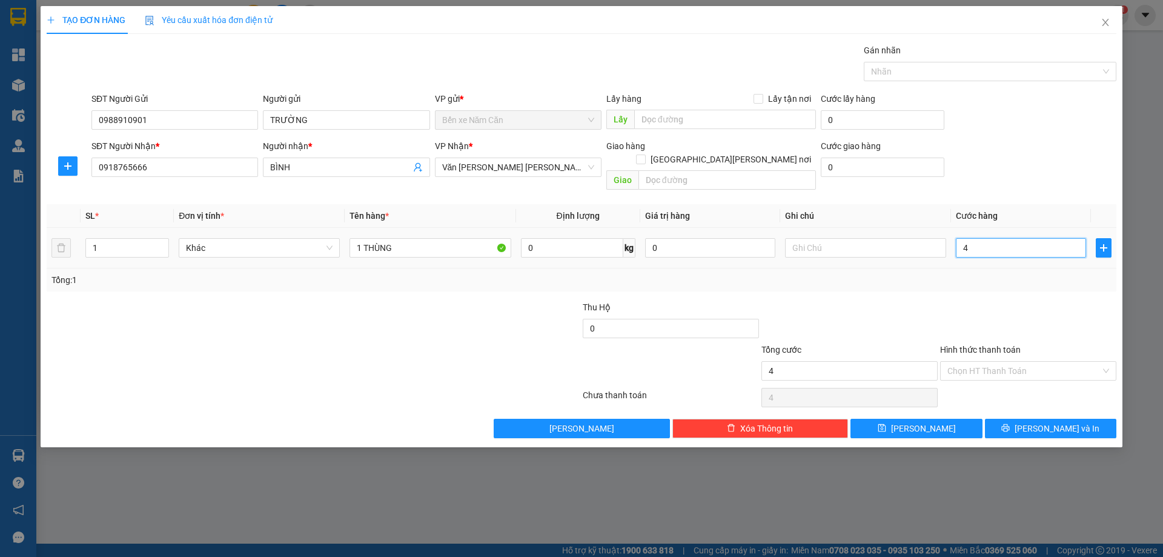
type input "4"
type input "40"
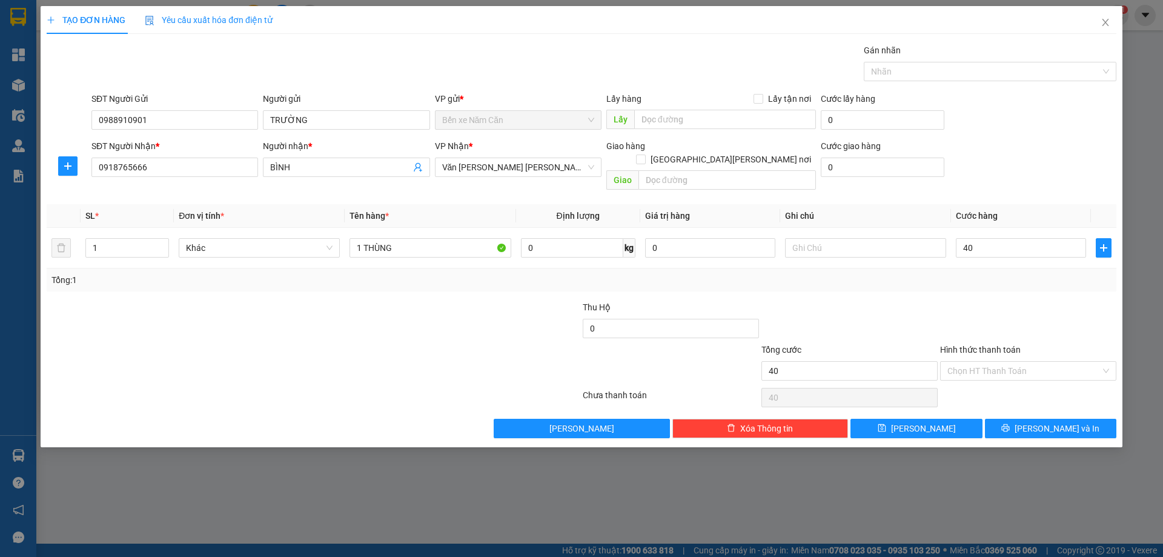
type input "40.000"
click at [976, 273] on div "Tổng: 1" at bounding box center [581, 279] width 1060 height 13
click at [1092, 419] on button "Lưu và In" at bounding box center [1050, 428] width 131 height 19
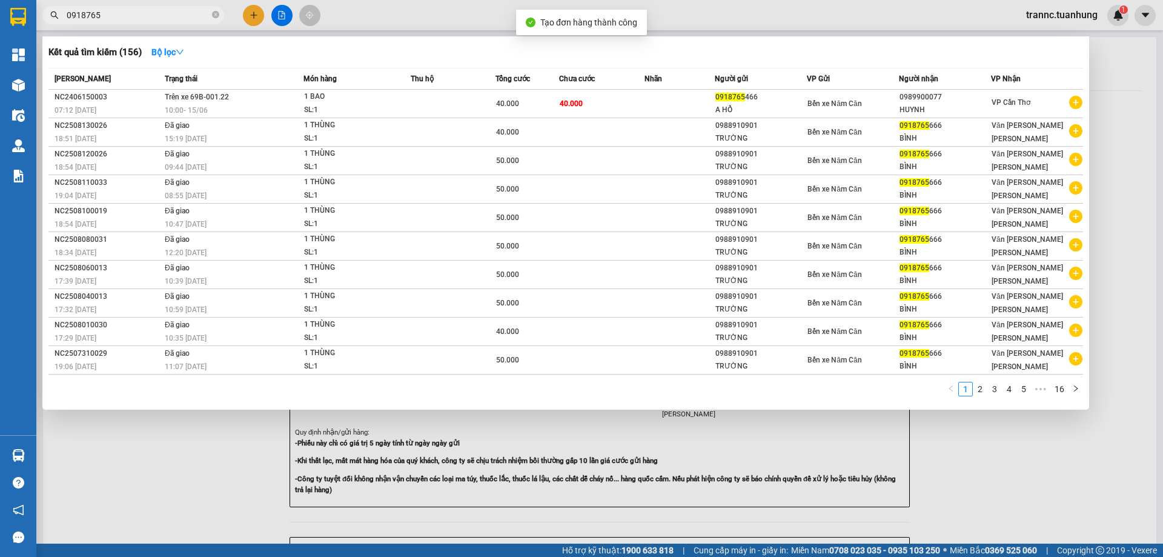
drag, startPoint x: 1015, startPoint y: 469, endPoint x: 849, endPoint y: 391, distance: 183.2
click at [1015, 469] on div at bounding box center [581, 278] width 1163 height 557
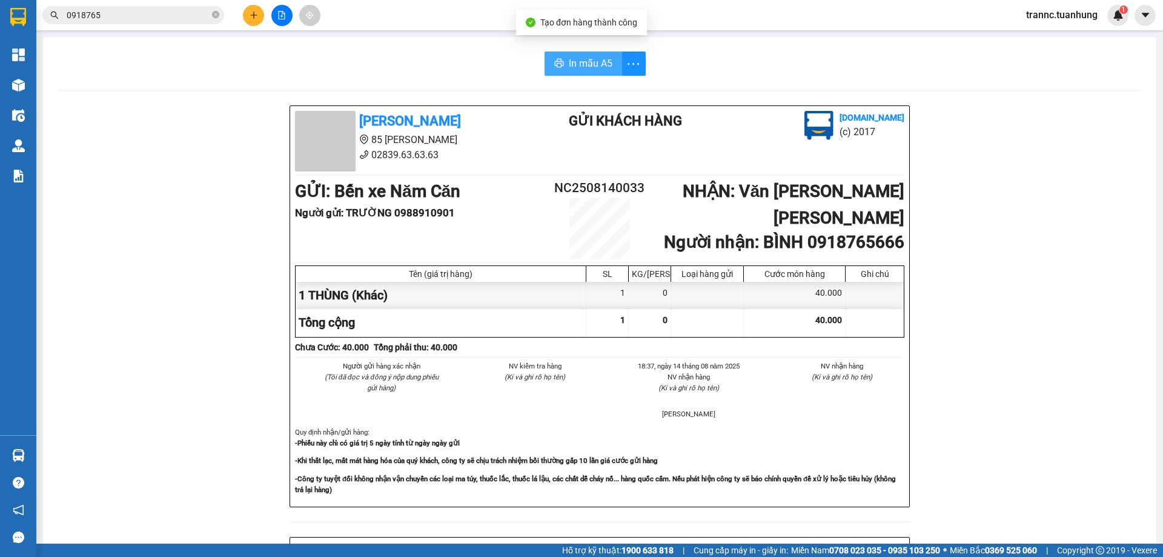
click at [587, 59] on span "In mẫu A5" at bounding box center [591, 63] width 44 height 15
click at [214, 13] on icon "close-circle" at bounding box center [215, 14] width 7 height 7
click at [162, 16] on input "text" at bounding box center [138, 14] width 143 height 13
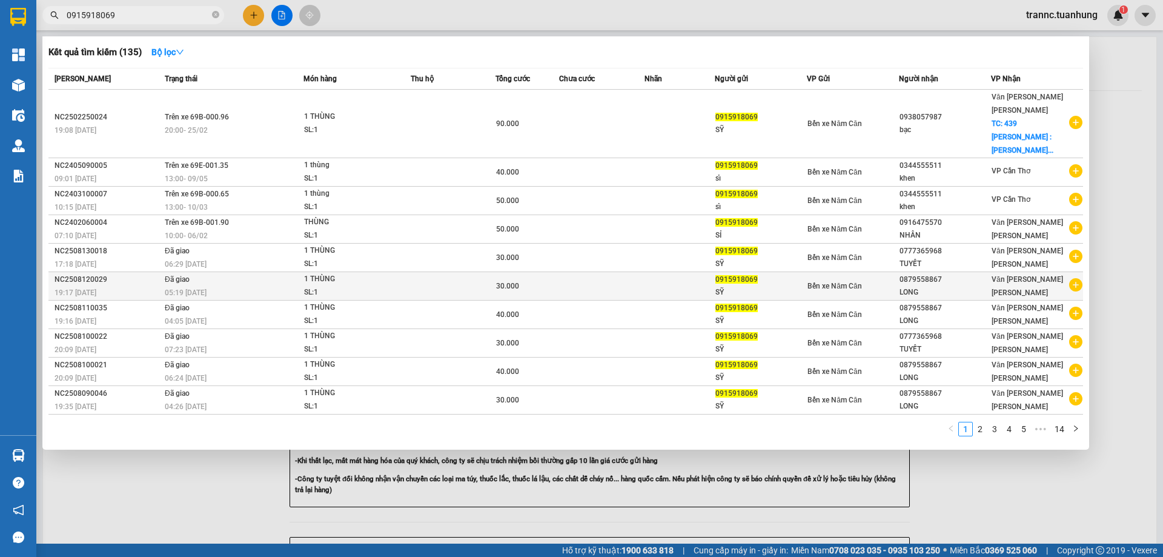
type input "0915918069"
click at [1076, 278] on icon "plus-circle" at bounding box center [1075, 284] width 13 height 13
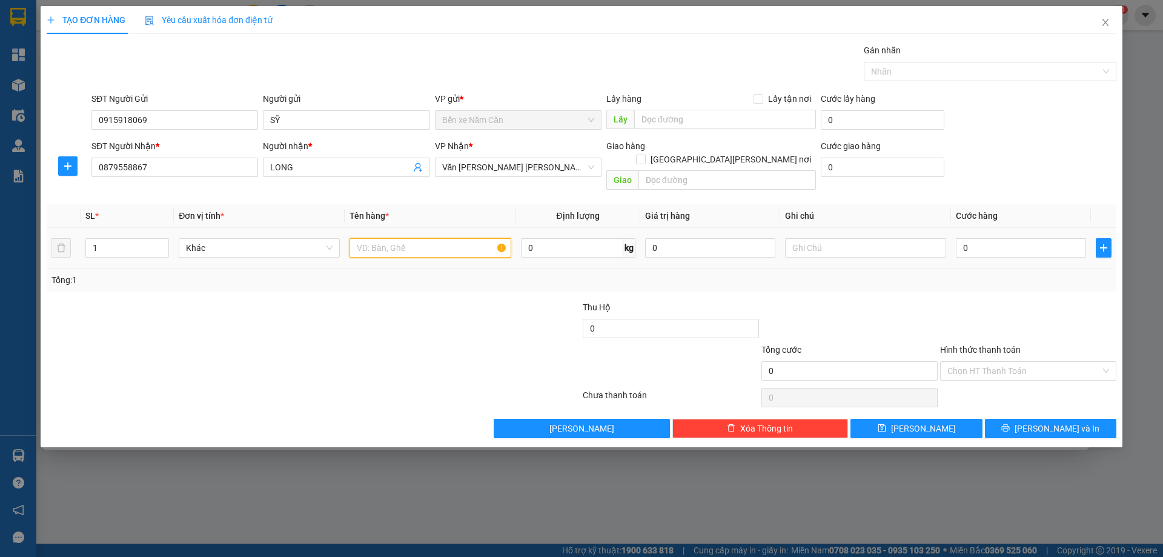
click at [421, 238] on input "text" at bounding box center [430, 247] width 161 height 19
type input "1 THÙNG"
click at [988, 238] on input "0" at bounding box center [1021, 247] width 130 height 19
type input "4"
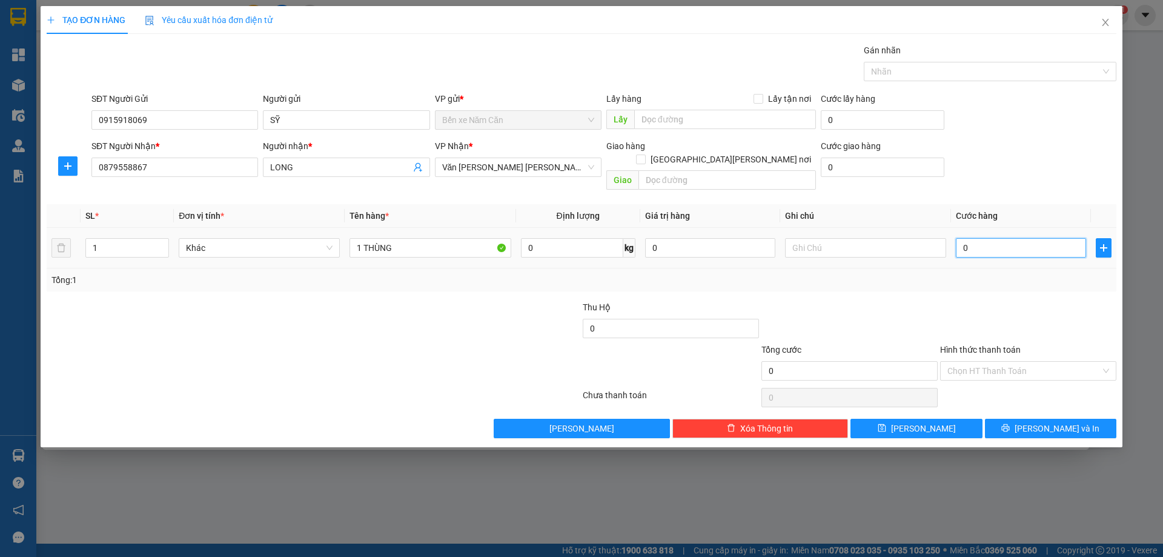
type input "4"
type input "40"
type input "40.000"
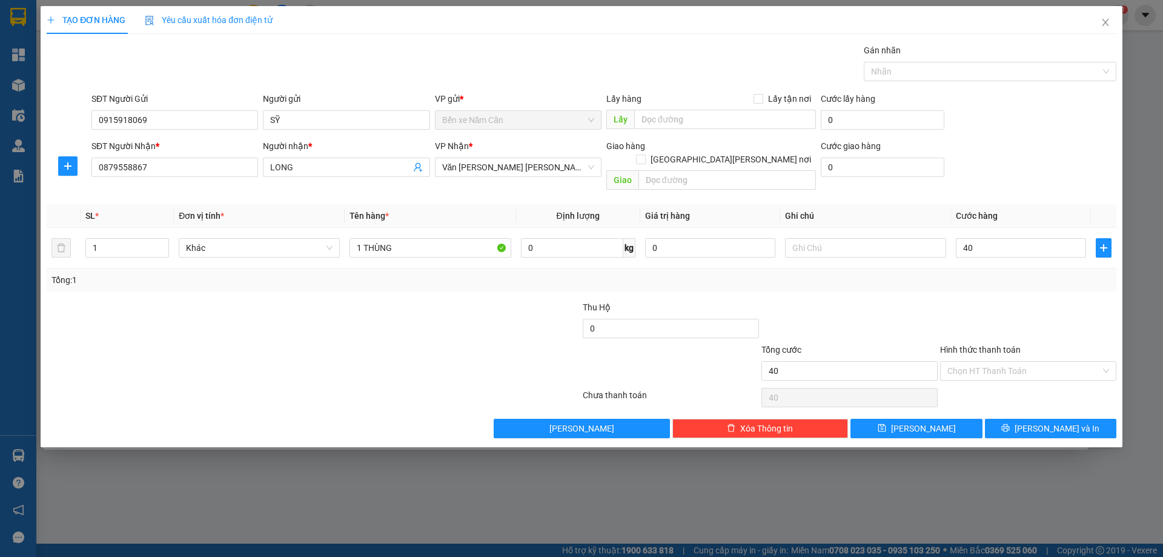
type input "40.000"
click at [982, 300] on div at bounding box center [1028, 321] width 179 height 42
click at [989, 362] on input "Hình thức thanh toán" at bounding box center [1024, 371] width 153 height 18
click at [997, 382] on div "Tại văn phòng" at bounding box center [1029, 381] width 162 height 13
type input "0"
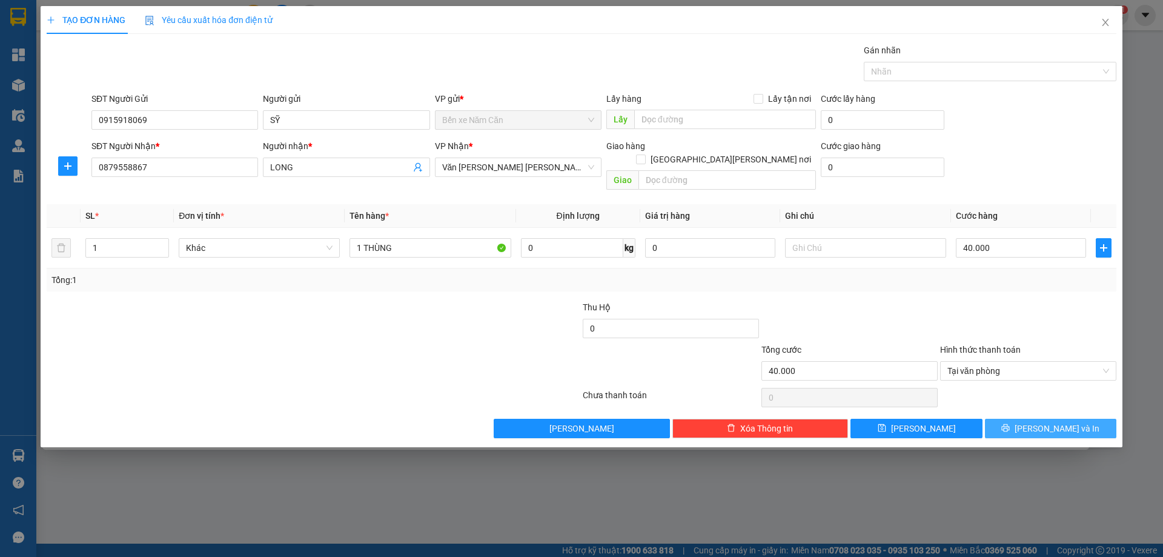
click at [1014, 419] on button "Lưu và In" at bounding box center [1050, 428] width 131 height 19
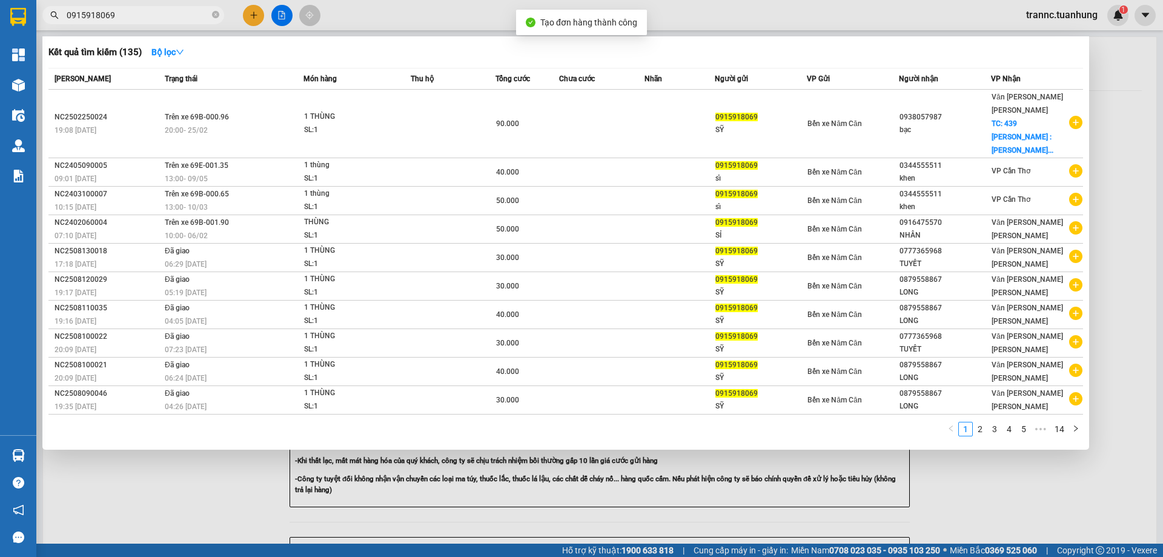
click at [1018, 480] on div at bounding box center [581, 278] width 1163 height 557
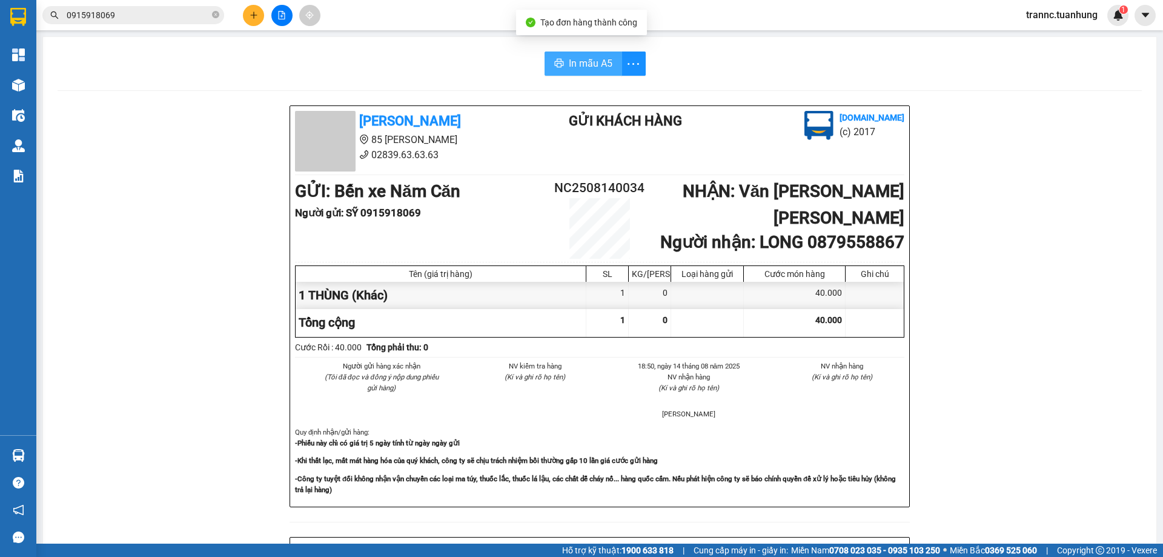
click at [581, 64] on span "In mẫu A5" at bounding box center [591, 63] width 44 height 15
click at [363, 73] on div "In mẫu A5" at bounding box center [600, 63] width 1084 height 24
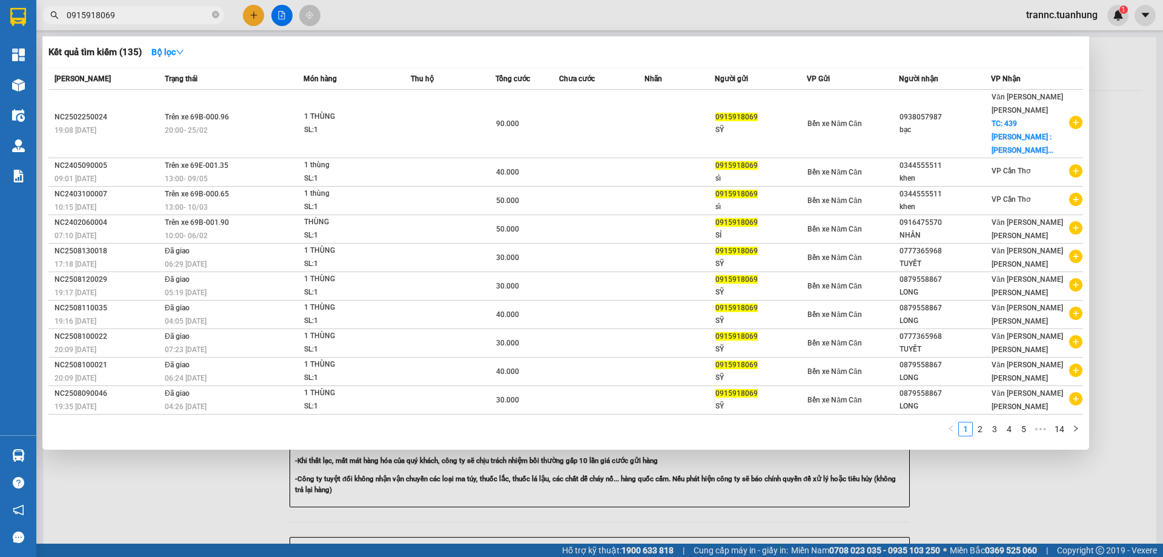
click at [171, 19] on input "0915918069" at bounding box center [138, 14] width 143 height 13
click at [979, 422] on link "2" at bounding box center [980, 428] width 13 height 13
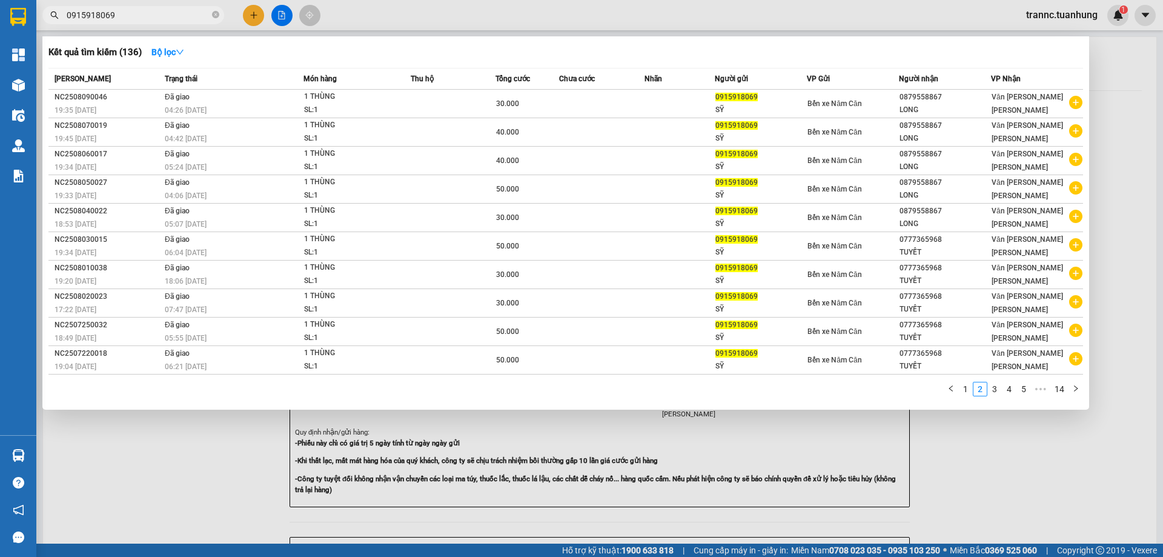
click at [251, 13] on div at bounding box center [581, 278] width 1163 height 557
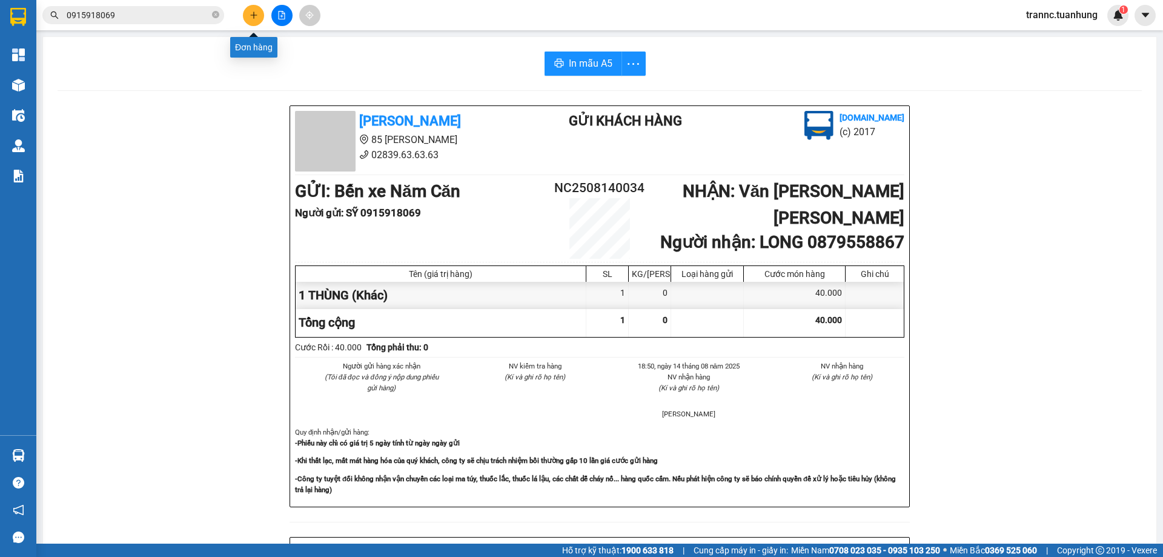
click at [255, 12] on icon "plus" at bounding box center [254, 15] width 8 height 8
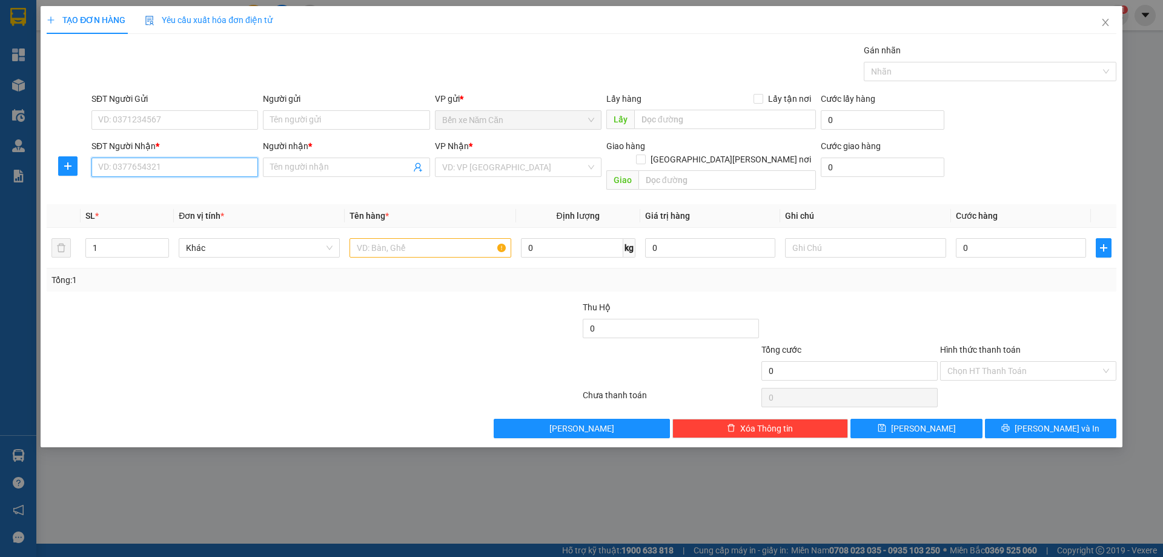
click at [179, 168] on input "SĐT Người Nhận *" at bounding box center [174, 167] width 167 height 19
type input "0908061054"
click at [124, 193] on div "0908061054 - YẾN" at bounding box center [175, 191] width 152 height 13
type input "YẾN"
type input "0908061054"
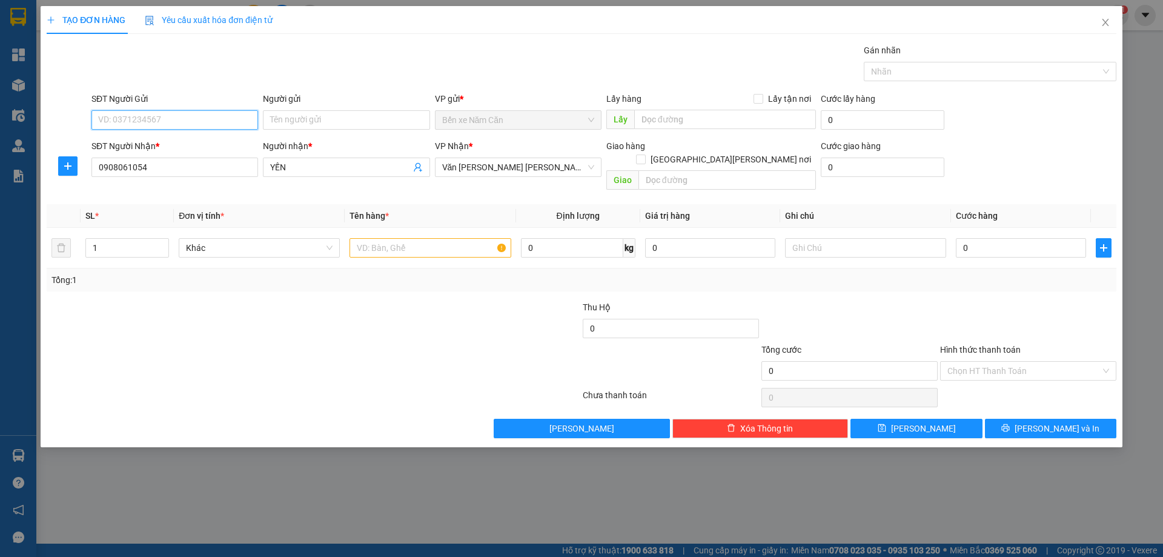
click at [157, 124] on input "SĐT Người Gửi" at bounding box center [174, 119] width 167 height 19
click at [157, 139] on div "0915918069 - SỸ" at bounding box center [175, 144] width 152 height 13
type input "0915918069"
type input "SỸ"
click at [383, 238] on input "text" at bounding box center [430, 247] width 161 height 19
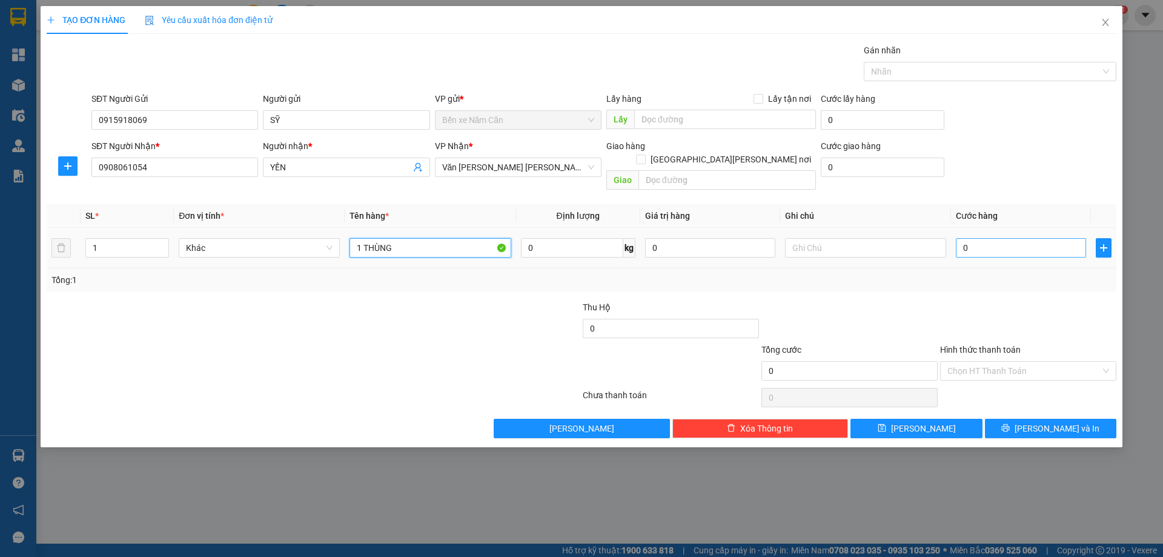
type input "1 THÙNG"
click at [984, 238] on input "0" at bounding box center [1021, 247] width 130 height 19
type input "4"
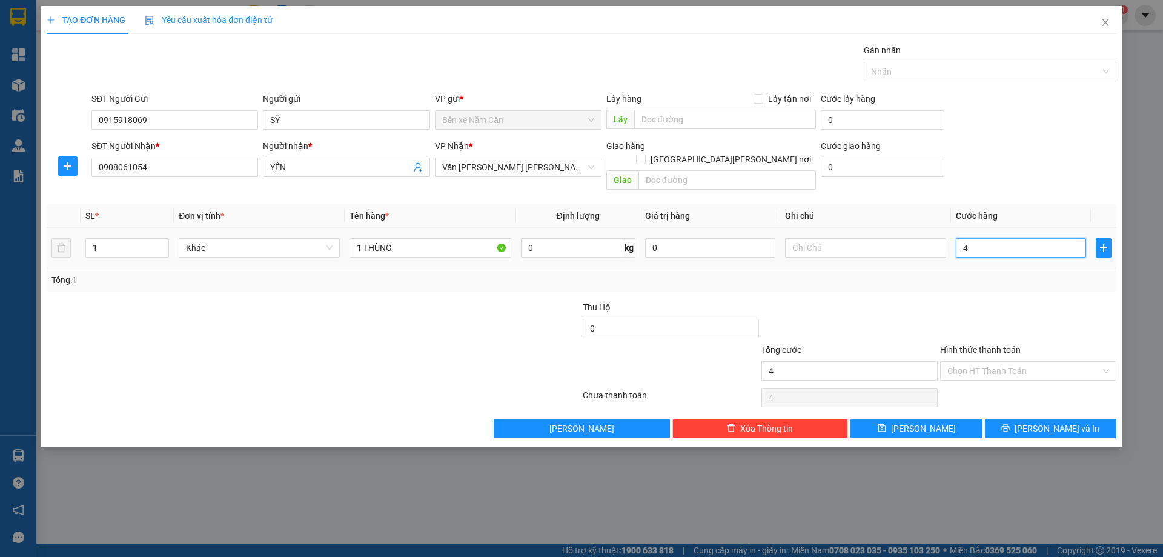
type input "40"
type input "40.000"
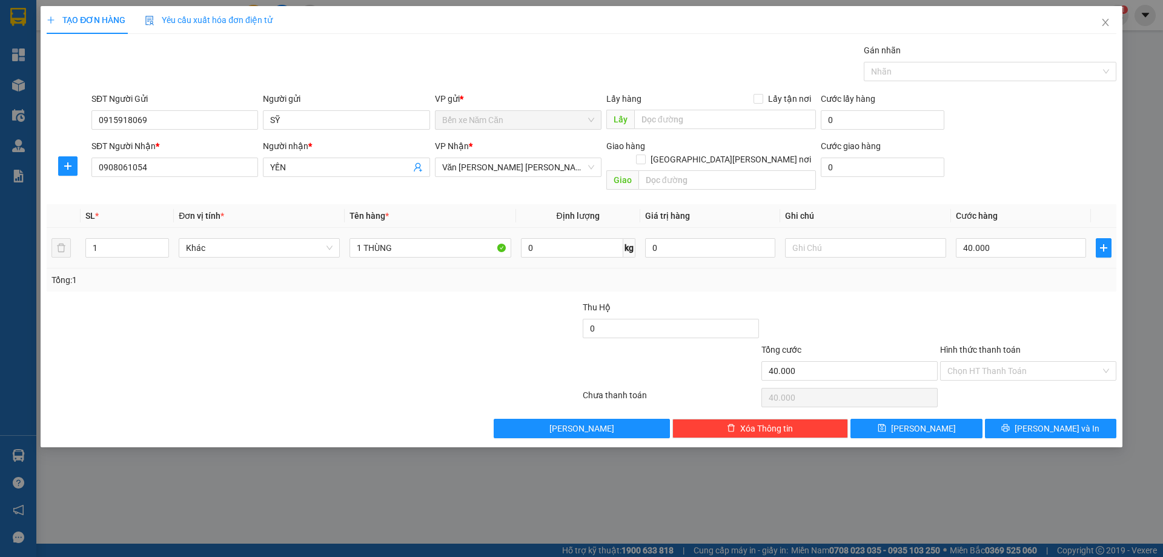
click at [975, 285] on div "Transit Pickup Surcharge Ids Transit Deliver Surcharge Ids Transit Deliver Surc…" at bounding box center [582, 241] width 1070 height 394
click at [992, 362] on input "Hình thức thanh toán" at bounding box center [1024, 371] width 153 height 18
click at [995, 377] on div "Tại văn phòng" at bounding box center [1029, 381] width 162 height 13
type input "0"
click at [1041, 422] on span "Lưu và In" at bounding box center [1057, 428] width 85 height 13
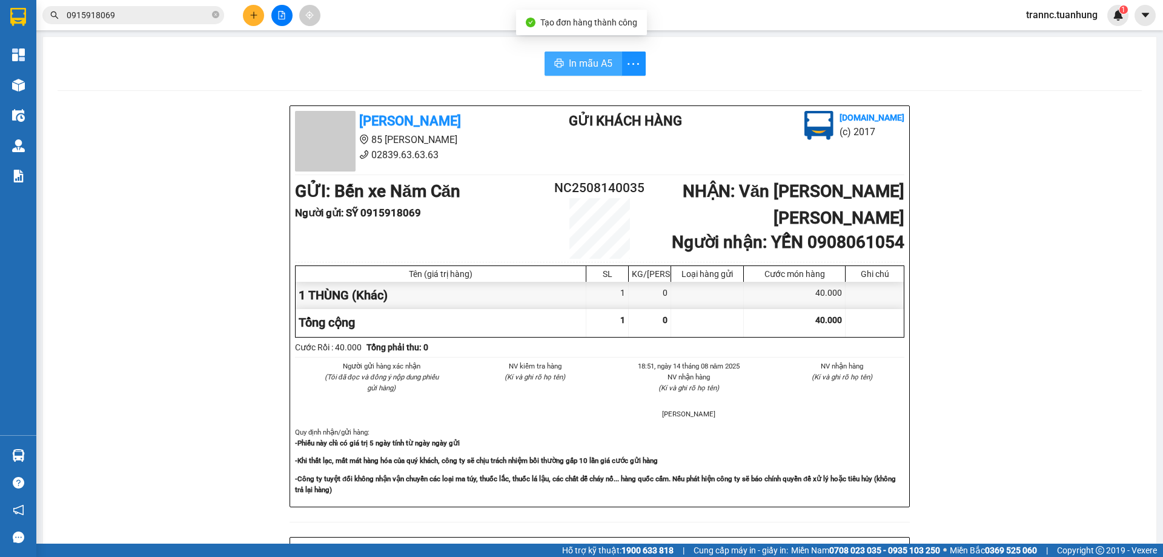
click at [582, 60] on span "In mẫu A5" at bounding box center [591, 63] width 44 height 15
drag, startPoint x: 1147, startPoint y: 360, endPoint x: 1154, endPoint y: 371, distance: 12.5
click at [1148, 360] on main "In mẫu A5 Tuấn Hưng 85 Lý Chiêu Hoàng 02839.63.63.63 Gửi khách hàng Vexere.com …" at bounding box center [581, 271] width 1163 height 543
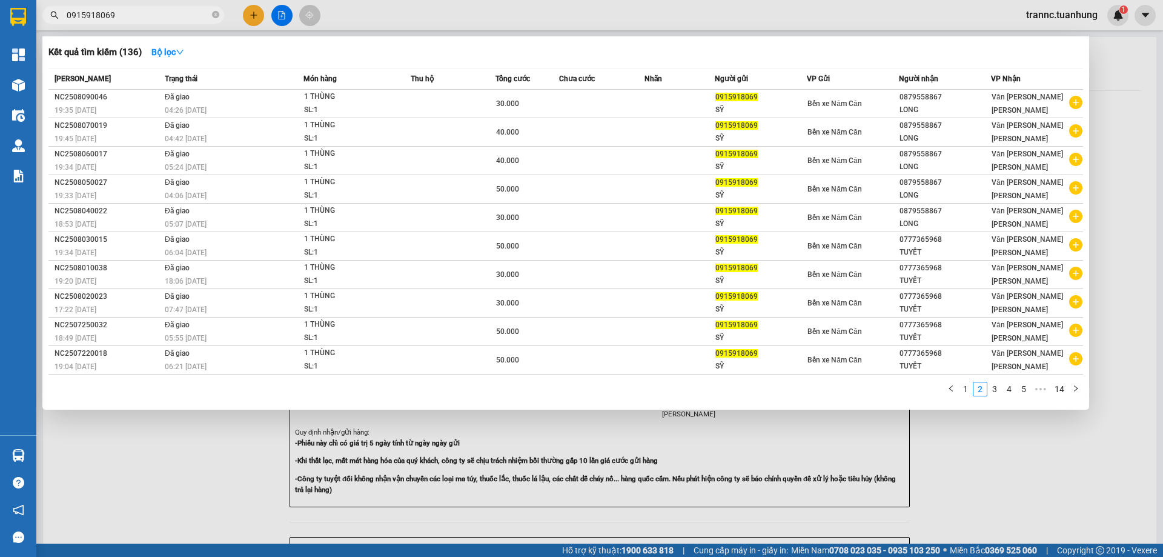
click at [162, 8] on span "0915918069" at bounding box center [133, 15] width 182 height 18
click at [162, 16] on input "0915918069" at bounding box center [138, 14] width 143 height 13
type input "0"
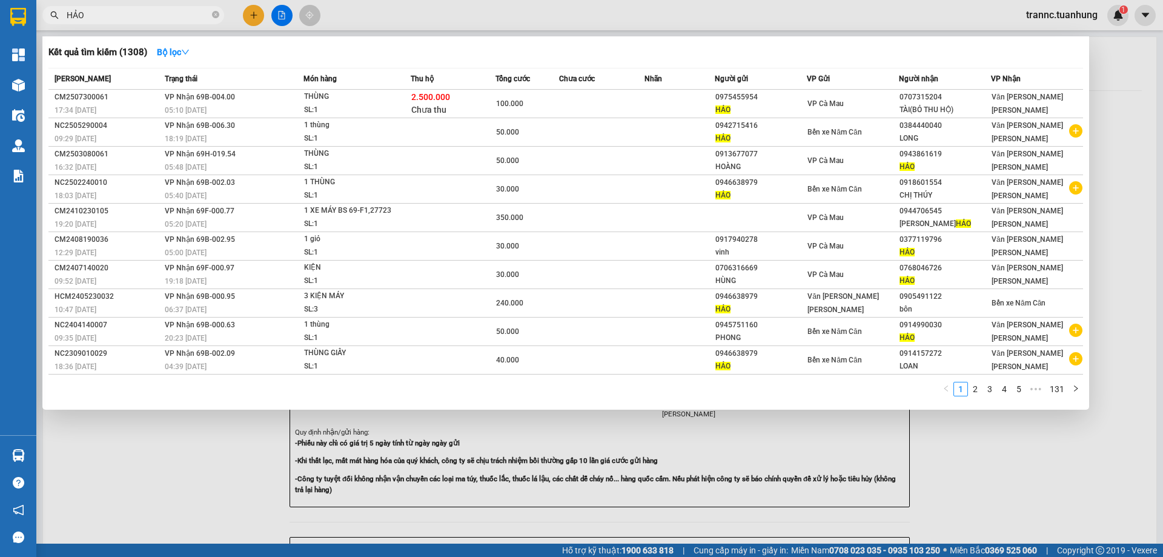
type input "HẢO"
click at [1122, 234] on div at bounding box center [581, 278] width 1163 height 557
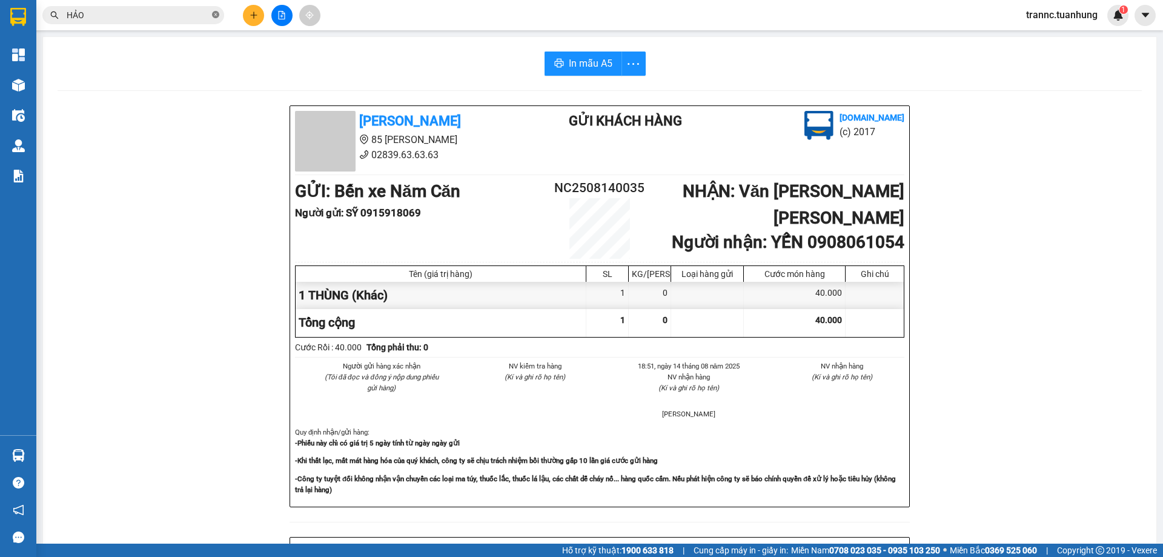
click at [216, 14] on icon "close-circle" at bounding box center [215, 14] width 7 height 7
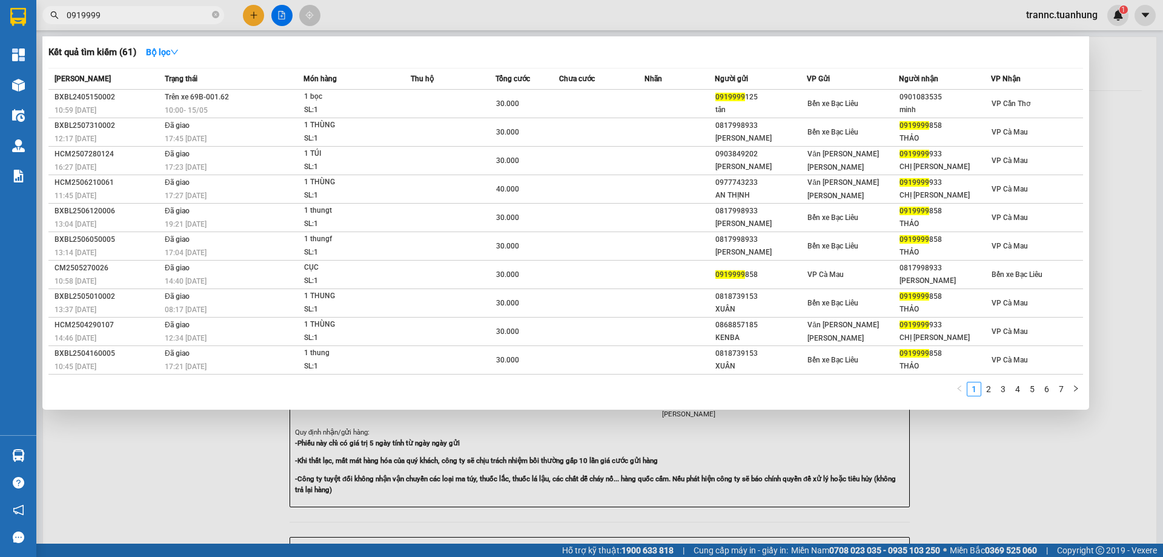
click at [114, 14] on input "0919999" at bounding box center [138, 14] width 143 height 13
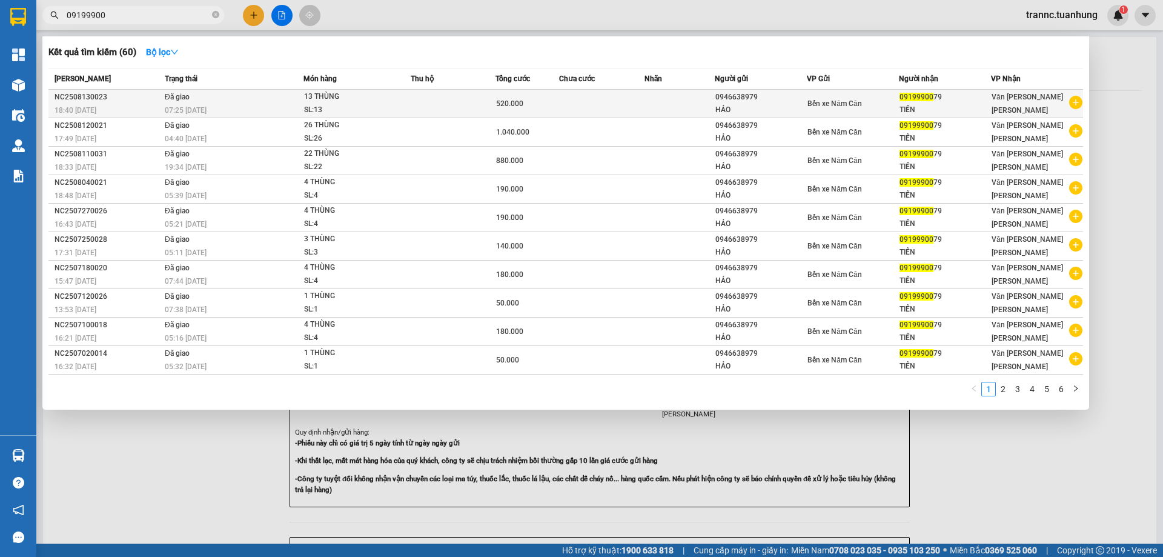
type input "09199900"
click at [1078, 101] on icon "plus-circle" at bounding box center [1075, 102] width 13 height 13
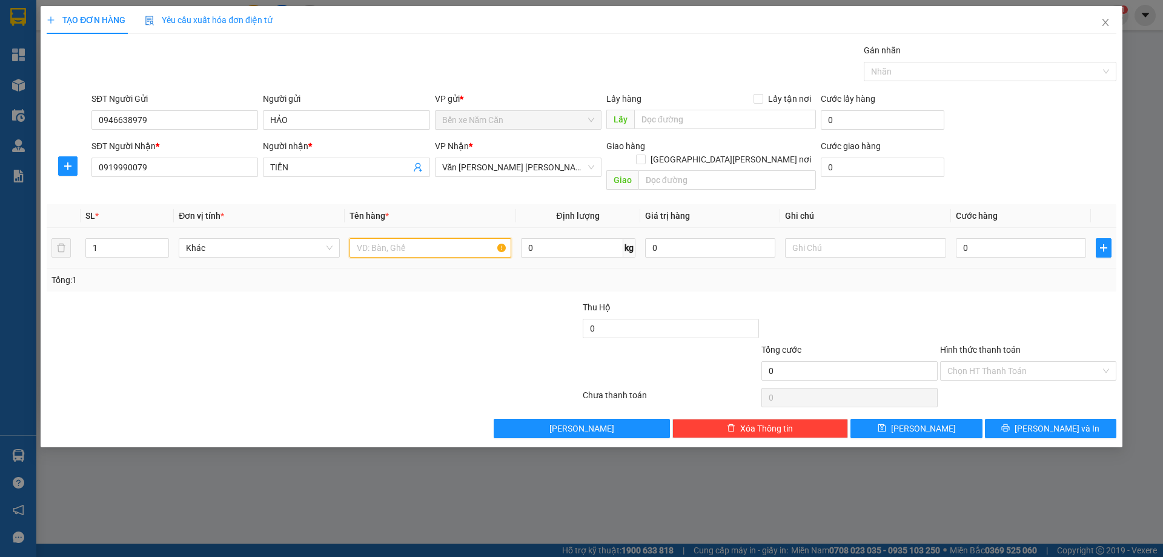
click at [399, 238] on input "text" at bounding box center [430, 247] width 161 height 19
type input "13"
click at [122, 239] on input "1" at bounding box center [127, 248] width 82 height 18
type input "13"
click at [393, 238] on input "13" at bounding box center [430, 247] width 161 height 19
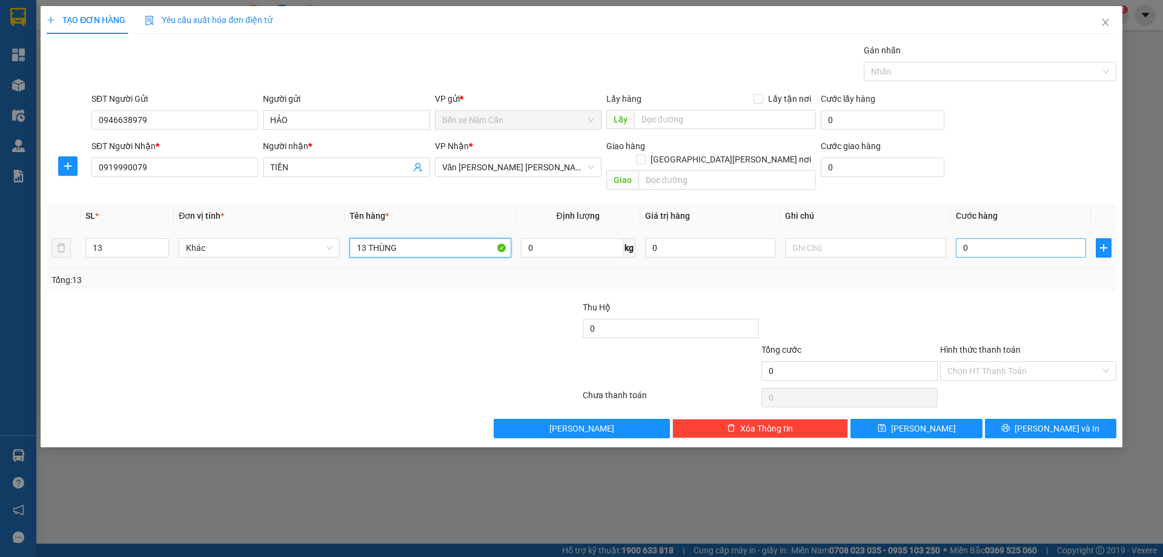
type input "13 THÙNG"
click at [981, 238] on input "0" at bounding box center [1021, 247] width 130 height 19
type input "5"
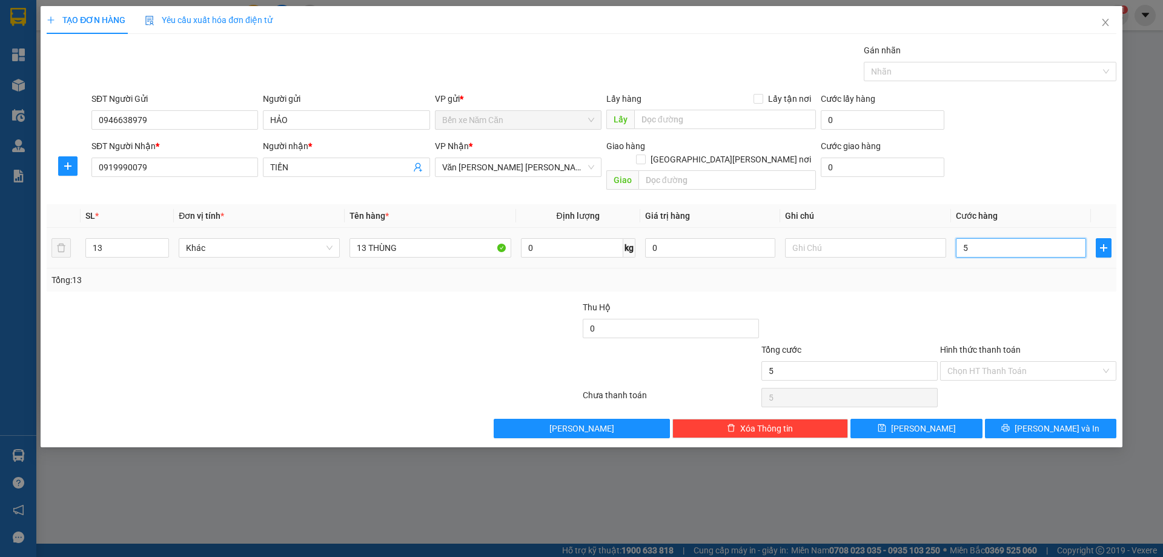
type input "52"
type input "520"
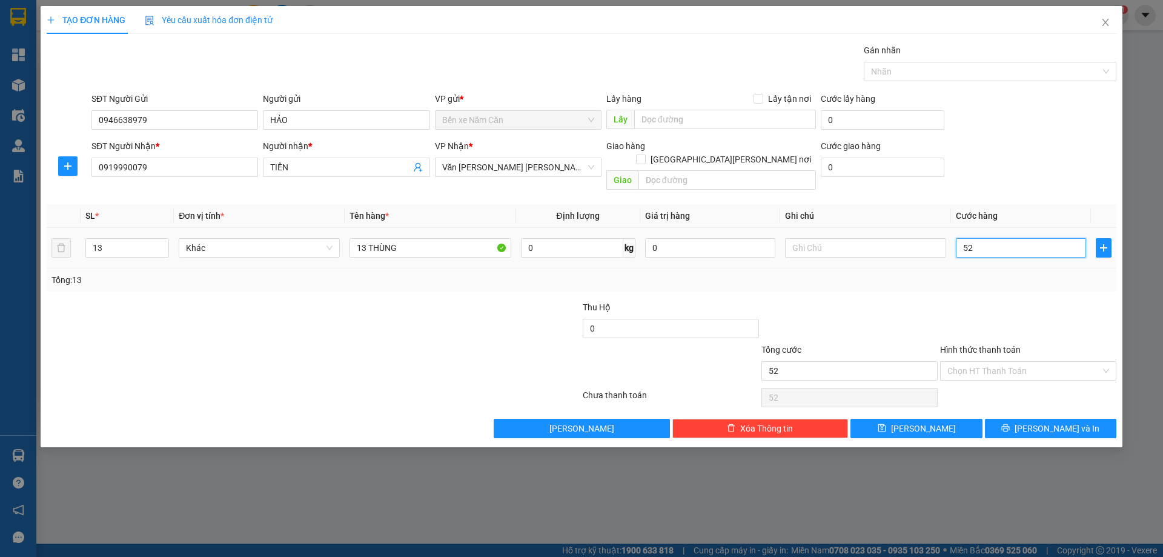
type input "520"
type input "520.000"
click at [983, 277] on div "Tổng: 13" at bounding box center [582, 279] width 1070 height 23
click at [995, 362] on input "Hình thức thanh toán" at bounding box center [1024, 371] width 153 height 18
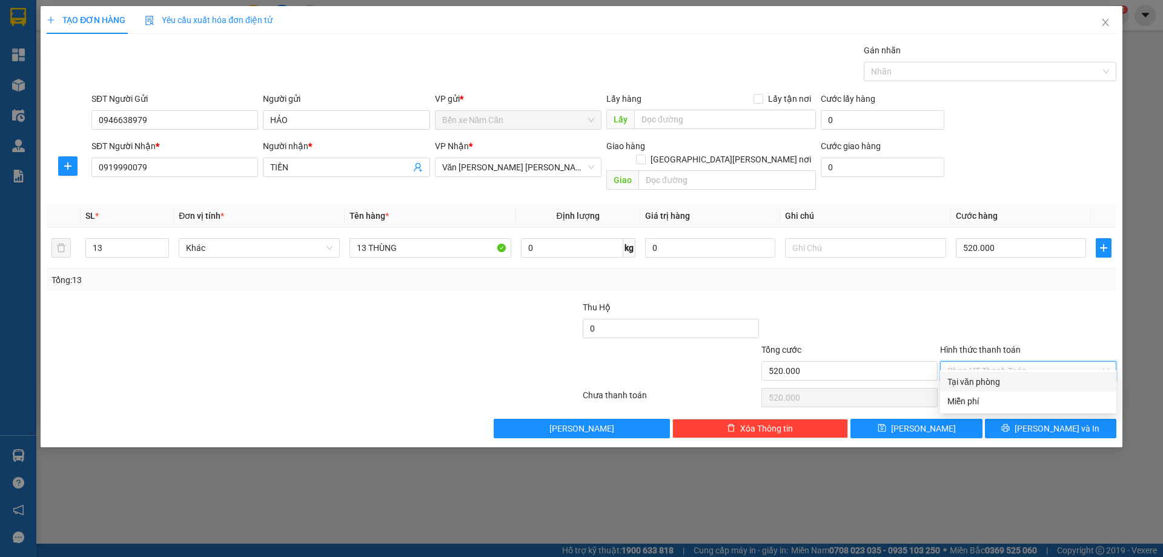
click at [992, 378] on div "Tại văn phòng" at bounding box center [1029, 381] width 162 height 13
type input "0"
click at [1022, 419] on button "Lưu và In" at bounding box center [1050, 428] width 131 height 19
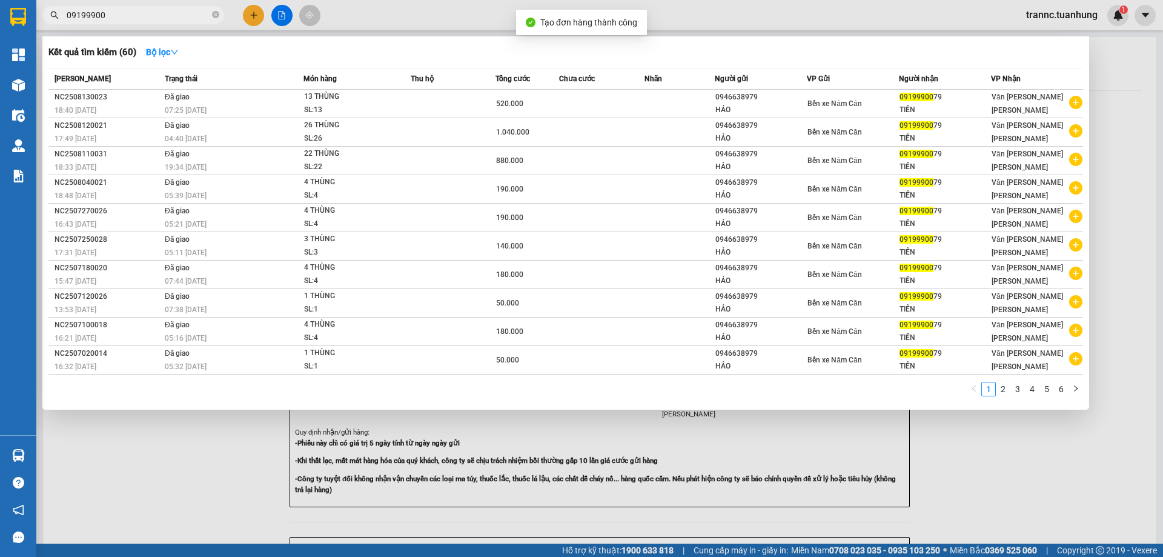
click at [1030, 476] on div at bounding box center [581, 278] width 1163 height 557
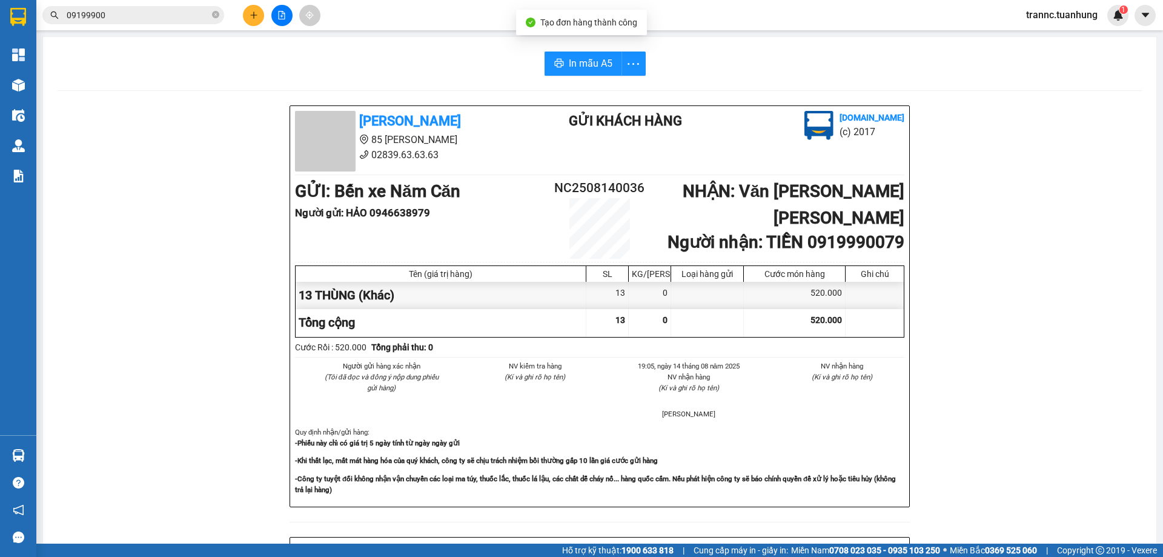
click at [590, 51] on div "In mẫu A5 Tuấn Hưng 85 Lý Chiêu Hoàng 02839.63.63.63 Gửi khách hàng Vexere.com …" at bounding box center [600, 508] width 1114 height 943
click at [592, 64] on span "In mẫu A5" at bounding box center [591, 63] width 44 height 15
click at [597, 65] on span "In mẫu A5" at bounding box center [591, 63] width 44 height 15
click at [218, 16] on icon "close-circle" at bounding box center [215, 14] width 7 height 7
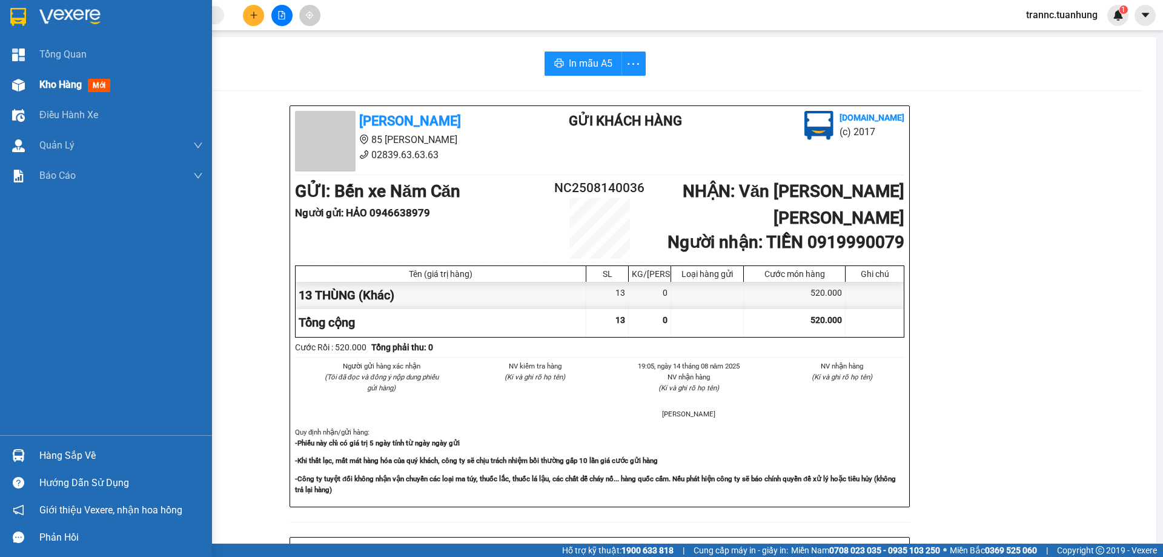
click at [95, 87] on span "mới" at bounding box center [99, 85] width 22 height 13
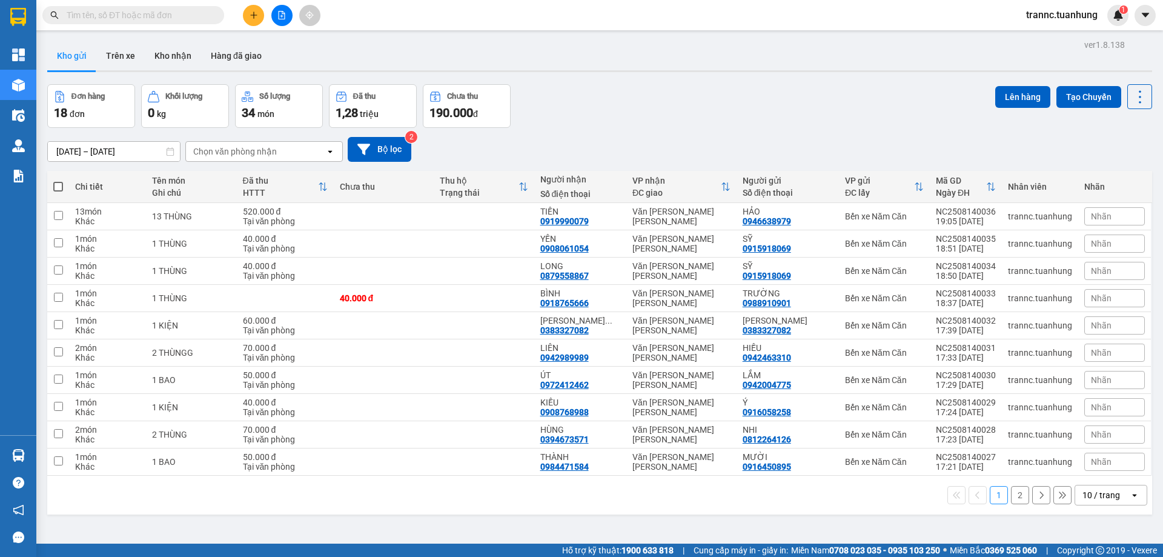
click at [1012, 494] on button "2" at bounding box center [1020, 495] width 18 height 18
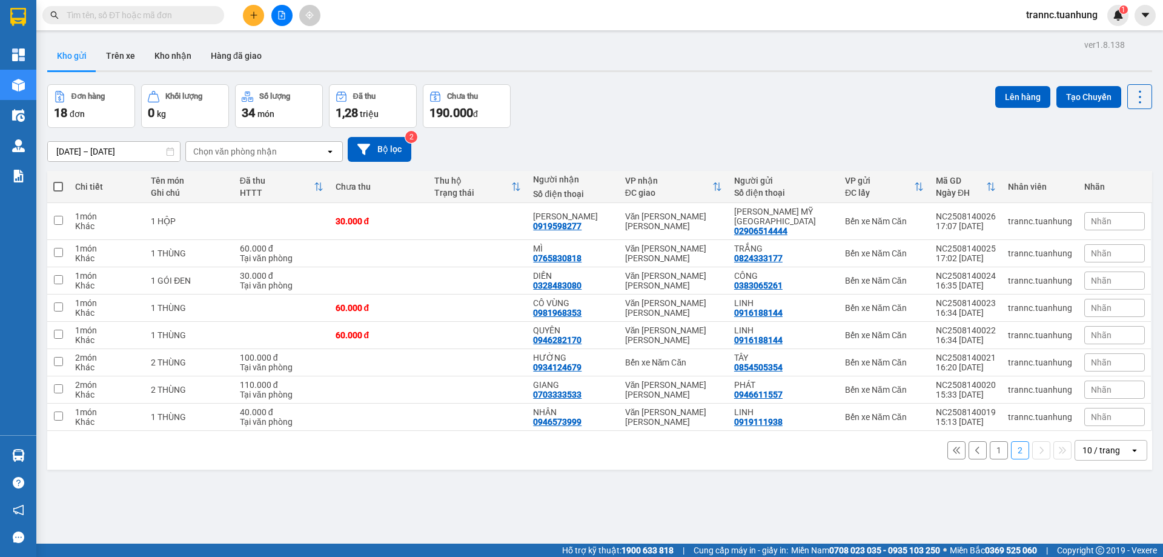
click at [150, 16] on input "text" at bounding box center [138, 14] width 143 height 13
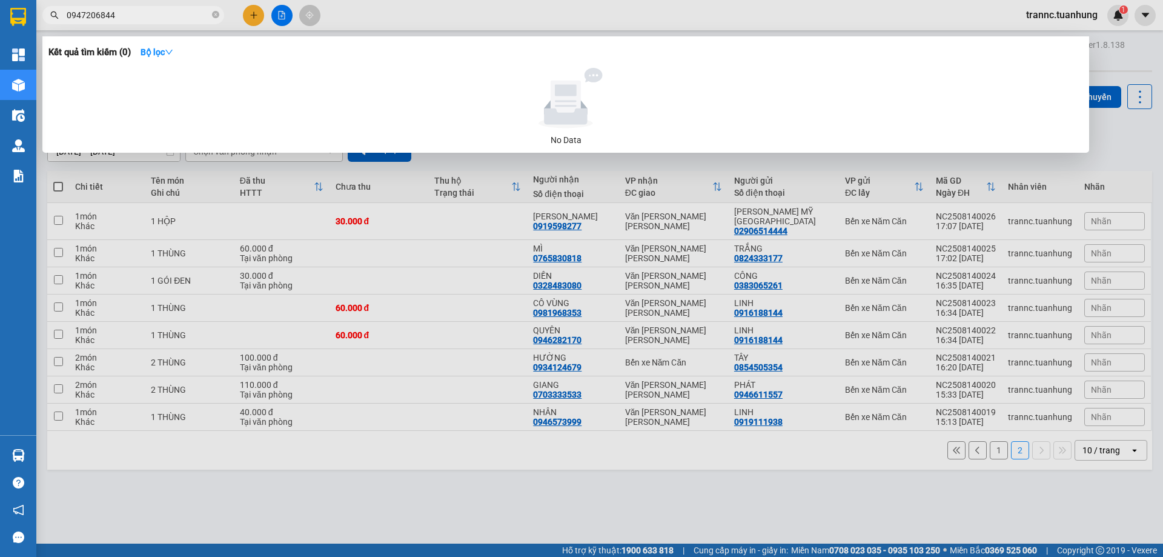
drag, startPoint x: 126, startPoint y: 12, endPoint x: 118, endPoint y: 13, distance: 8.7
drag, startPoint x: 118, startPoint y: 13, endPoint x: 55, endPoint y: 18, distance: 62.6
click at [55, 18] on div "0947206844" at bounding box center [118, 15] width 236 height 18
type input "0947206844"
click at [249, 13] on div at bounding box center [581, 278] width 1163 height 557
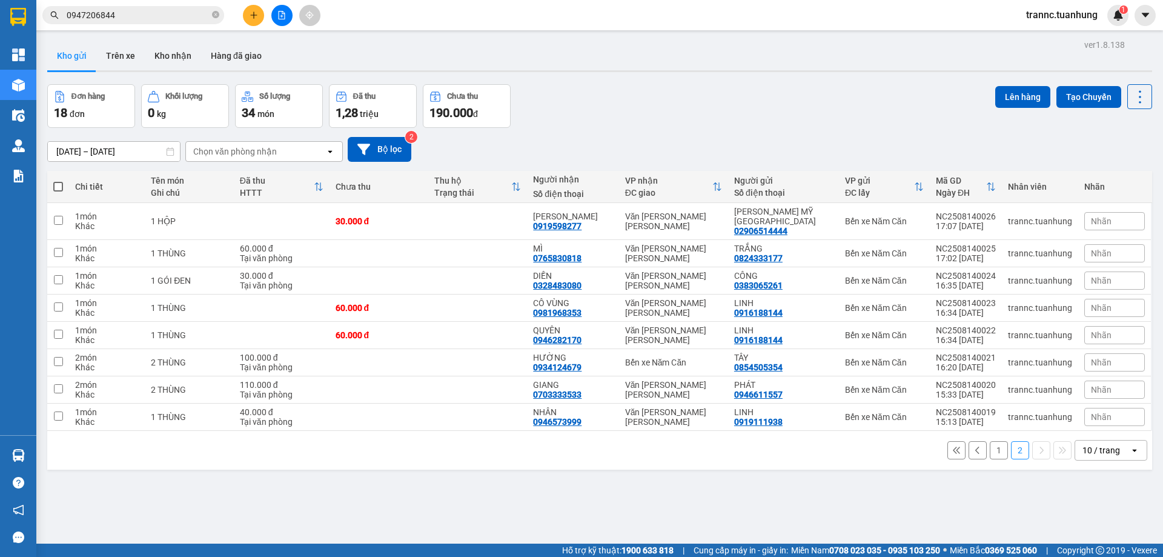
click at [255, 12] on icon "plus" at bounding box center [254, 15] width 8 height 8
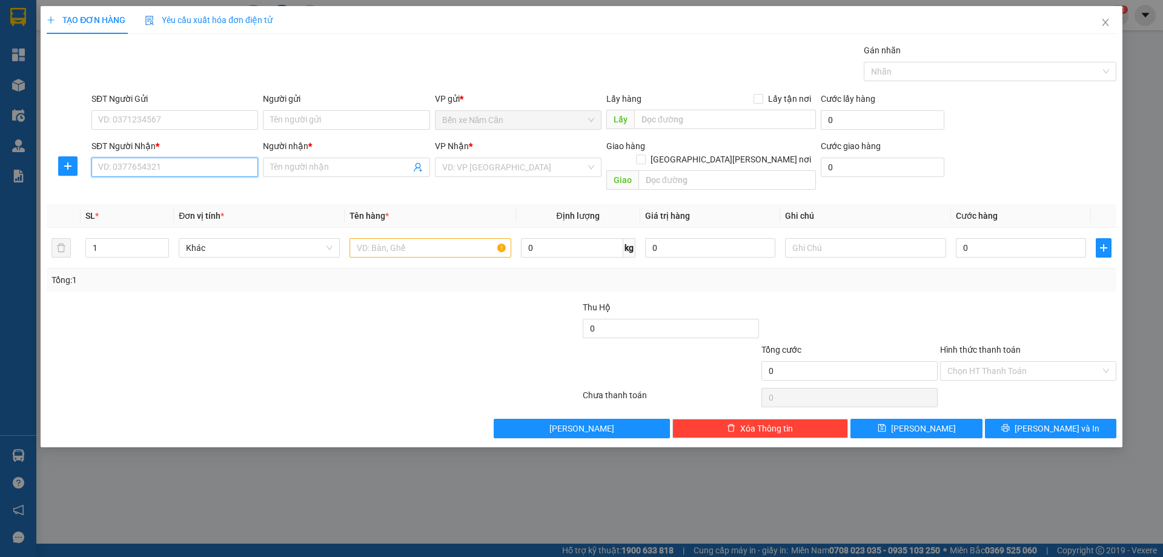
click at [212, 169] on input "SĐT Người Nhận *" at bounding box center [174, 167] width 167 height 19
paste input "0947206844"
type input "0947206844"
click at [313, 159] on span at bounding box center [346, 167] width 167 height 19
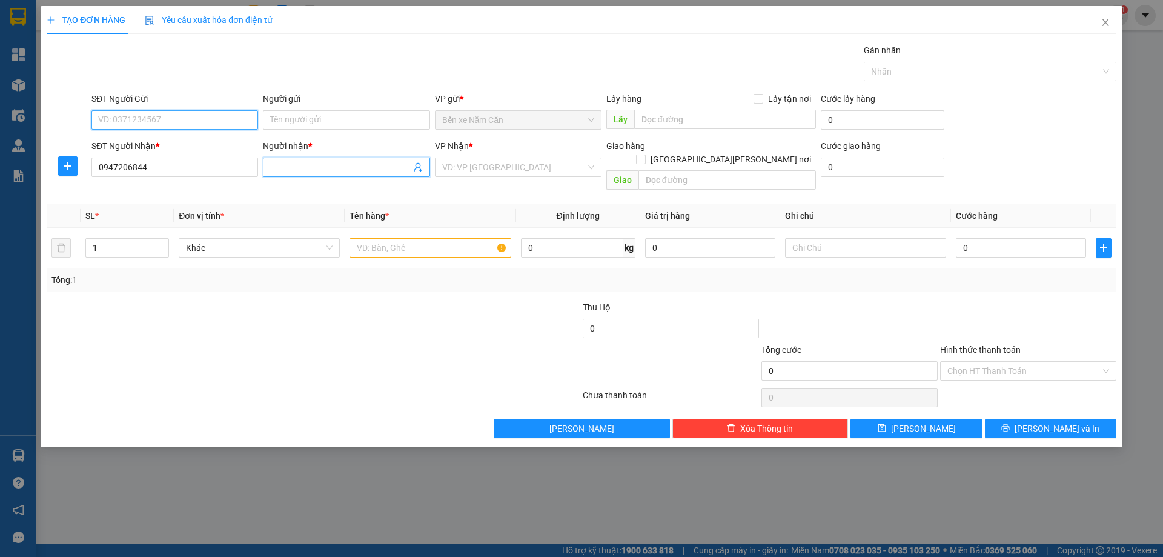
click at [206, 120] on input "SĐT Người Gửi" at bounding box center [174, 119] width 167 height 19
click at [365, 240] on input "text" at bounding box center [430, 247] width 161 height 19
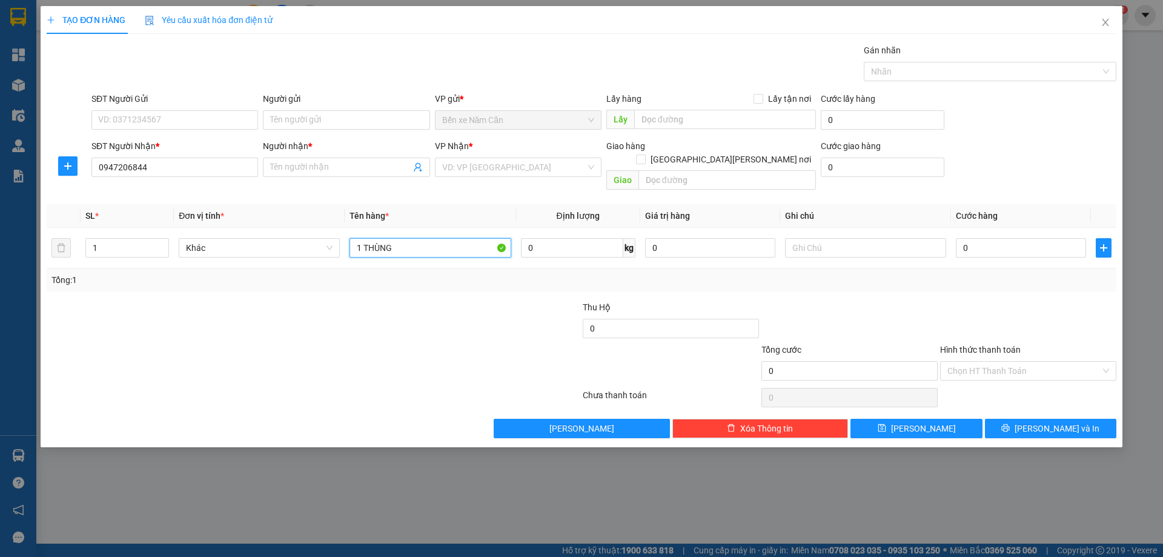
type input "1 THÙNG"
click at [979, 238] on input "0" at bounding box center [1021, 247] width 130 height 19
type input "5"
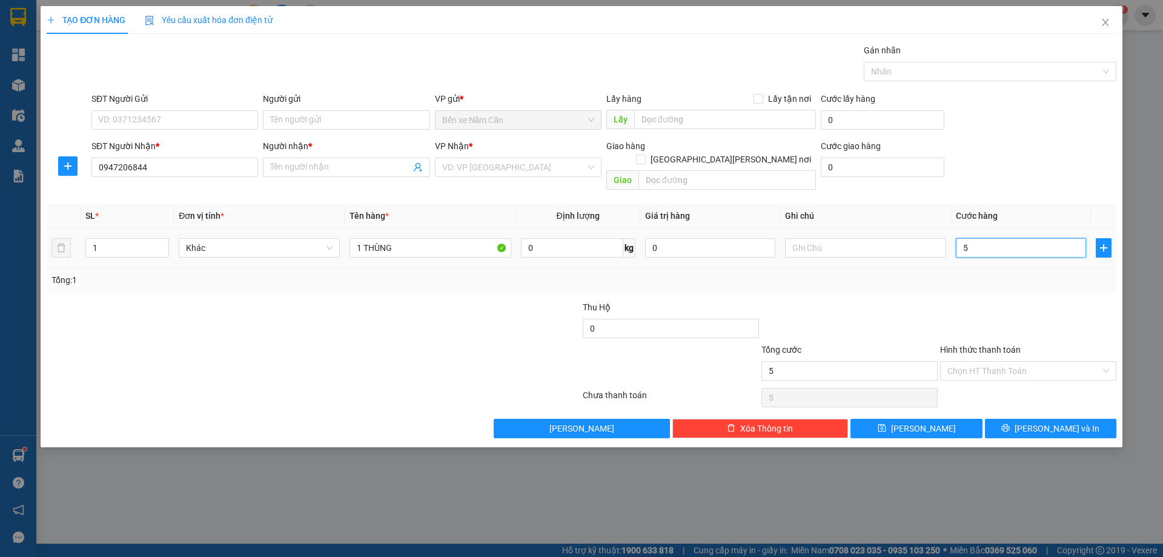
type input "50"
type input "50.000"
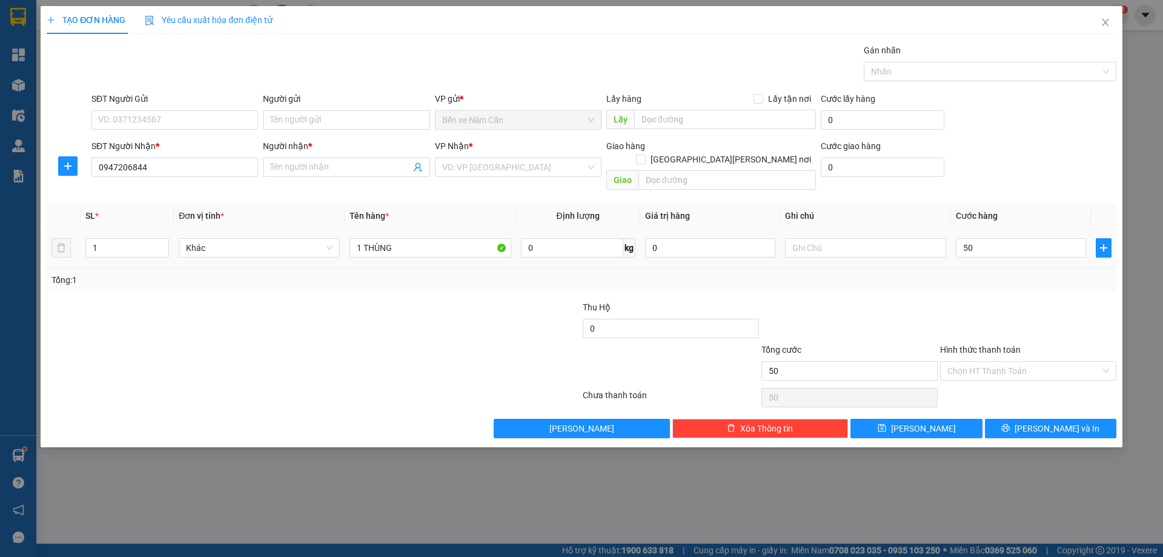
type input "50.000"
click at [971, 273] on div "Tổng: 1" at bounding box center [581, 279] width 1060 height 13
click at [315, 164] on input "Người nhận *" at bounding box center [340, 167] width 140 height 13
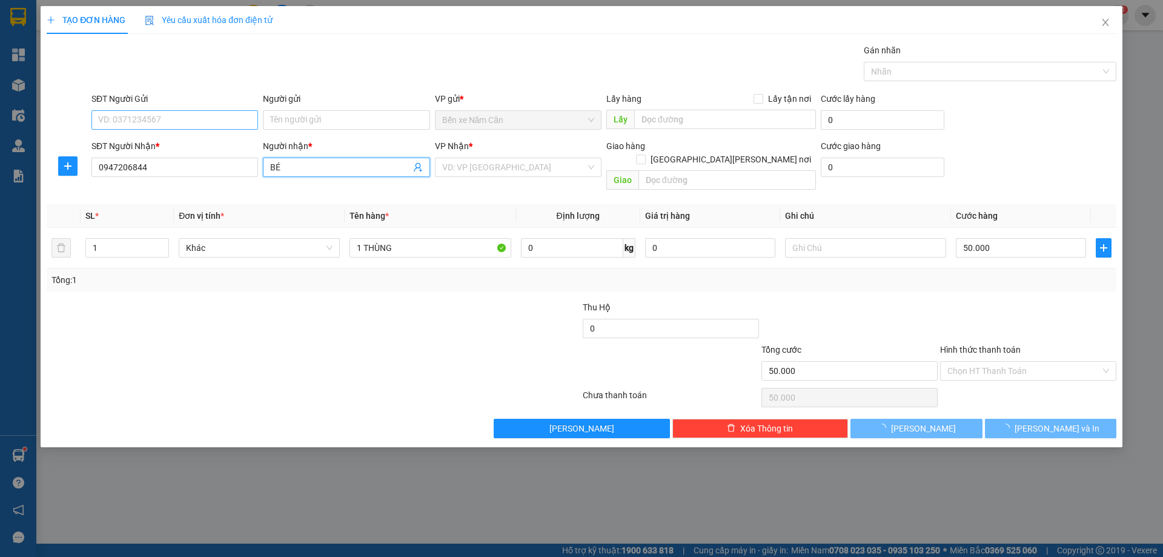
type input "BÉ"
click at [141, 118] on input "SĐT Người Gửi" at bounding box center [174, 119] width 167 height 19
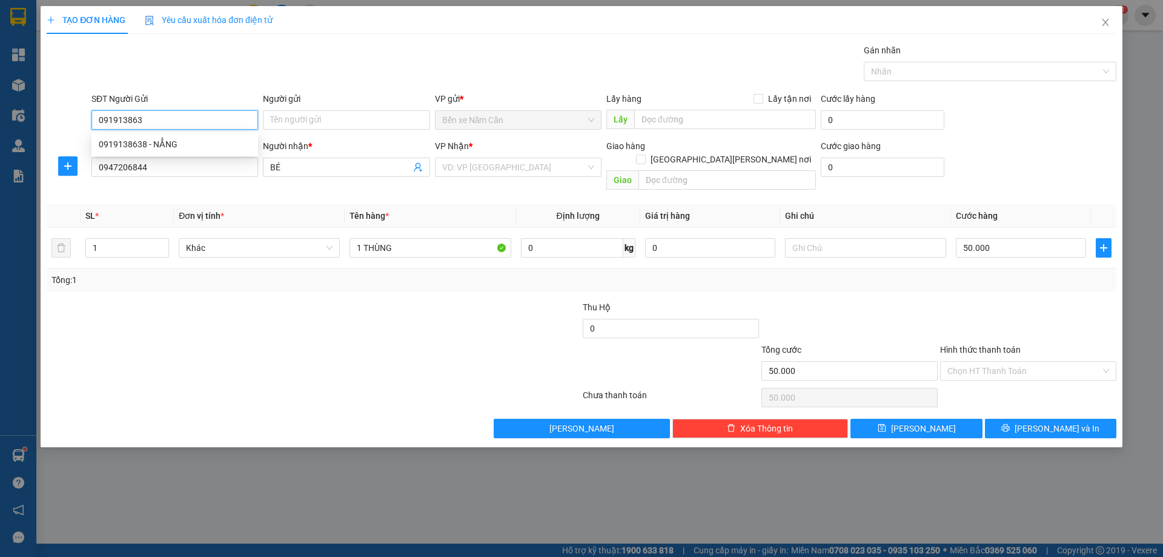
type input "0919138638"
click at [162, 145] on div "0919138638 - NẲNG" at bounding box center [175, 144] width 152 height 13
type input "NẲNG"
type input "0919138638"
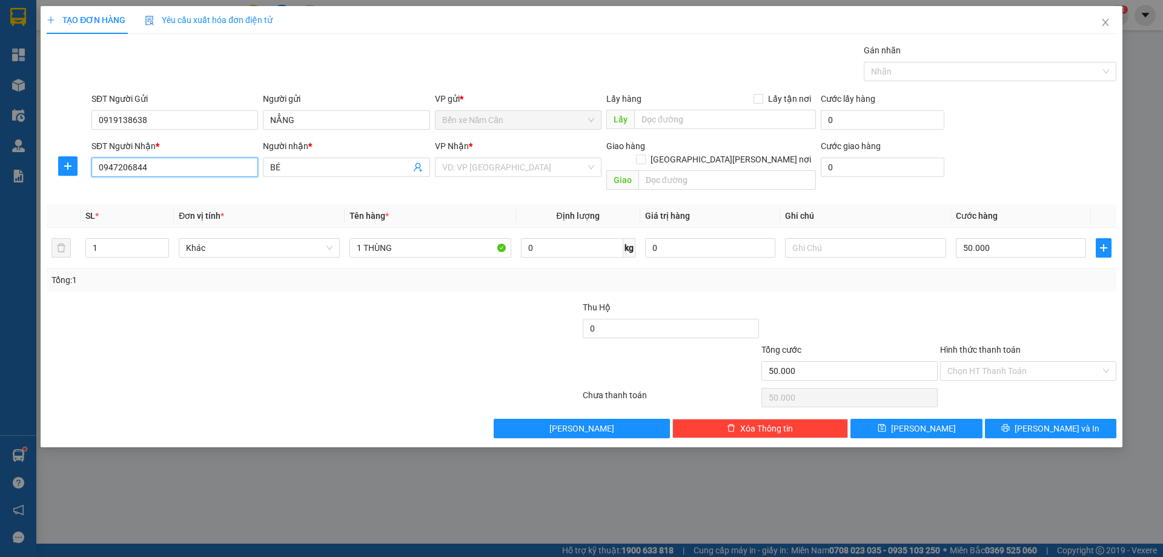
click at [162, 165] on input "0947206844" at bounding box center [174, 167] width 167 height 19
click at [971, 362] on input "Hình thức thanh toán" at bounding box center [1024, 371] width 153 height 18
click at [977, 378] on div "Tại văn phòng" at bounding box center [1029, 381] width 162 height 13
type input "0"
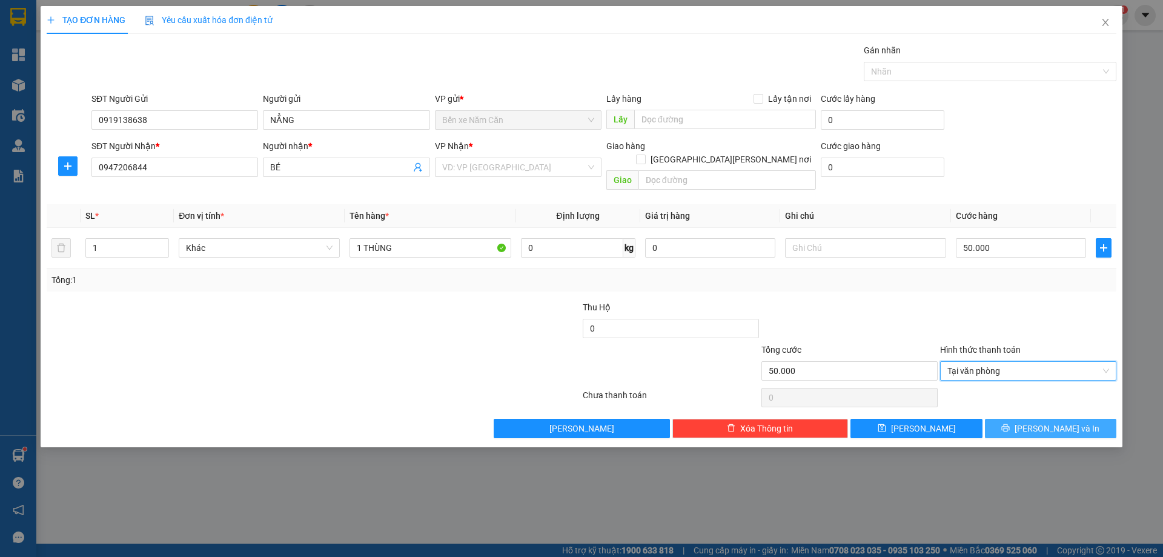
click at [1012, 419] on button "Lưu và In" at bounding box center [1050, 428] width 131 height 19
click at [523, 176] on input "search" at bounding box center [514, 167] width 144 height 18
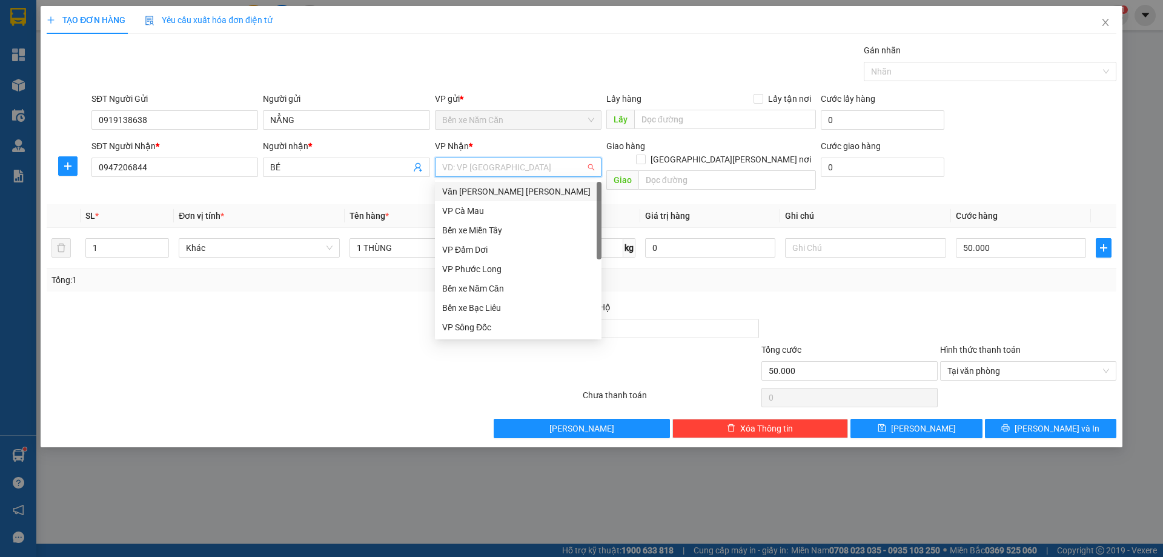
click at [526, 190] on div "Văn phòng [PERSON_NAME]" at bounding box center [518, 191] width 152 height 13
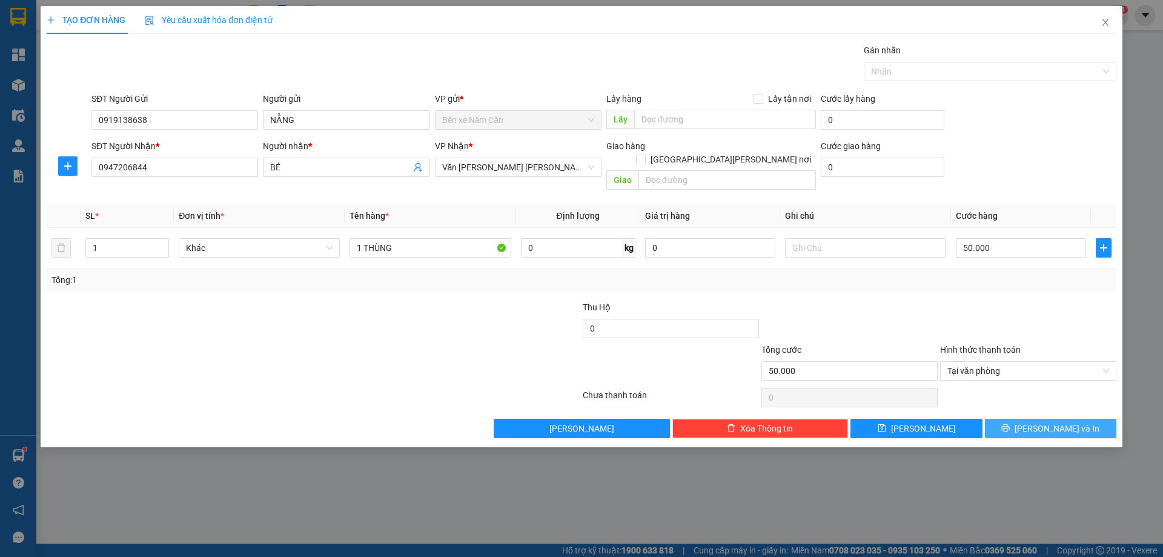
click at [1048, 422] on span "Lưu và In" at bounding box center [1057, 428] width 85 height 13
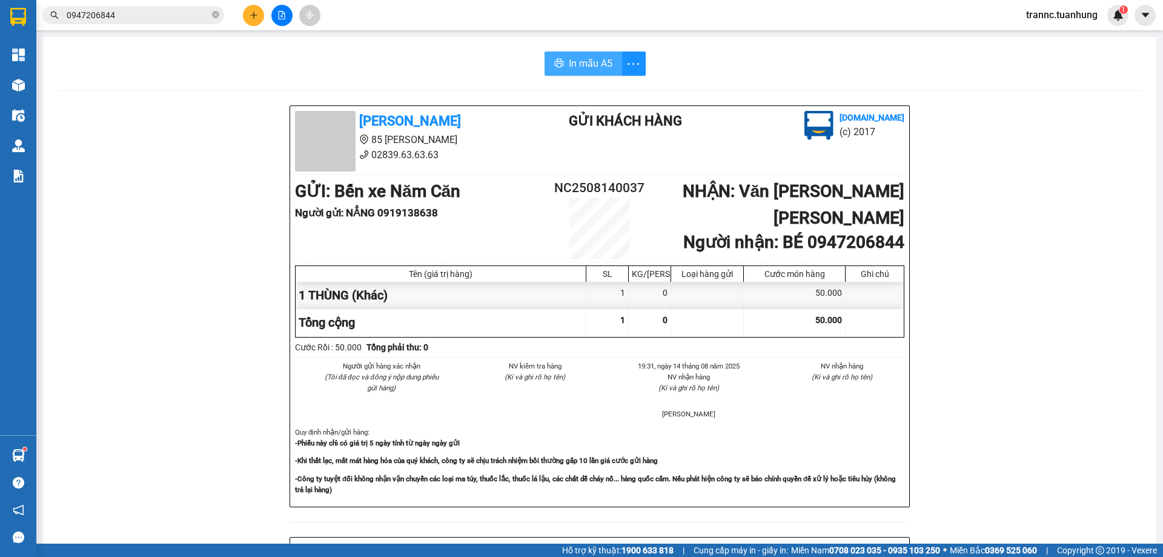
click at [605, 55] on button "In mẫu A5" at bounding box center [584, 63] width 78 height 24
click at [989, 248] on div "Tuấn Hưng 85 Lý Chiêu Hoàng 02839.63.63.63 Gửi khách hàng Vexere.com (c) 2017 G…" at bounding box center [600, 535] width 1084 height 860
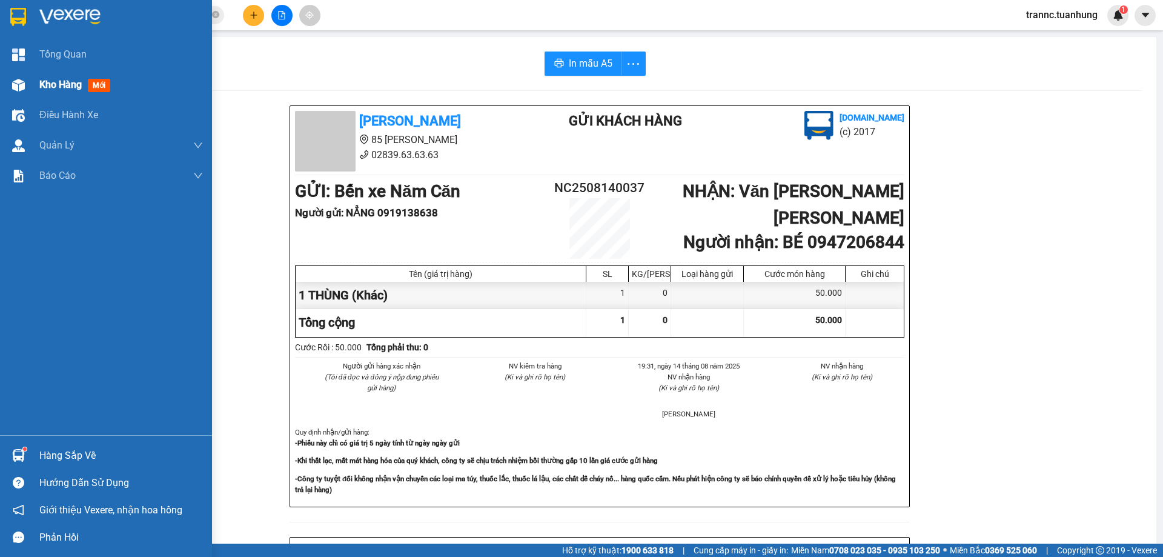
click at [105, 84] on span "mới" at bounding box center [99, 85] width 22 height 13
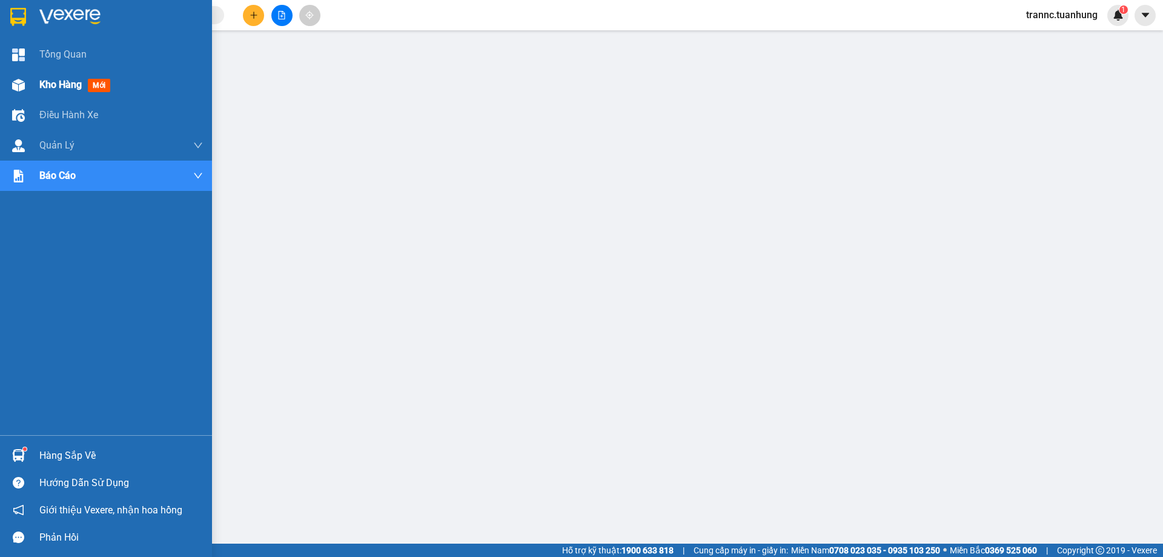
click at [99, 80] on span "mới" at bounding box center [99, 85] width 22 height 13
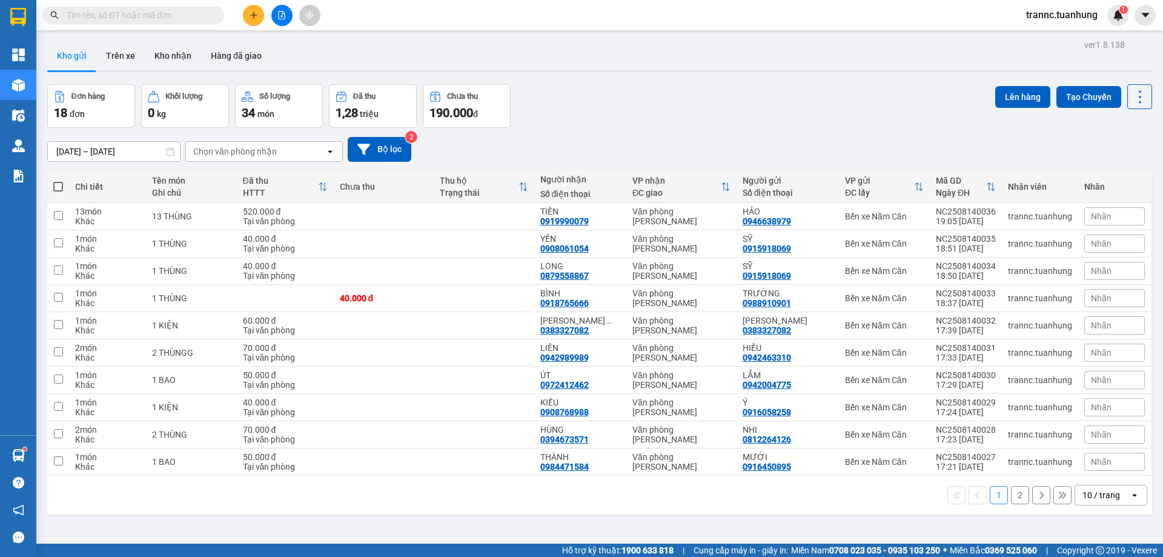
click at [1017, 497] on button "2" at bounding box center [1020, 495] width 18 height 18
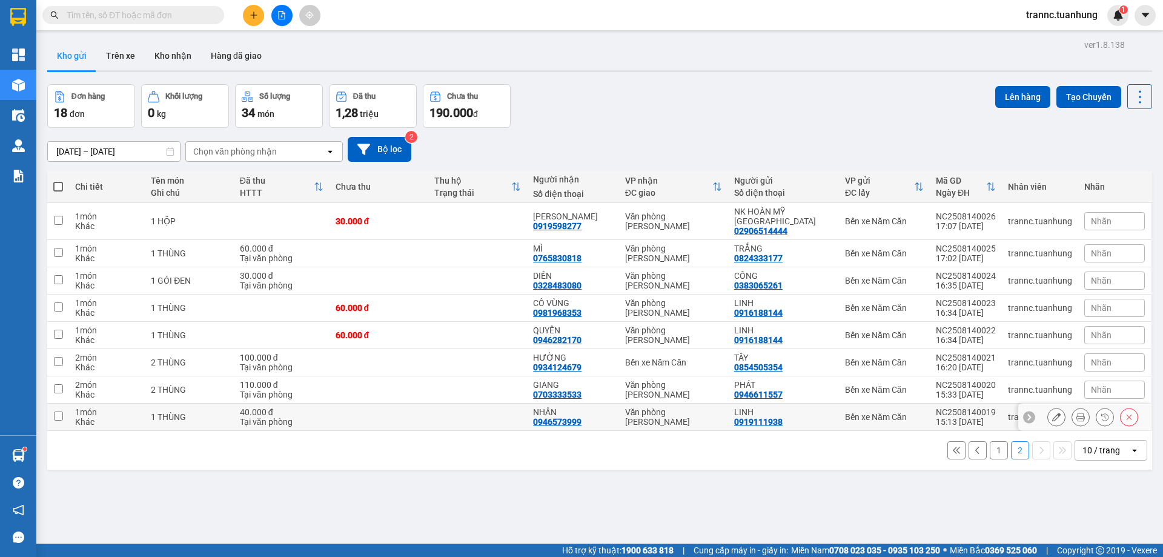
click at [930, 403] on td "NC2508140019 15:13 14/08" at bounding box center [966, 416] width 72 height 27
checkbox input "true"
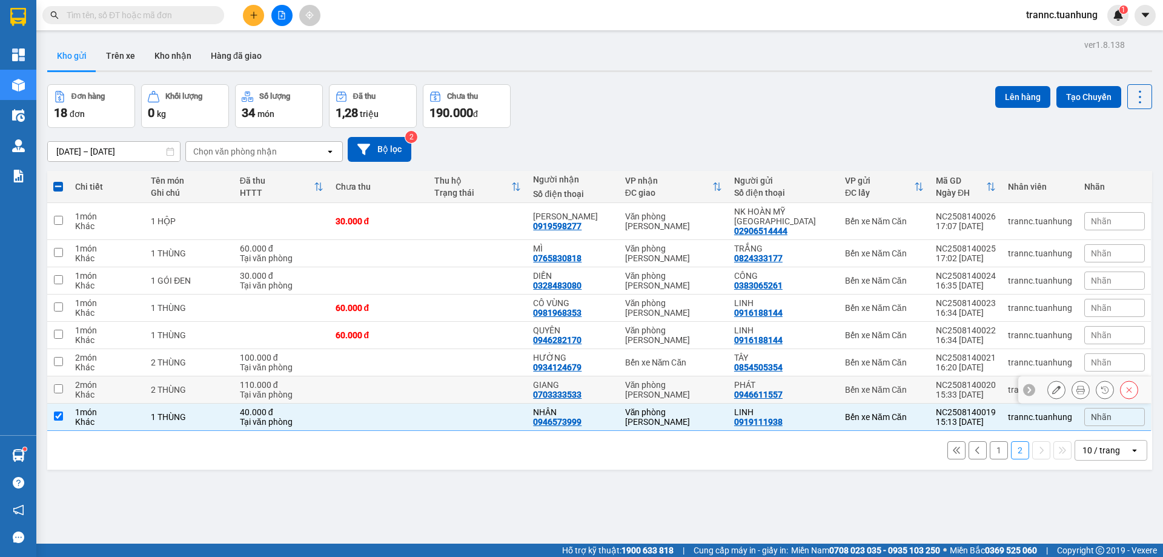
click at [925, 379] on td "Bến xe Năm Căn" at bounding box center [884, 389] width 91 height 27
checkbox input "true"
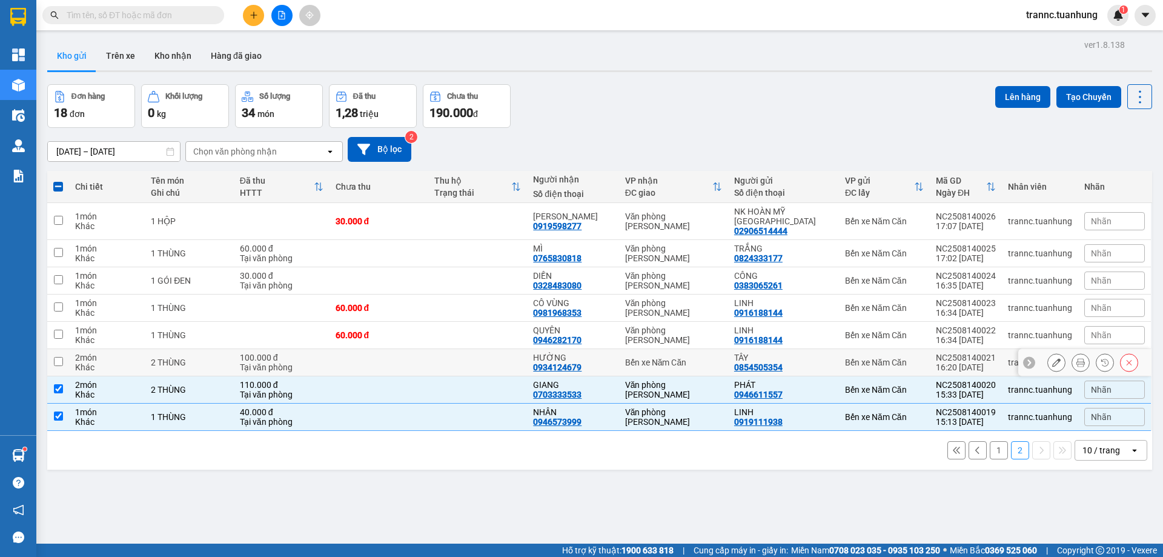
click at [918, 357] on div "Bến xe Năm Căn" at bounding box center [884, 362] width 79 height 10
checkbox input "true"
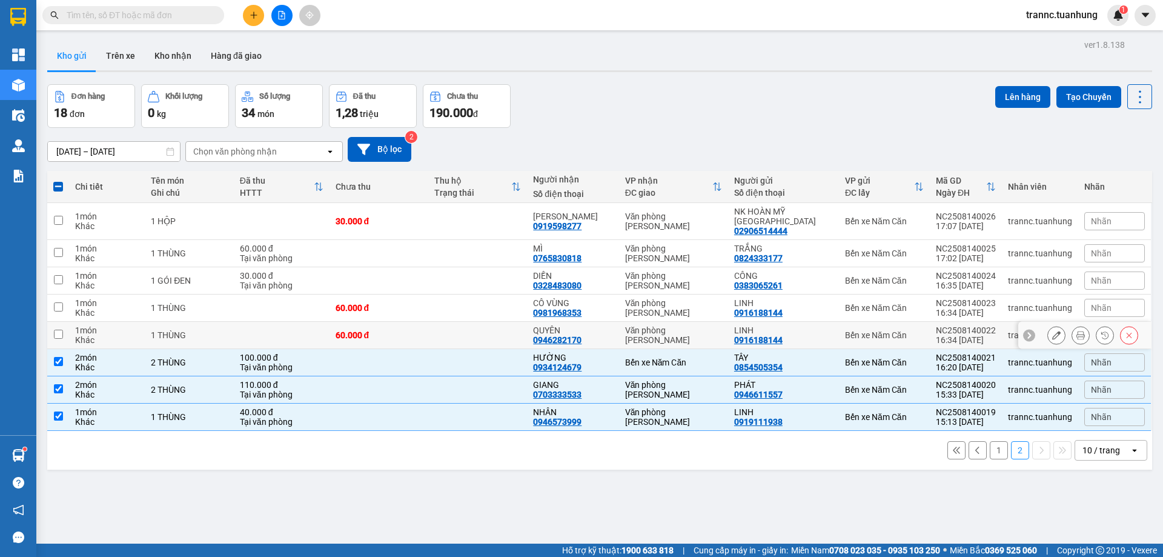
click at [914, 330] on div "Bến xe Năm Căn" at bounding box center [884, 335] width 79 height 10
checkbox input "true"
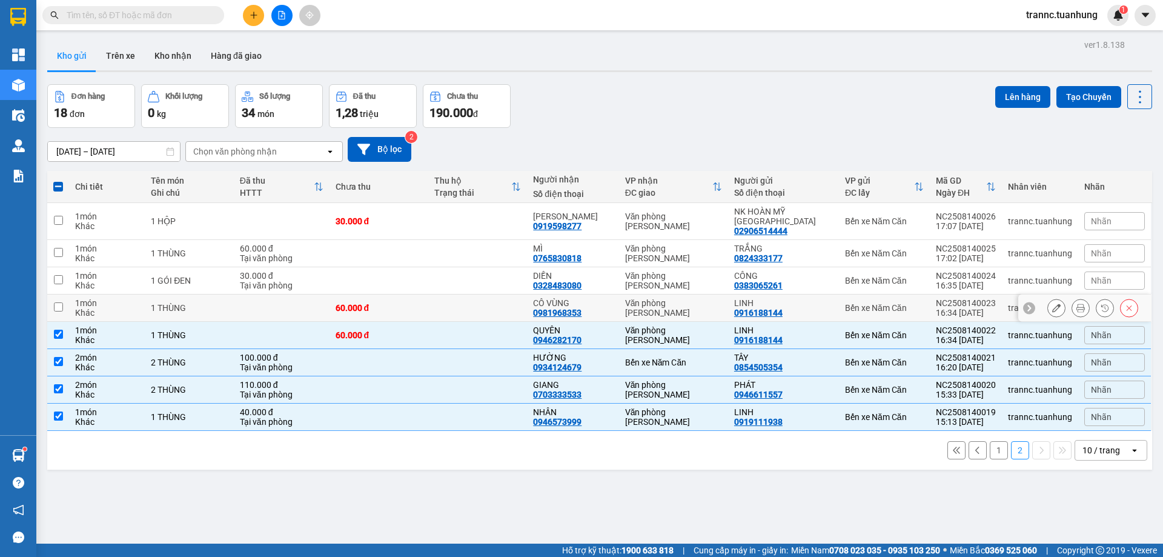
click at [911, 294] on td "Bến xe Năm Căn" at bounding box center [884, 307] width 91 height 27
checkbox input "true"
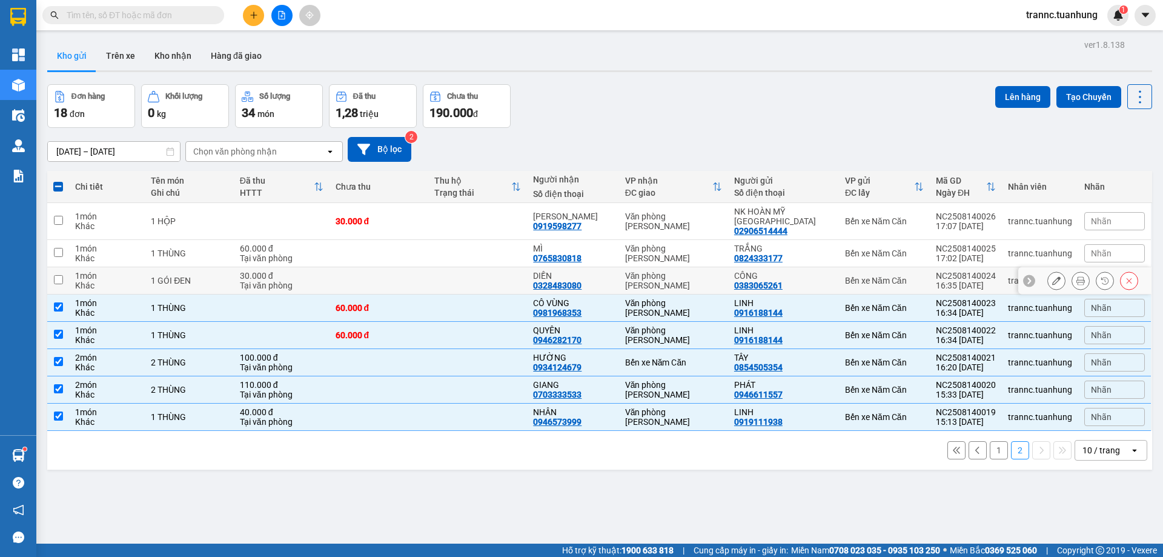
click at [910, 276] on div "Bến xe Năm Căn" at bounding box center [884, 281] width 79 height 10
checkbox input "true"
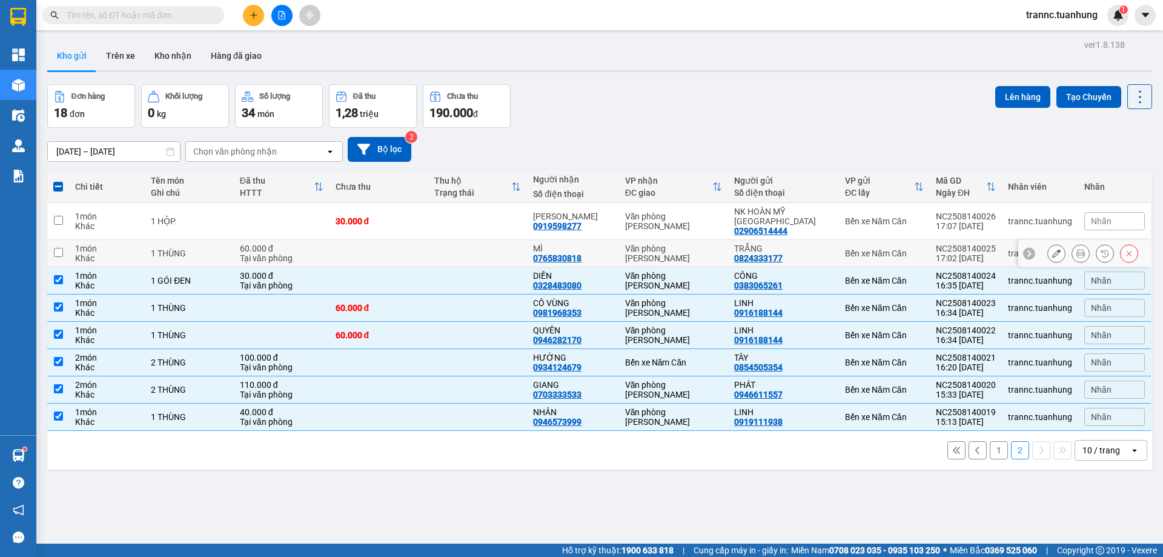
click at [907, 248] on div "Bến xe Năm Căn" at bounding box center [884, 253] width 79 height 10
checkbox input "true"
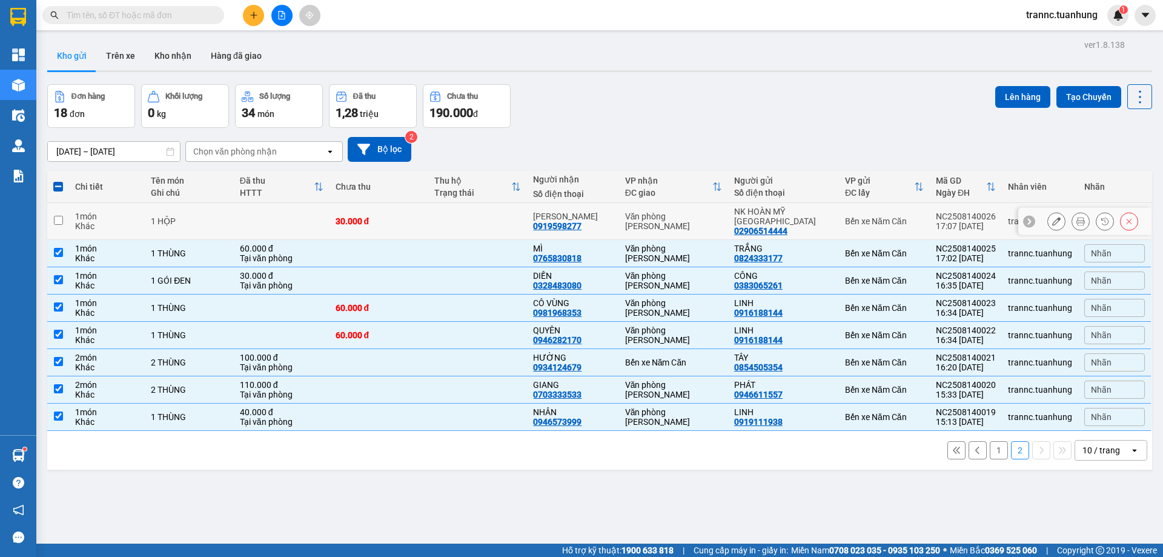
click at [904, 216] on div "Bến xe Năm Căn" at bounding box center [884, 221] width 79 height 10
checkbox input "true"
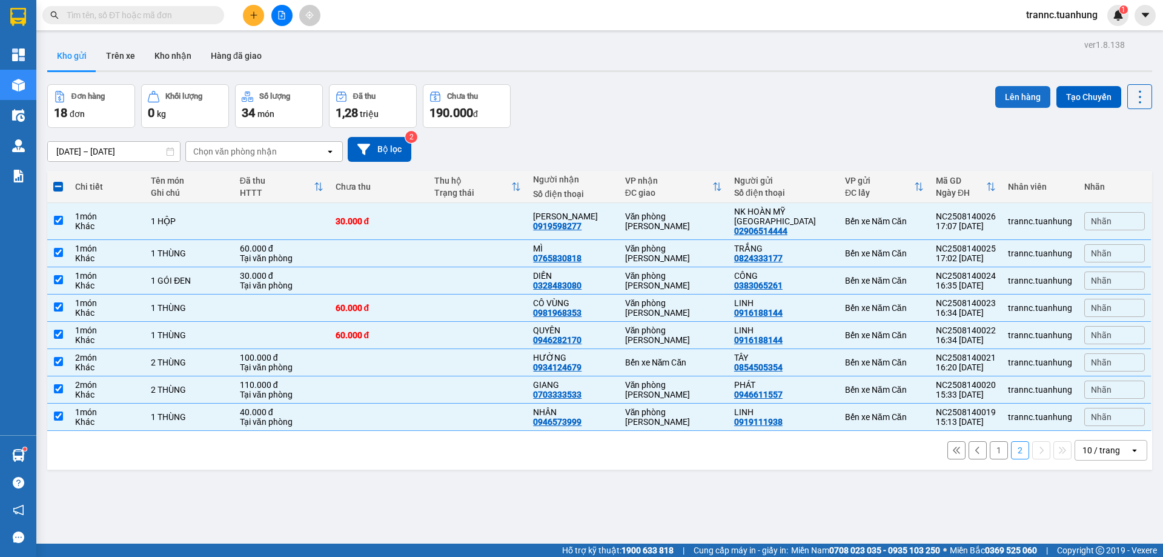
click at [997, 95] on button "Lên hàng" at bounding box center [1022, 97] width 55 height 22
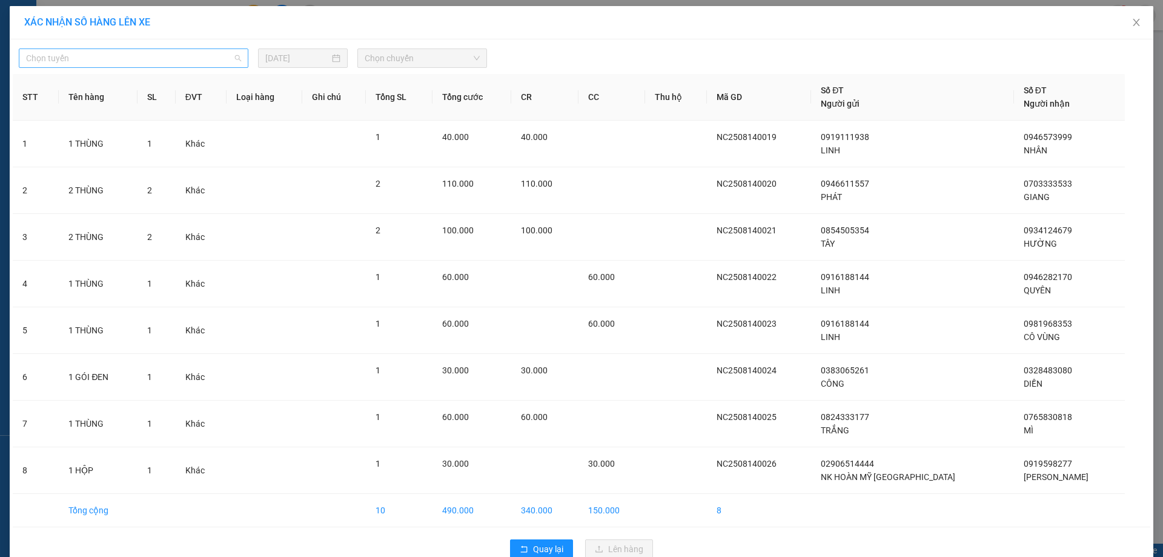
click at [102, 55] on span "Chọn tuyến" at bounding box center [133, 58] width 215 height 18
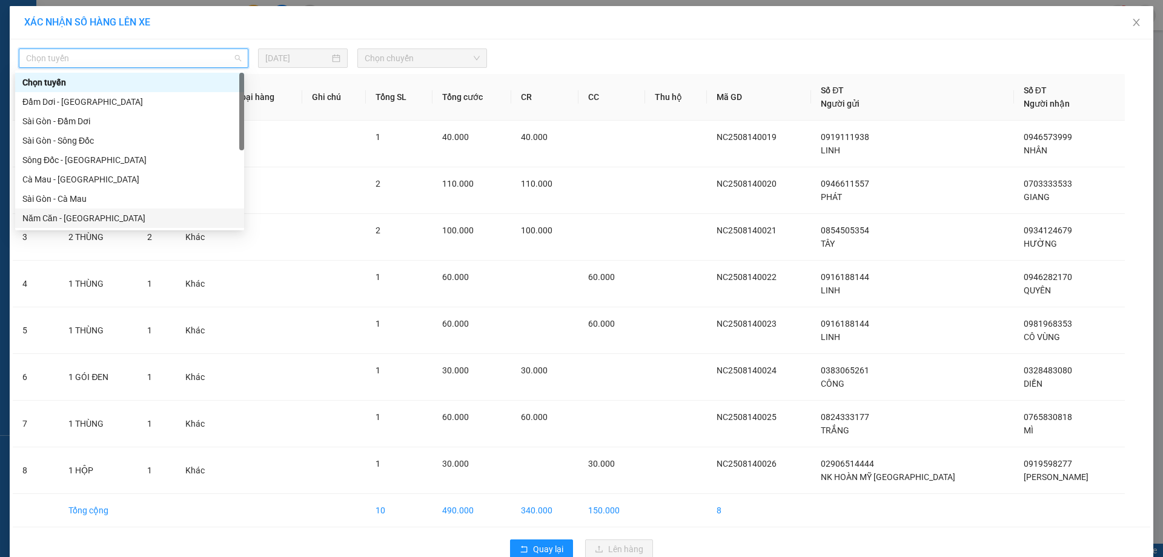
click at [85, 211] on div "Năm Căn - Sài Gòn" at bounding box center [129, 217] width 229 height 19
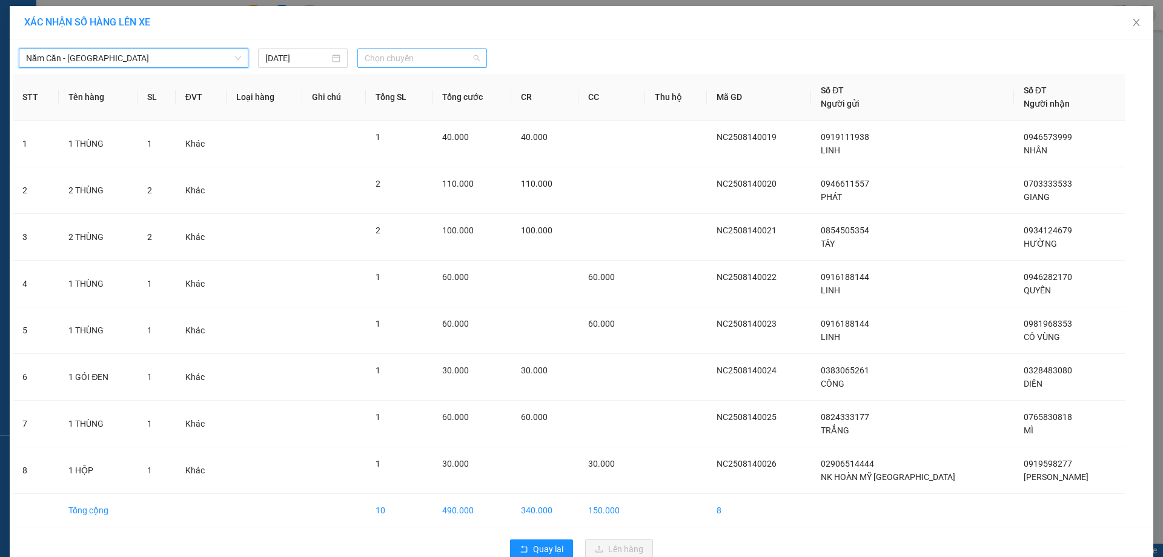
click at [379, 58] on span "Chọn chuyến" at bounding box center [422, 58] width 115 height 18
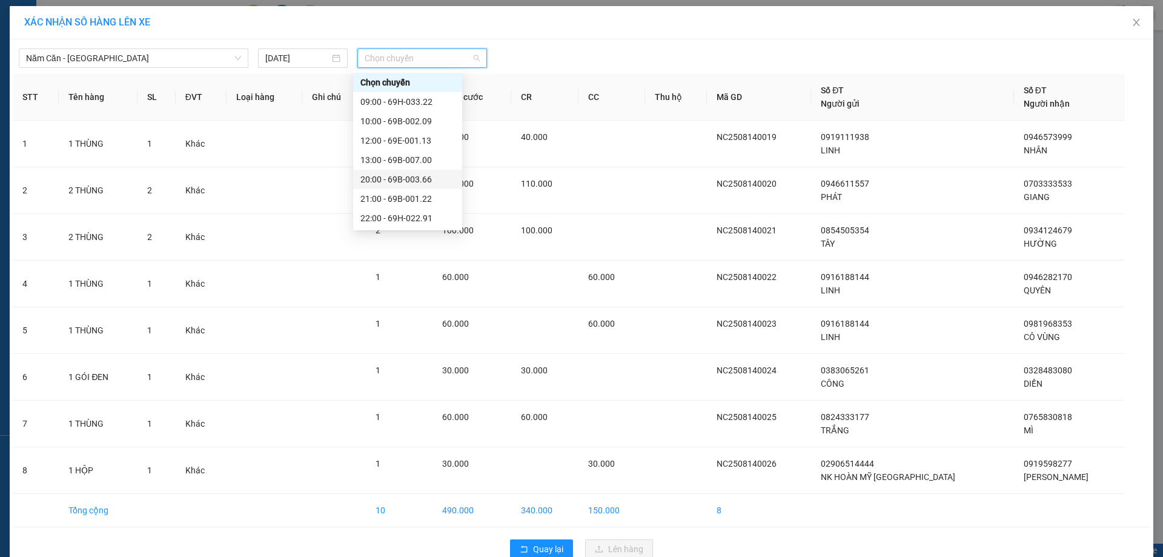
click at [420, 175] on div "20:00 - 69B-003.66" at bounding box center [407, 179] width 95 height 13
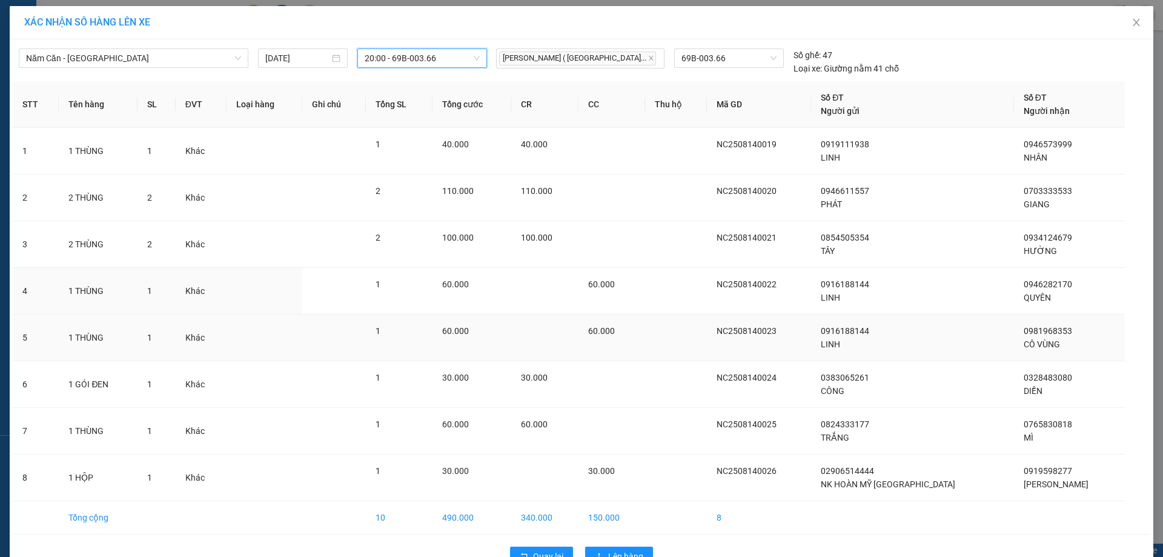
scroll to position [33, 0]
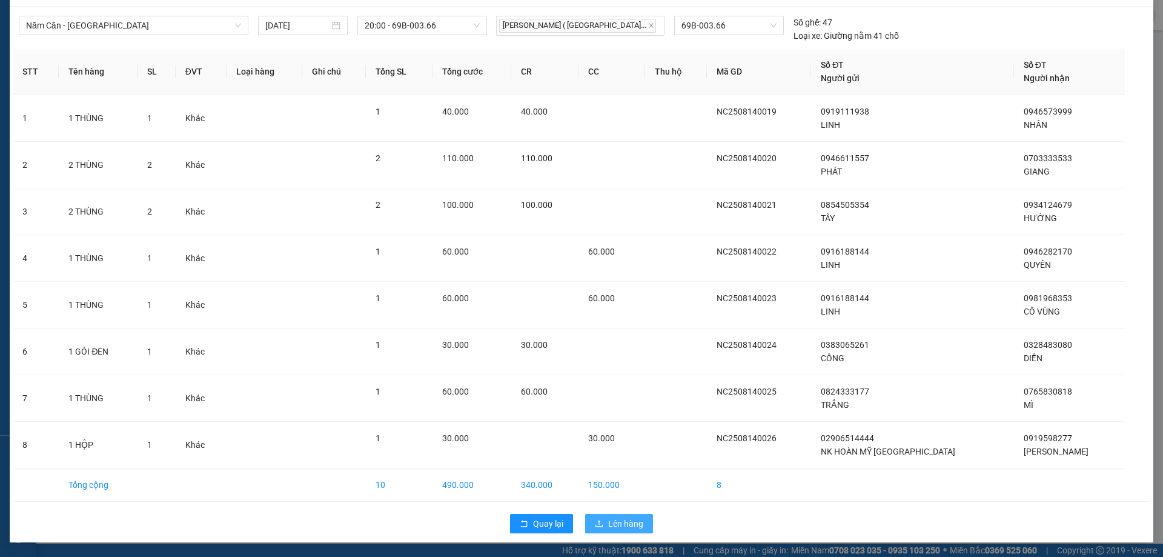
click at [625, 517] on span "Lên hàng" at bounding box center [625, 523] width 35 height 13
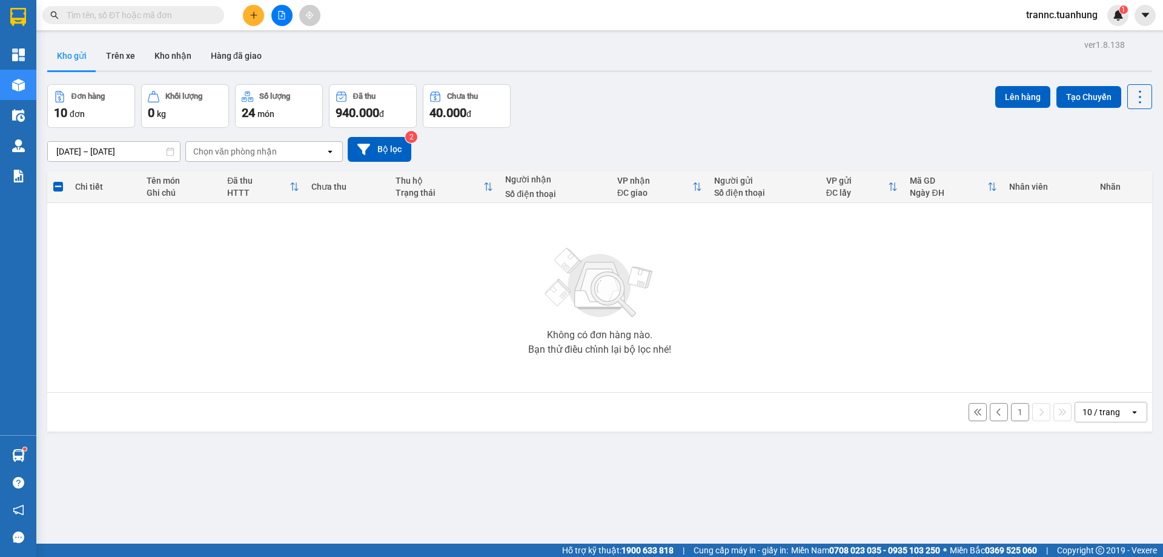
click at [1011, 408] on button "1" at bounding box center [1020, 412] width 18 height 18
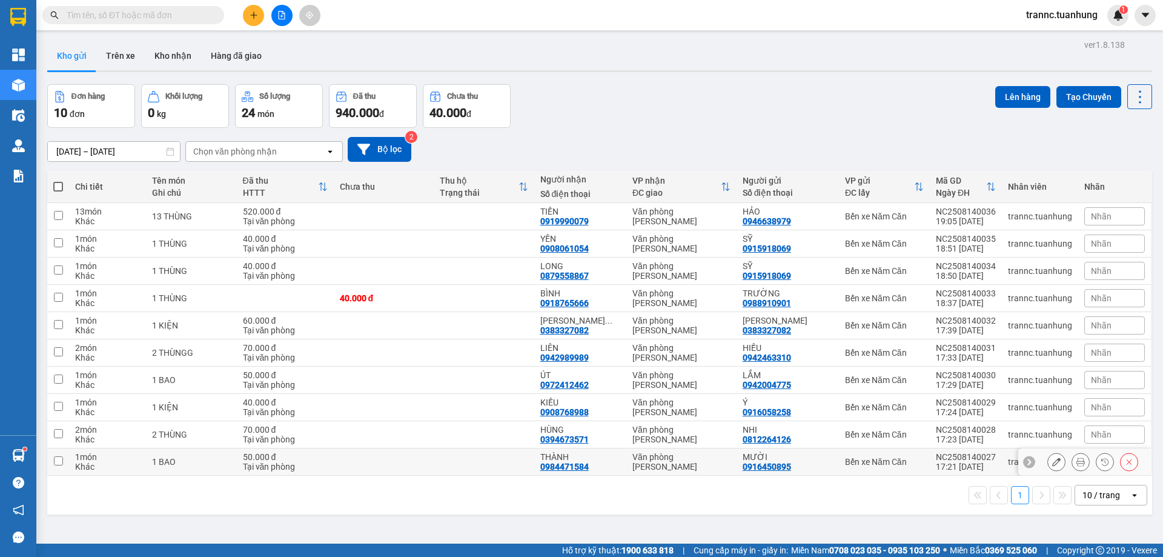
click at [839, 456] on td "Bến xe Năm Căn" at bounding box center [884, 461] width 91 height 27
checkbox input "true"
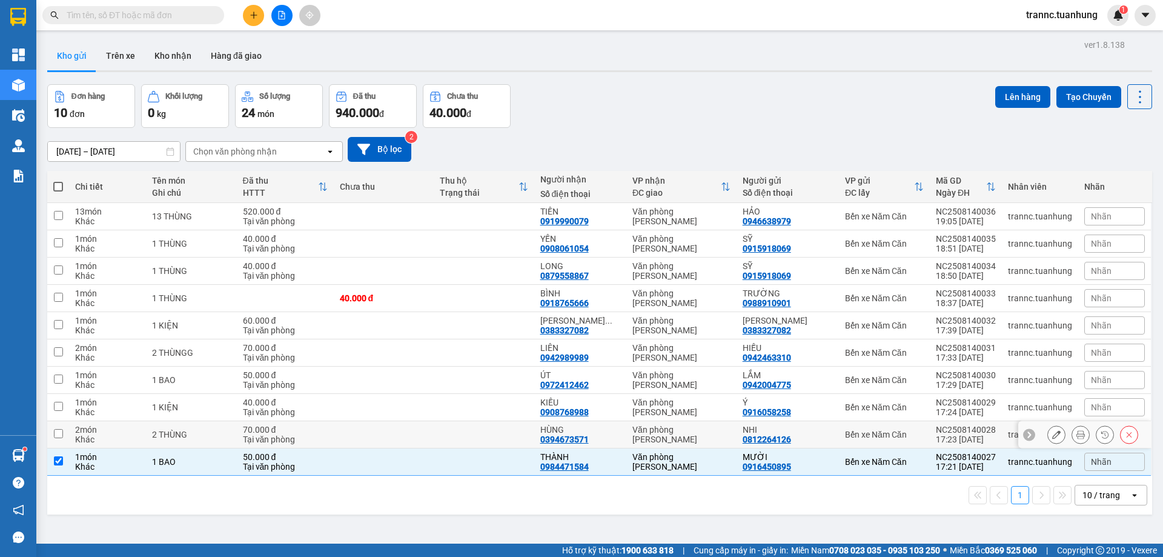
click at [829, 433] on td "NHI 0812264126" at bounding box center [788, 434] width 102 height 27
checkbox input "true"
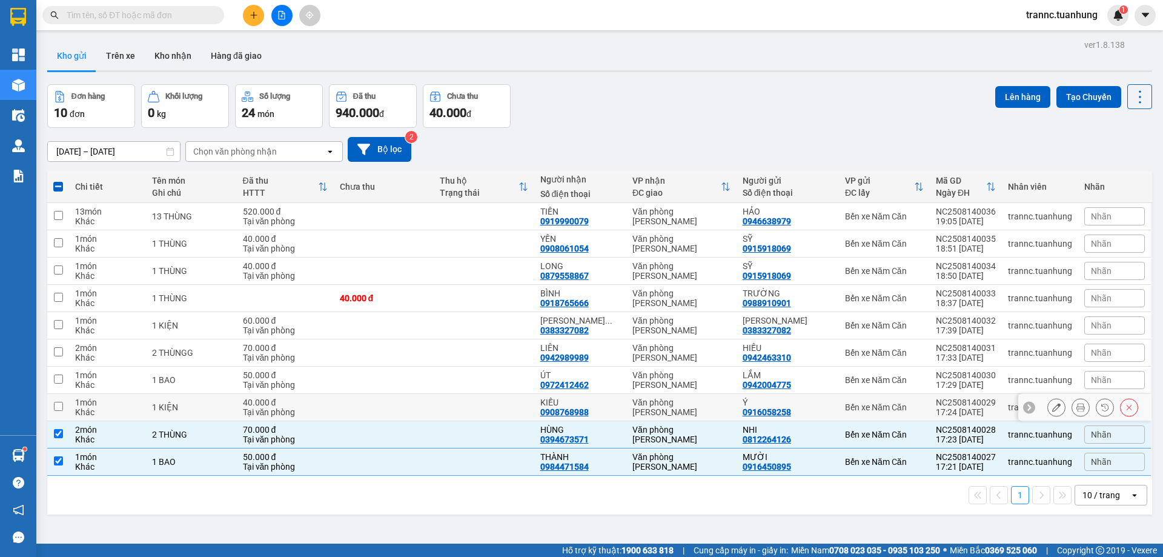
click at [825, 401] on div "Ý" at bounding box center [788, 402] width 90 height 10
checkbox input "true"
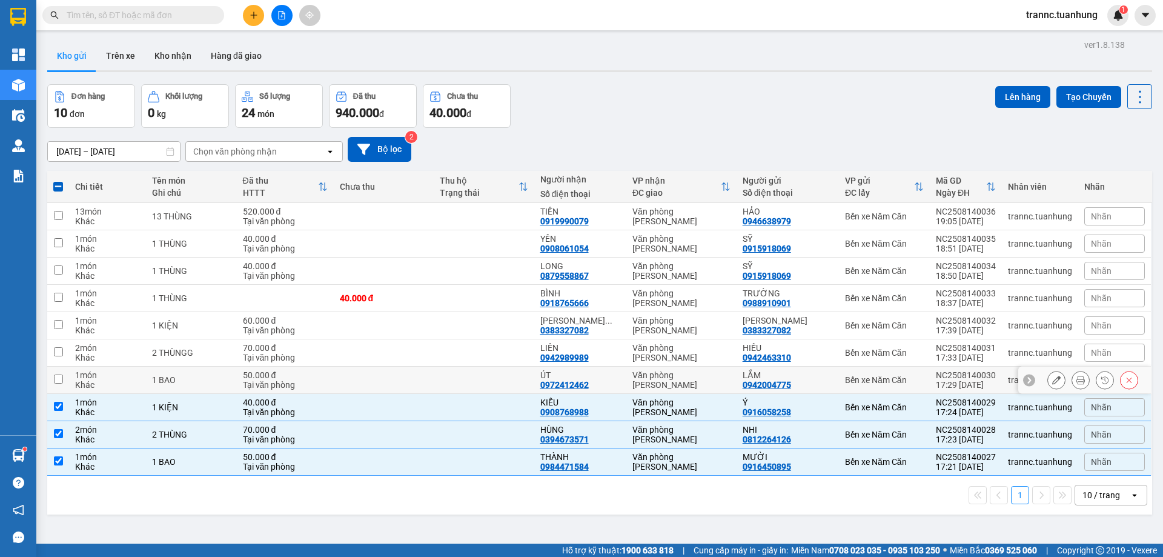
click at [825, 381] on div "LẮM 0942004775" at bounding box center [788, 379] width 90 height 19
checkbox input "true"
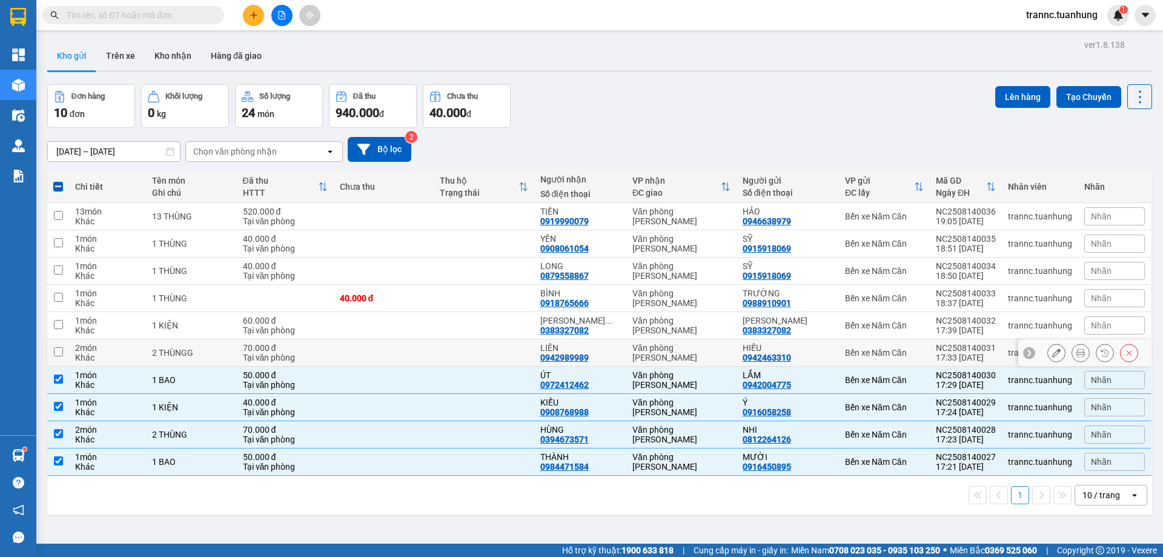
click at [829, 350] on td "HIẾU 0942463310" at bounding box center [788, 352] width 102 height 27
checkbox input "true"
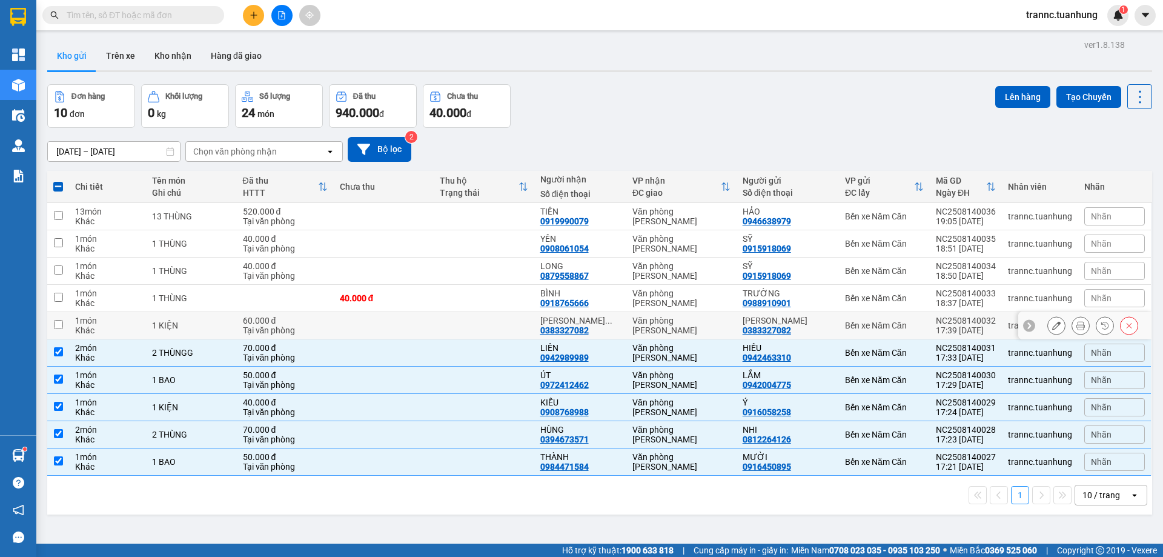
click at [839, 312] on td "Bến xe Năm Căn" at bounding box center [884, 325] width 91 height 27
checkbox input "true"
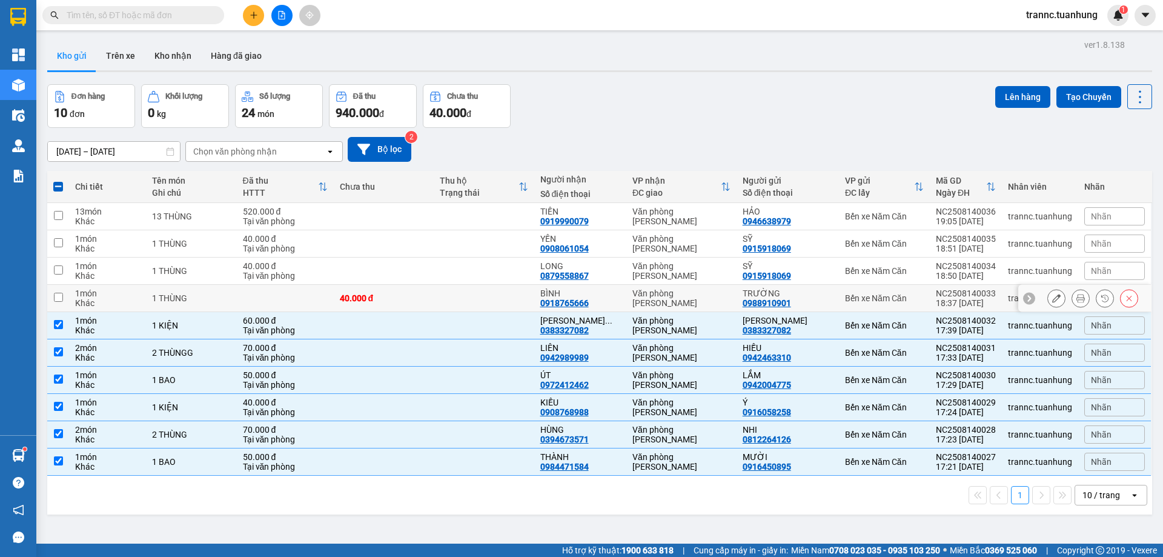
drag, startPoint x: 840, startPoint y: 293, endPoint x: 841, endPoint y: 284, distance: 9.2
click at [840, 292] on td "Bến xe Năm Căn" at bounding box center [884, 298] width 91 height 27
checkbox input "true"
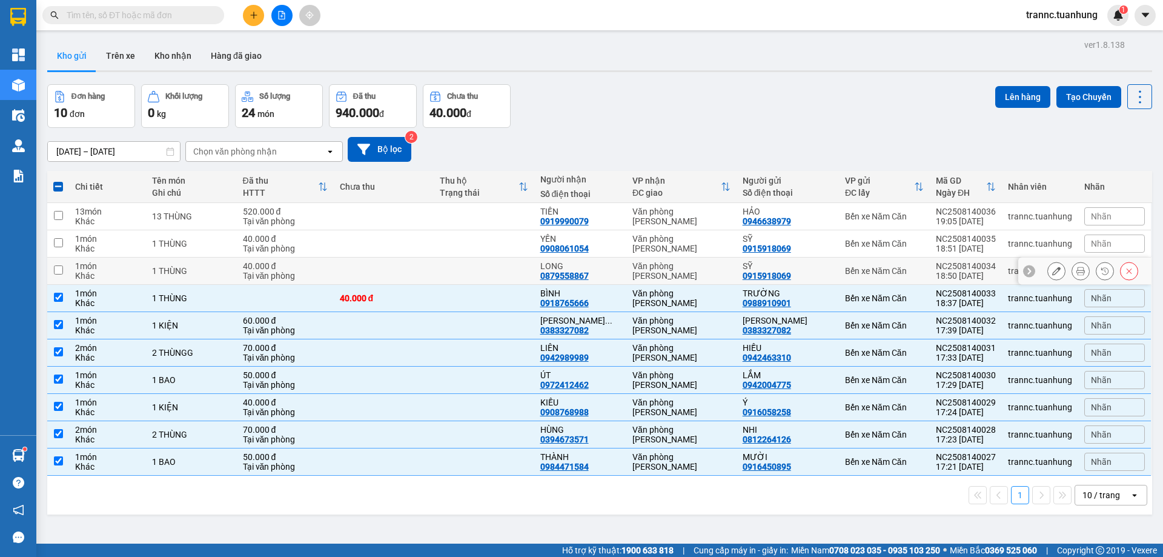
click at [845, 274] on div "Bến xe Năm Căn" at bounding box center [884, 271] width 79 height 10
checkbox input "true"
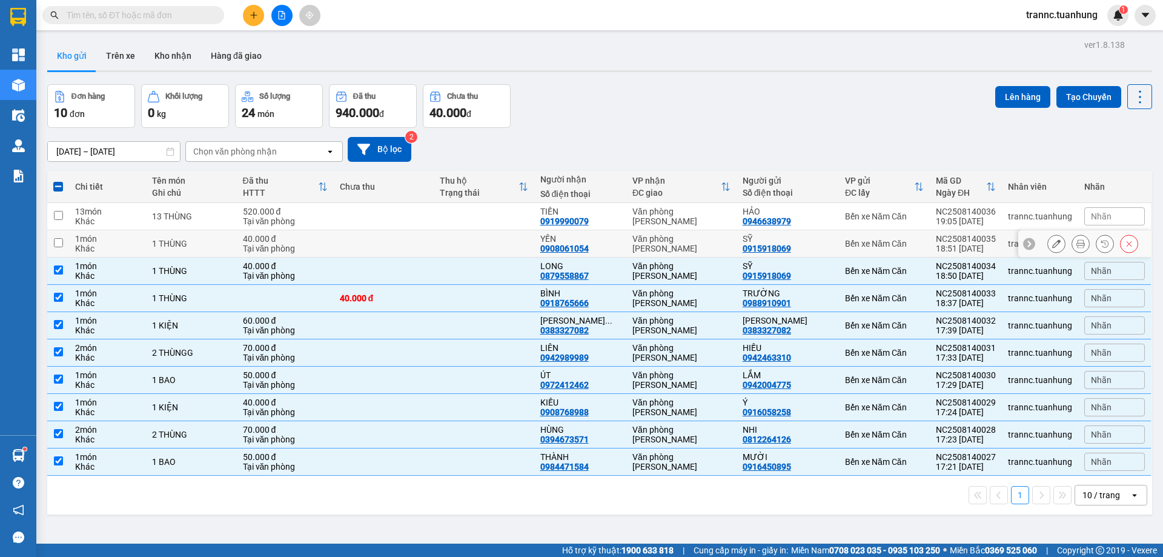
click at [848, 246] on div "Bến xe Năm Căn" at bounding box center [884, 244] width 79 height 10
checkbox input "true"
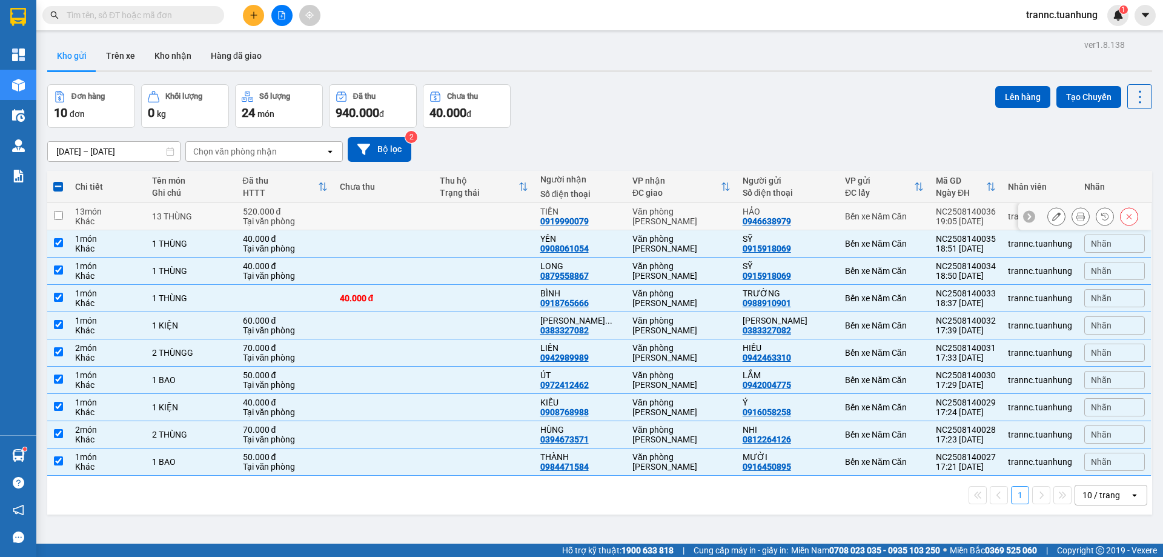
click at [852, 220] on div "Bến xe Năm Căn" at bounding box center [884, 216] width 79 height 10
checkbox input "true"
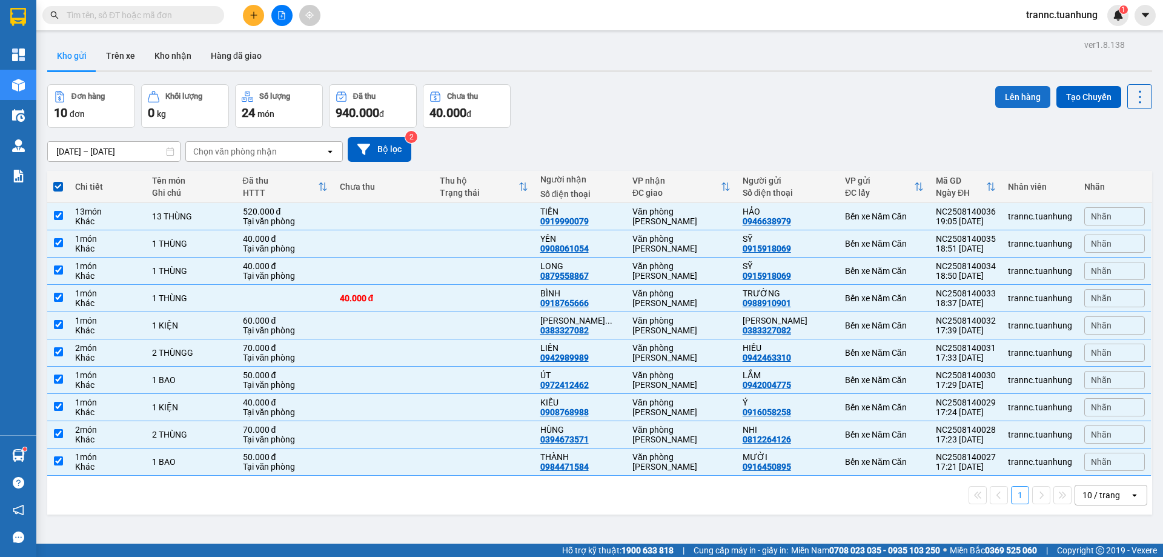
click at [998, 95] on button "Lên hàng" at bounding box center [1022, 97] width 55 height 22
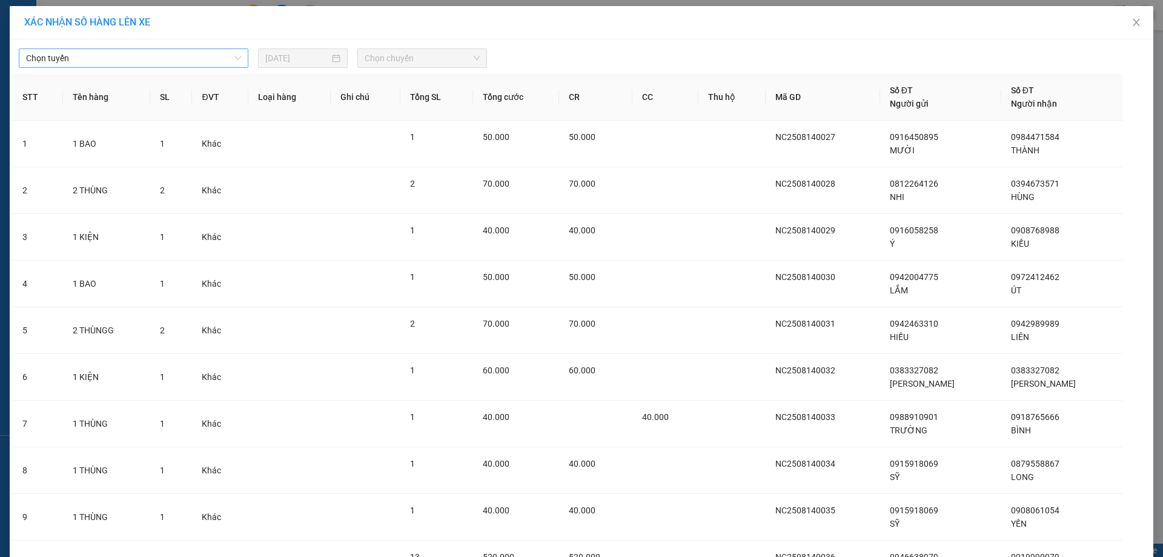
click at [141, 58] on span "Chọn tuyến" at bounding box center [133, 58] width 215 height 18
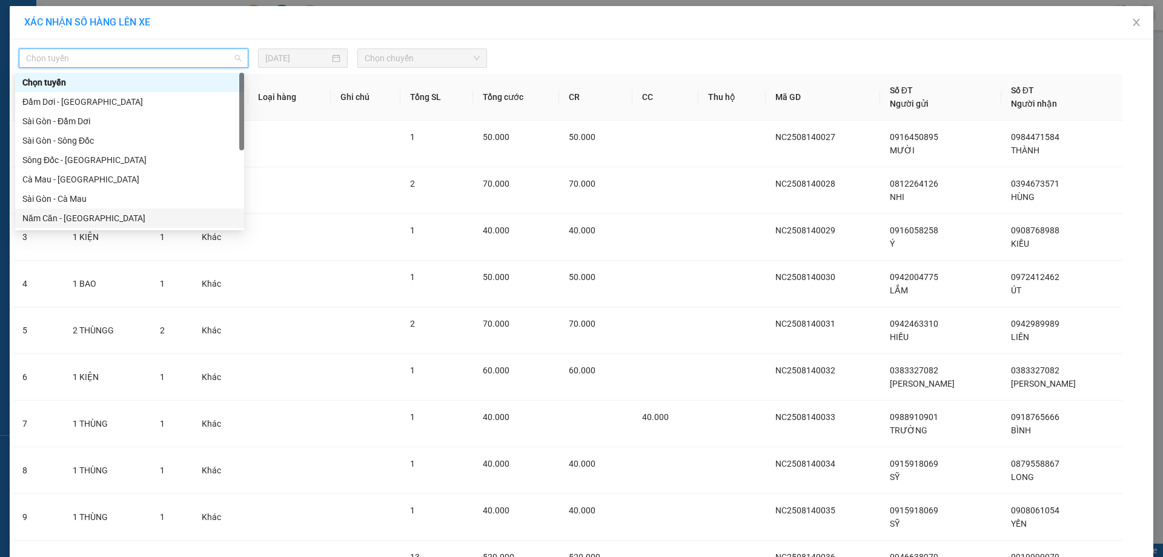
click at [82, 216] on div "Năm Căn - Sài Gòn" at bounding box center [129, 217] width 214 height 13
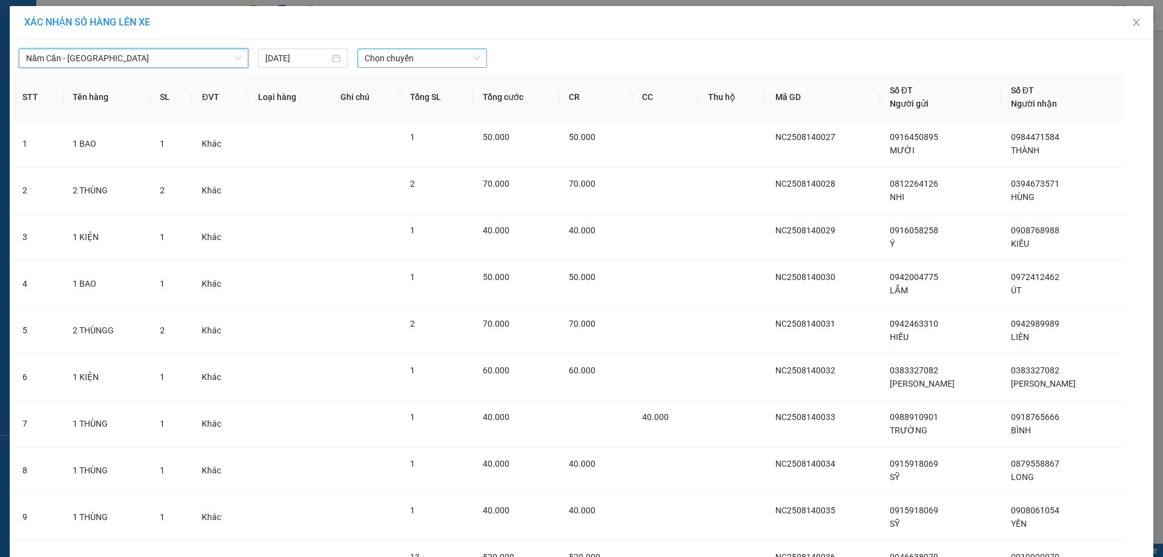
click at [465, 59] on span "Chọn chuyến" at bounding box center [422, 58] width 115 height 18
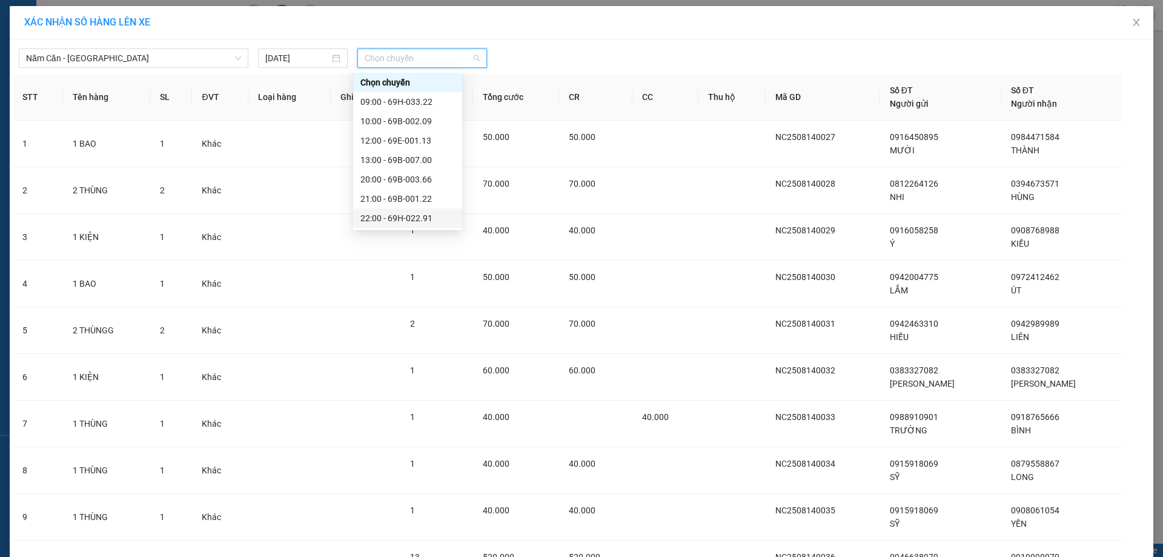
scroll to position [58, 0]
click at [411, 198] on div "22:02 - 69E-001.97" at bounding box center [407, 198] width 95 height 13
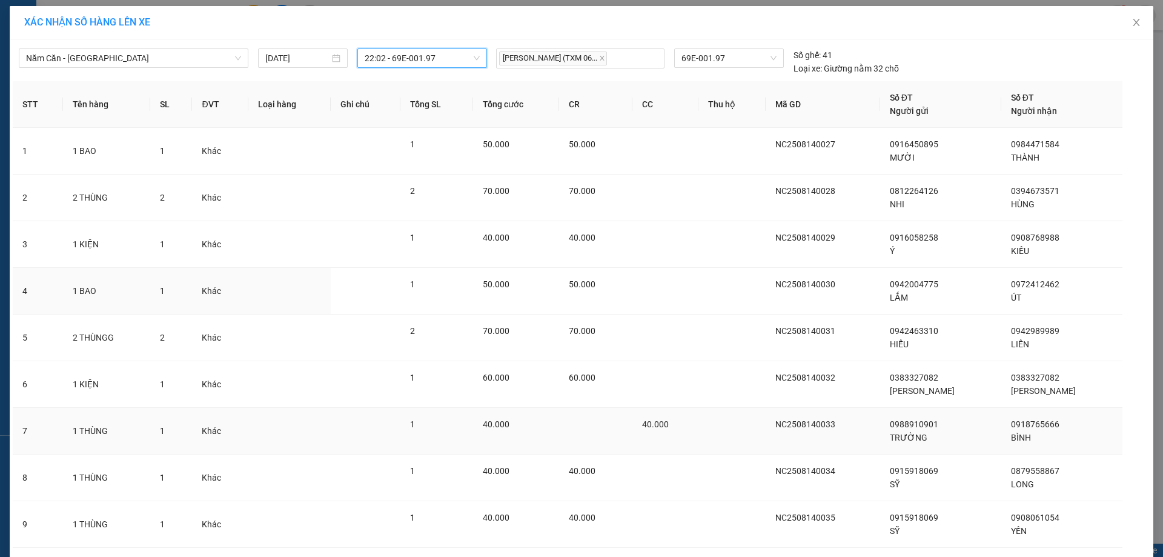
scroll to position [126, 0]
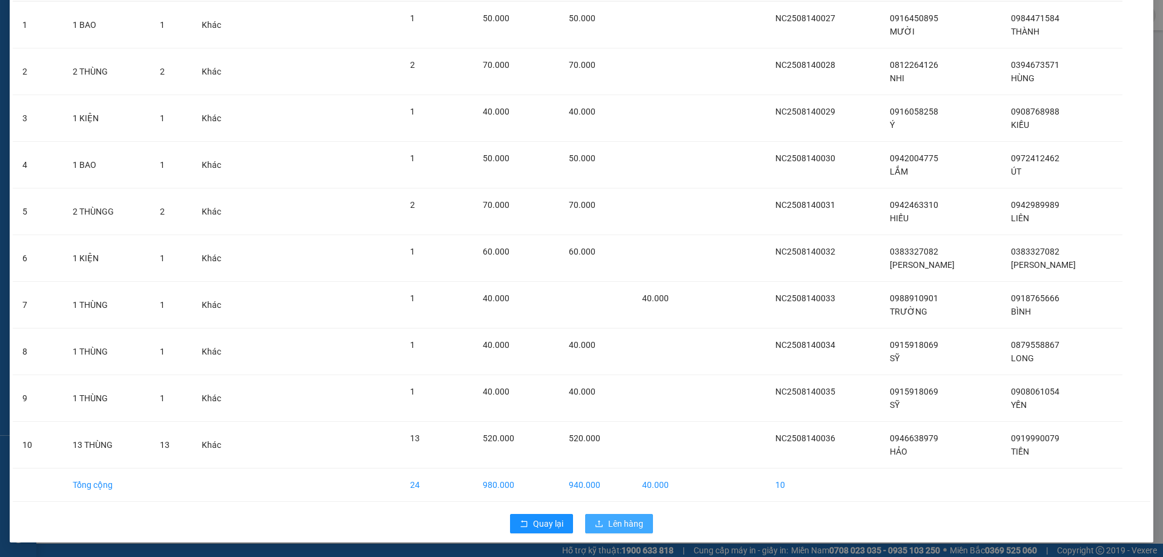
click at [597, 523] on icon "upload" at bounding box center [599, 523] width 8 height 8
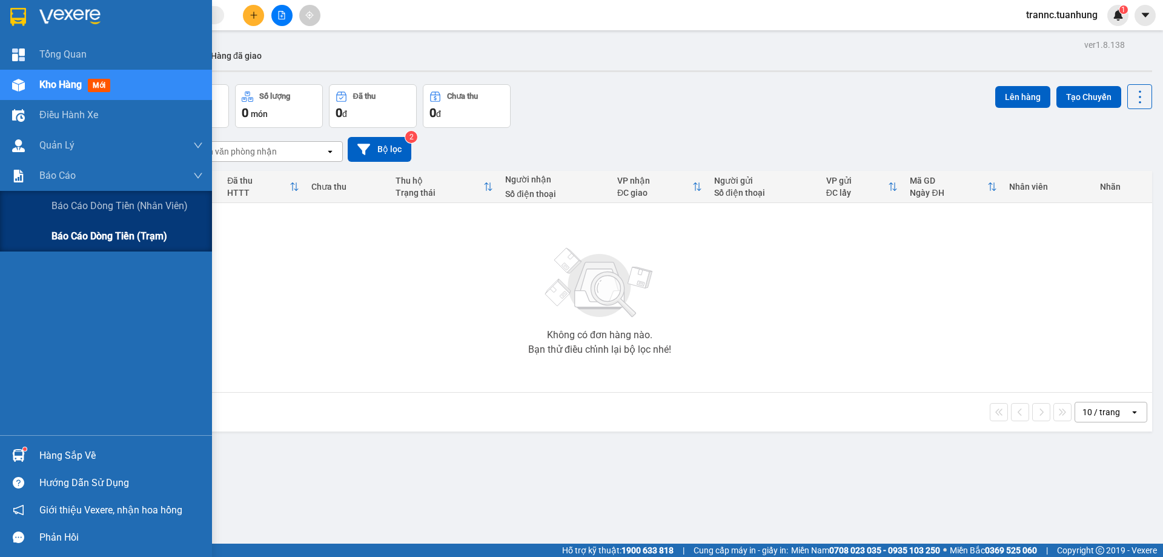
click at [187, 239] on div "Báo cáo dòng tiền (trạm)" at bounding box center [126, 236] width 151 height 30
